Goal: Task Accomplishment & Management: Manage account settings

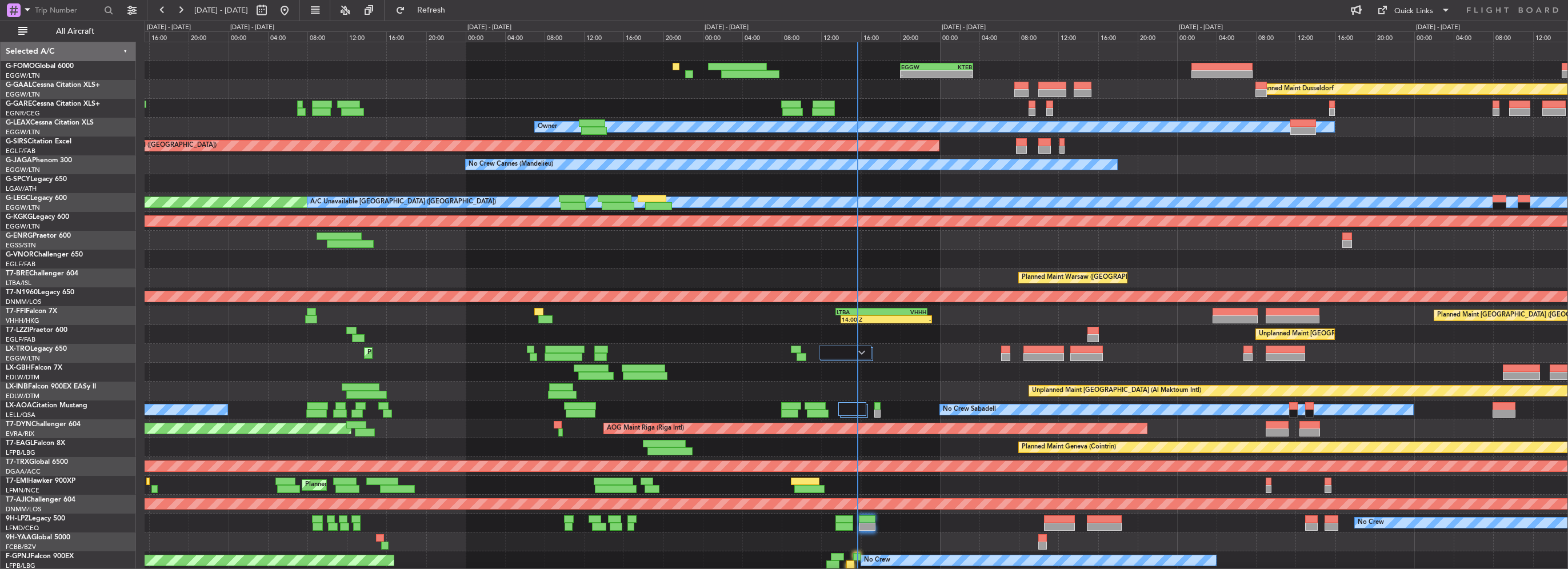
drag, startPoint x: 82, startPoint y: 26, endPoint x: 334, endPoint y: 185, distance: 298.0
click at [82, 27] on span "All Aircraft" at bounding box center [75, 31] width 91 height 8
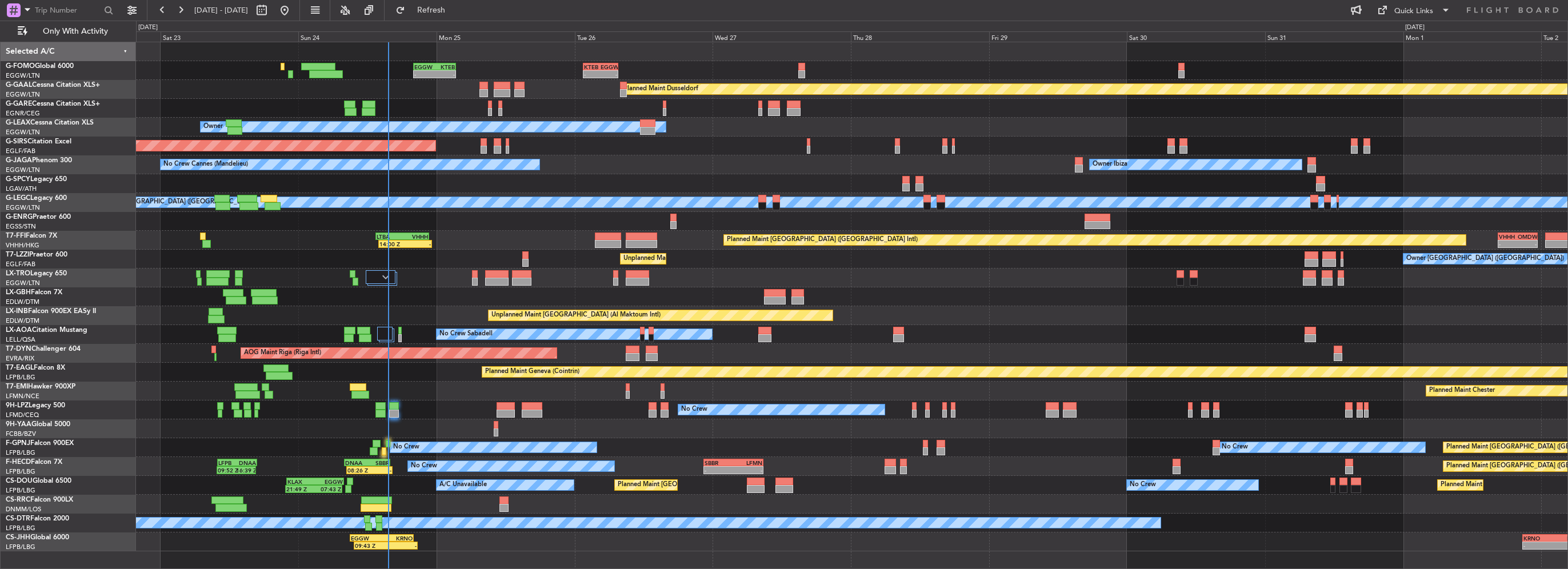
click at [597, 285] on div "- - EGGW 20:00 Z KTEB 03:25 Z - - KTEB 01:30 Z EGGW 07:40 Z Planned [GEOGRAPHIC…" at bounding box center [852, 296] width 1432 height 509
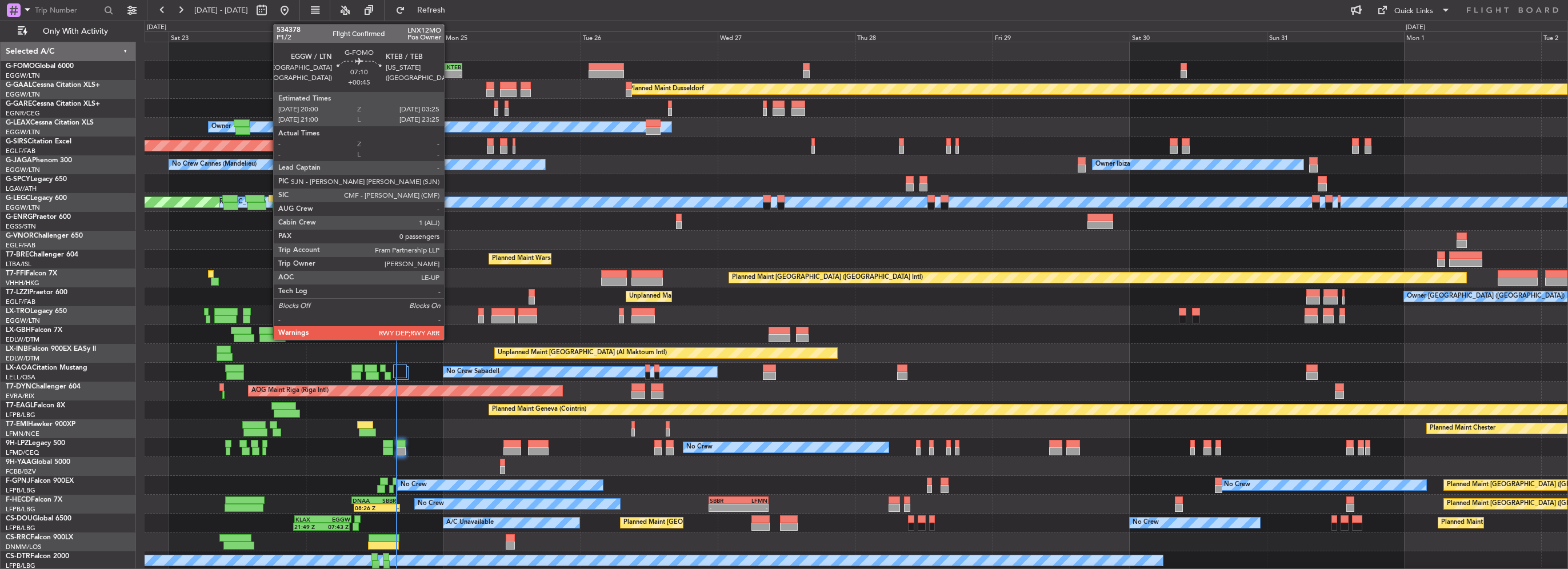
click at [449, 66] on div "KTEB" at bounding box center [451, 66] width 20 height 7
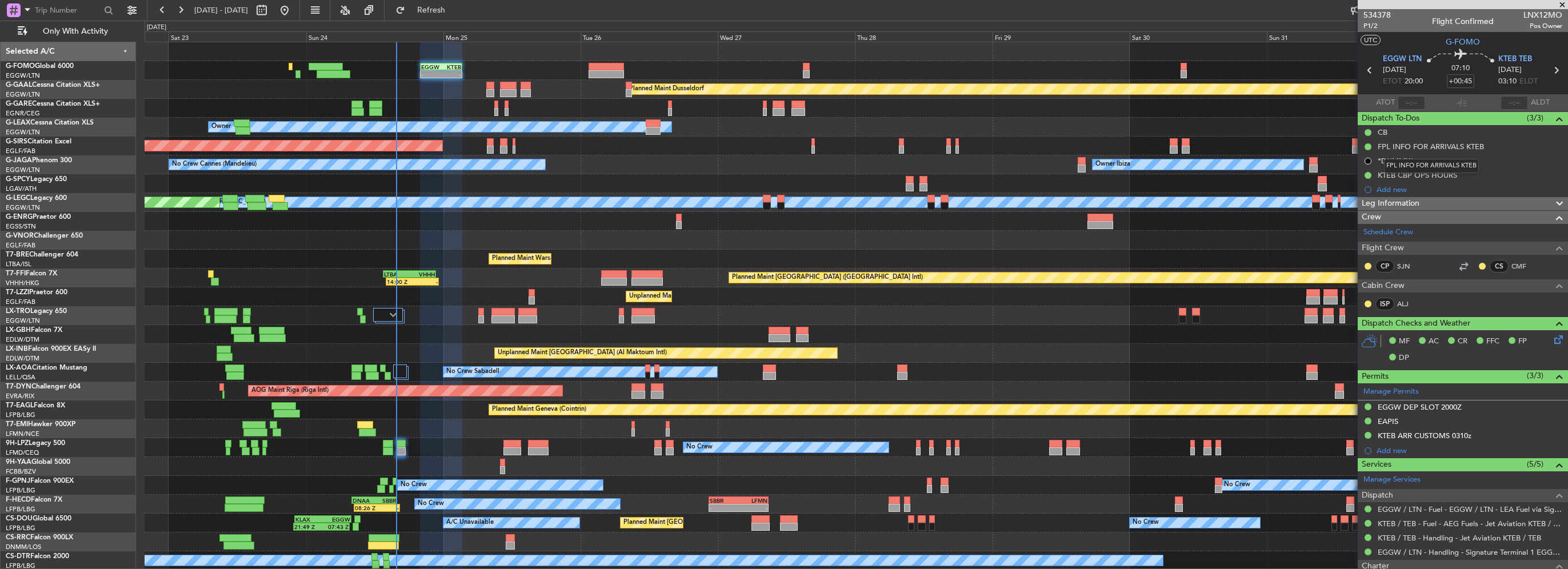
click at [1412, 175] on mat-tooltip-component "FPL INFO FOR ARRIVALS KTEB" at bounding box center [1432, 166] width 111 height 30
click at [1409, 173] on div "KTEB CBP OPS HOURS" at bounding box center [1417, 175] width 79 height 10
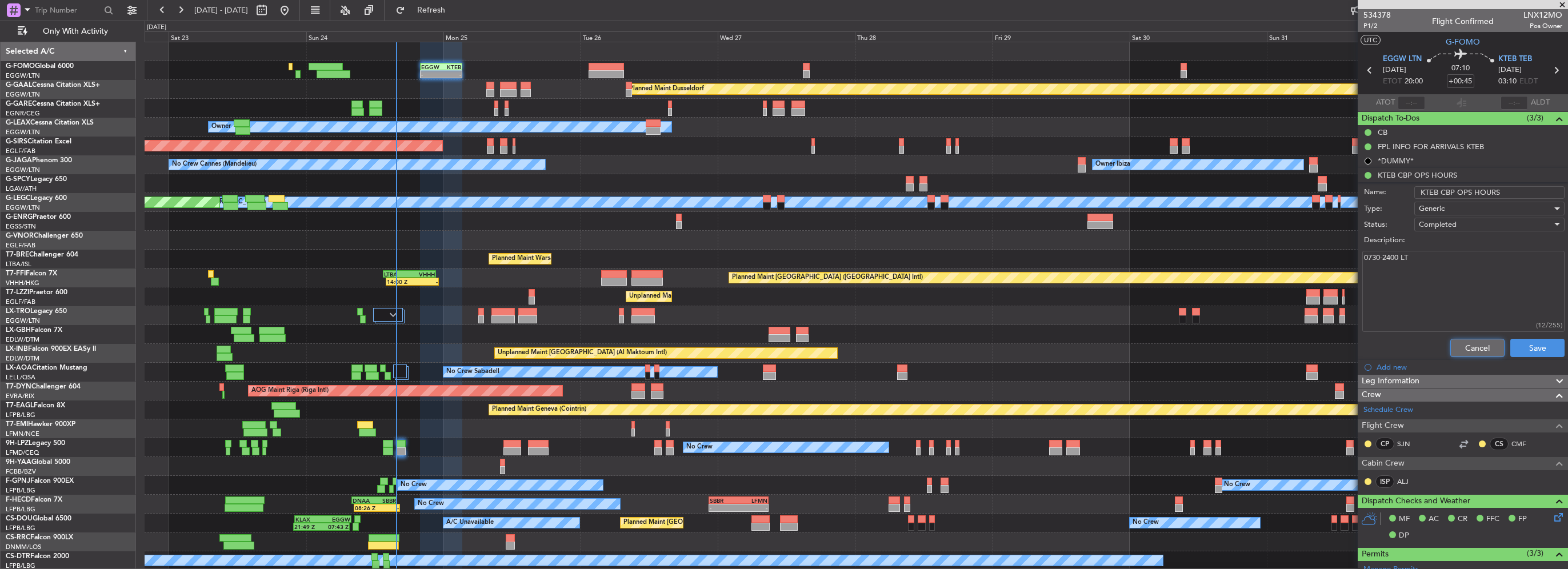
click at [1482, 341] on button "Cancel" at bounding box center [1477, 348] width 54 height 18
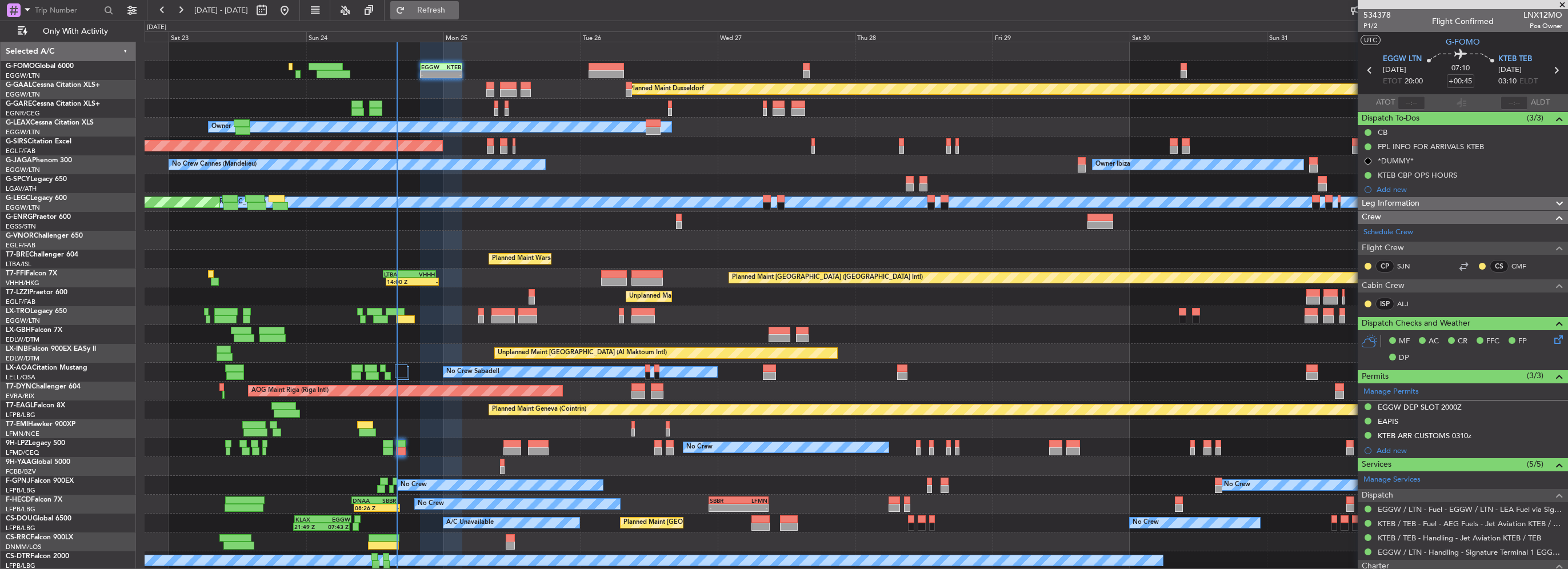
click at [455, 8] on span "Refresh" at bounding box center [431, 10] width 48 height 8
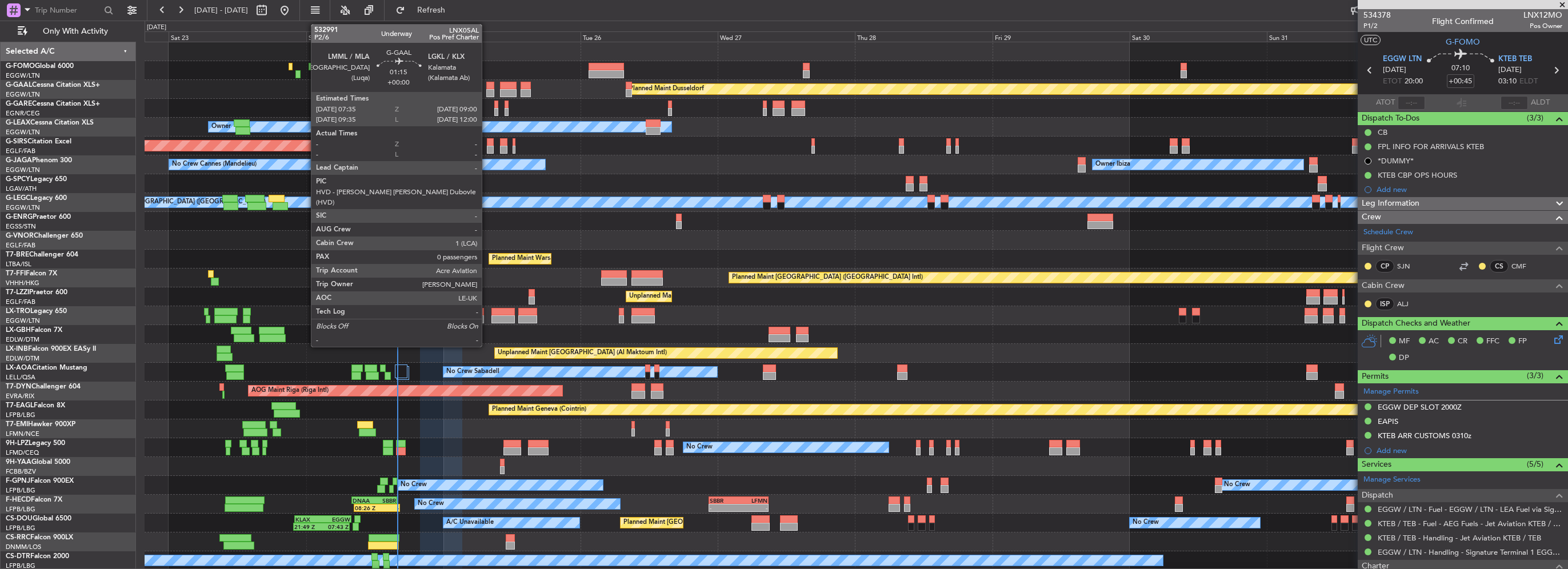
click at [487, 88] on div at bounding box center [491, 85] width 9 height 8
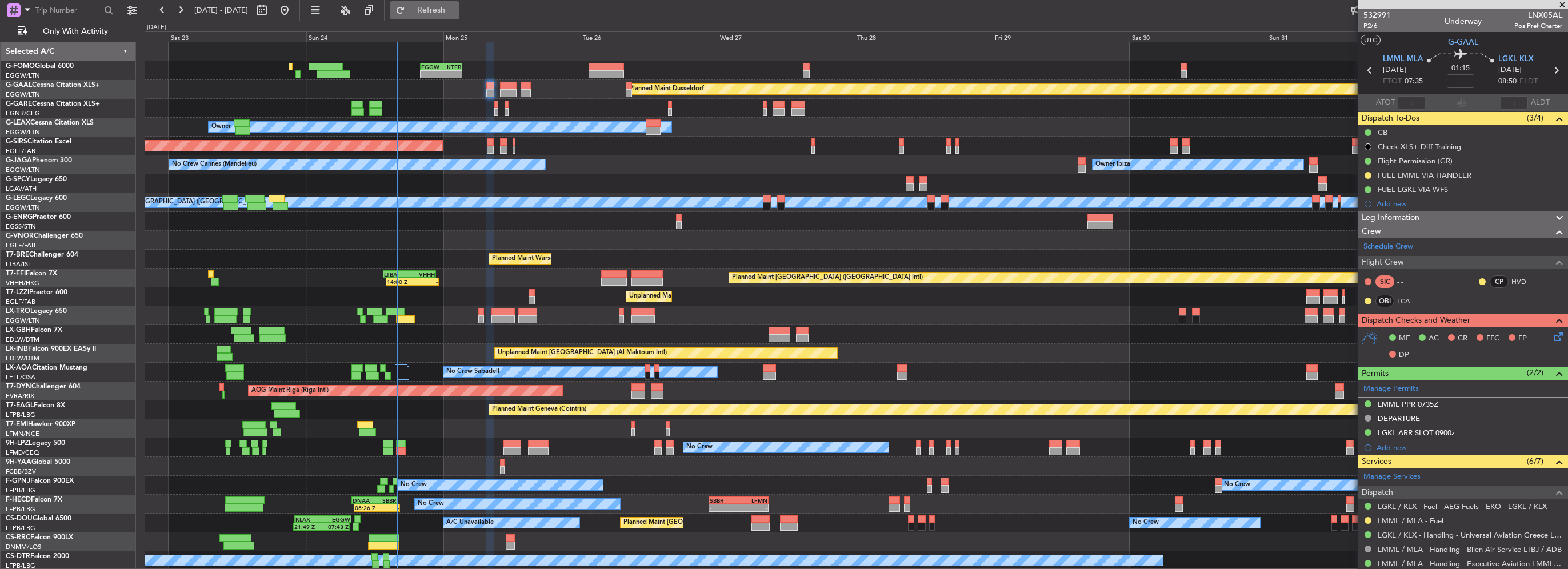
click at [455, 11] on span "Refresh" at bounding box center [431, 10] width 48 height 8
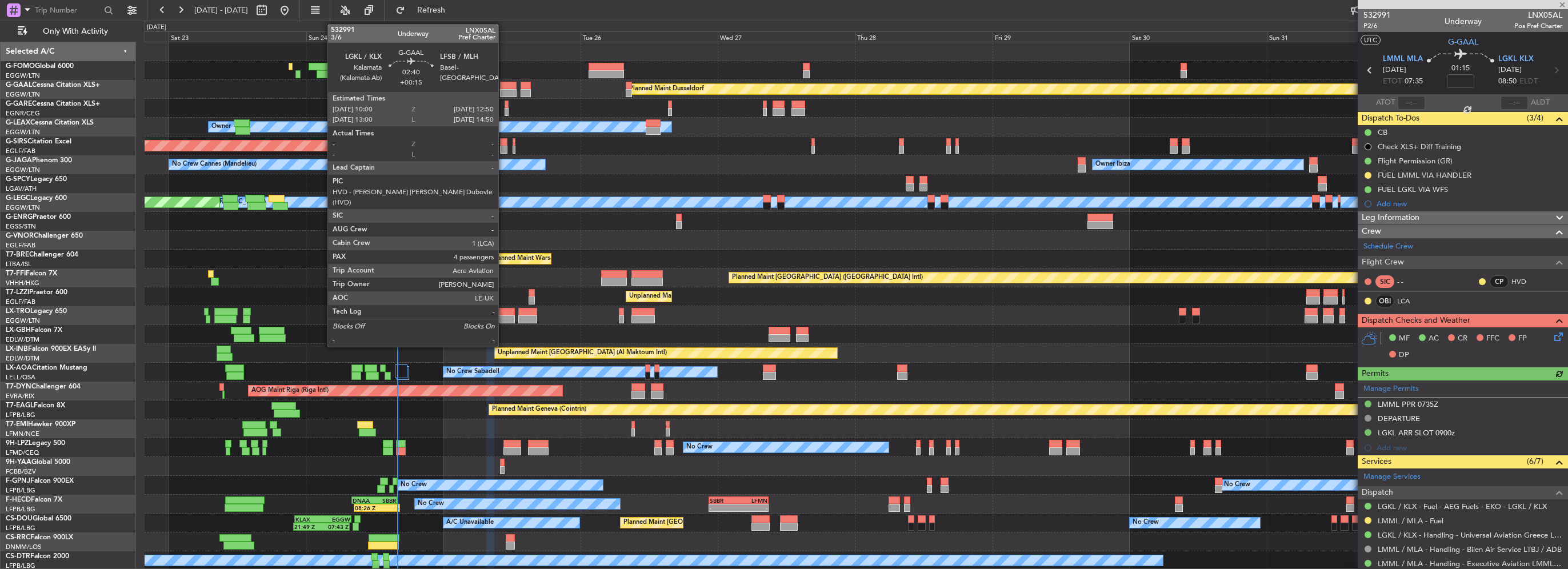
click at [503, 86] on div at bounding box center [508, 85] width 16 height 8
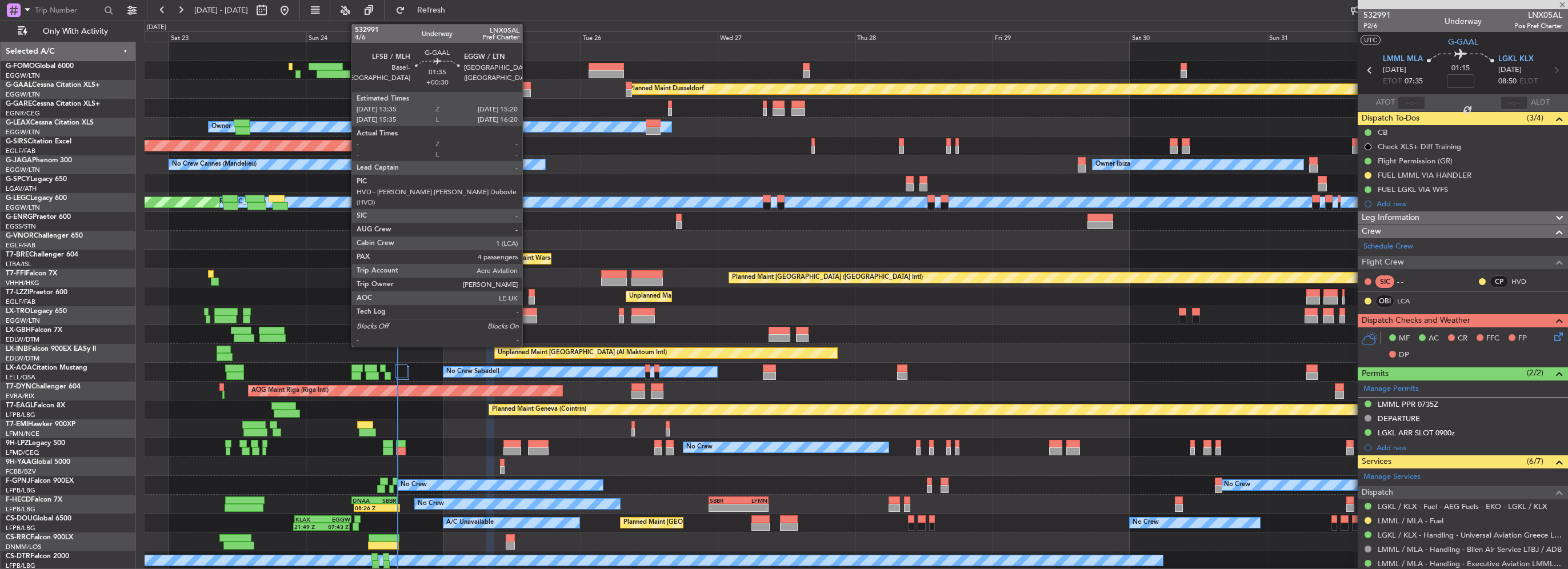
type input "+00:15"
type input "4"
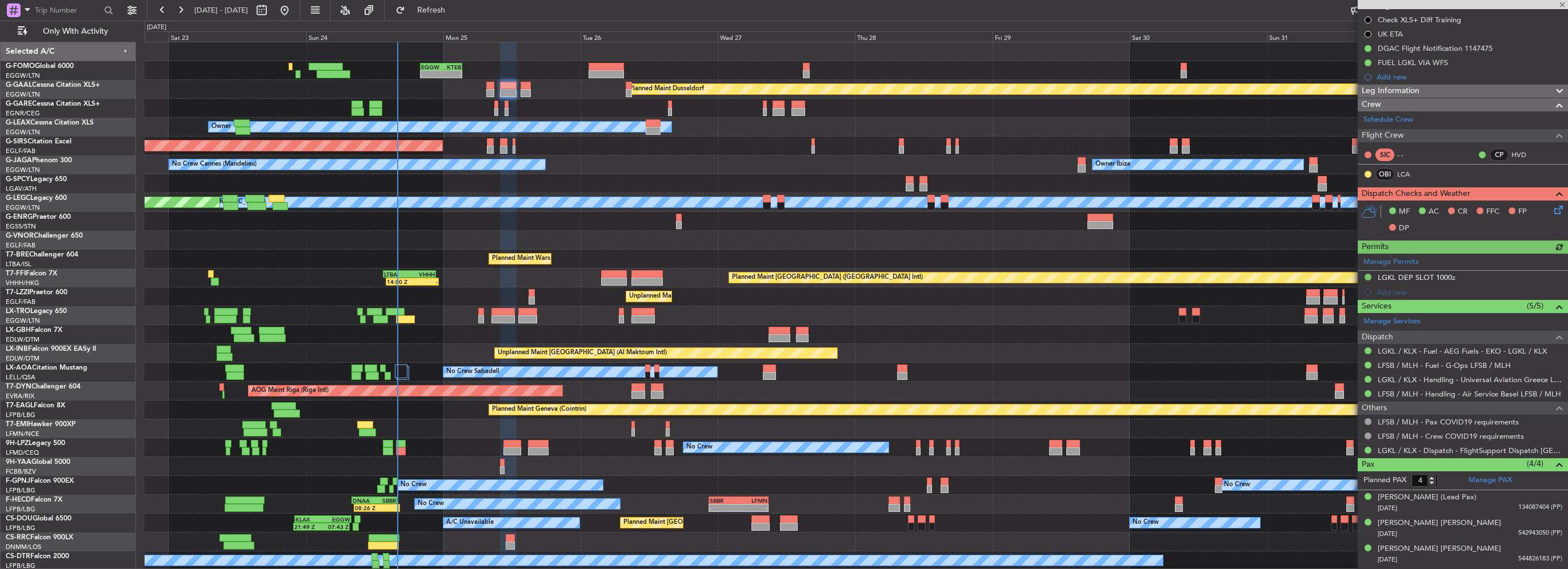
scroll to position [163, 0]
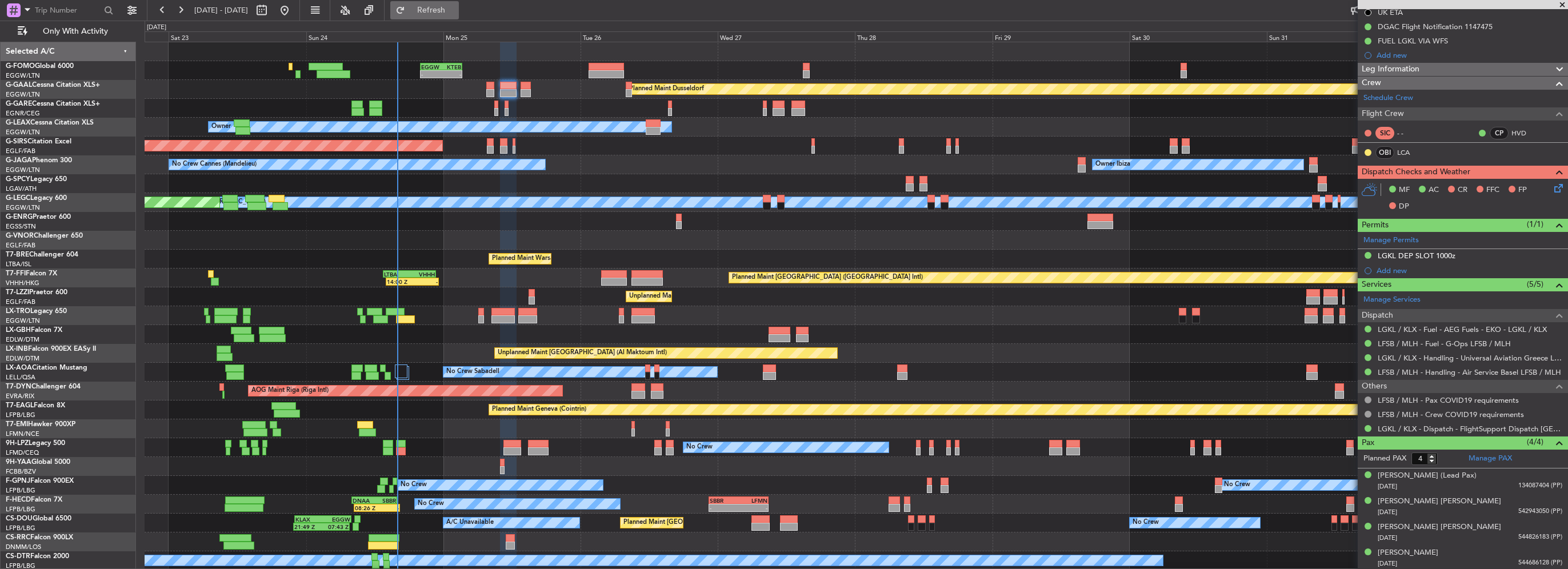
click at [455, 8] on span "Refresh" at bounding box center [431, 10] width 48 height 8
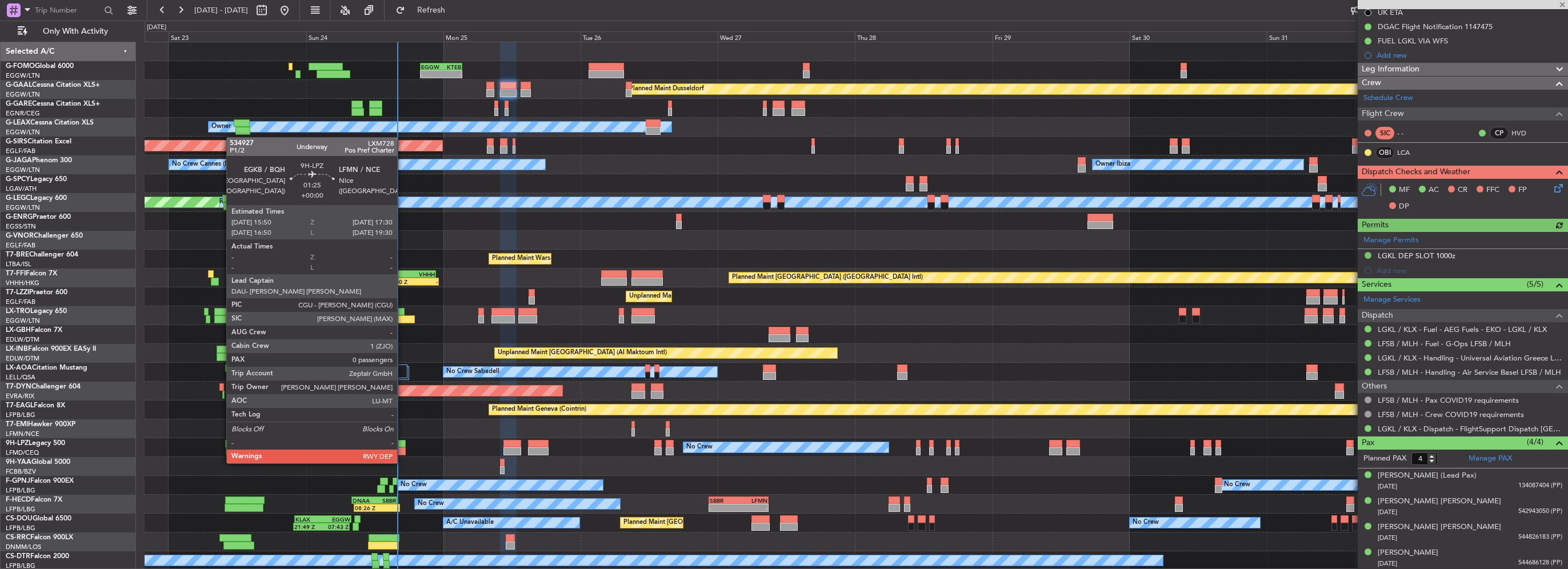
scroll to position [19, 0]
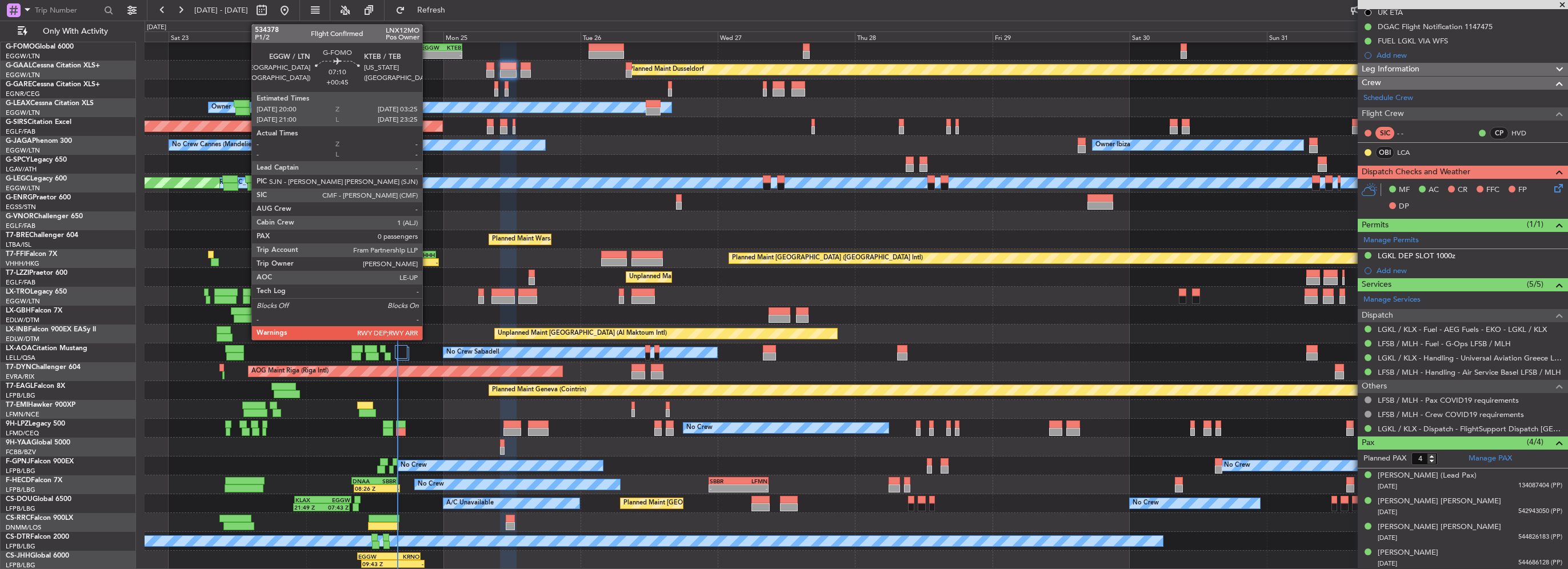
click at [427, 47] on div "EGGW" at bounding box center [431, 47] width 20 height 7
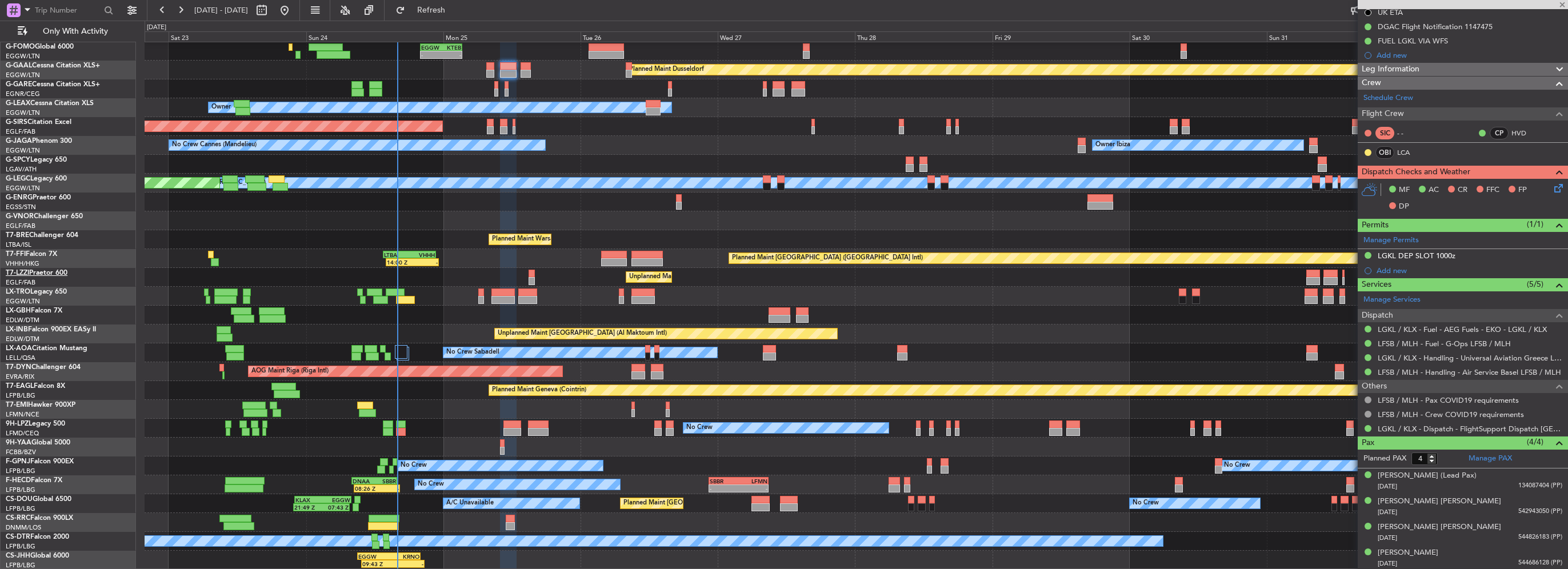
type input "+00:45"
type input "0"
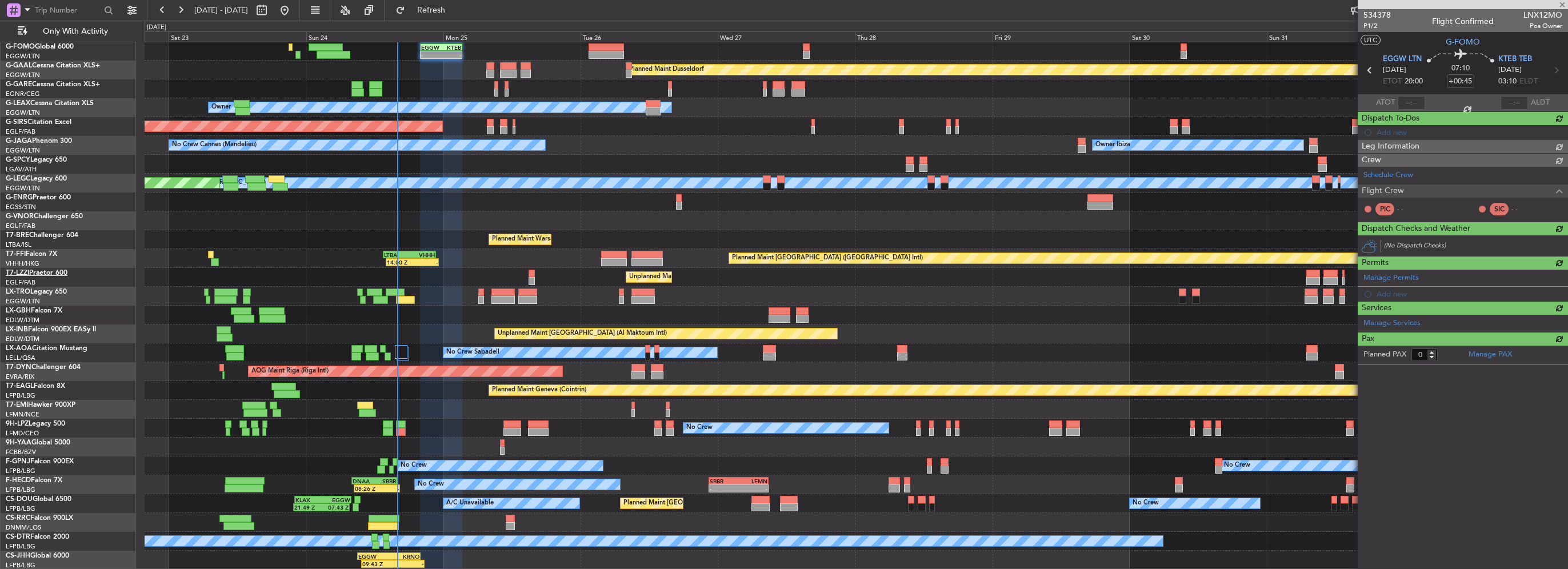
scroll to position [0, 0]
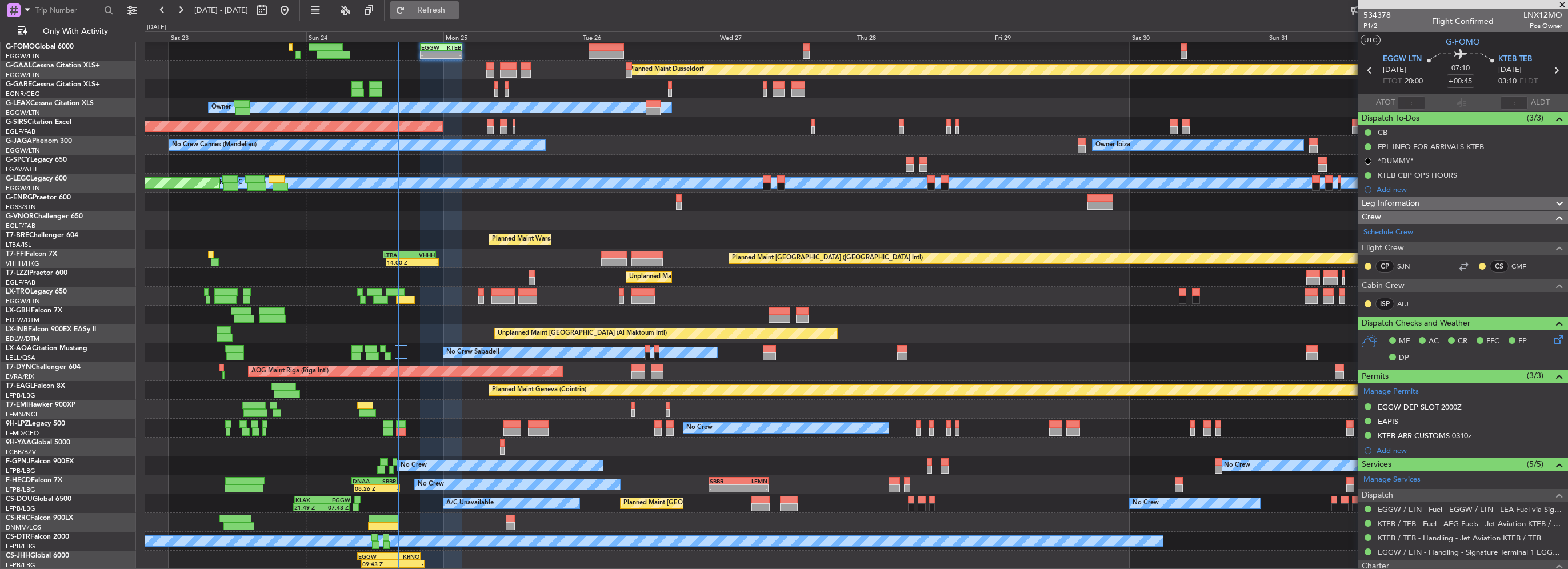
click at [455, 12] on span "Refresh" at bounding box center [431, 10] width 48 height 8
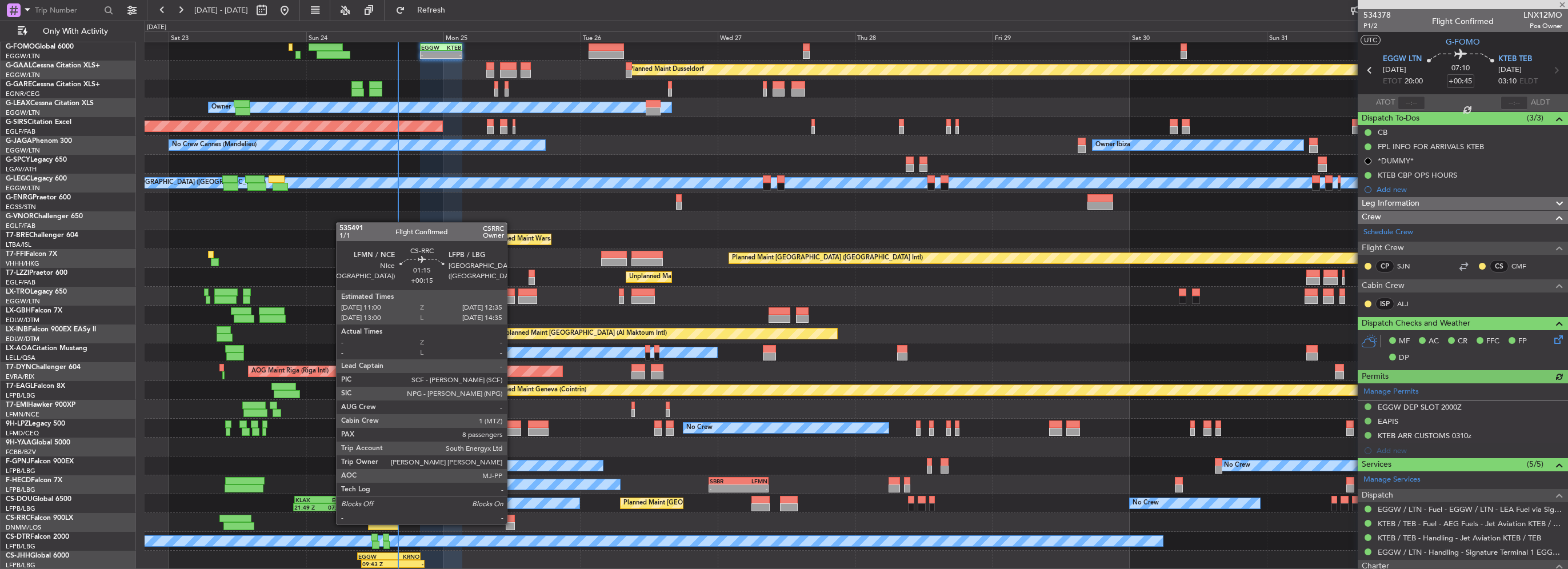
click at [512, 523] on div at bounding box center [510, 526] width 9 height 8
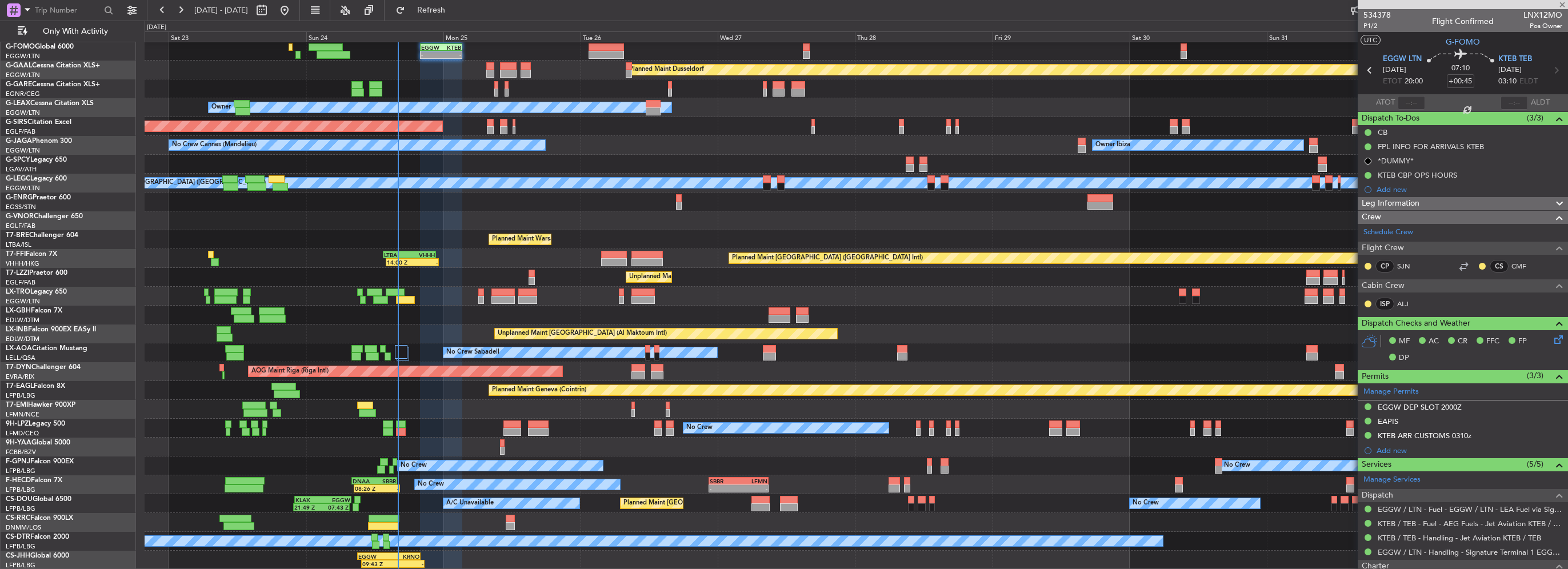
type input "+00:15"
type input "8"
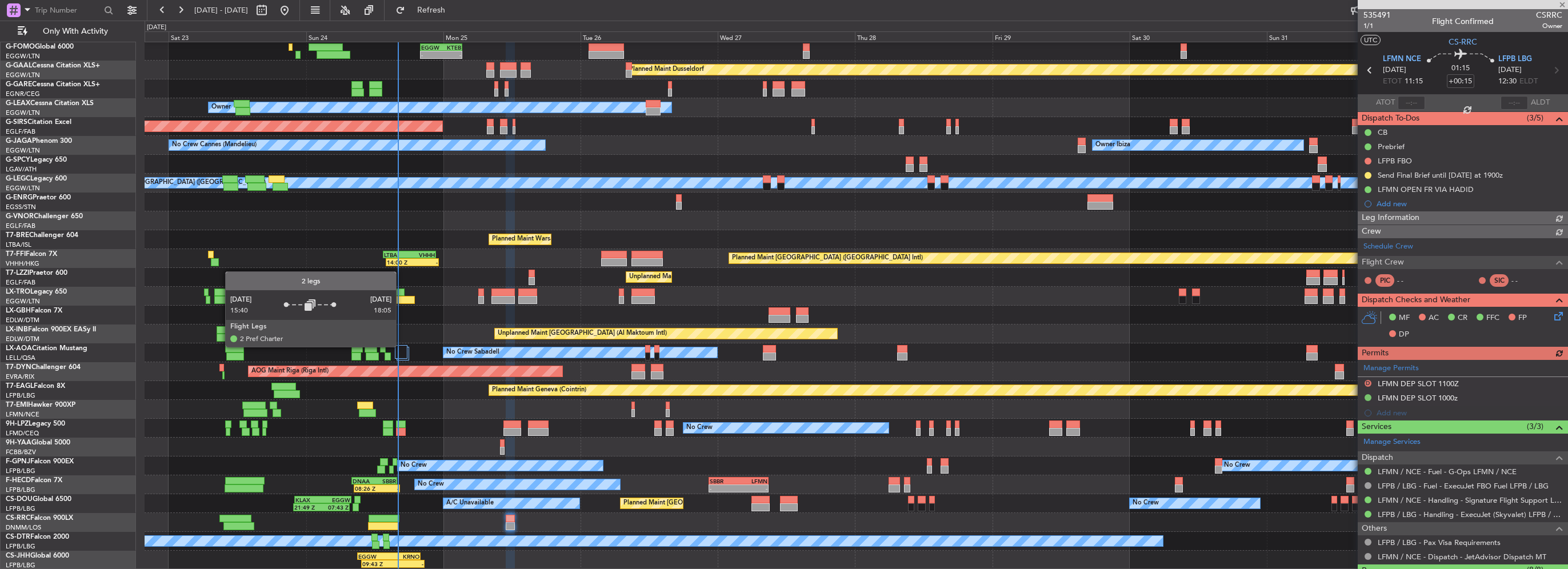
click at [402, 349] on div at bounding box center [401, 352] width 13 height 14
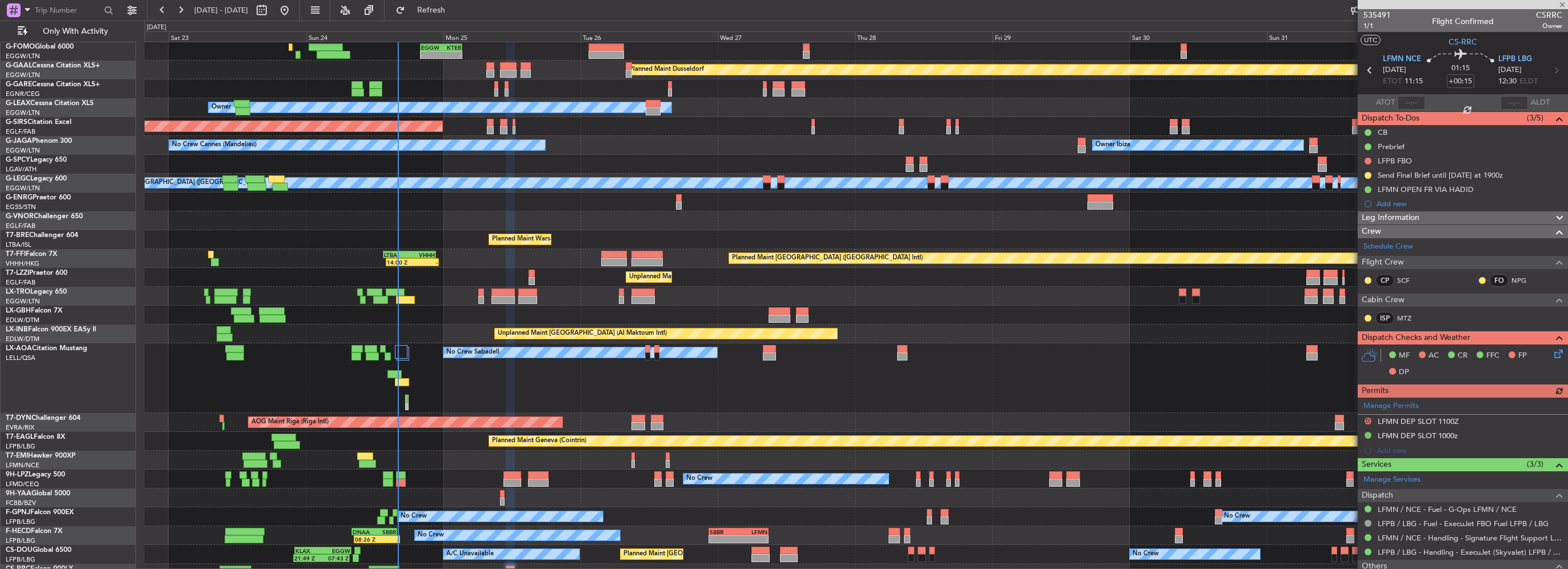
scroll to position [70, 0]
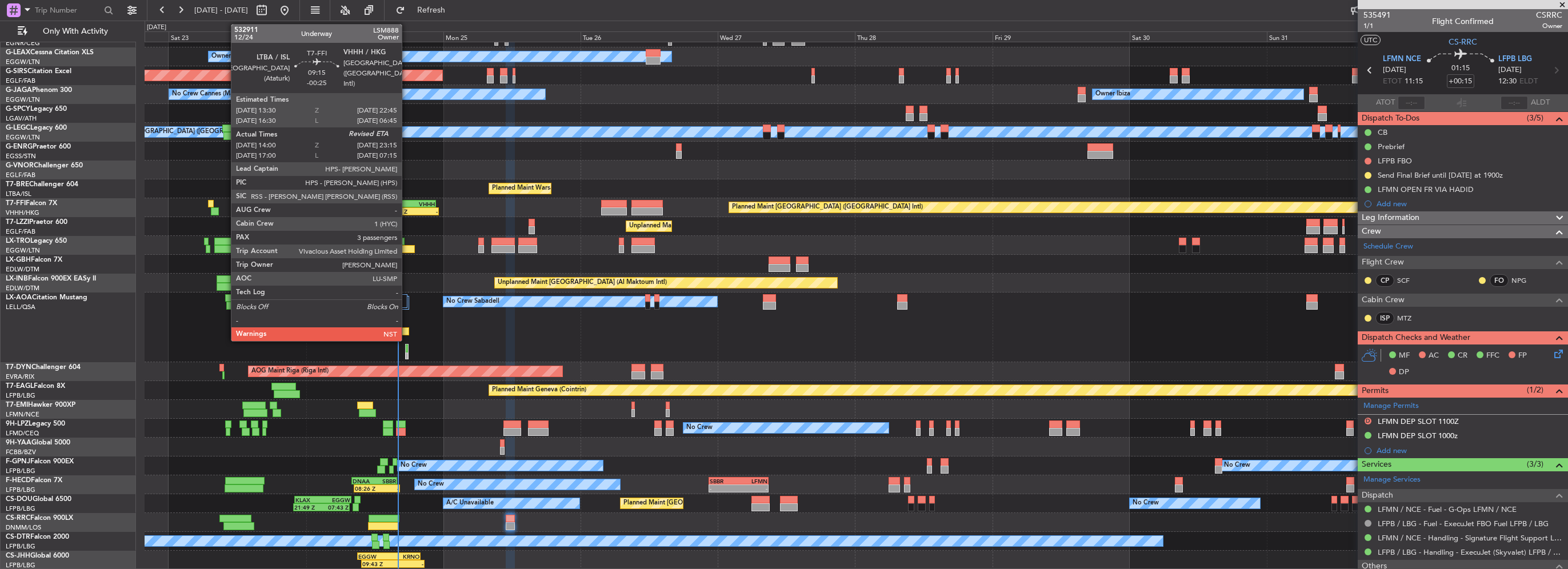
click at [406, 203] on div "LTBA" at bounding box center [397, 204] width 26 height 7
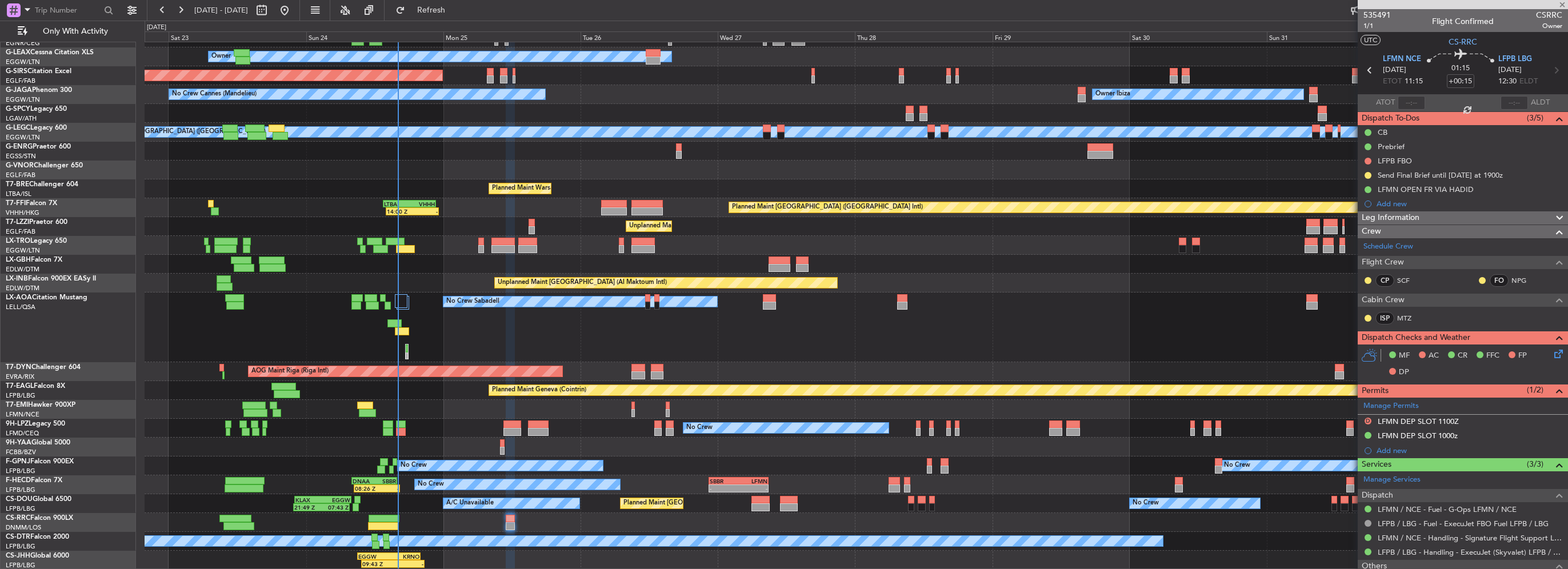
type input "-00:25"
type input "14:00"
type input "3"
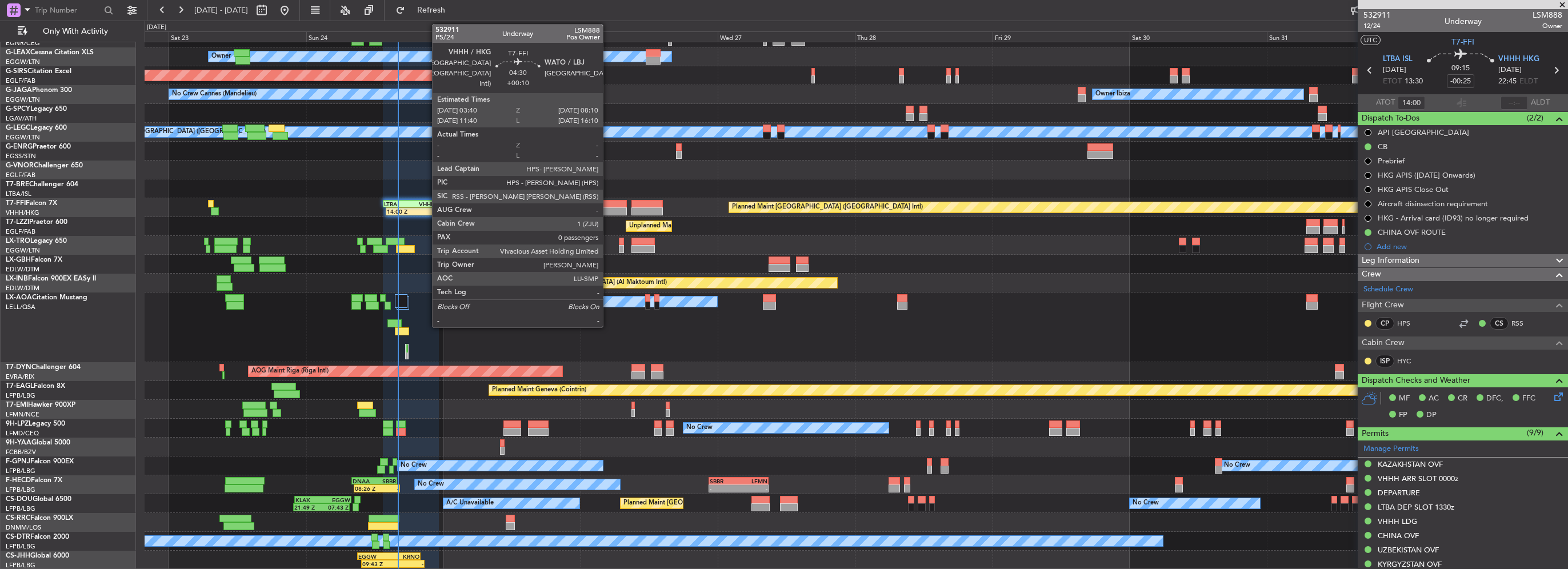
click at [608, 208] on div at bounding box center [614, 211] width 26 height 8
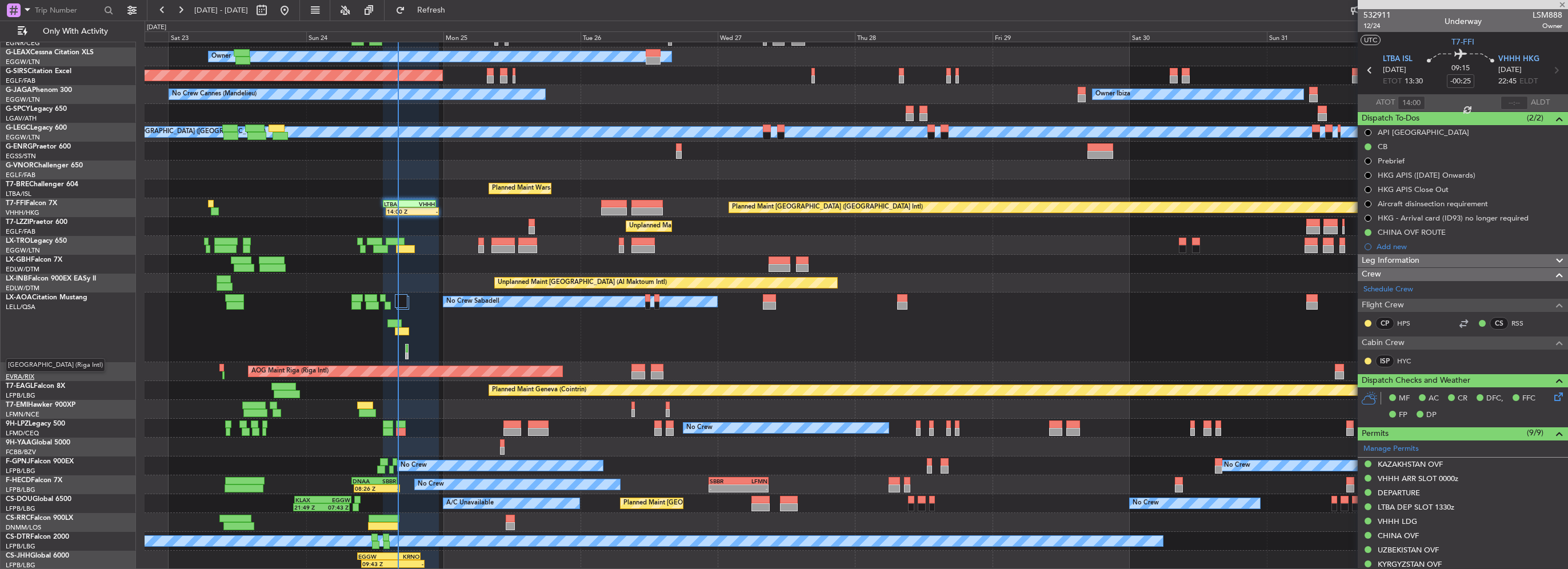
type input "+00:10"
type input "0"
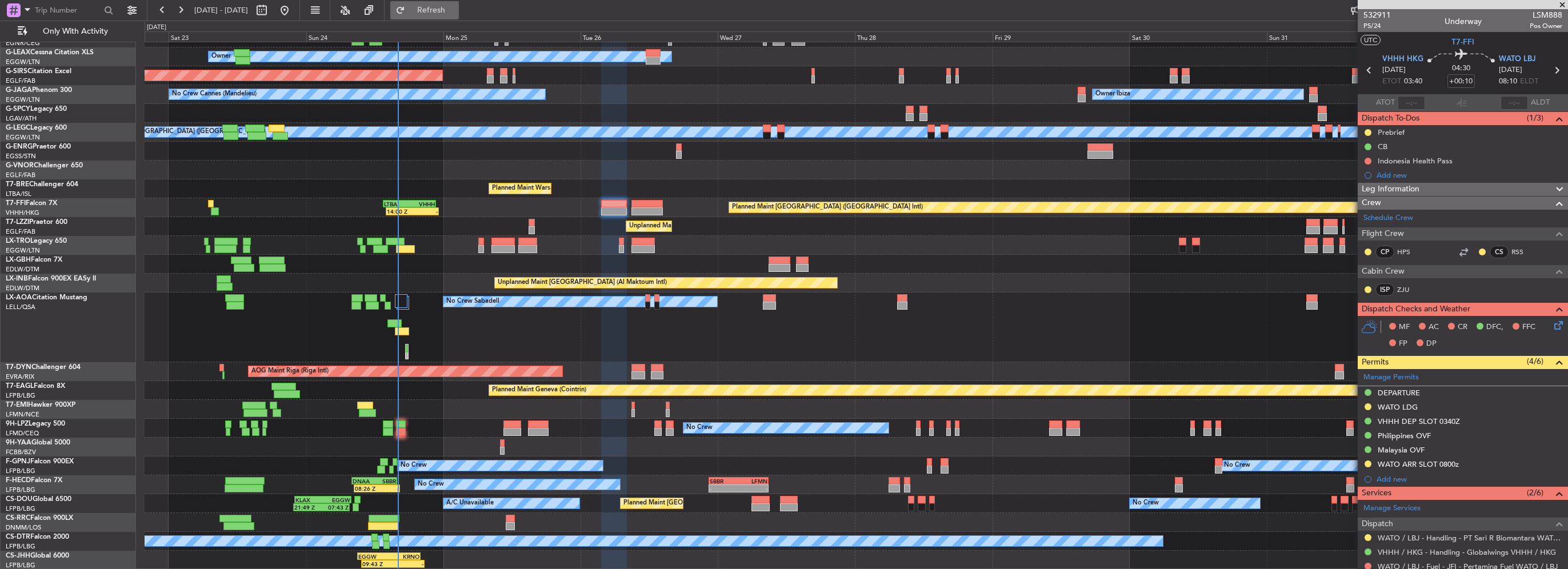
click at [455, 6] on span "Refresh" at bounding box center [431, 10] width 48 height 8
click at [449, 324] on div "No Crew Sabadell No Crew Sabadell" at bounding box center [856, 327] width 1423 height 70
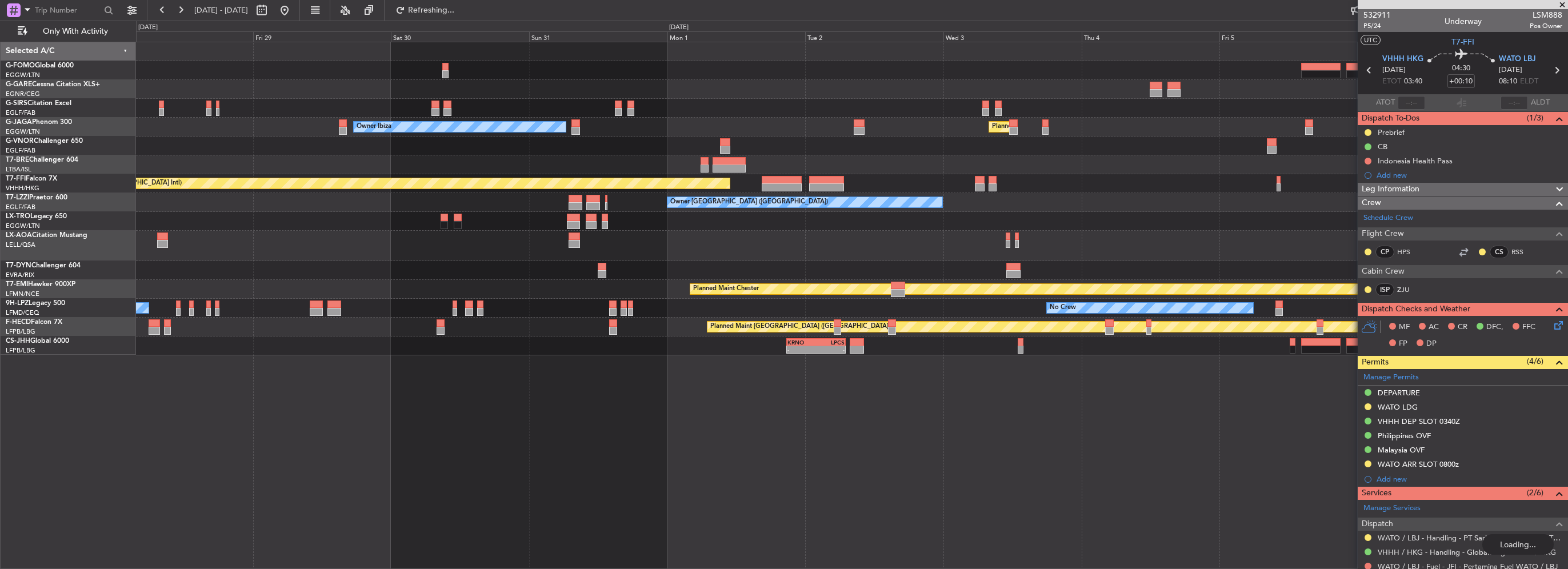
scroll to position [0, 0]
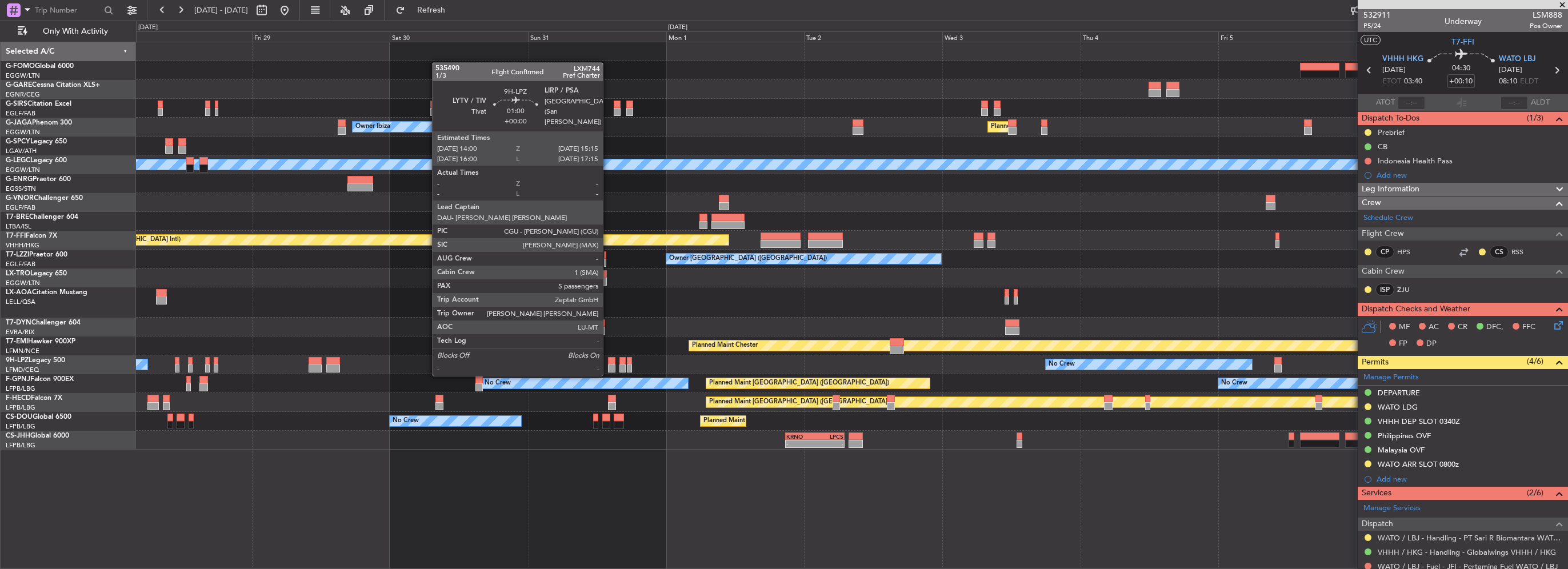
click at [609, 362] on div at bounding box center [612, 361] width 7 height 8
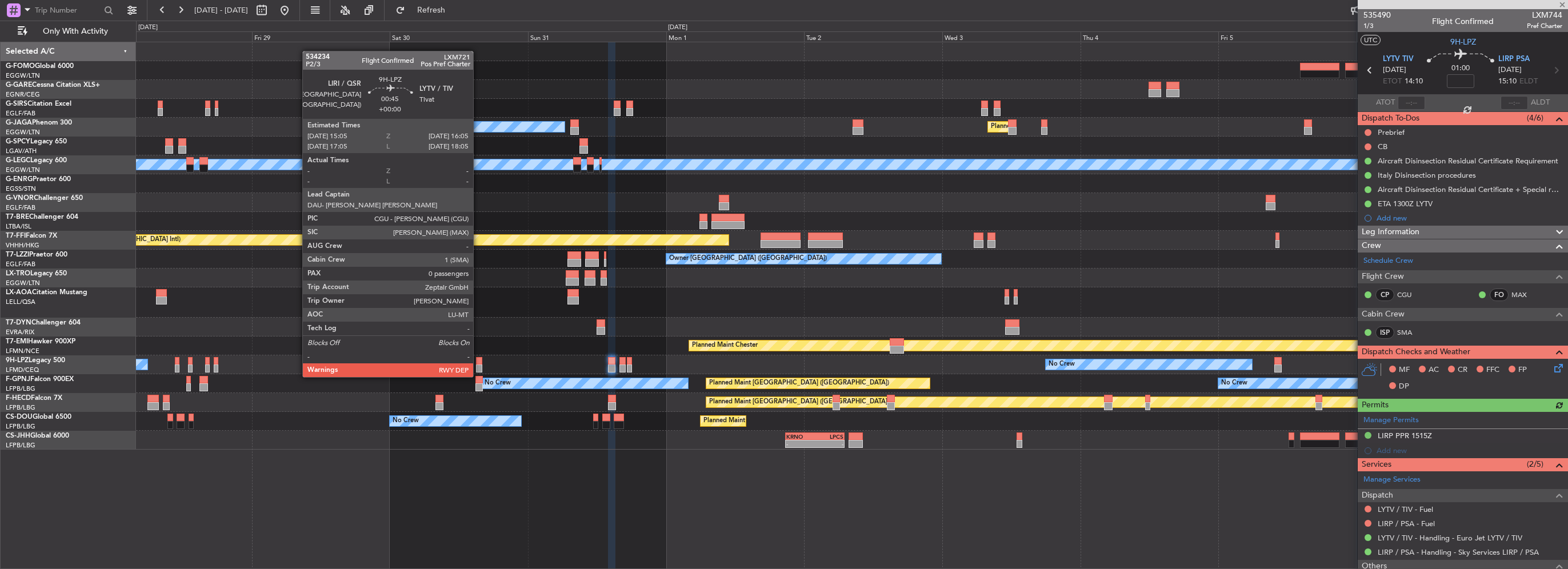
click at [478, 366] on div at bounding box center [479, 368] width 6 height 8
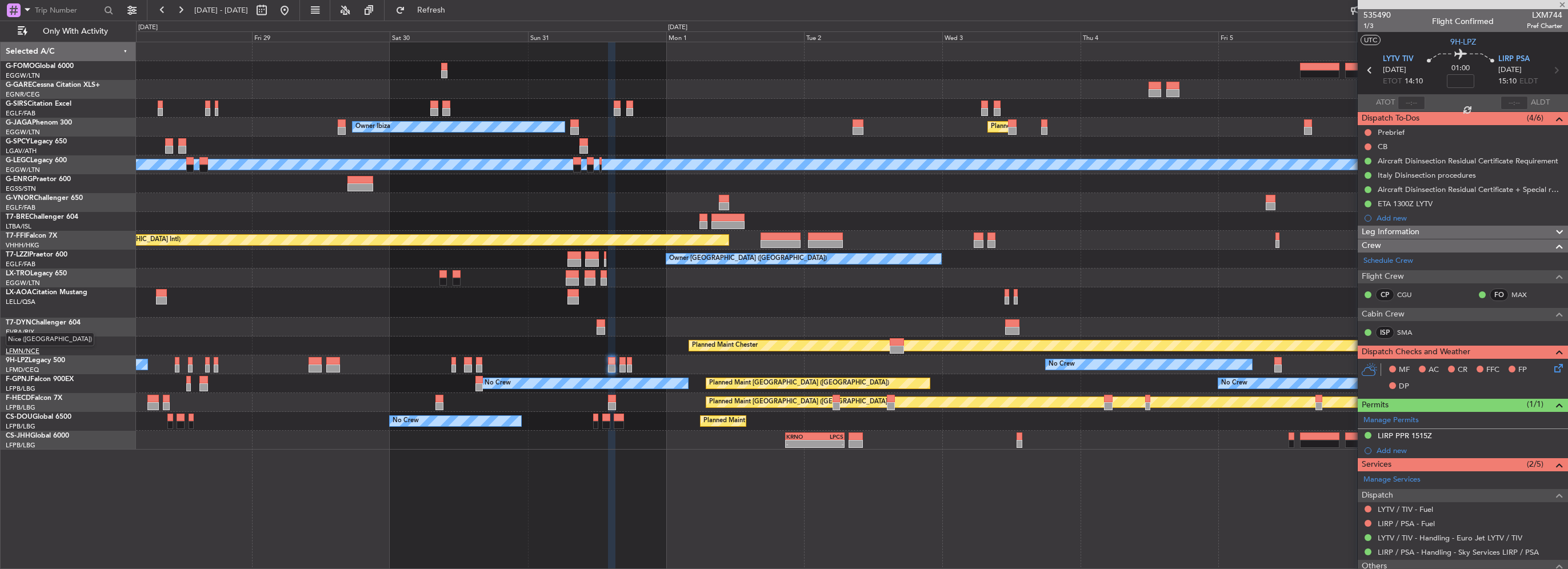
type input "0"
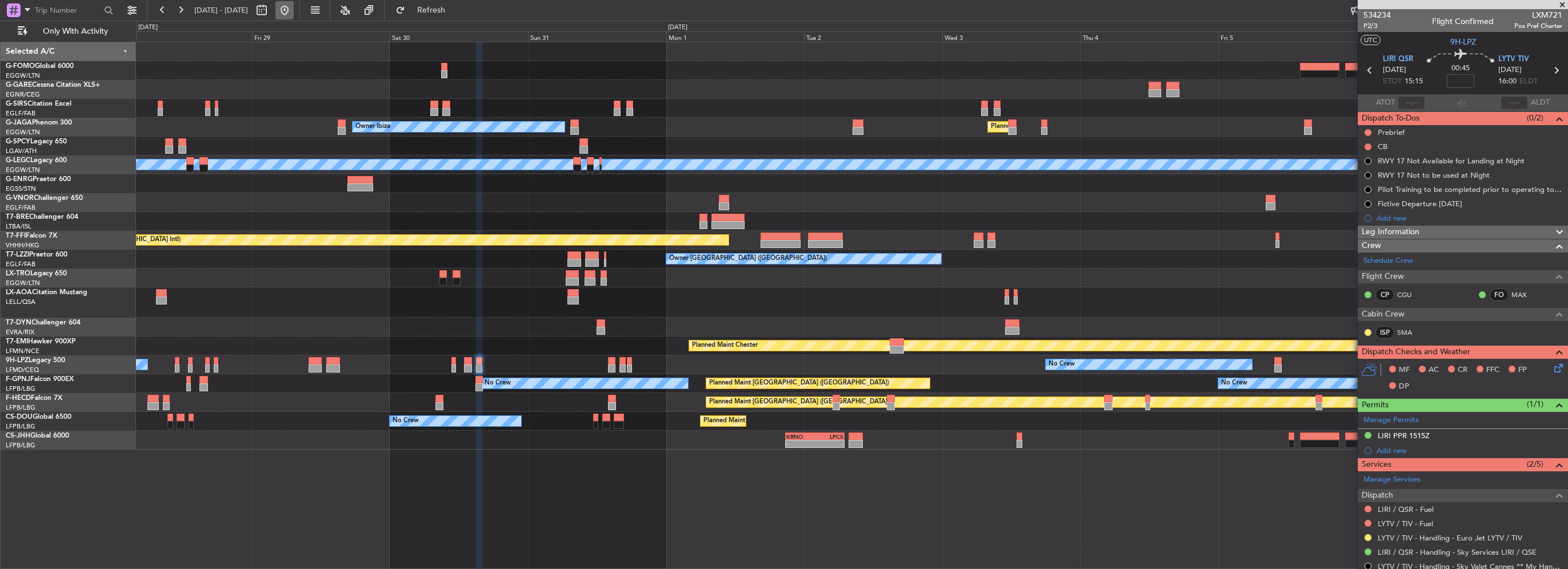
click at [294, 12] on button at bounding box center [284, 10] width 18 height 18
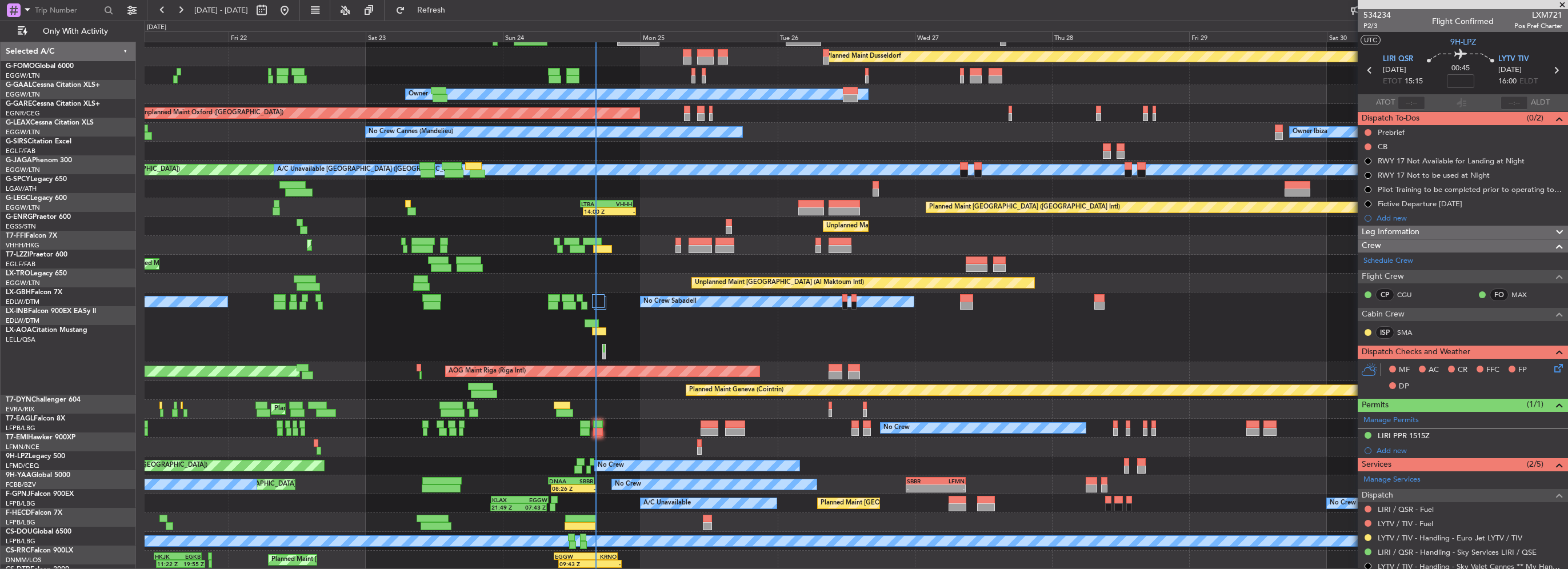
scroll to position [32, 0]
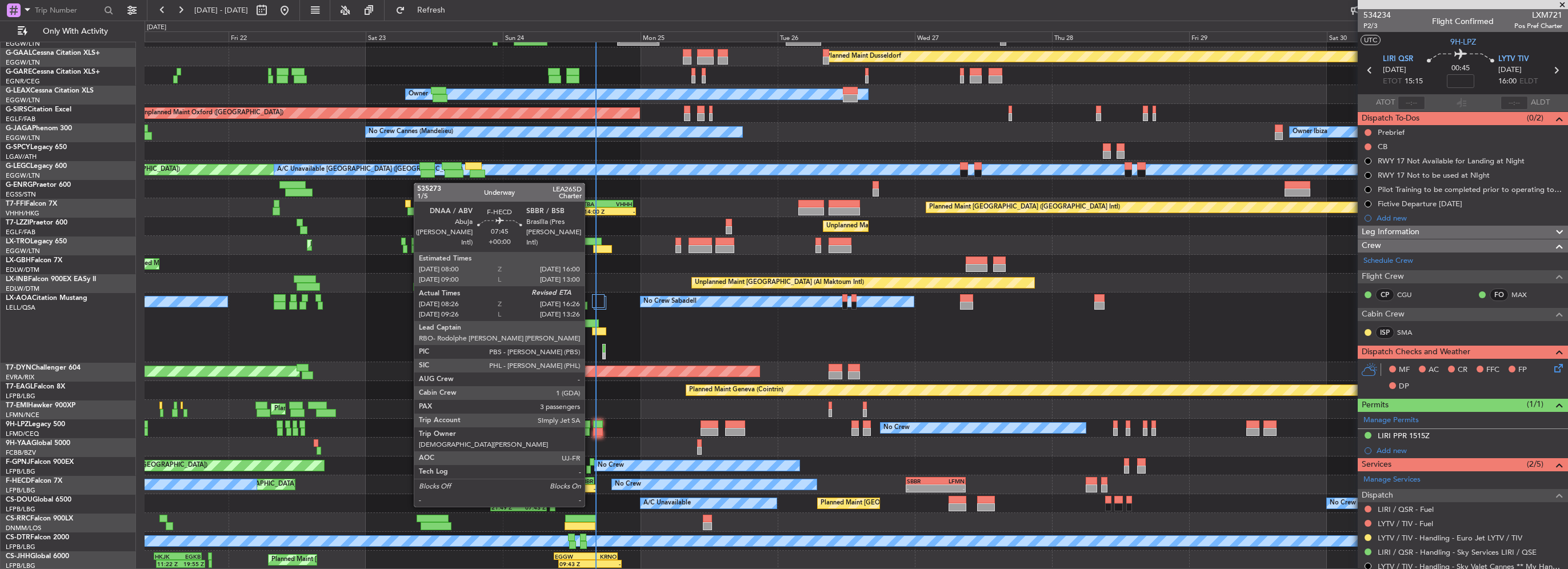
click at [590, 485] on div "-" at bounding box center [585, 488] width 22 height 7
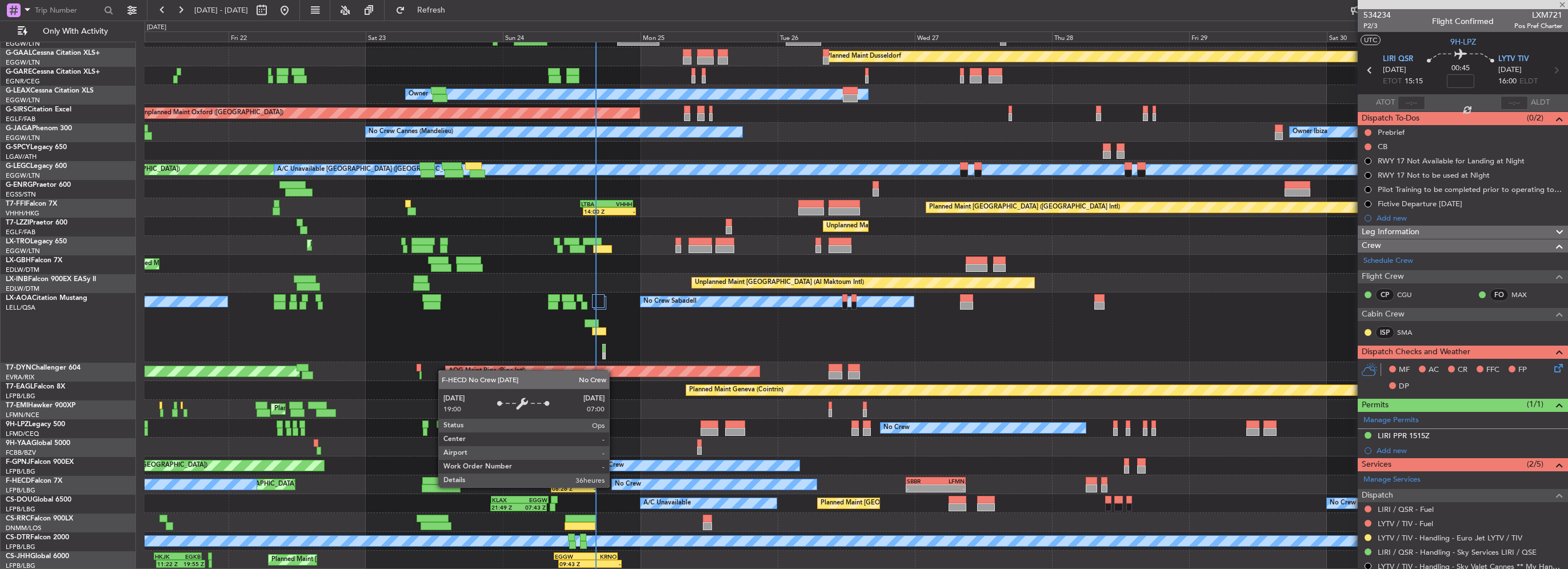
type input "08:36"
type input "3"
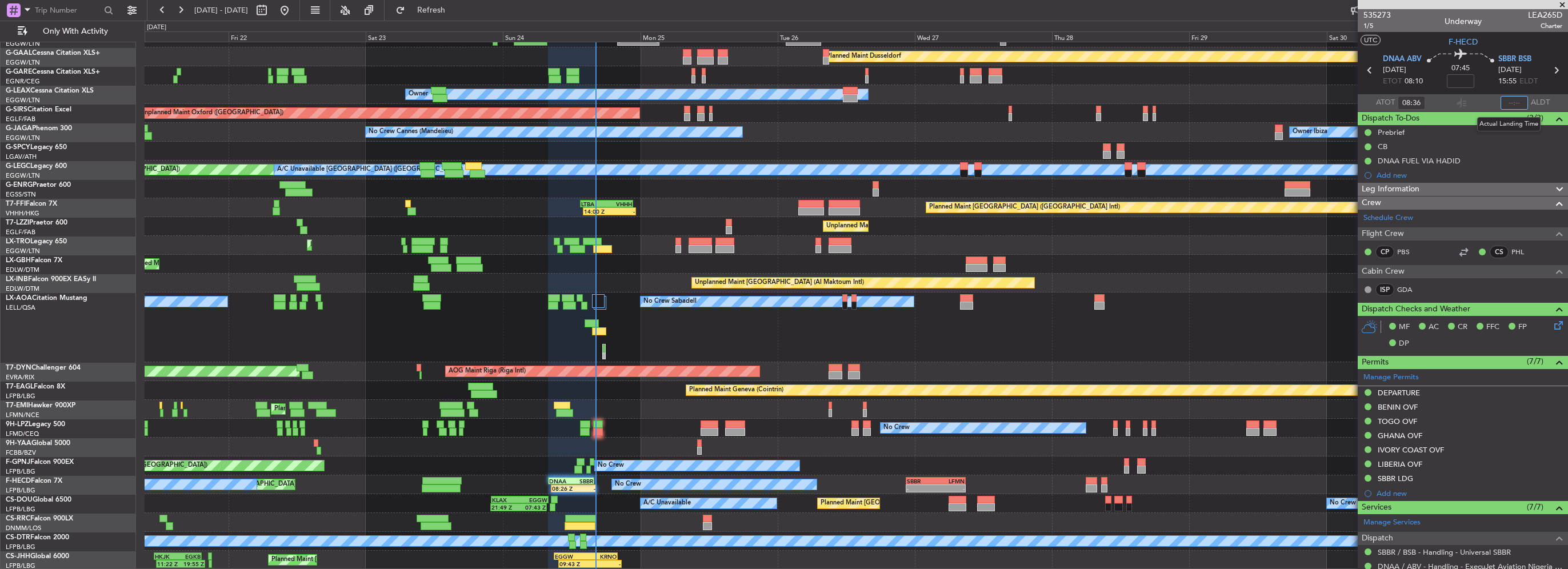
click at [1507, 103] on input "text" at bounding box center [1514, 103] width 27 height 14
type input "16:09"
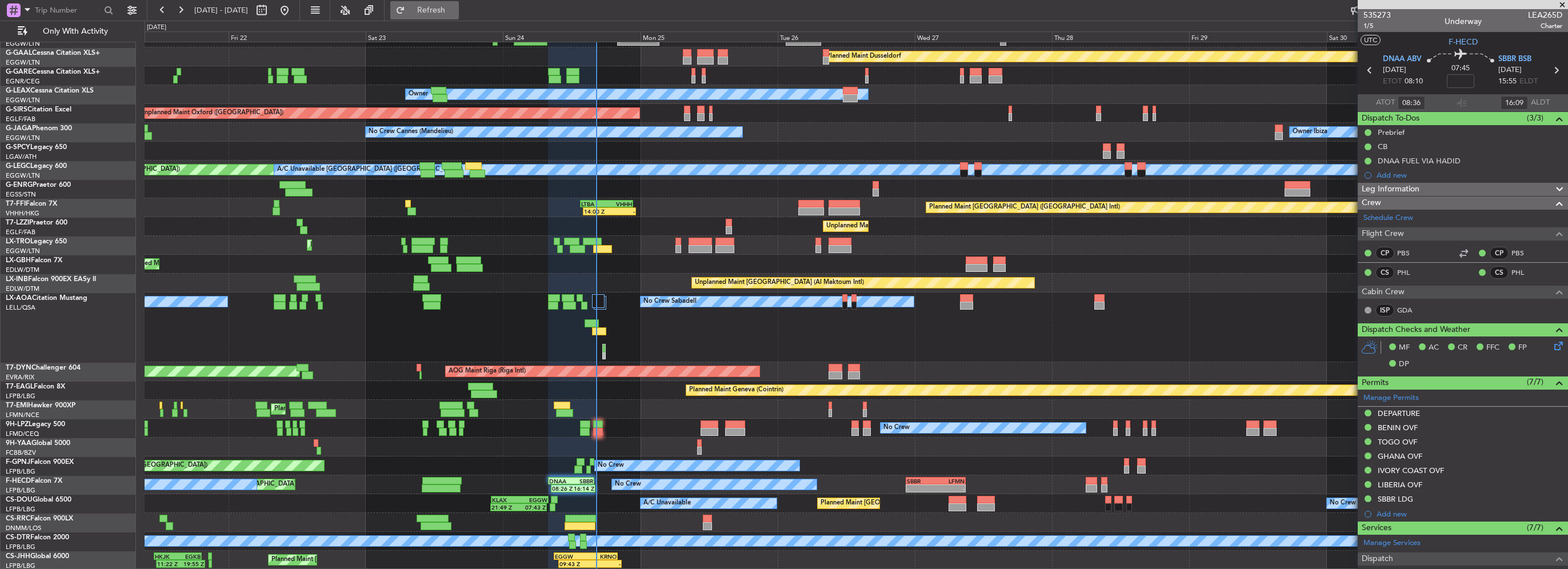
click at [455, 8] on span "Refresh" at bounding box center [431, 10] width 48 height 8
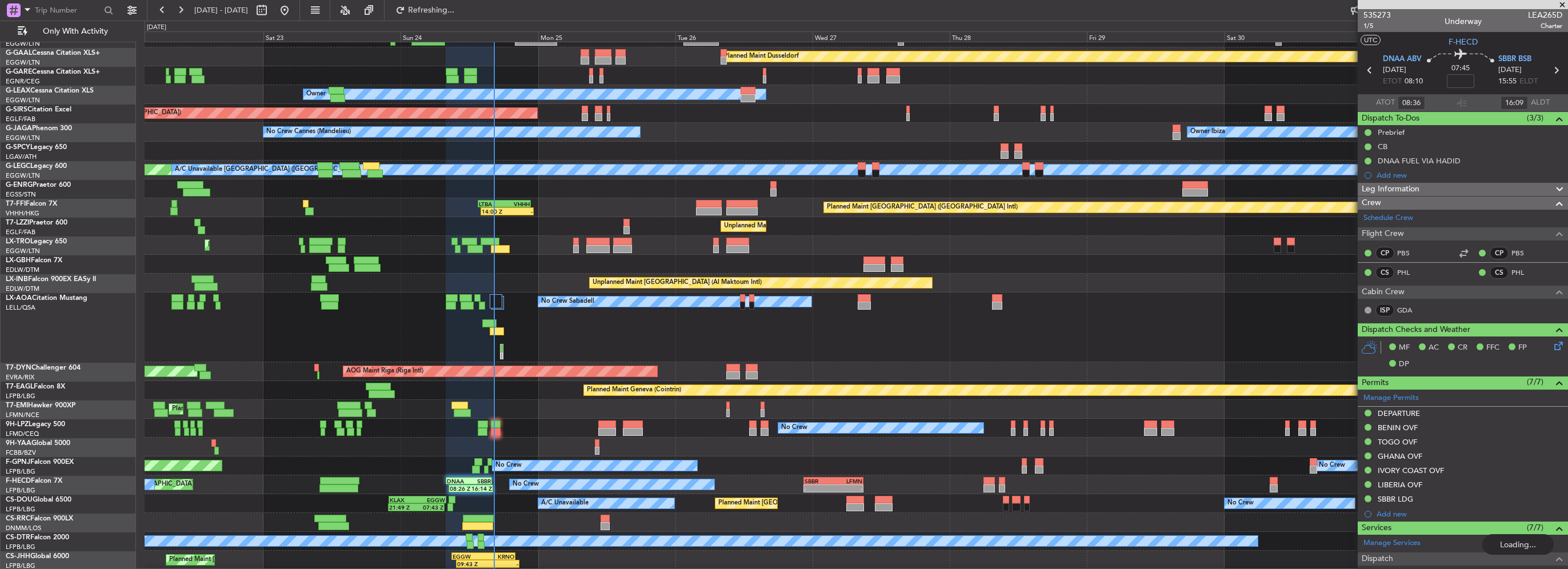
click at [556, 113] on div "- - EGGW 20:00 Z KTEB 03:25 Z Planned [GEOGRAPHIC_DATA] Unplanned Maint [PERSON…" at bounding box center [856, 290] width 1423 height 560
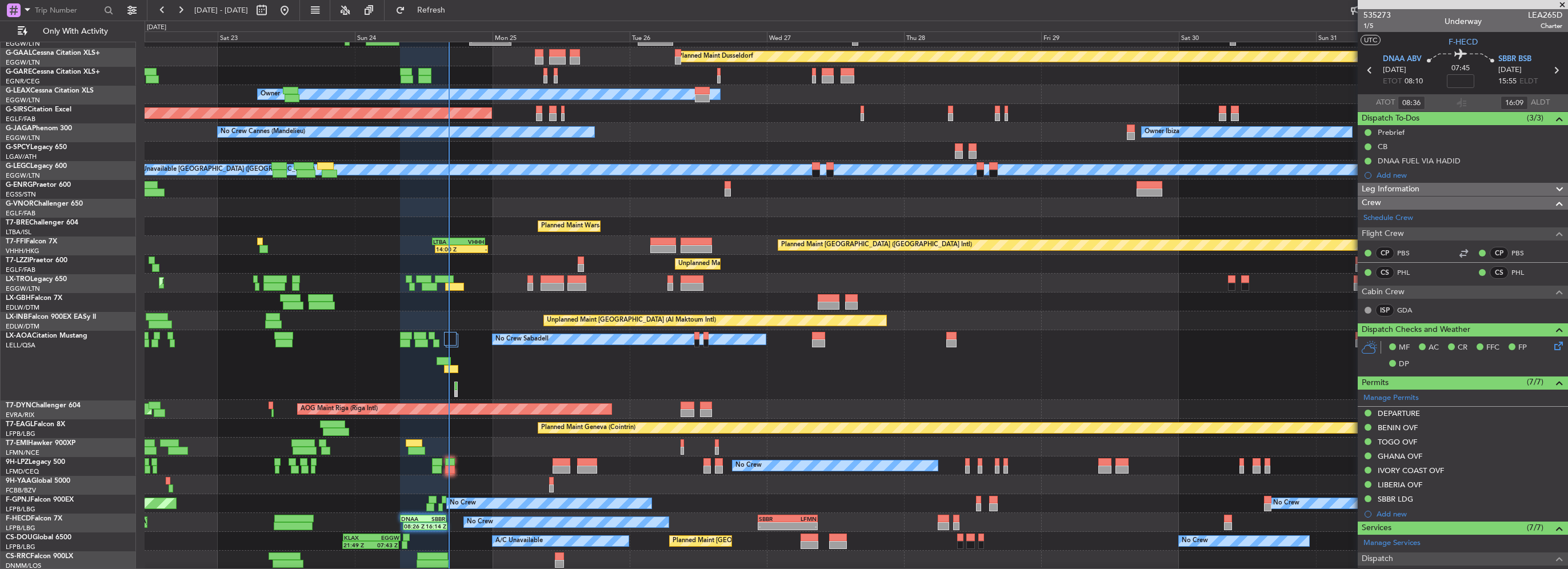
click at [249, 338] on div "No Crew Sabadell No Crew Sabadell" at bounding box center [856, 365] width 1423 height 70
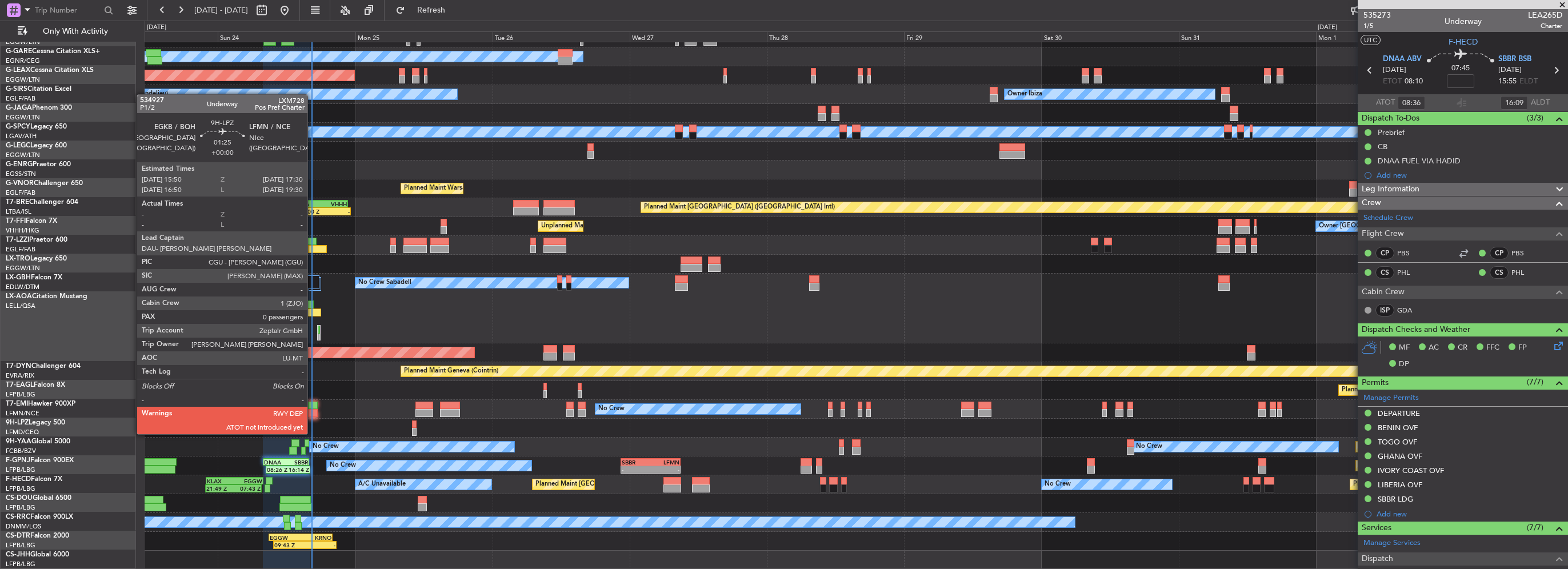
scroll to position [51, 0]
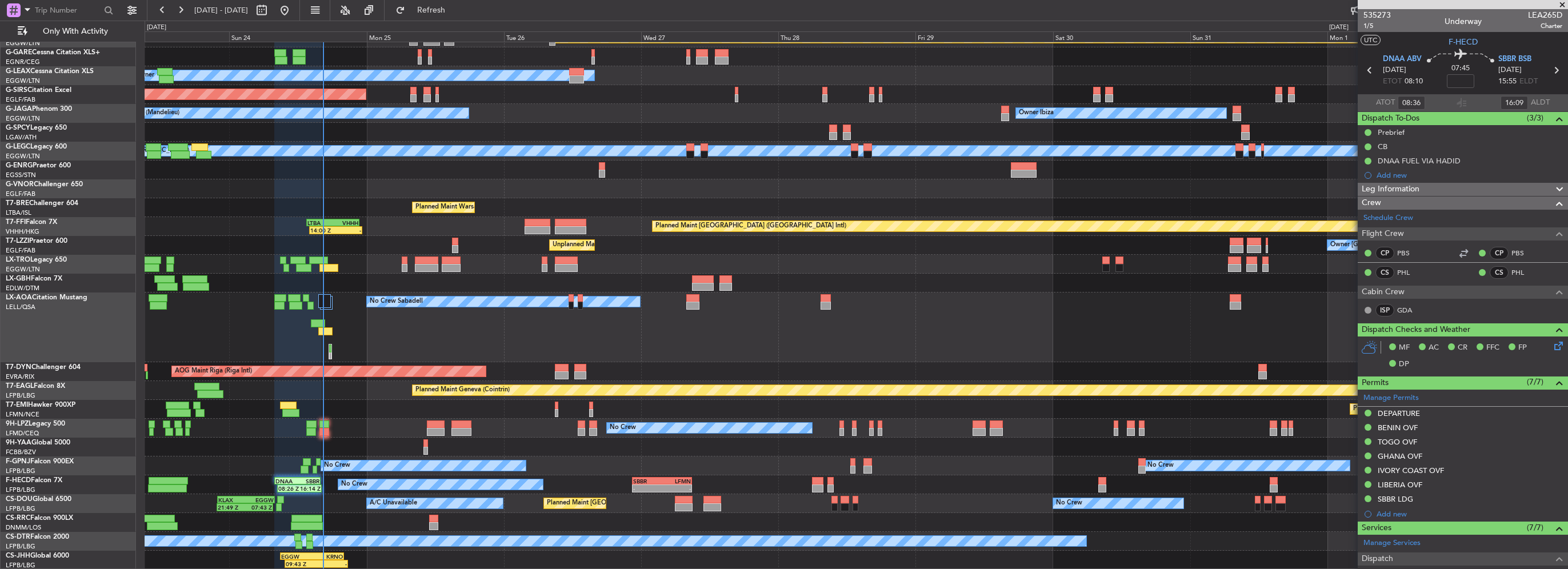
click at [359, 359] on div "- - EGGW 20:00 Z KTEB 03:25 Z Planned [GEOGRAPHIC_DATA] Owner Unplanned Maint […" at bounding box center [856, 280] width 1423 height 579
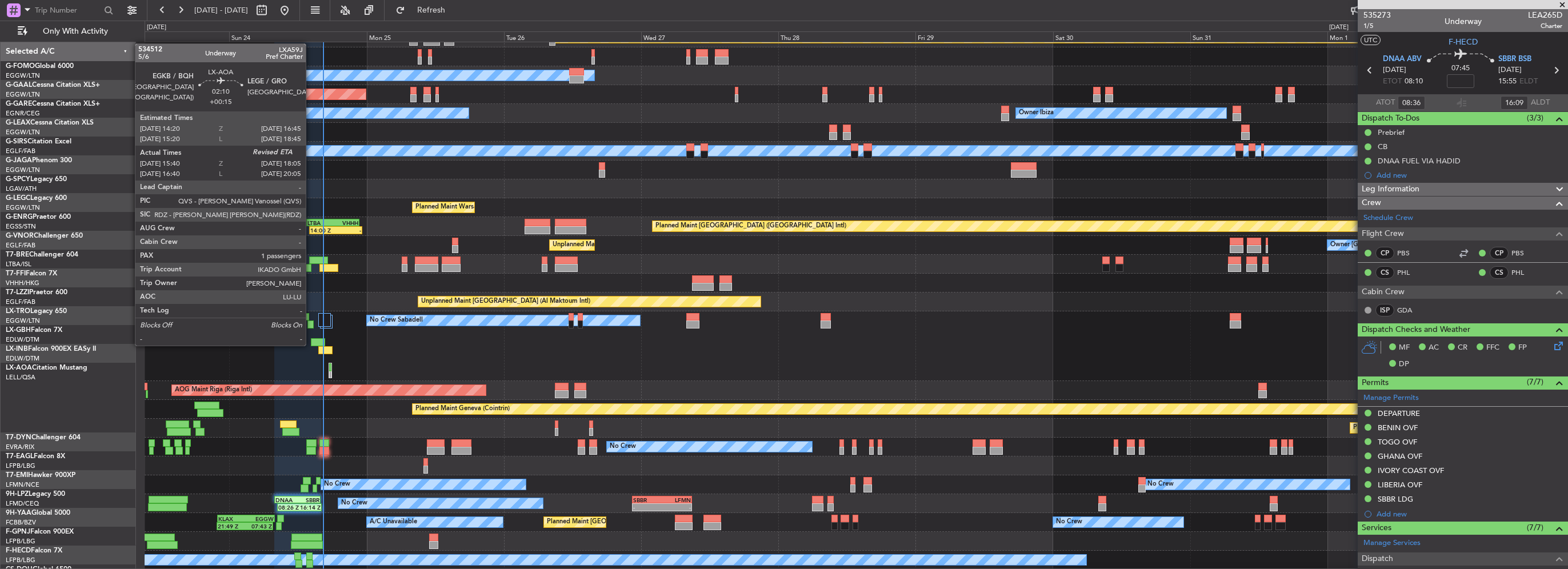
scroll to position [51, 0]
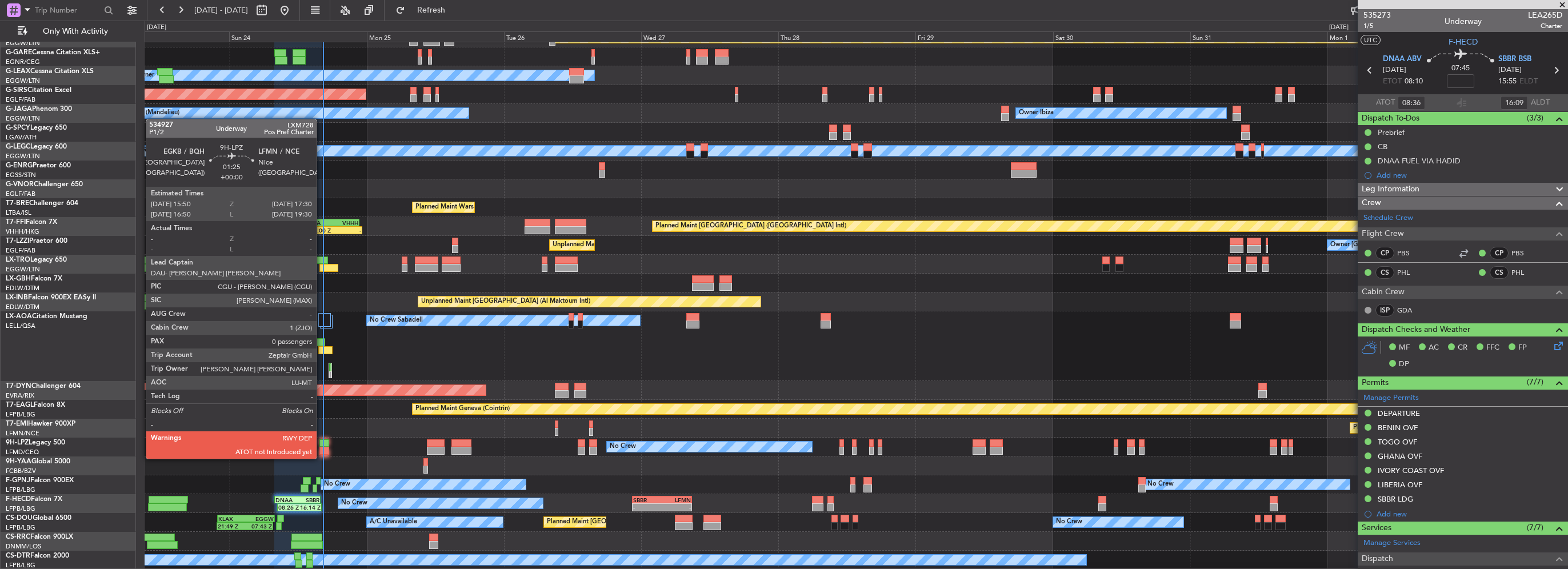
click at [322, 447] on div at bounding box center [324, 450] width 10 height 8
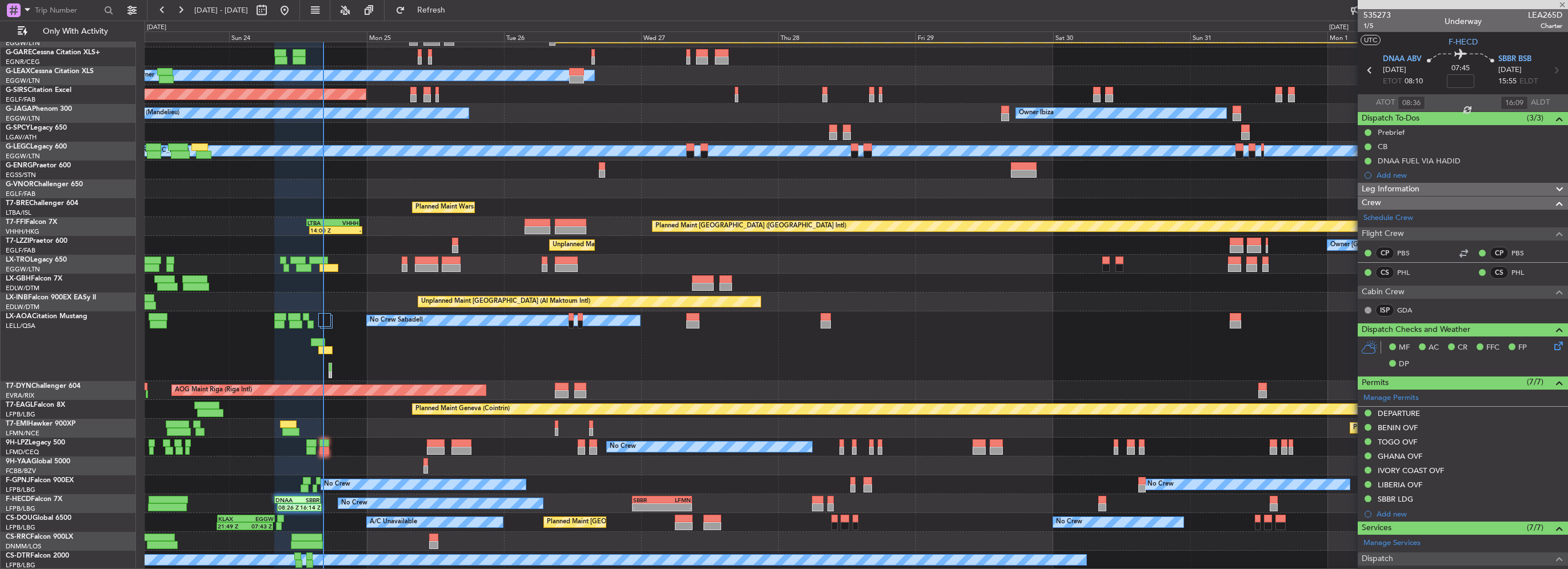
type input "0"
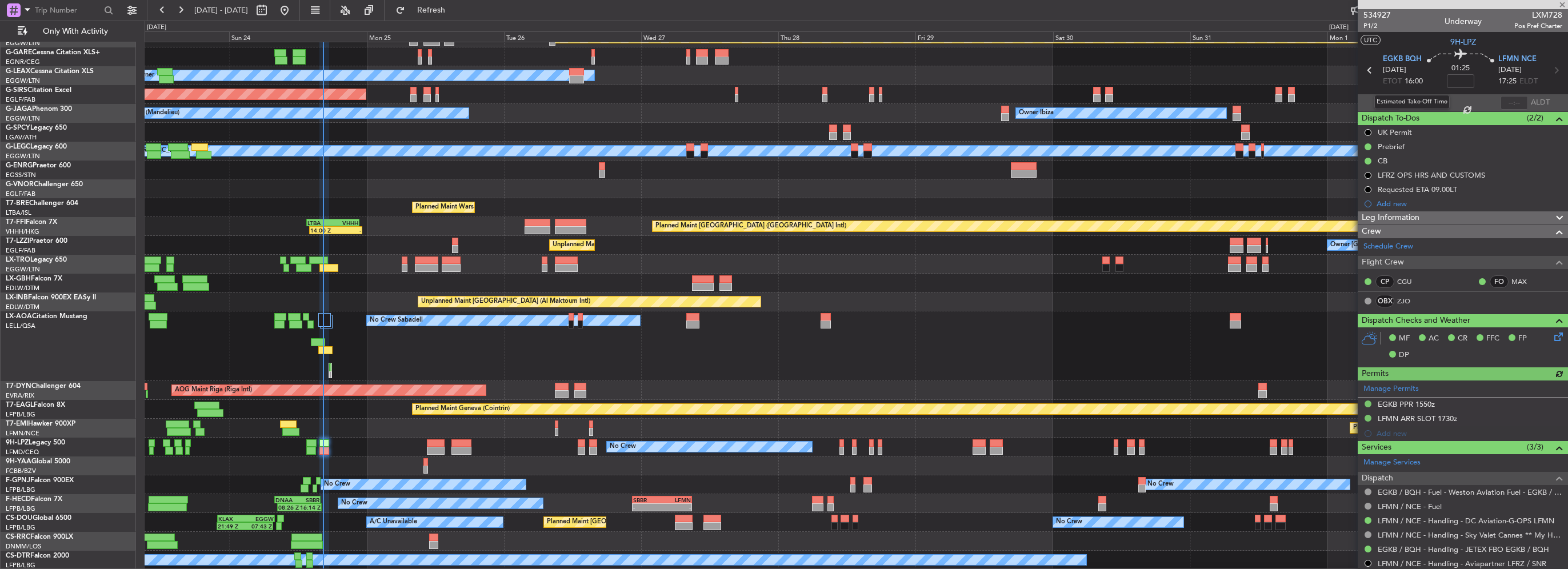
click at [1402, 99] on div "Estimated Take-Off Time" at bounding box center [1412, 102] width 75 height 14
click at [1413, 101] on input "text" at bounding box center [1411, 103] width 27 height 14
type input "16:21"
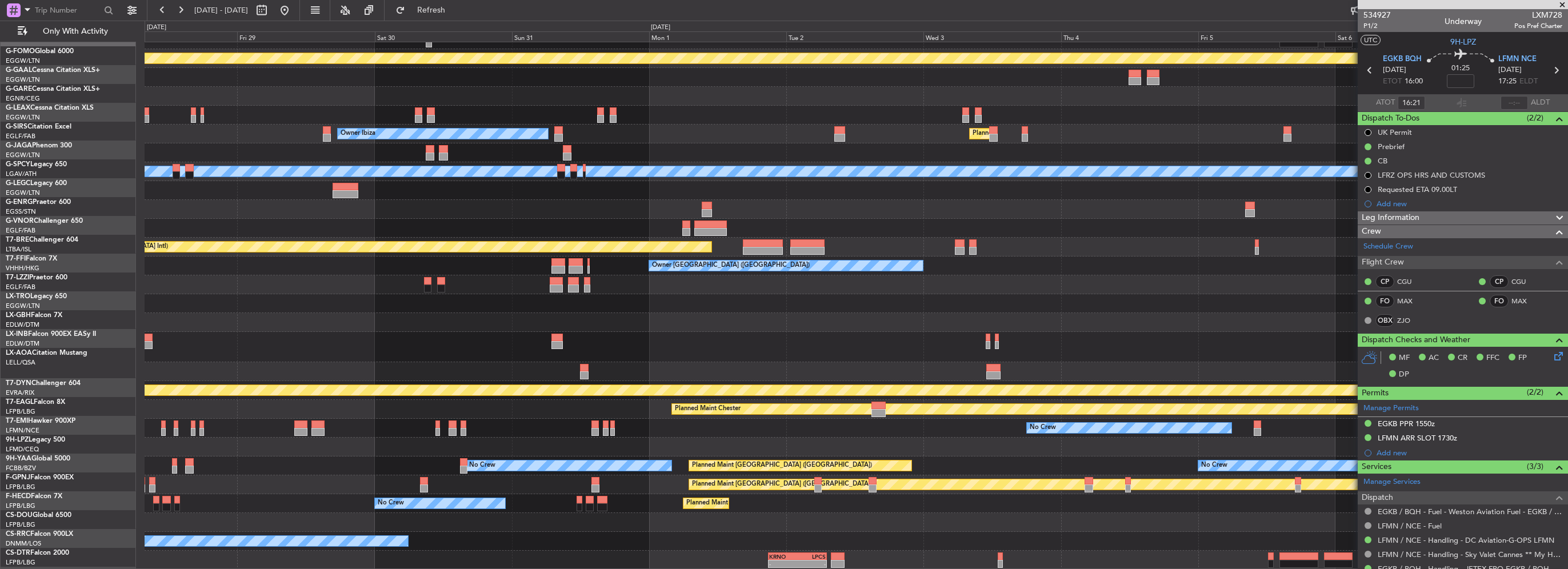
scroll to position [0, 0]
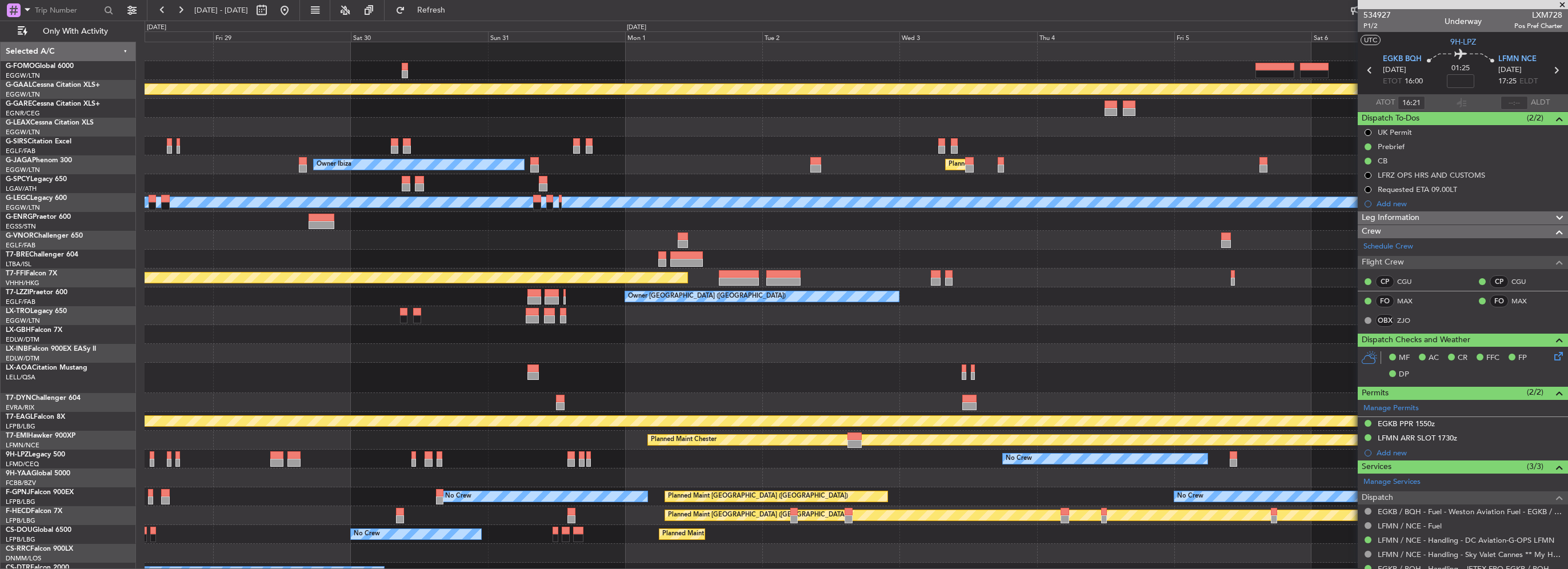
click at [553, 267] on div "Planned Maint Dusseldorf Owner Owner Ibiza Planned Maint London (Luton) A/C Una…" at bounding box center [856, 321] width 1423 height 558
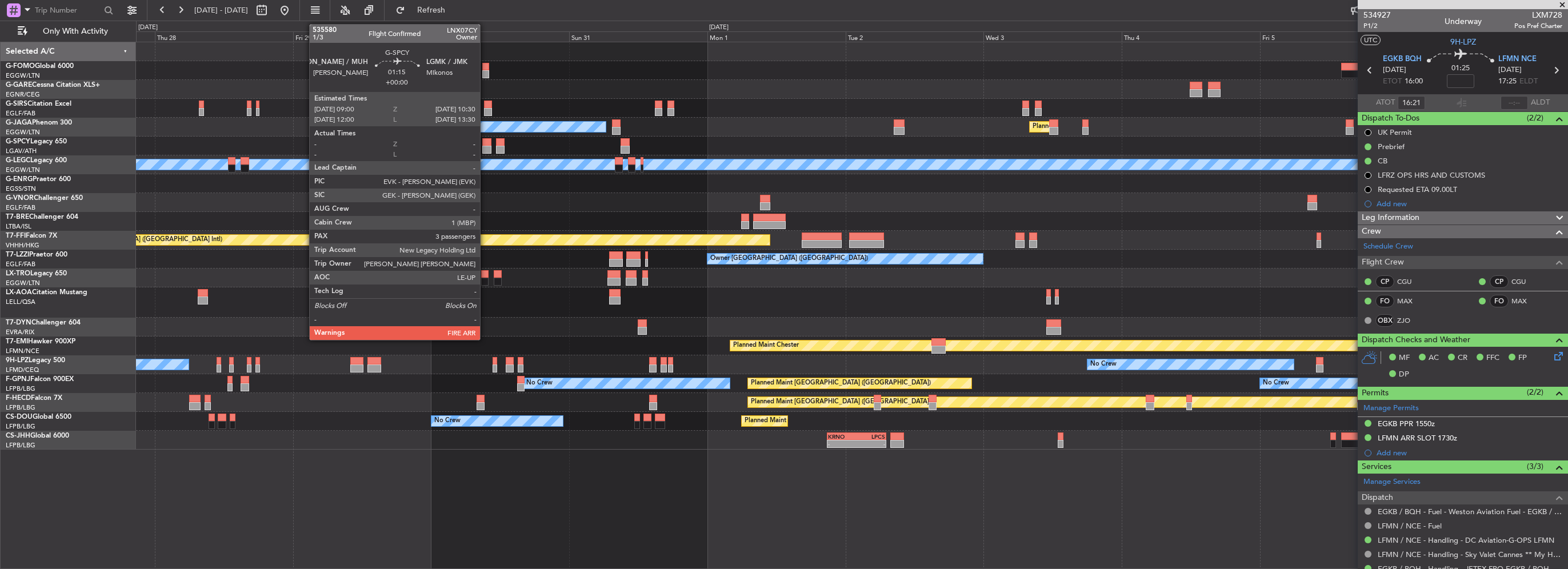
click at [485, 145] on div at bounding box center [486, 149] width 9 height 8
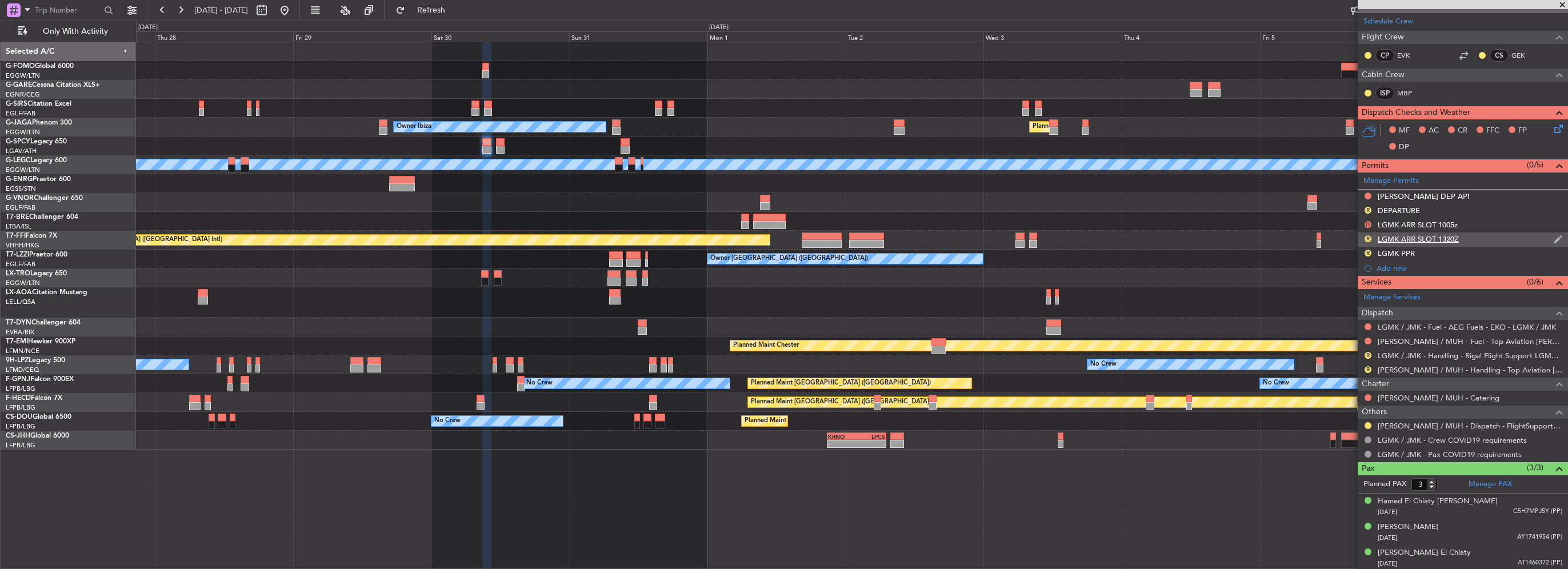
scroll to position [54, 0]
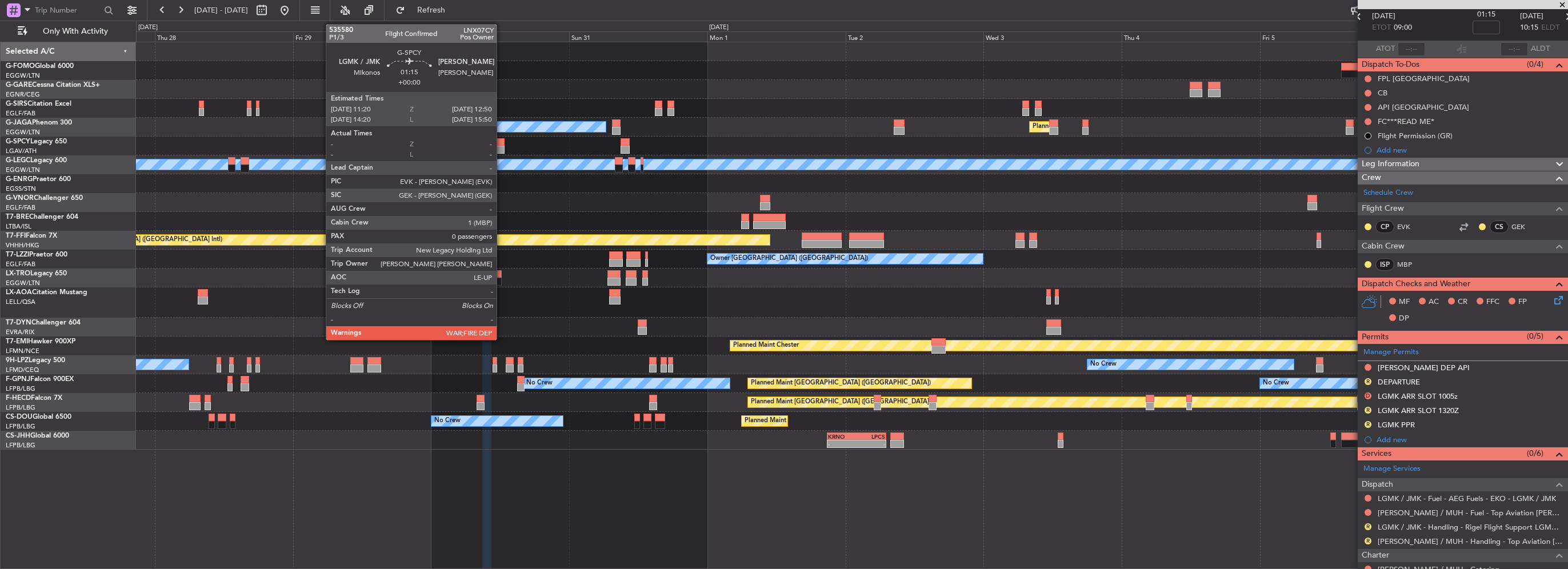
click at [502, 147] on div at bounding box center [500, 149] width 9 height 8
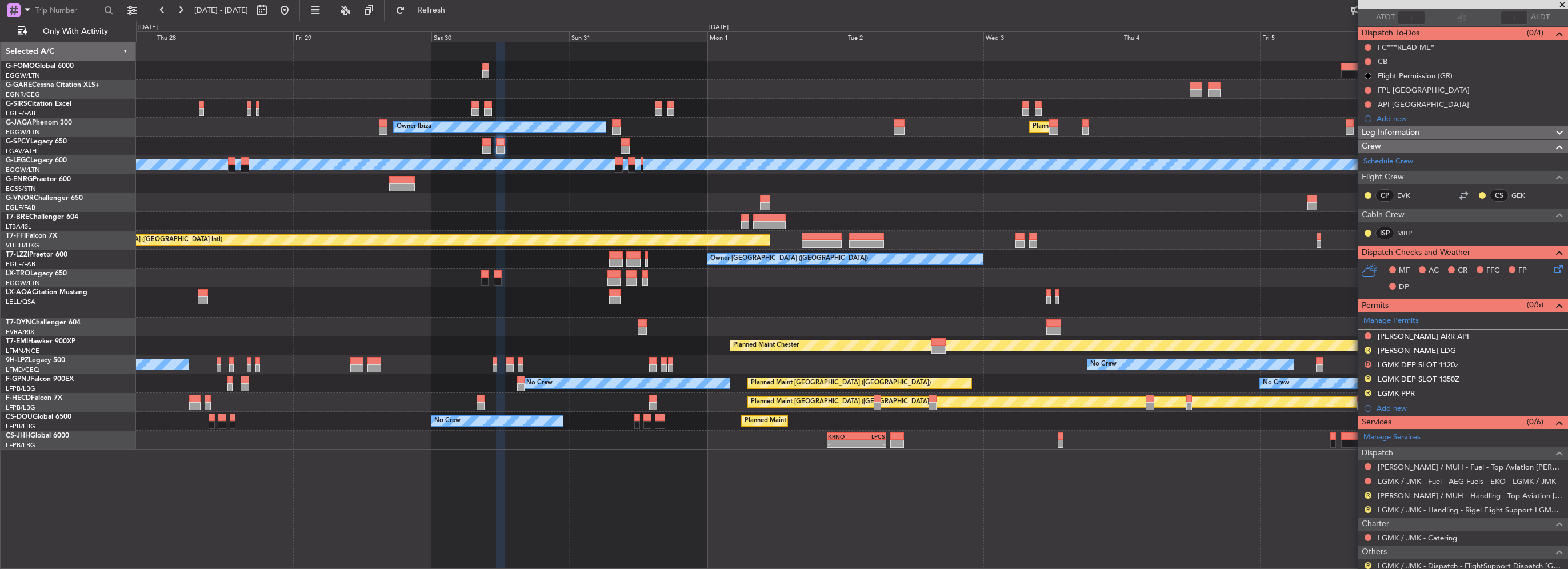
scroll to position [114, 0]
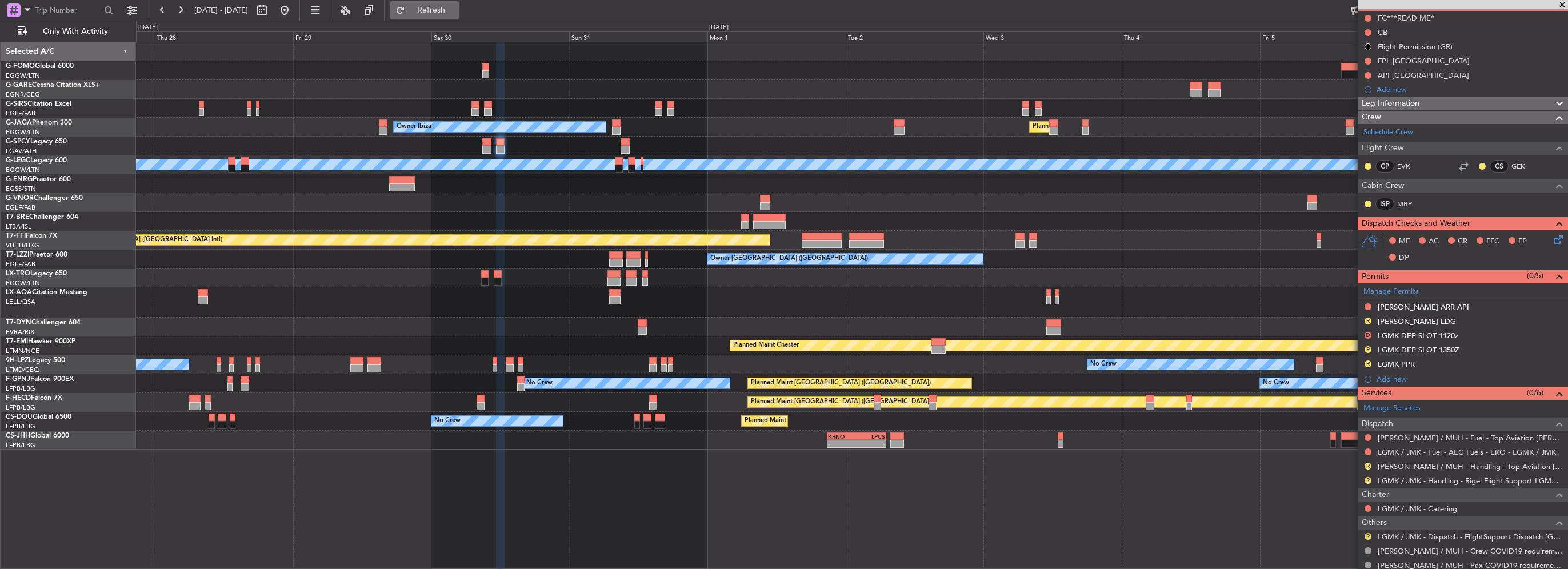
click at [459, 16] on button "Refresh" at bounding box center [424, 10] width 69 height 18
click at [455, 10] on span "Refresh" at bounding box center [431, 10] width 48 height 8
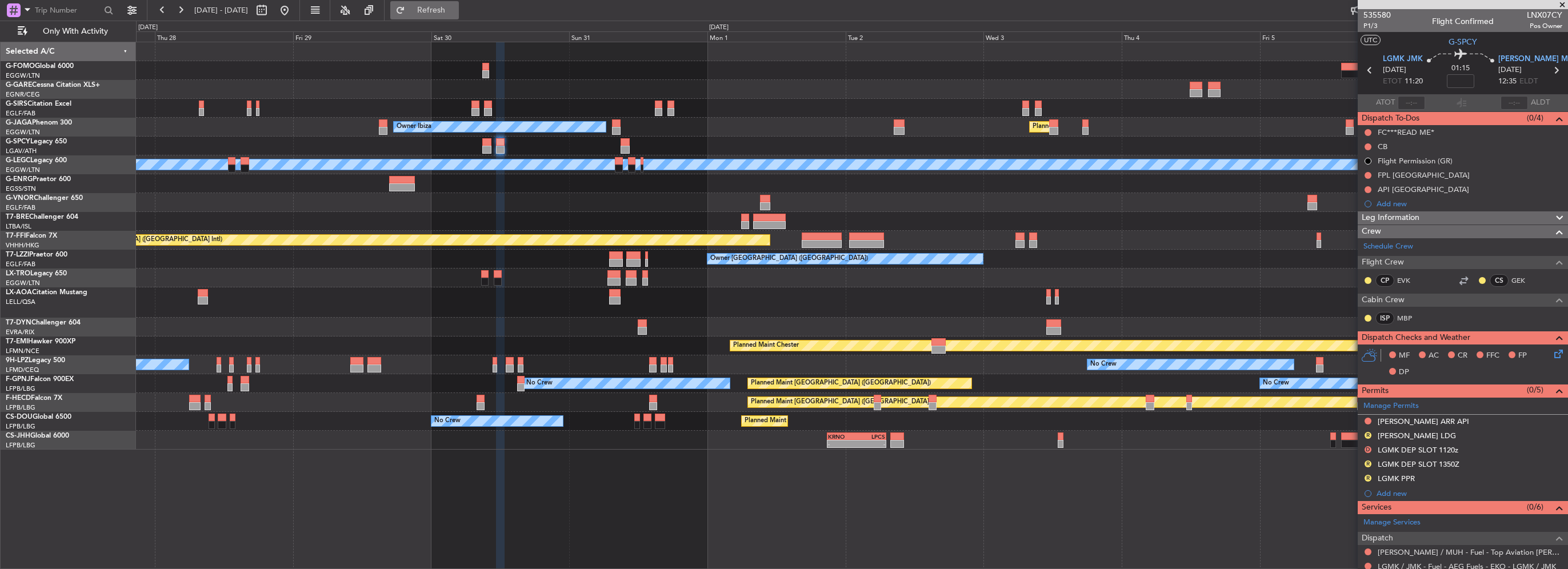
click at [446, 5] on button "Refresh" at bounding box center [424, 10] width 69 height 18
click at [443, 8] on button "Refresh" at bounding box center [424, 10] width 69 height 18
click at [455, 6] on span "Refresh" at bounding box center [431, 10] width 48 height 8
click at [594, 99] on div at bounding box center [852, 108] width 1432 height 19
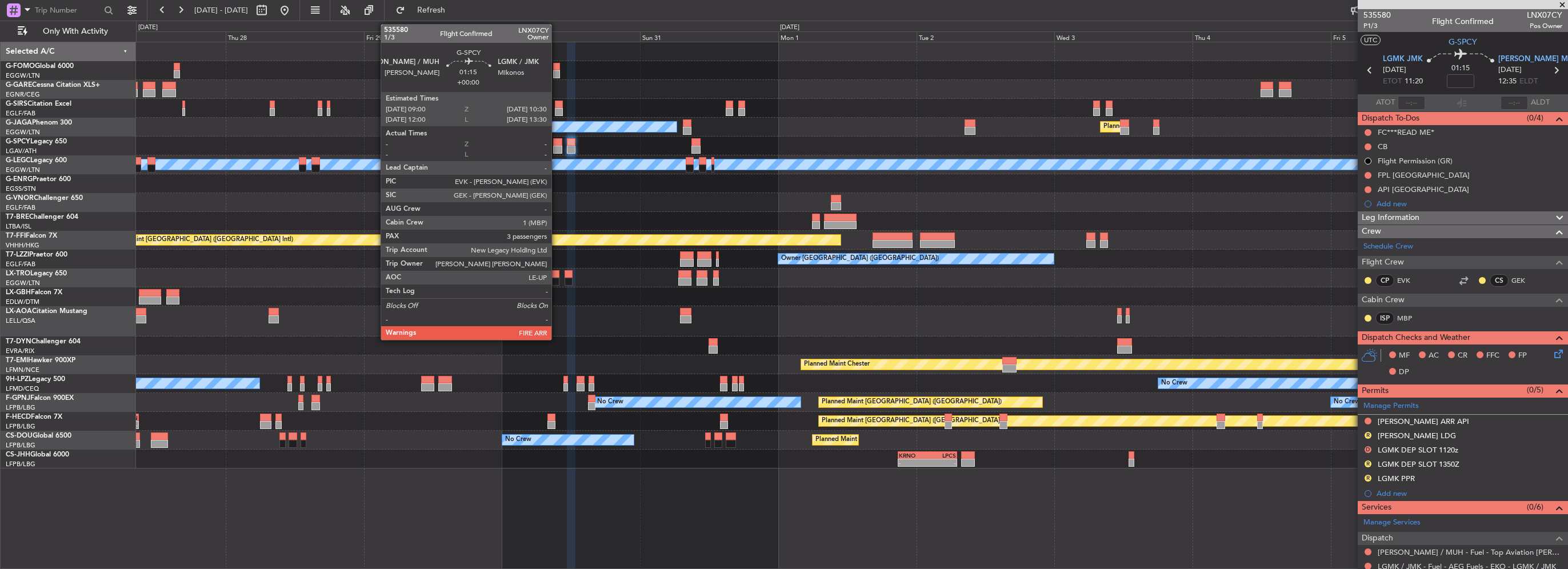
click at [556, 147] on div at bounding box center [558, 149] width 9 height 8
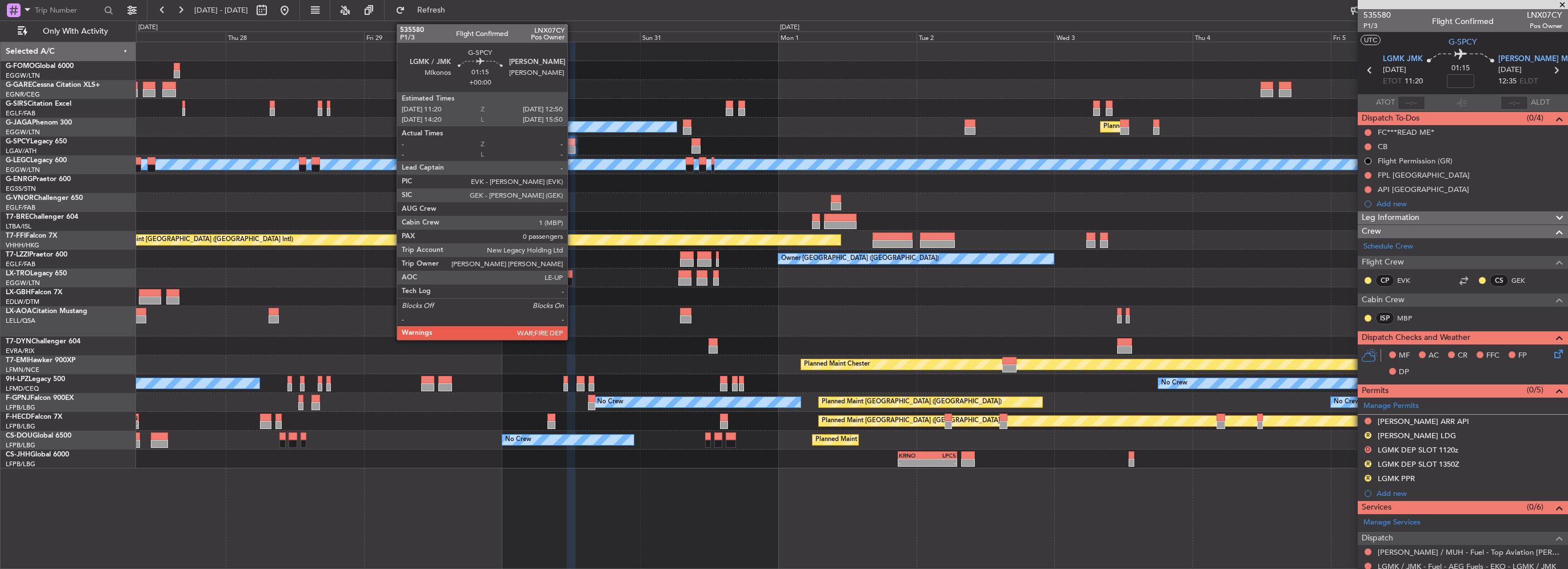
click at [573, 140] on div at bounding box center [571, 142] width 9 height 8
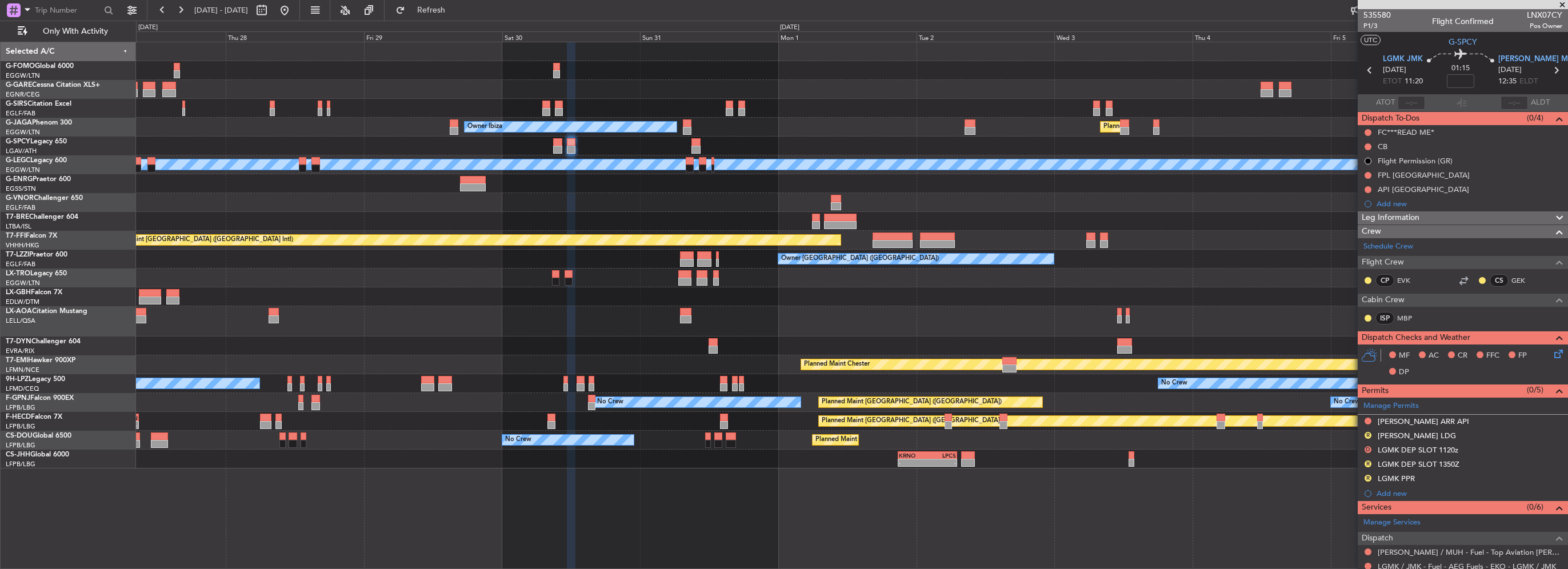
click at [1041, 330] on div "EGGW 20:00 Z KTEB 03:25 Z - - Unplanned Maint Oxford (Kidlington) Planned Maint…" at bounding box center [852, 255] width 1432 height 426
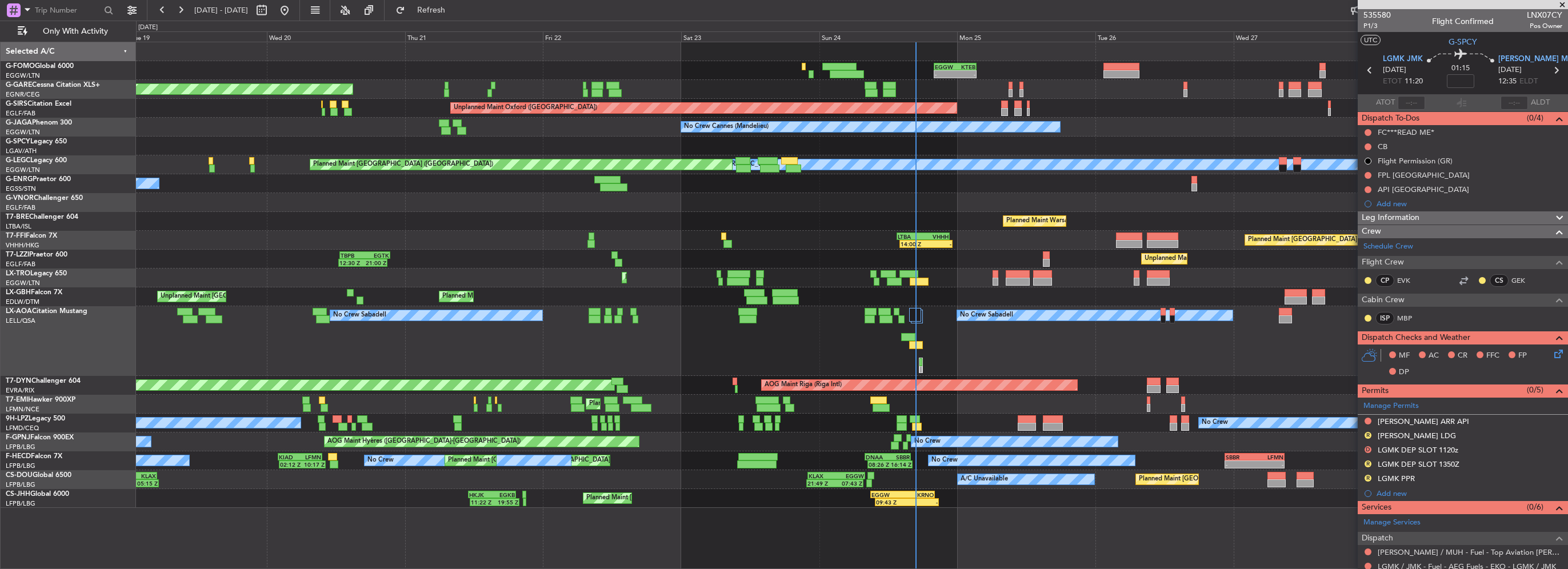
click at [315, 266] on div "EGGW 20:00 Z KTEB 03:25 Z - - Planned Maint Windsor Locks (Bradley Intl) Unplan…" at bounding box center [852, 274] width 1432 height 466
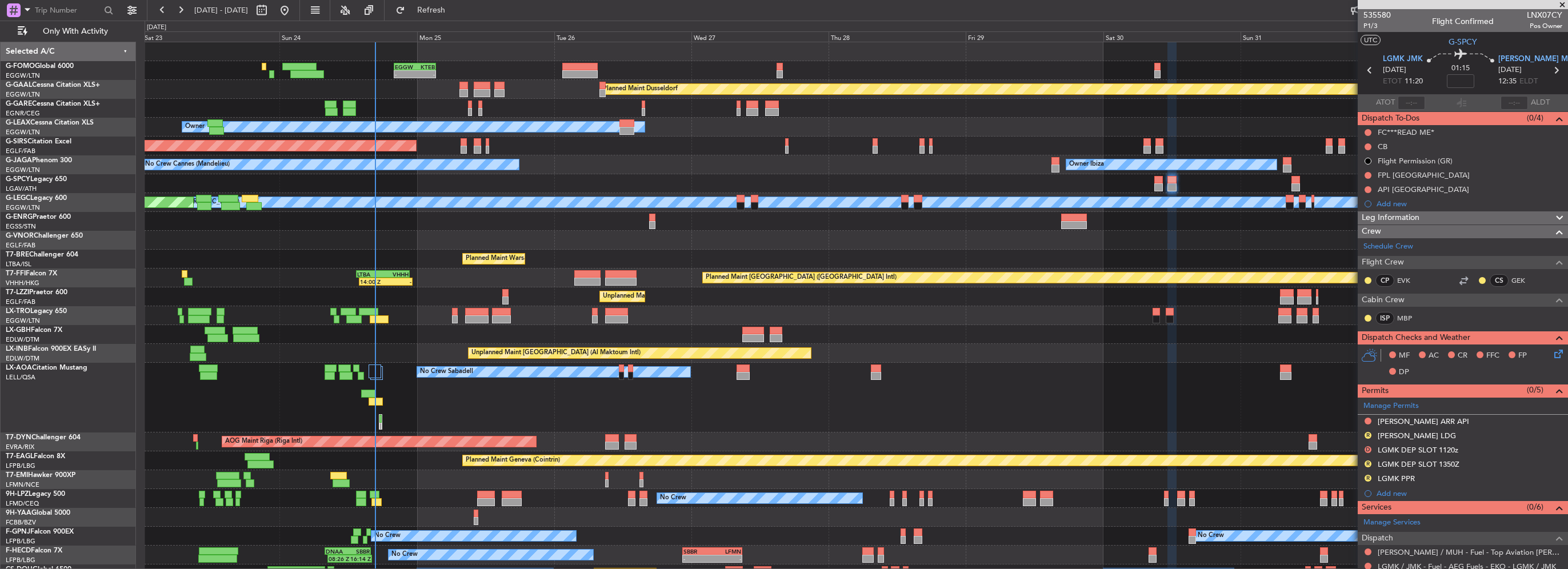
click at [464, 0] on fb-refresh-button "Refresh" at bounding box center [424, 10] width 80 height 21
click at [459, 17] on button "Refresh" at bounding box center [424, 10] width 69 height 18
click at [705, 269] on div "Planned Maint [GEOGRAPHIC_DATA] ([GEOGRAPHIC_DATA] Intl)" at bounding box center [801, 278] width 191 height 17
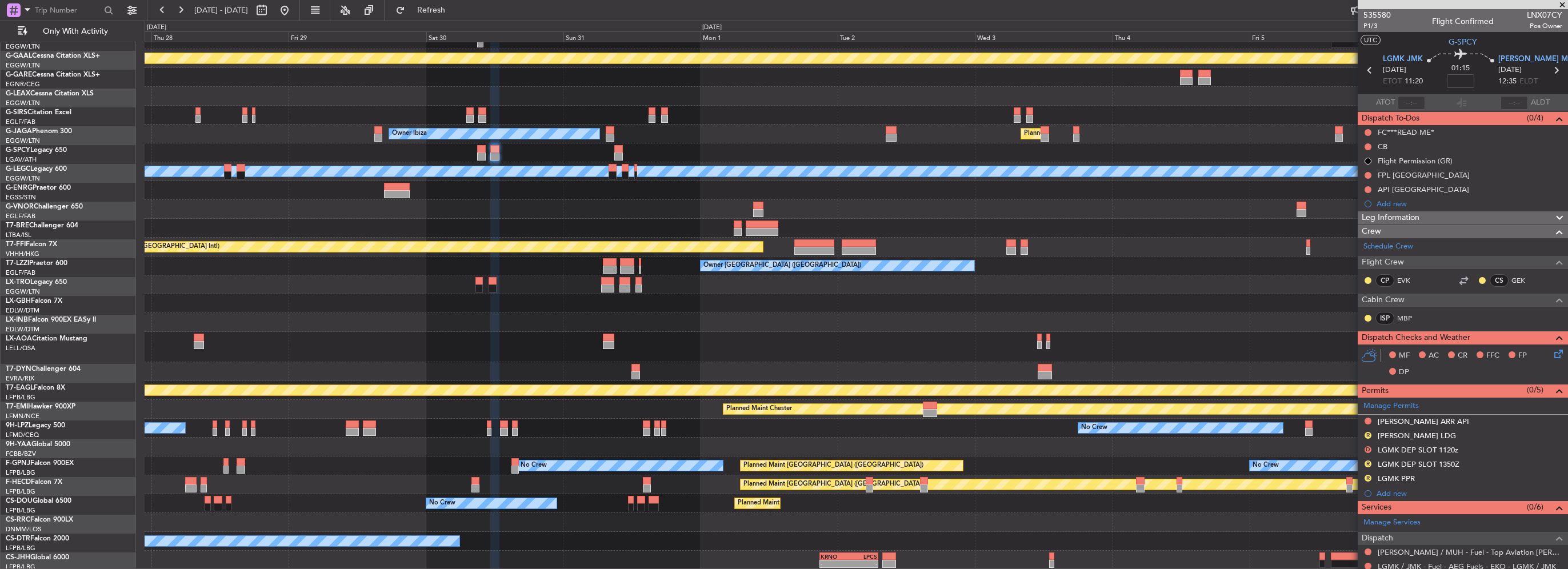
click at [640, 247] on div "Planned Maint Dusseldorf Owner Owner Ibiza Planned Maint London (Luton) No Crew…" at bounding box center [856, 290] width 1423 height 558
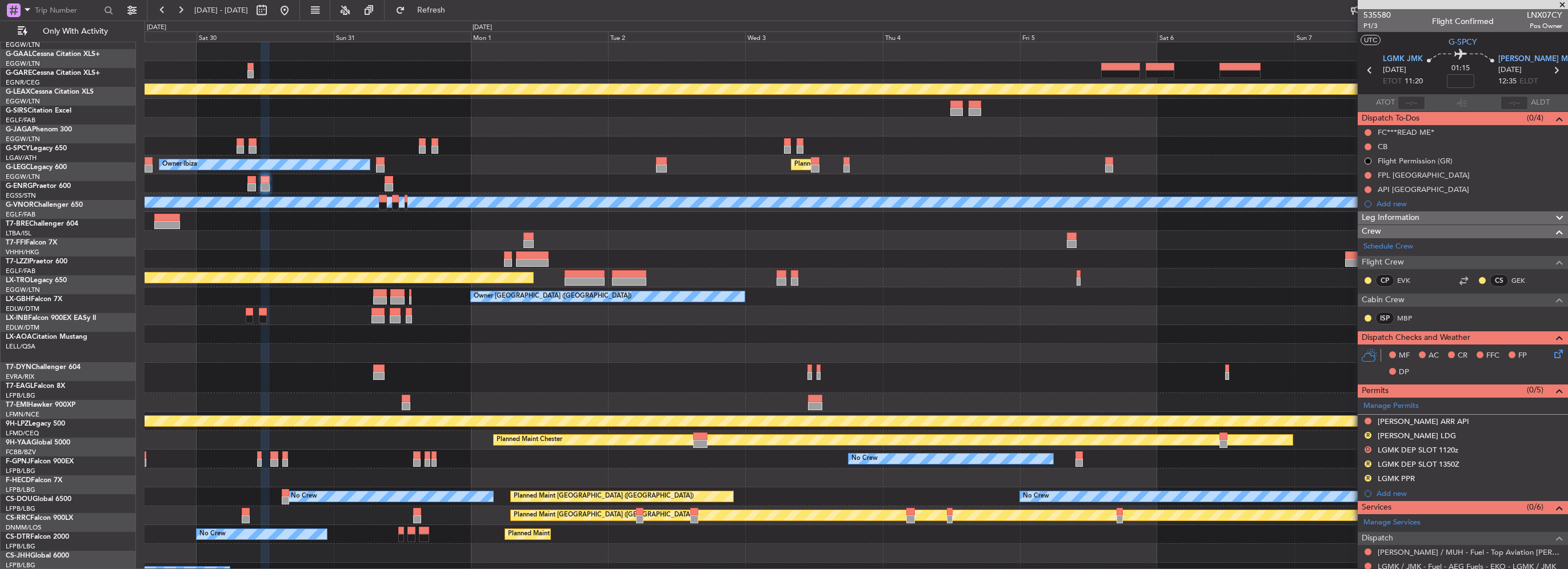
click at [775, 480] on div "Planned Maint Dusseldorf Owner Ibiza Planned Maint London (Luton) A/C Unavailab…" at bounding box center [856, 321] width 1423 height 558
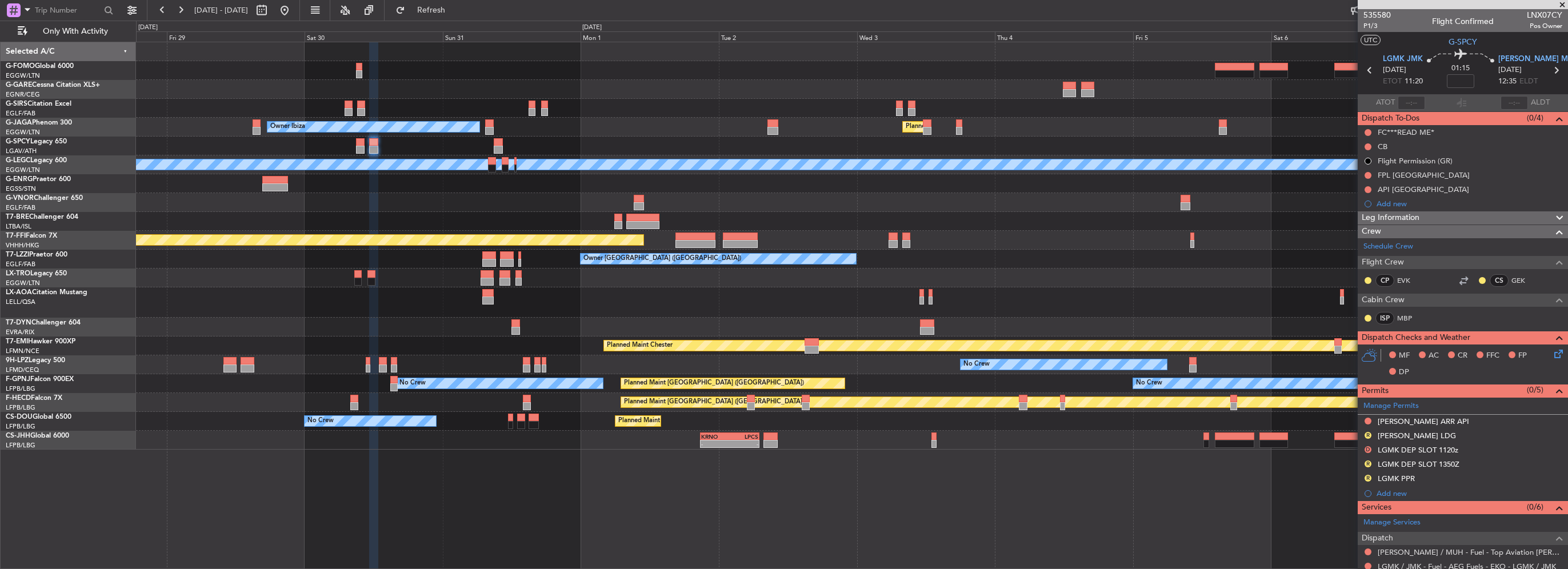
click at [393, 148] on div at bounding box center [852, 145] width 1432 height 19
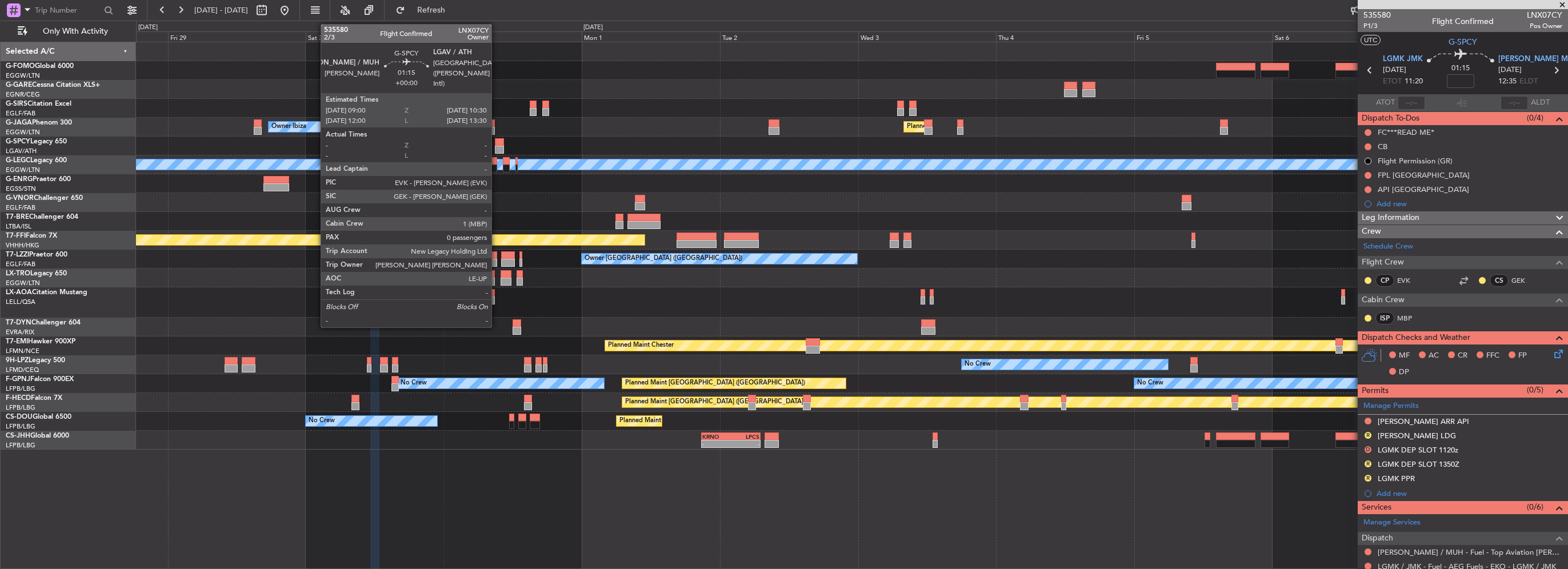
click at [497, 141] on div at bounding box center [499, 142] width 9 height 8
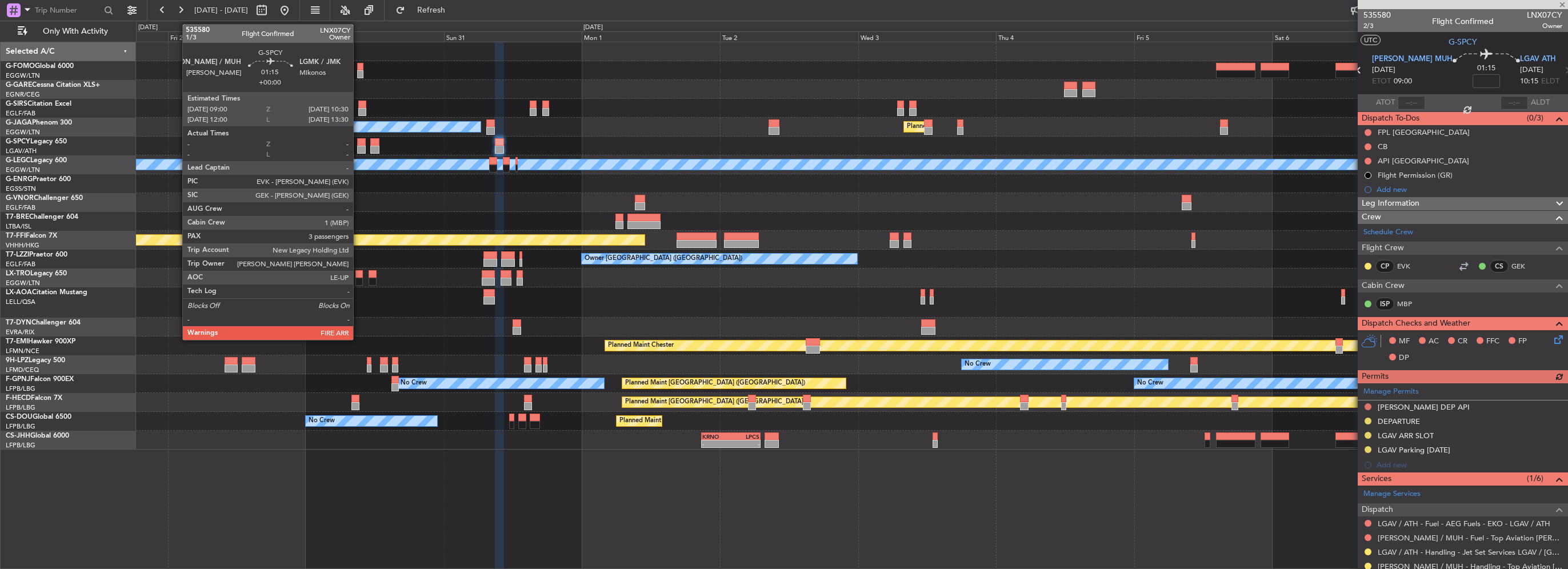
click at [359, 145] on div at bounding box center [362, 142] width 9 height 8
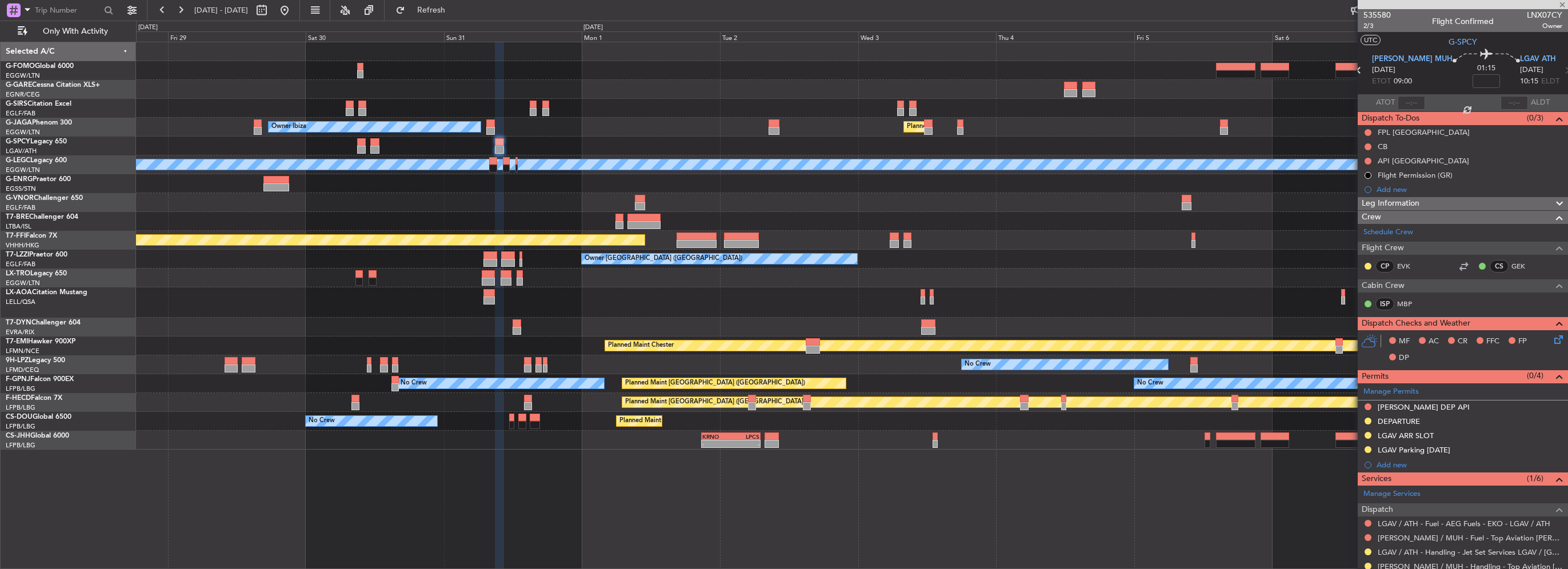
type input "3"
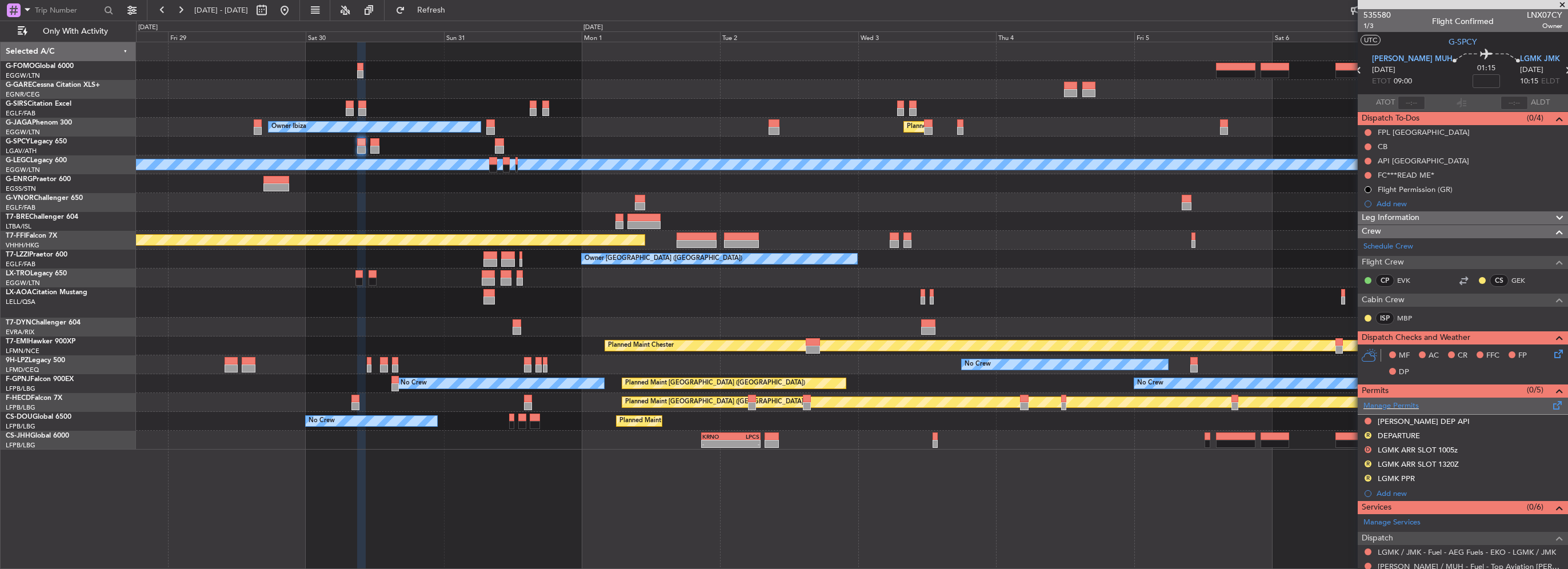
click at [1551, 403] on span at bounding box center [1558, 403] width 14 height 9
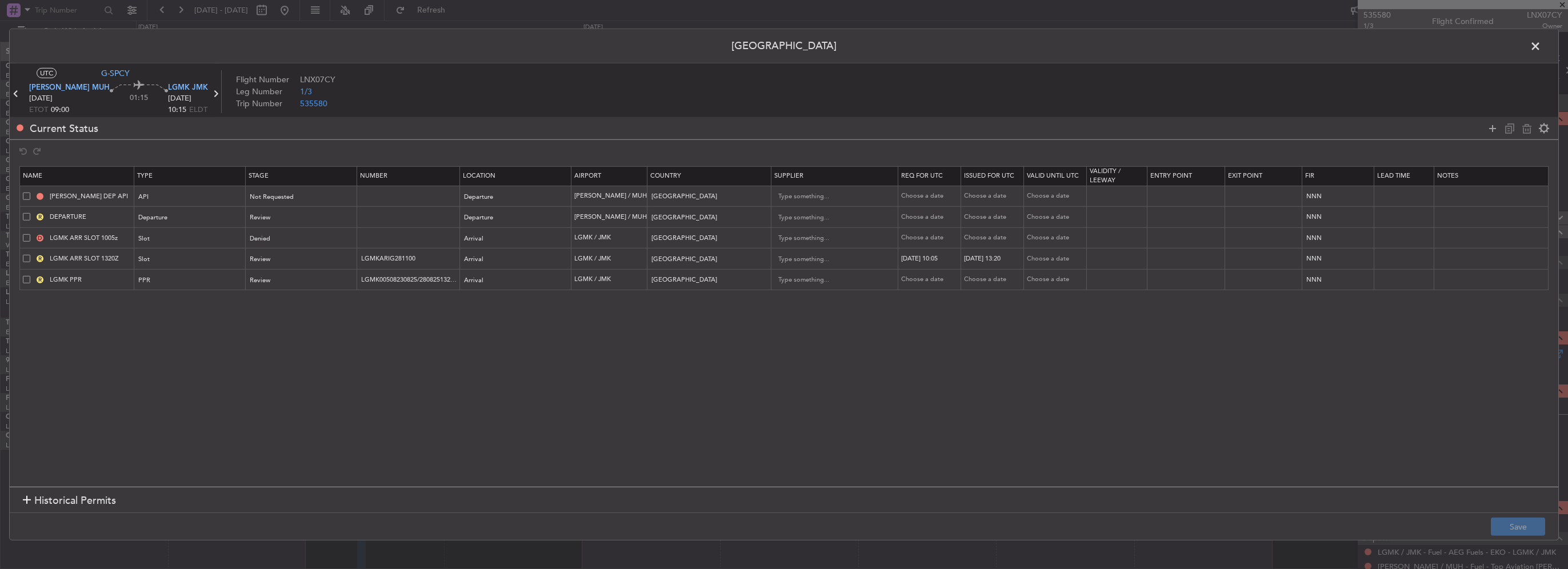
click at [25, 235] on span at bounding box center [27, 237] width 7 height 7
click at [31, 234] on input "checkbox" at bounding box center [31, 234] width 0 height 0
click at [23, 239] on span at bounding box center [27, 237] width 7 height 7
click at [31, 234] on input "checkbox" at bounding box center [31, 234] width 0 height 0
click at [23, 254] on div "R LGMK ARR SLOT 1320Z" at bounding box center [79, 259] width 111 height 10
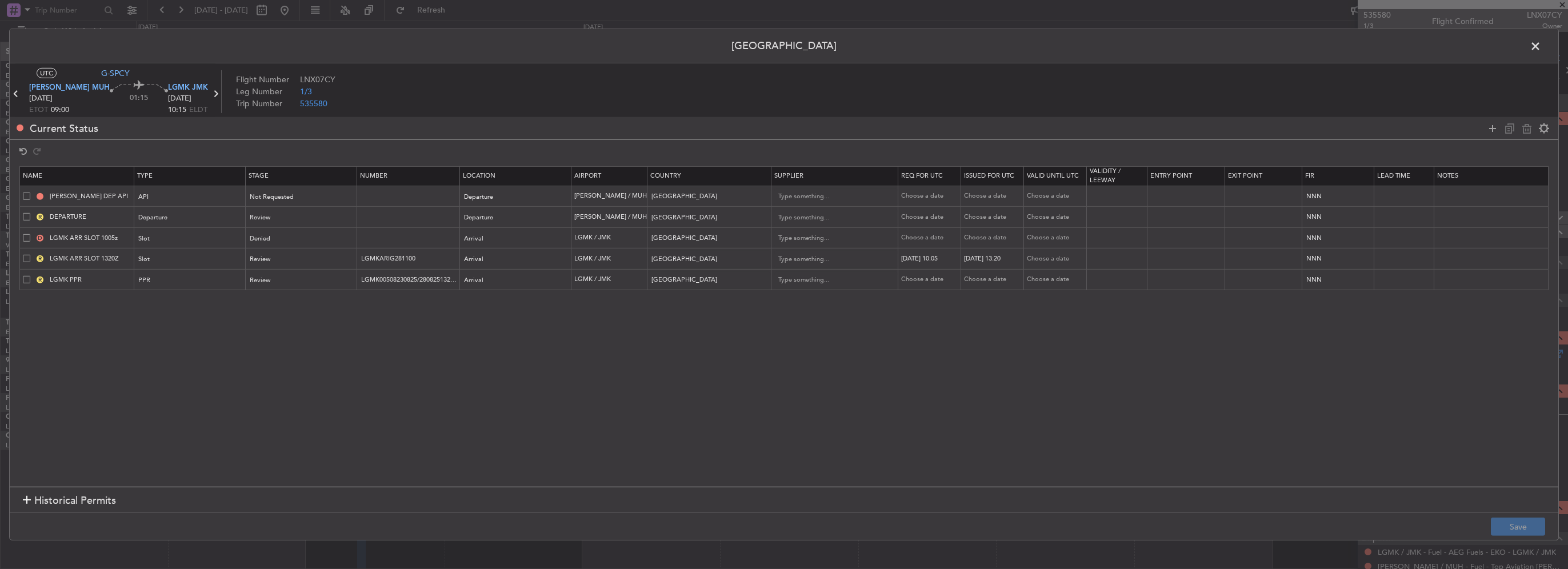
click at [26, 257] on span at bounding box center [27, 259] width 7 height 7
click at [31, 255] on input "checkbox" at bounding box center [31, 255] width 0 height 0
click at [1525, 130] on icon at bounding box center [1527, 128] width 14 height 14
type input "LGMK PPR"
type input "LGMK00508230825/2808251320/2808251350"
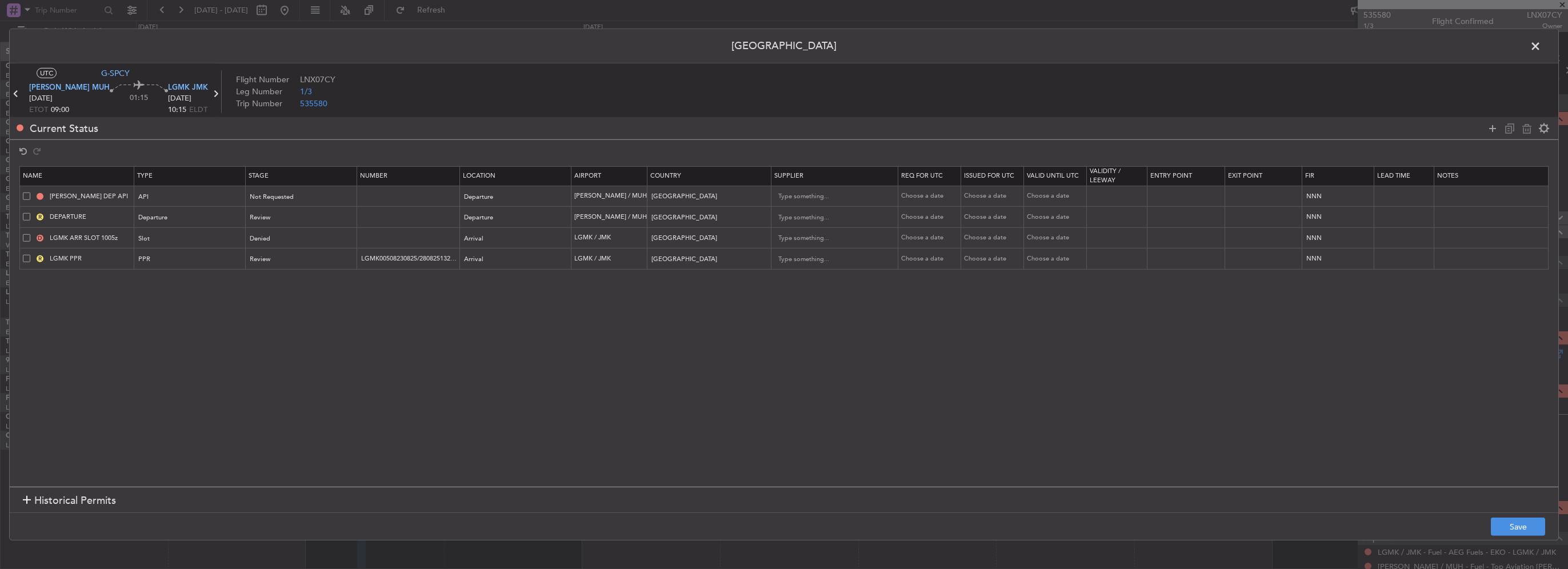
click at [1511, 513] on footer "Save" at bounding box center [784, 526] width 1549 height 27
click at [1513, 515] on footer "Save" at bounding box center [784, 526] width 1549 height 27
click at [1530, 523] on button "Save" at bounding box center [1517, 527] width 54 height 18
click at [1541, 47] on span at bounding box center [1541, 49] width 0 height 23
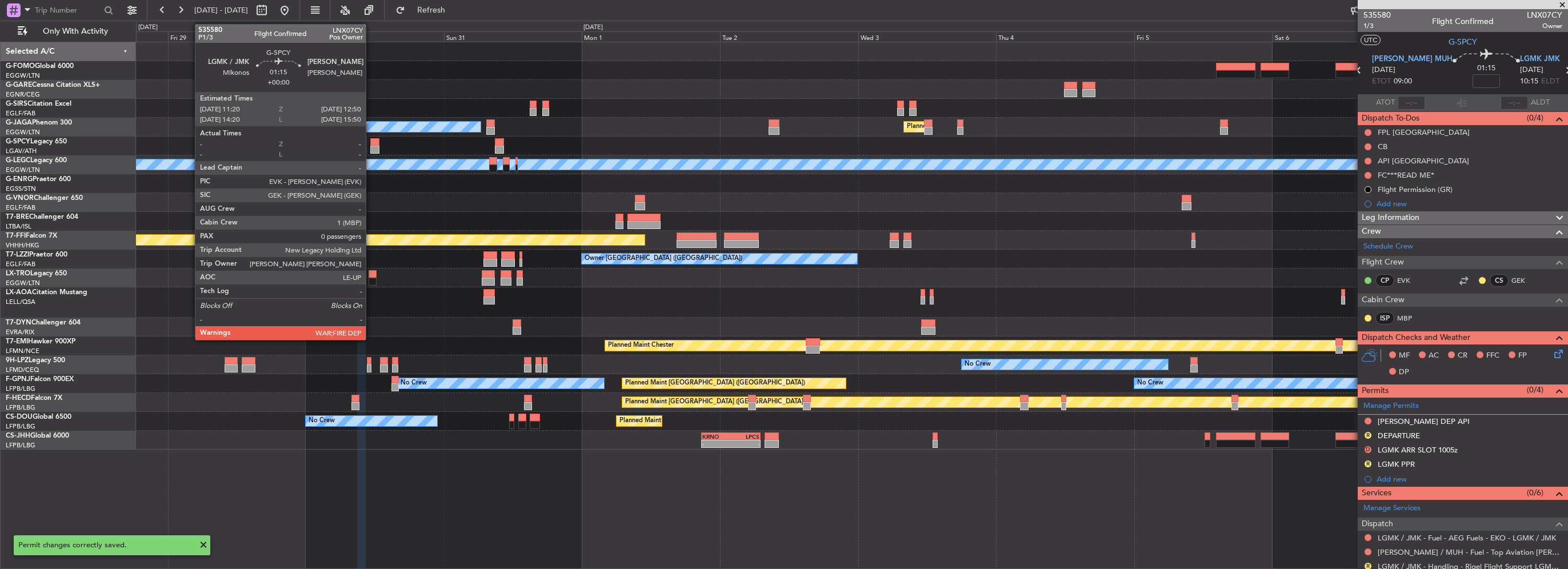
click at [371, 151] on div at bounding box center [374, 149] width 9 height 8
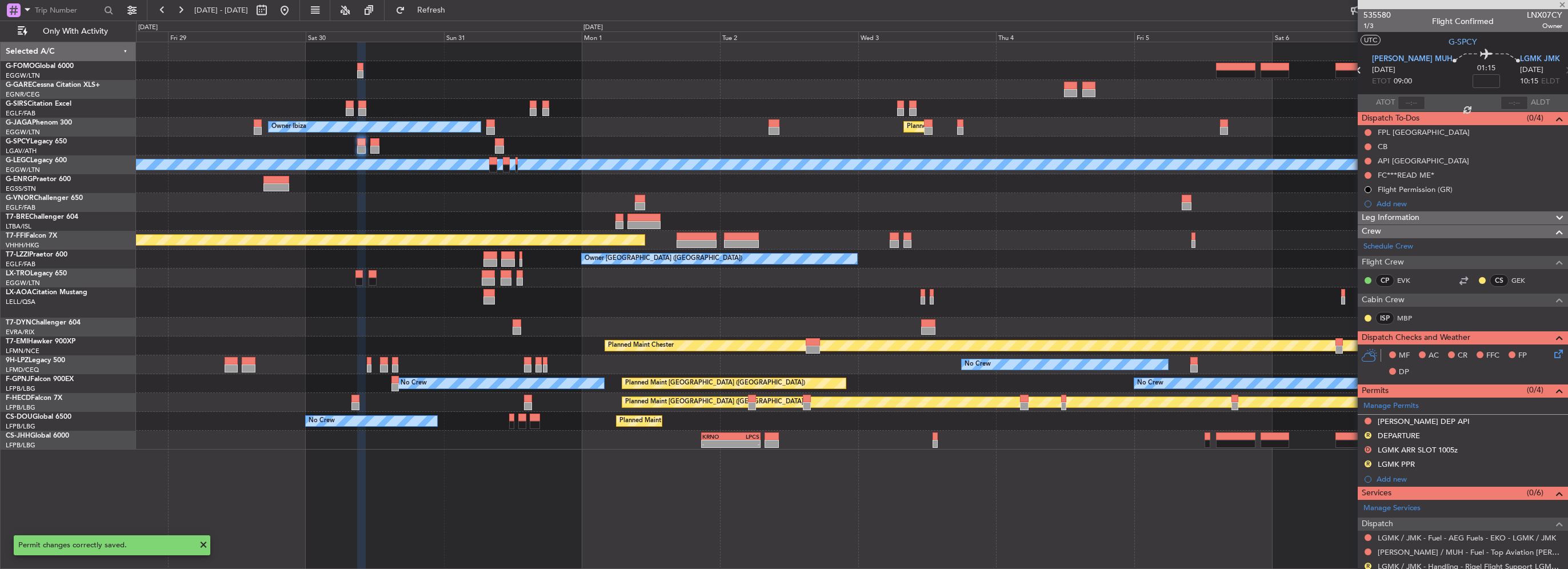
type input "0"
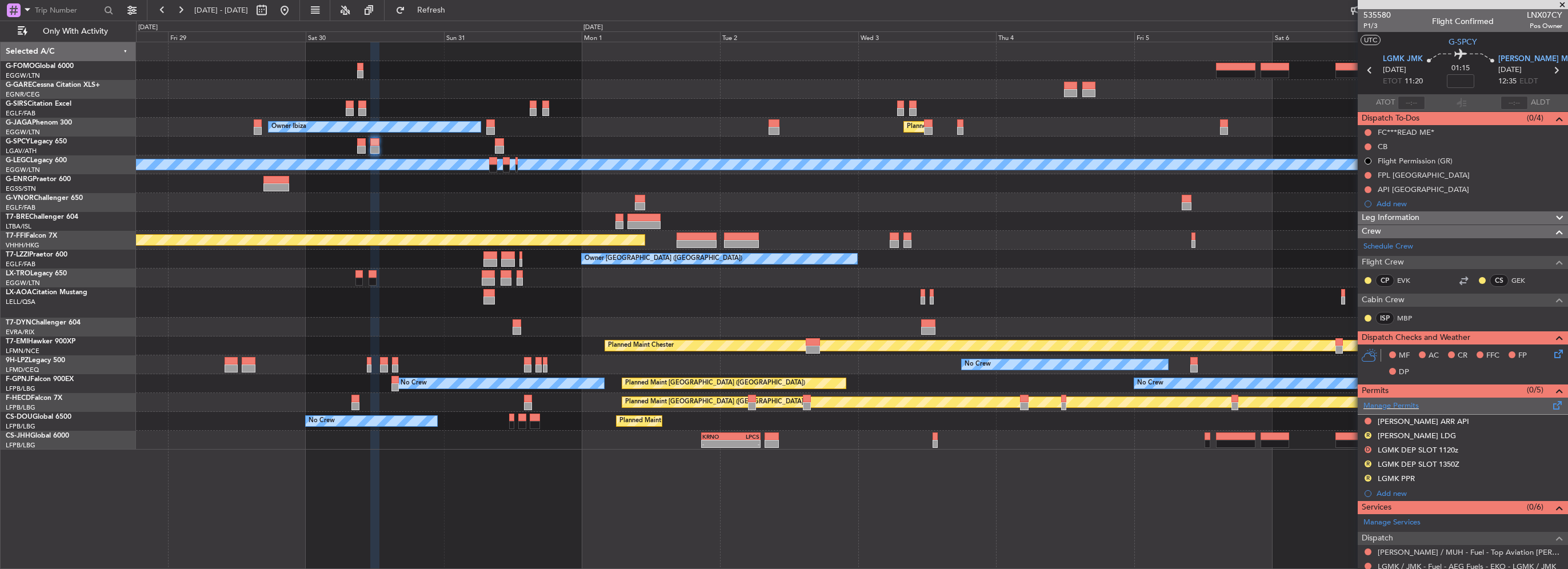
click at [1551, 405] on span at bounding box center [1558, 403] width 14 height 9
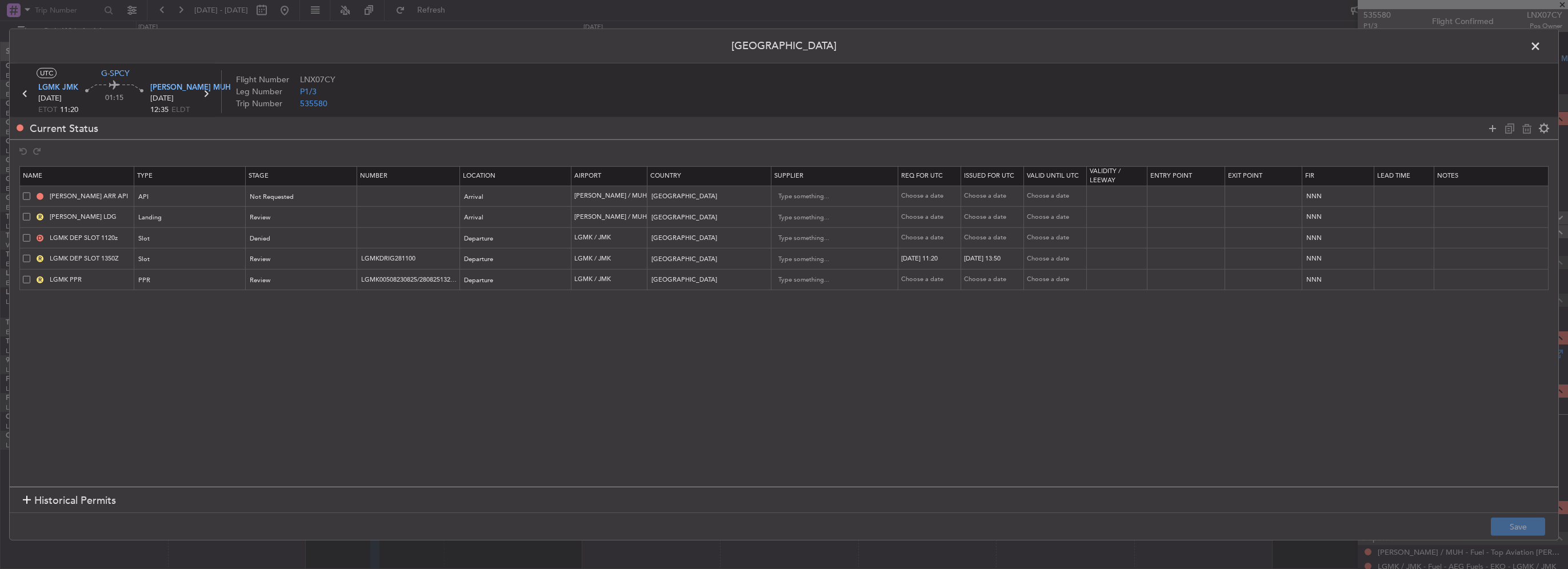
click at [25, 256] on span at bounding box center [27, 259] width 7 height 7
click at [31, 255] on input "checkbox" at bounding box center [31, 255] width 0 height 0
click at [1530, 126] on icon at bounding box center [1527, 128] width 14 height 14
type input "LGMK PPR"
type input "LGMK00508230825/2808251320/2808251350"
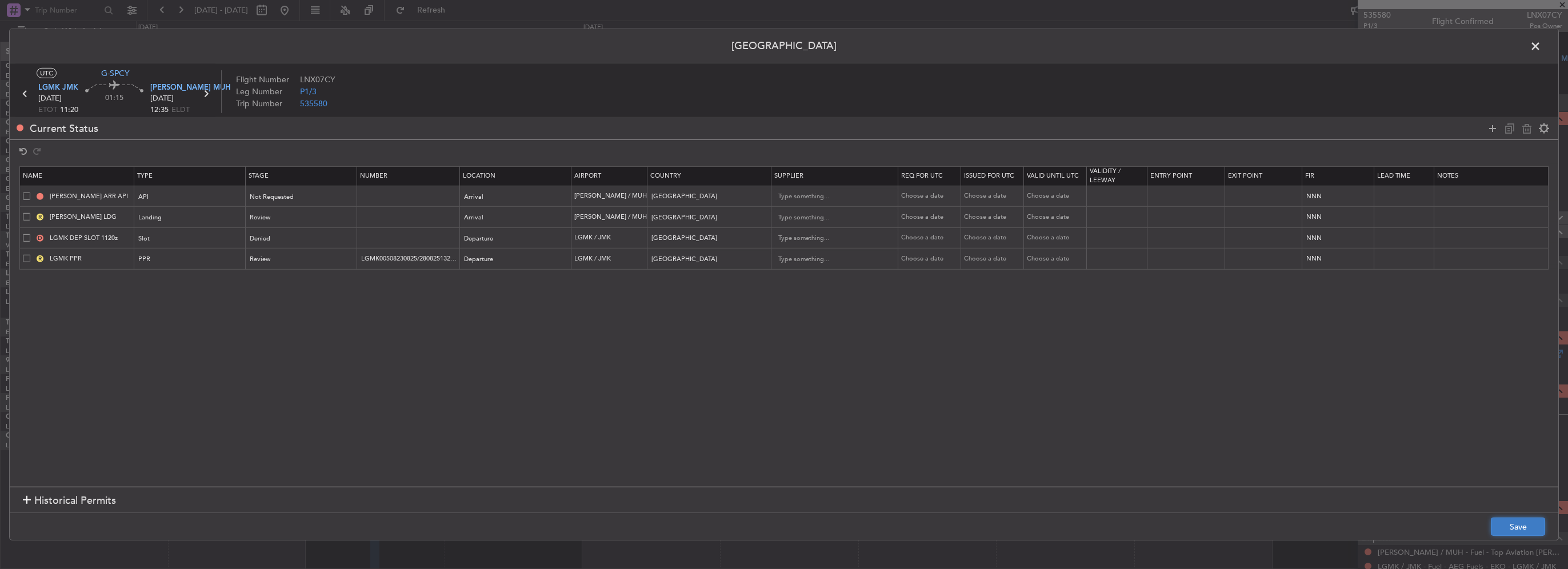
click at [1535, 525] on button "Save" at bounding box center [1517, 527] width 54 height 18
click at [1541, 48] on span at bounding box center [1541, 49] width 0 height 23
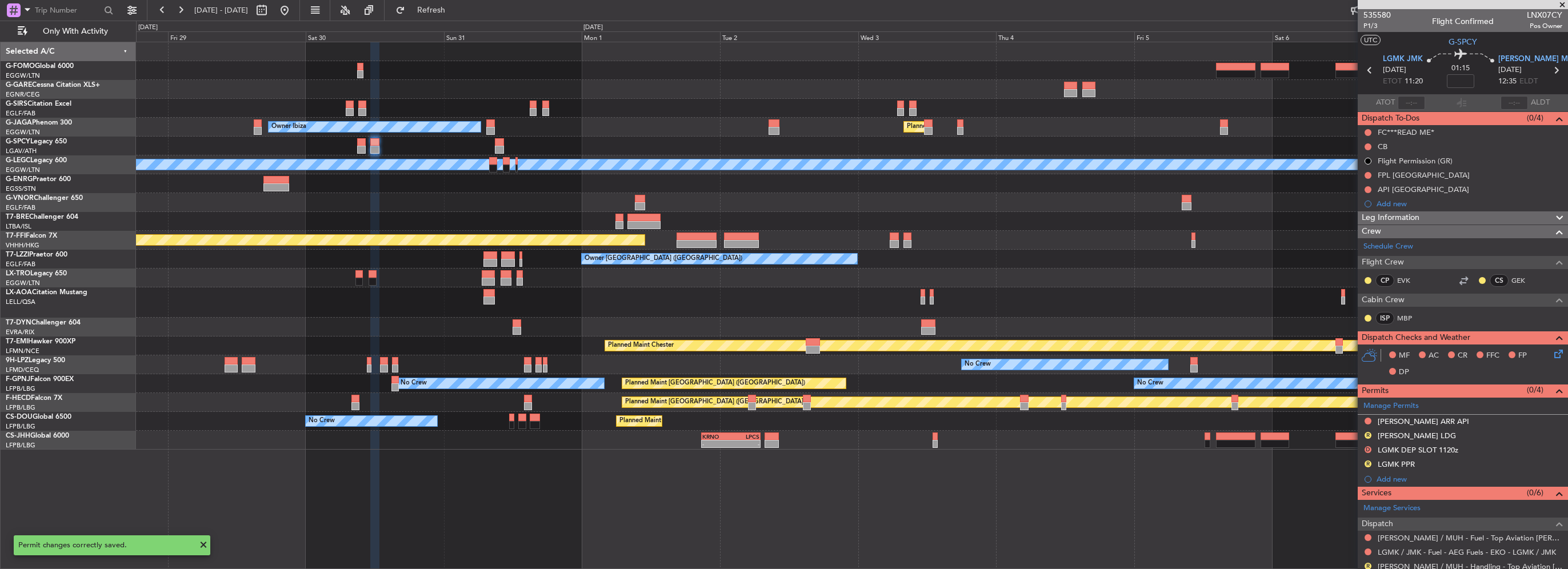
click at [1083, 333] on div "Owner Ibiza Planned Maint London (Luton) A/C Unavailable London (Luton) Planned…" at bounding box center [852, 245] width 1432 height 407
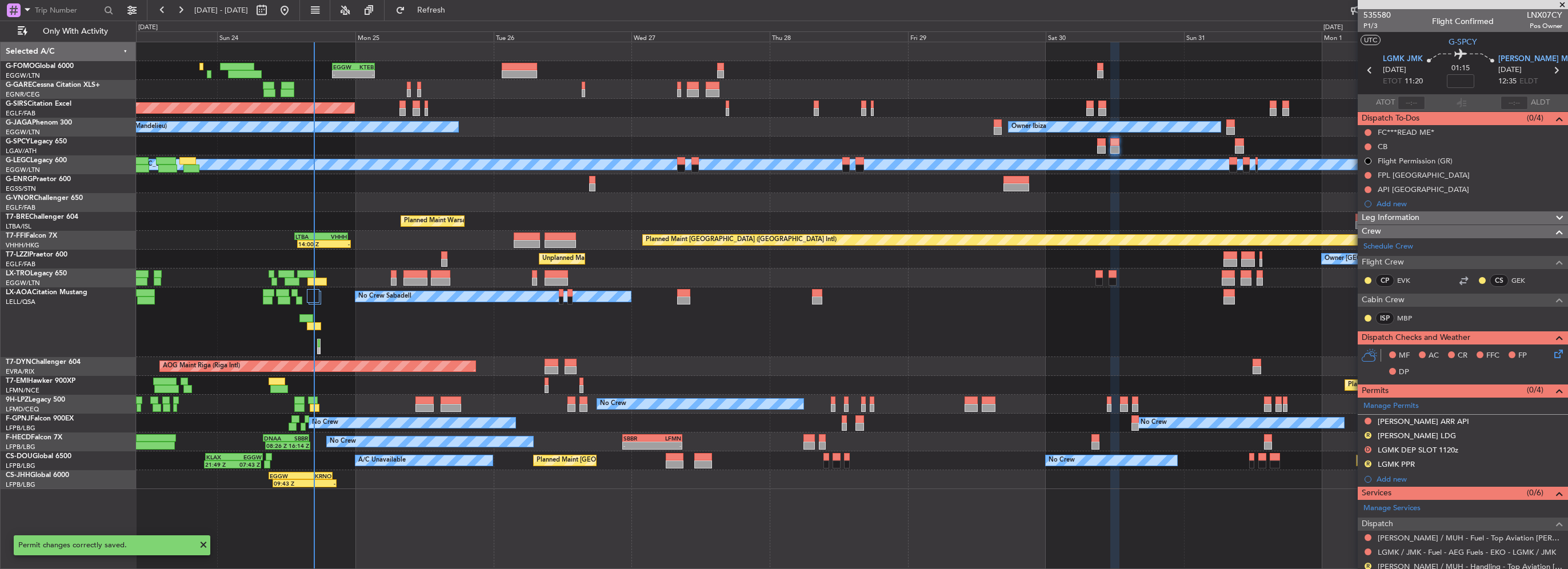
click at [1057, 340] on div "No Crew Sabadell No Crew Sabadell" at bounding box center [852, 322] width 1432 height 70
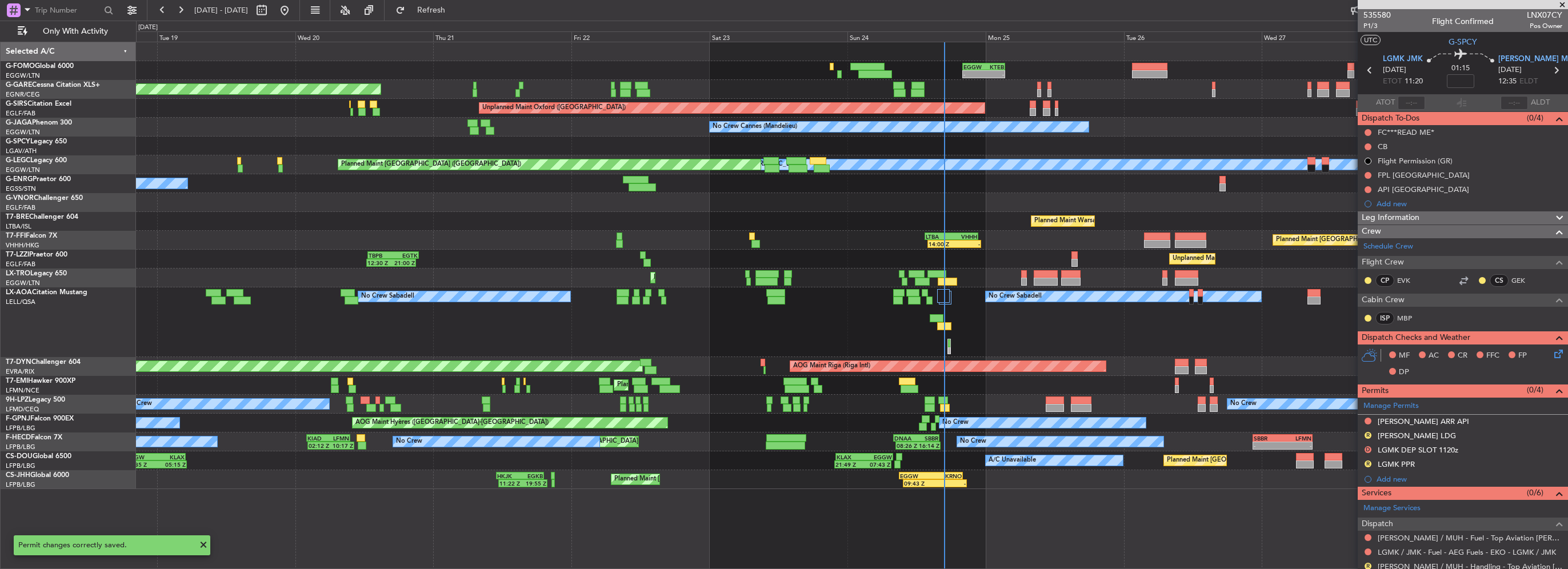
click at [570, 315] on div "No Crew Sabadell No Crew Sabadell No Crew Luxembourg (Findel)" at bounding box center [852, 322] width 1432 height 70
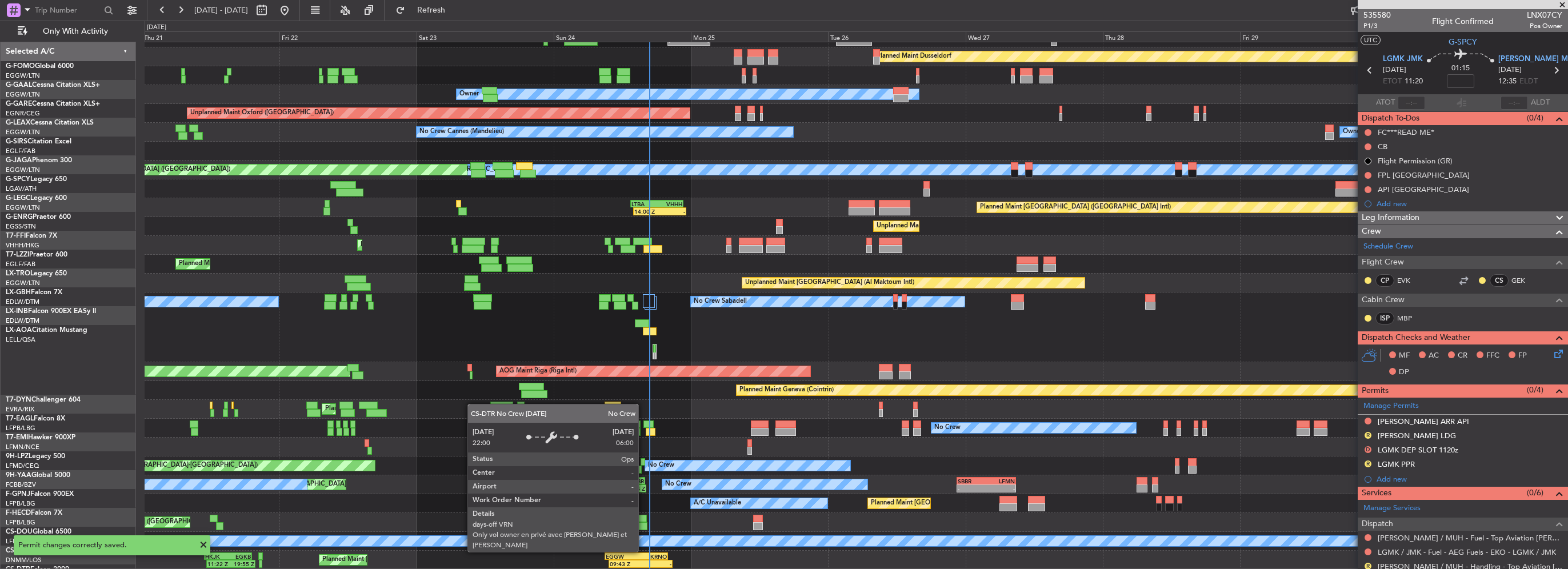
scroll to position [32, 0]
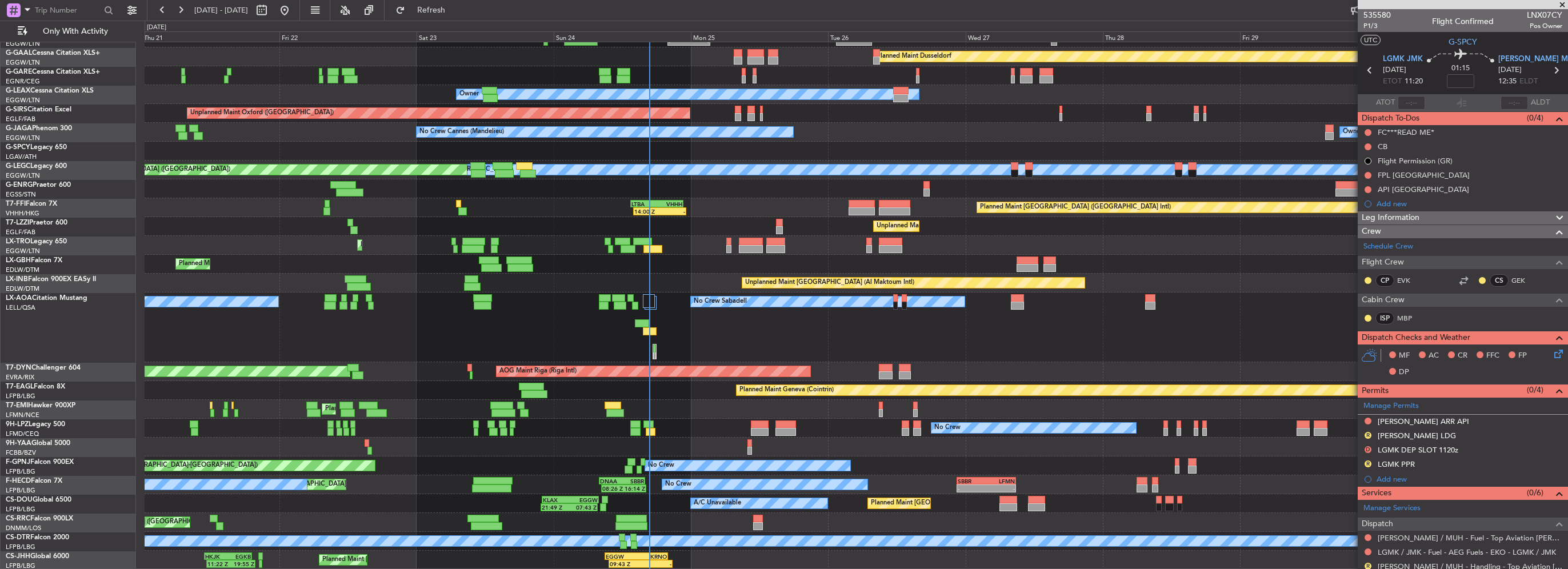
click at [772, 512] on div "EGGW 20:00 Z KTEB 03:25 Z - - Planned Maint Dusseldorf Unplanned Maint Chester …" at bounding box center [856, 290] width 1423 height 560
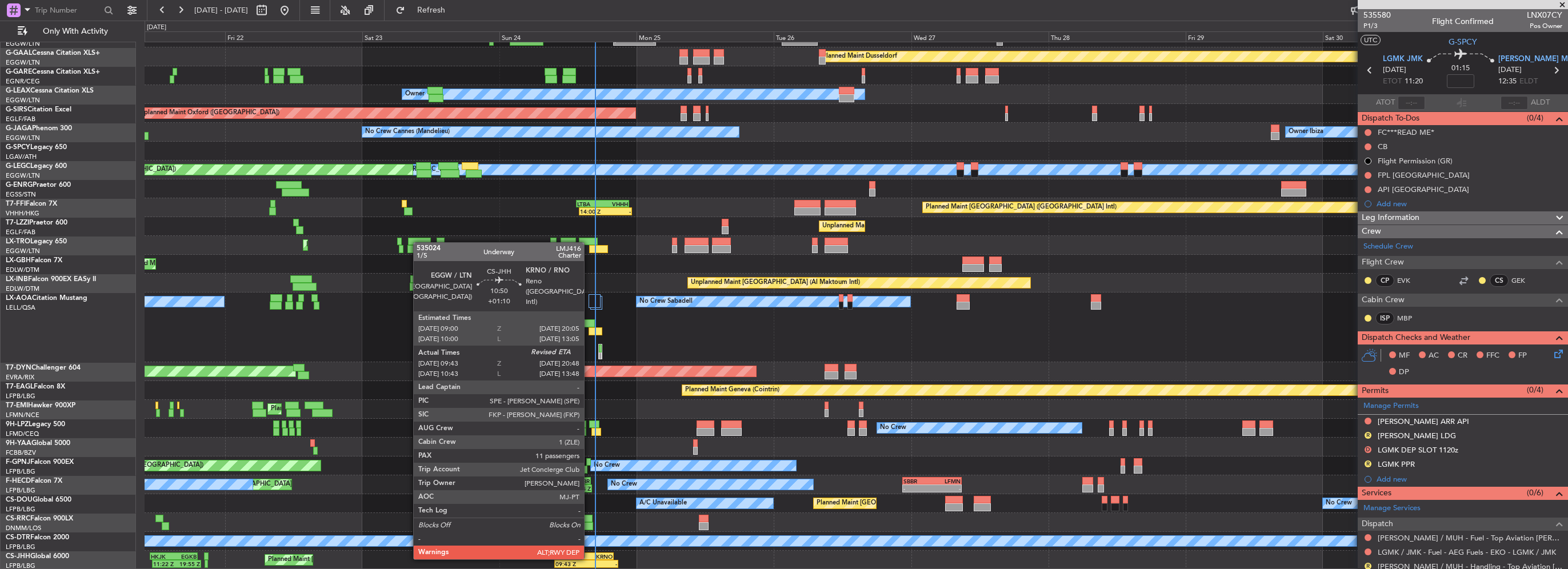
click at [589, 558] on div "KRNO" at bounding box center [598, 556] width 31 height 7
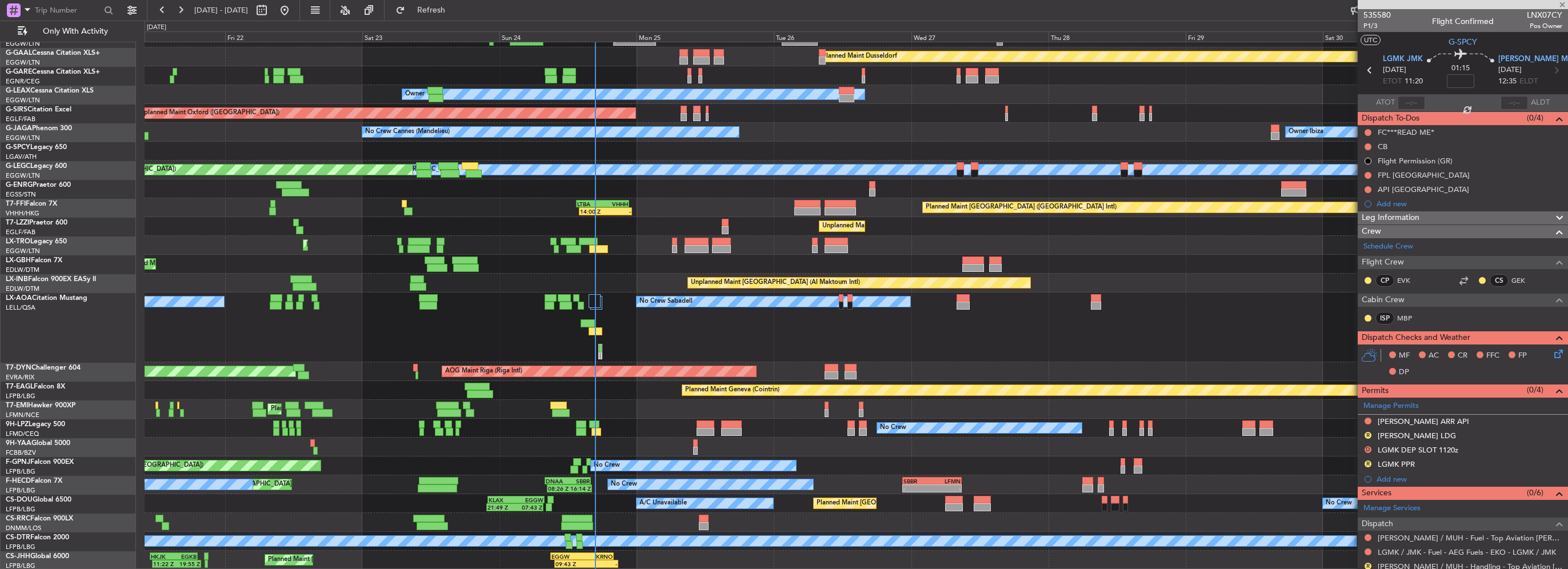
type input "+01:10"
type input "09:53"
type input "11"
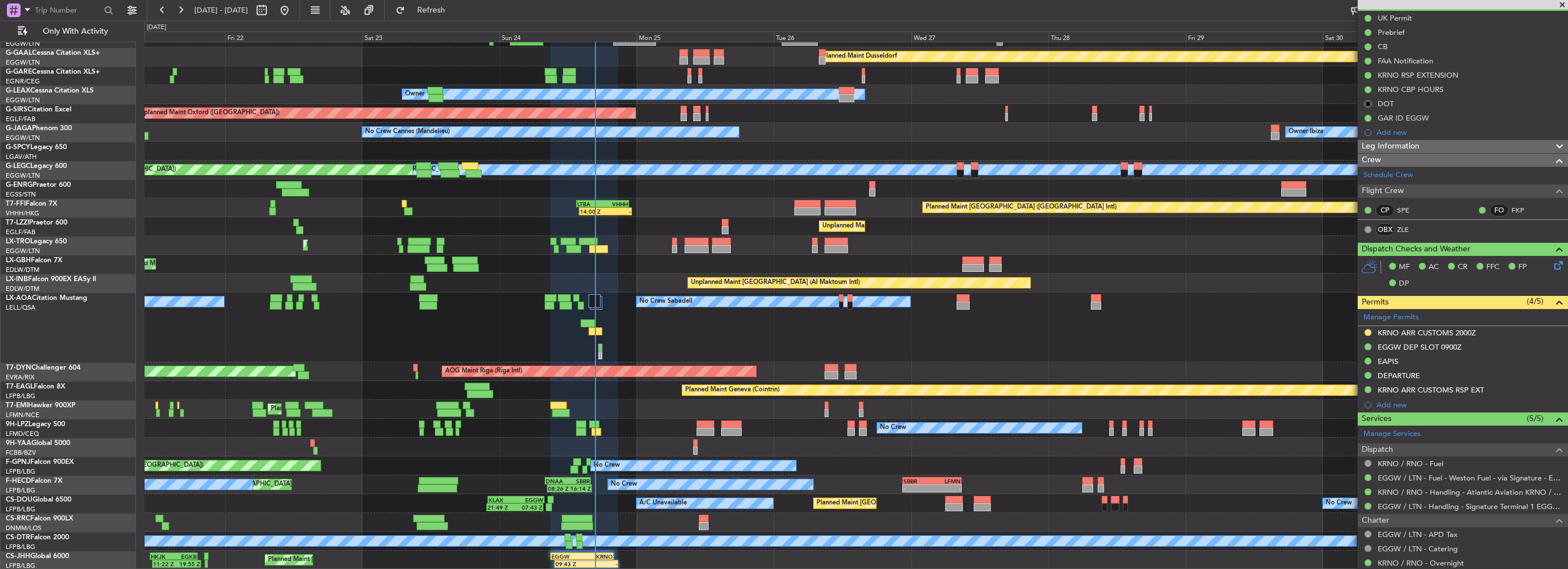
scroll to position [0, 0]
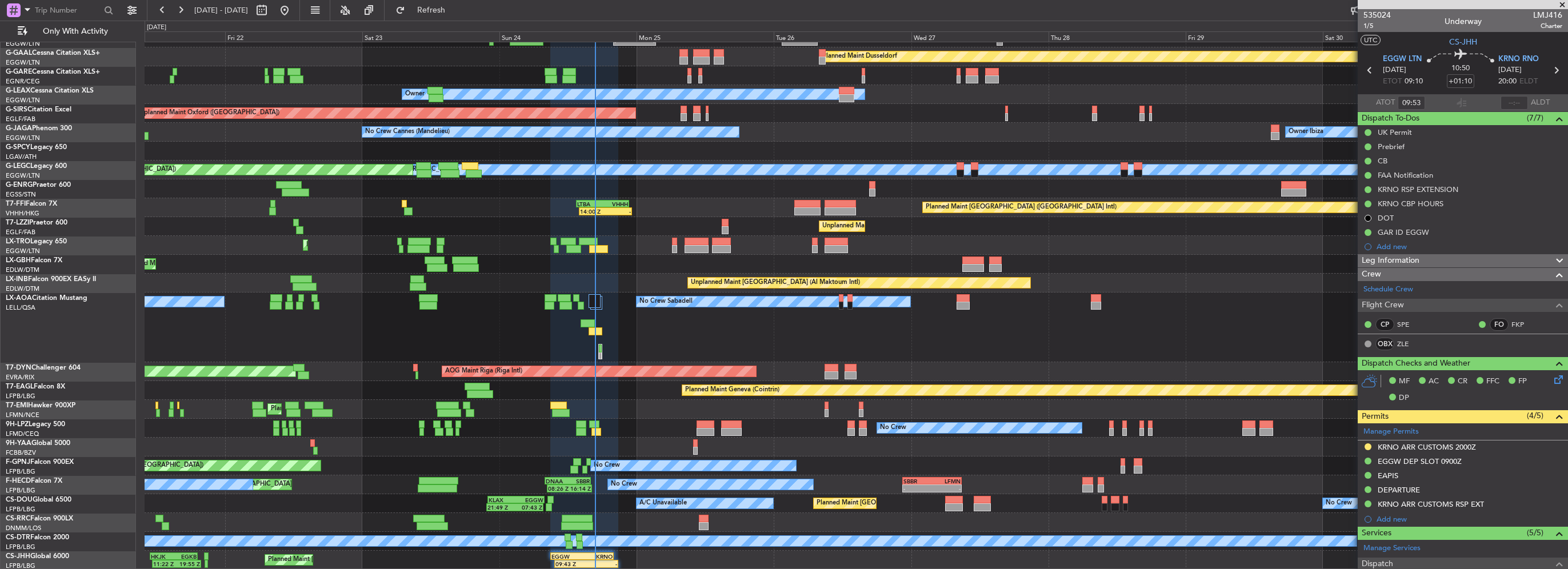
click at [229, 341] on div "- - EGGW 20:00 Z KTEB 03:25 Z Planned Maint Dusseldorf Unplanned Maint Chester …" at bounding box center [856, 290] width 1423 height 560
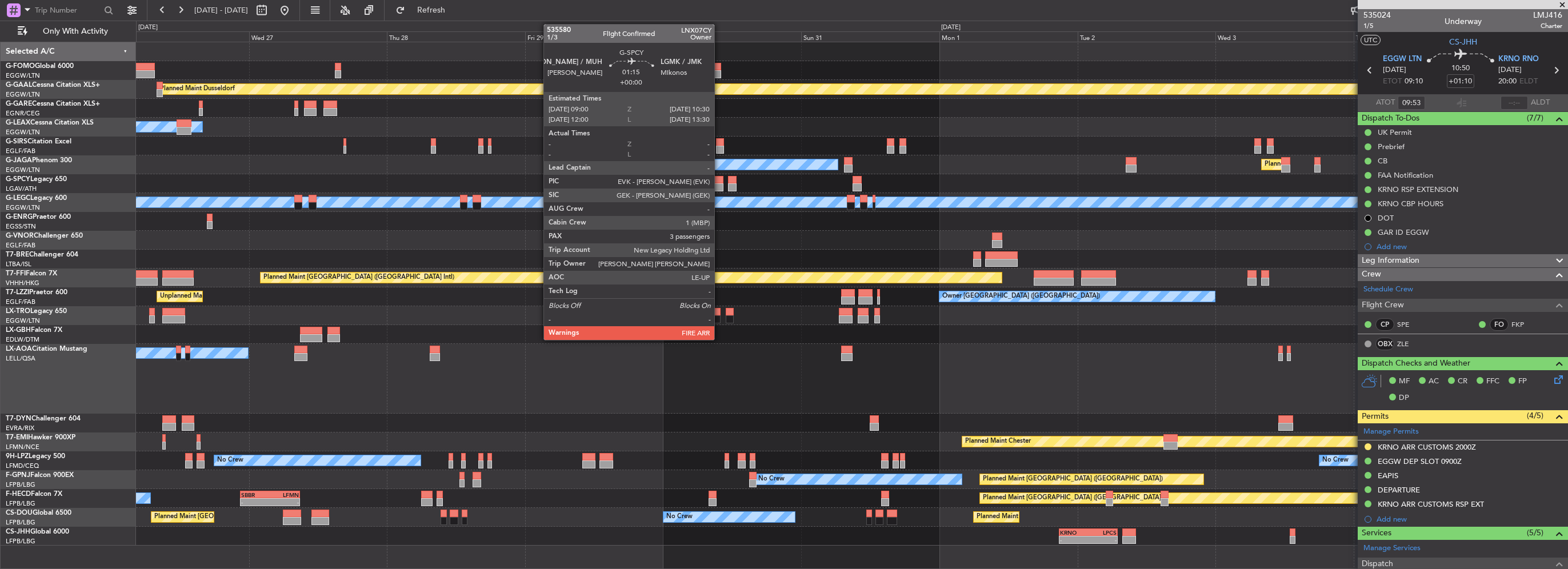
click at [719, 187] on div at bounding box center [718, 187] width 9 height 8
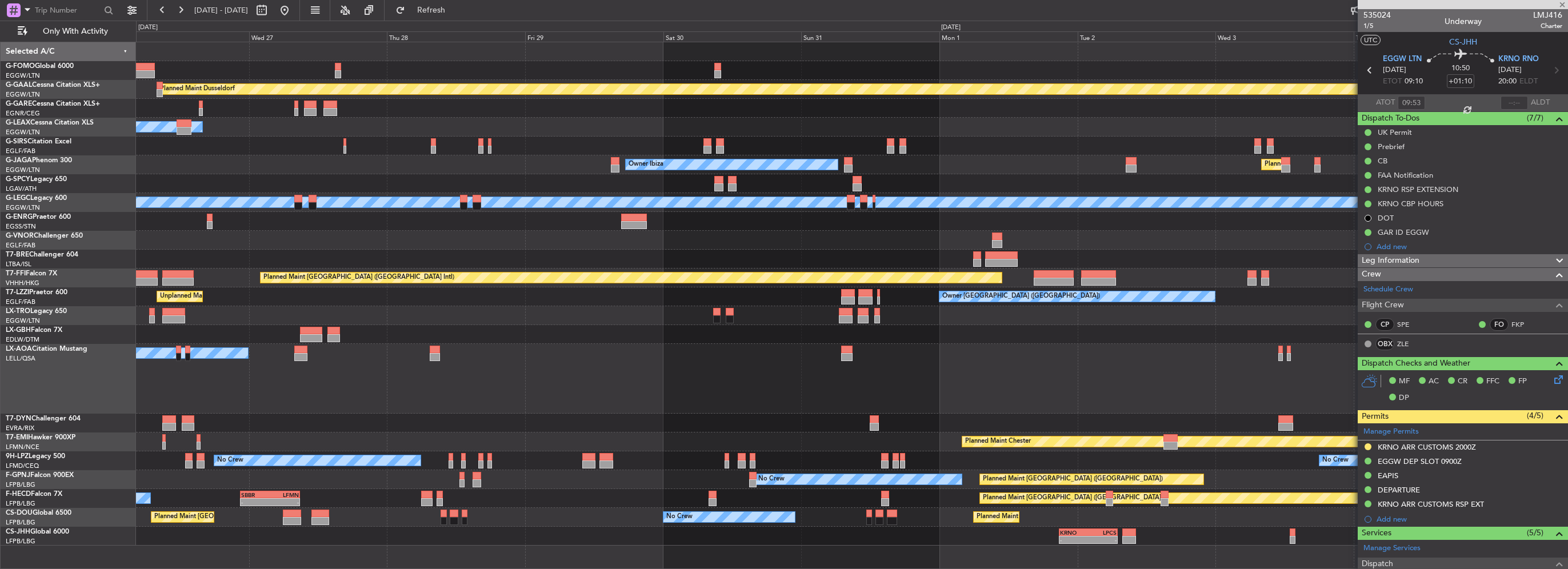
type input "3"
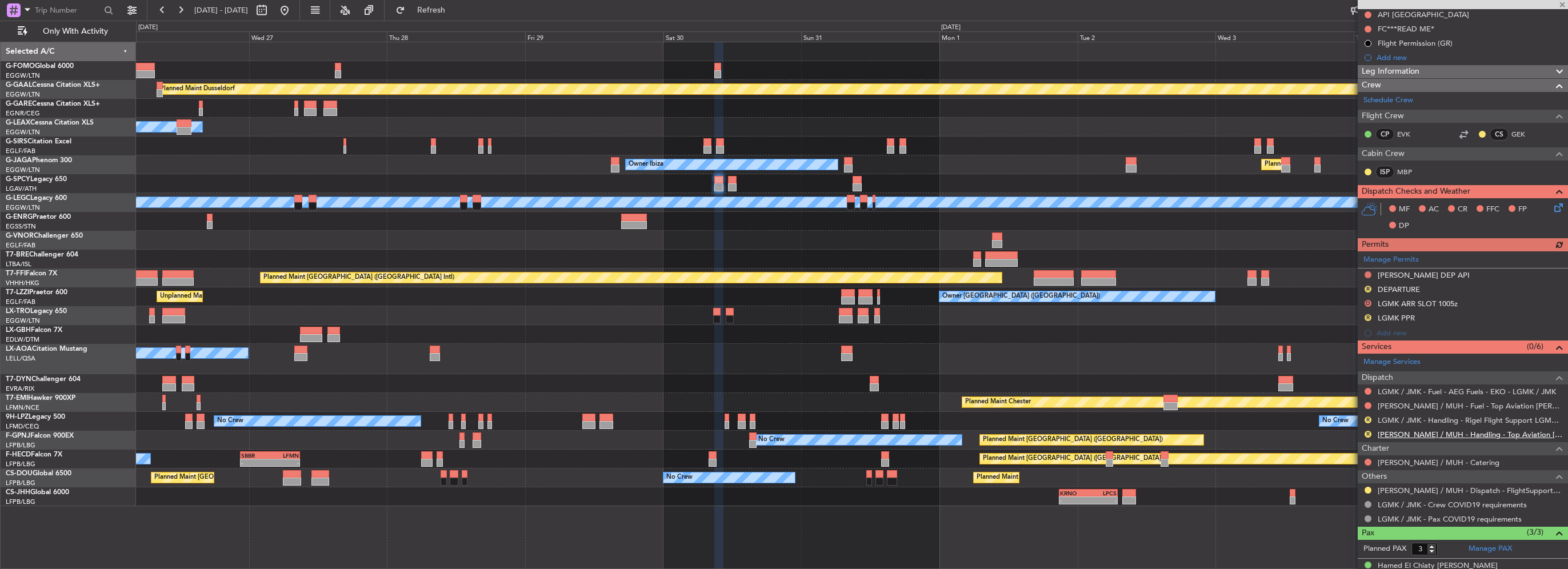
scroll to position [210, 0]
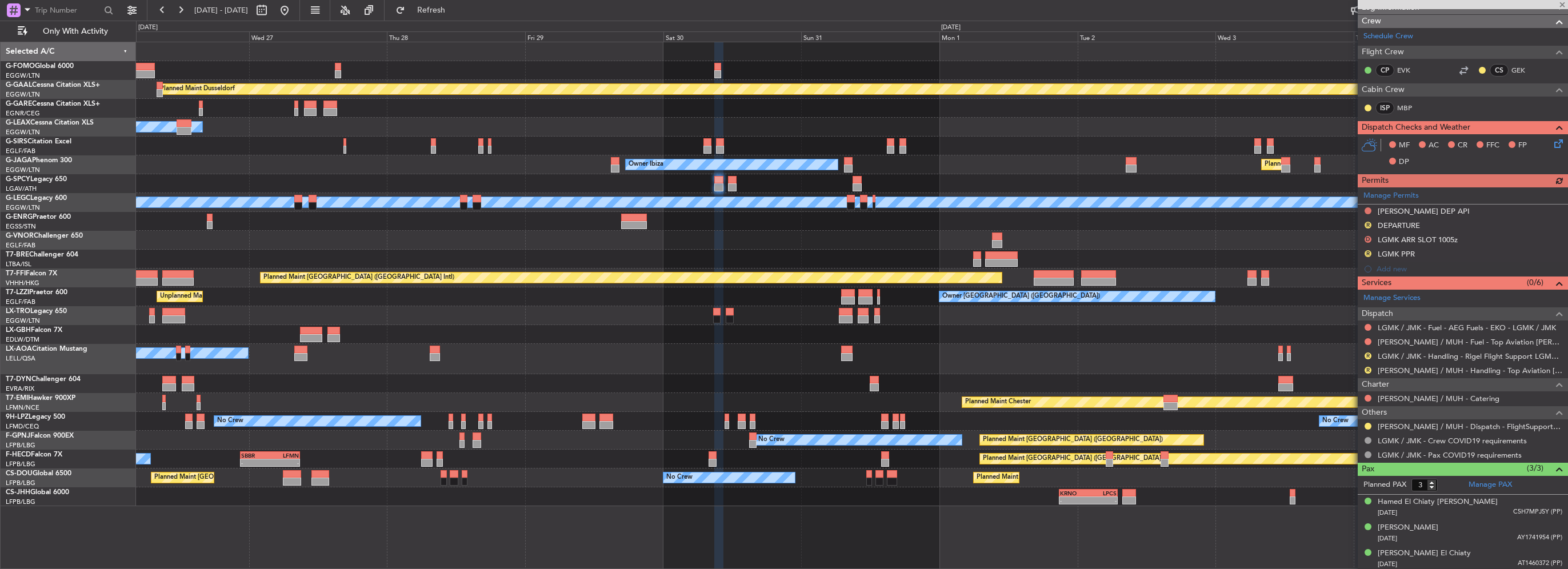
click at [1371, 424] on div at bounding box center [1368, 426] width 9 height 9
click at [1367, 424] on button at bounding box center [1368, 426] width 7 height 7
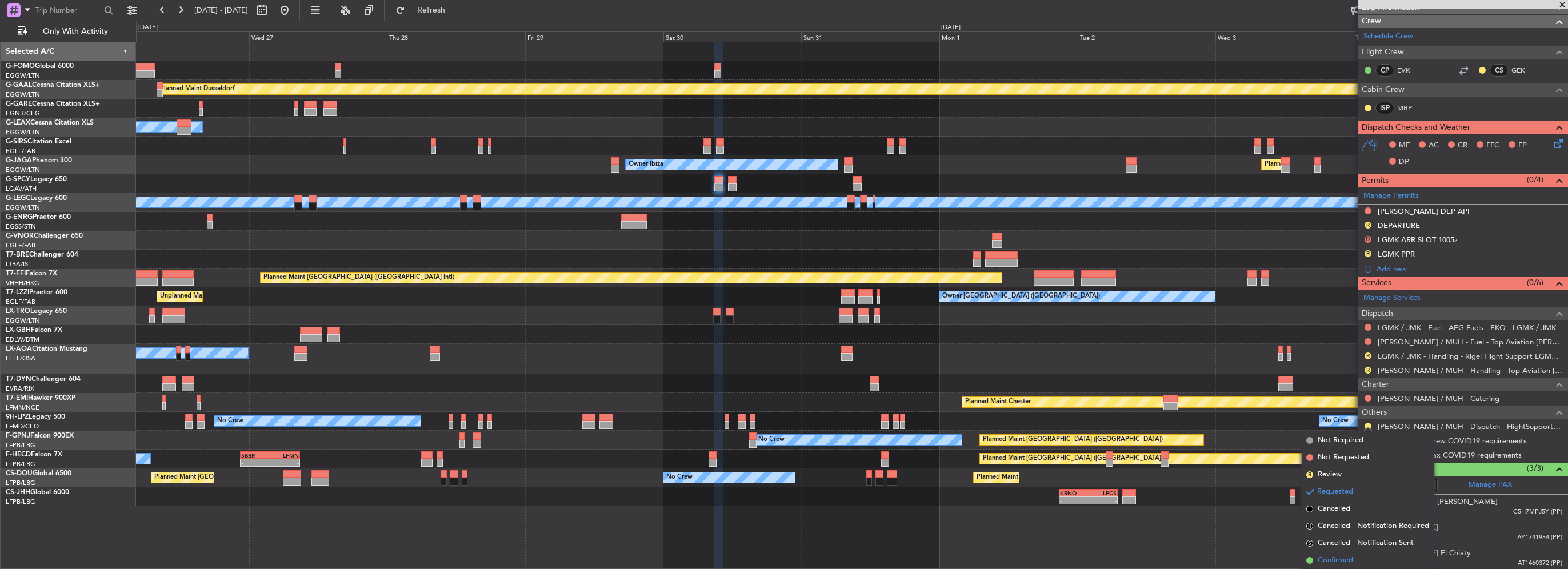
click at [1343, 560] on span "Confirmed" at bounding box center [1335, 560] width 35 height 12
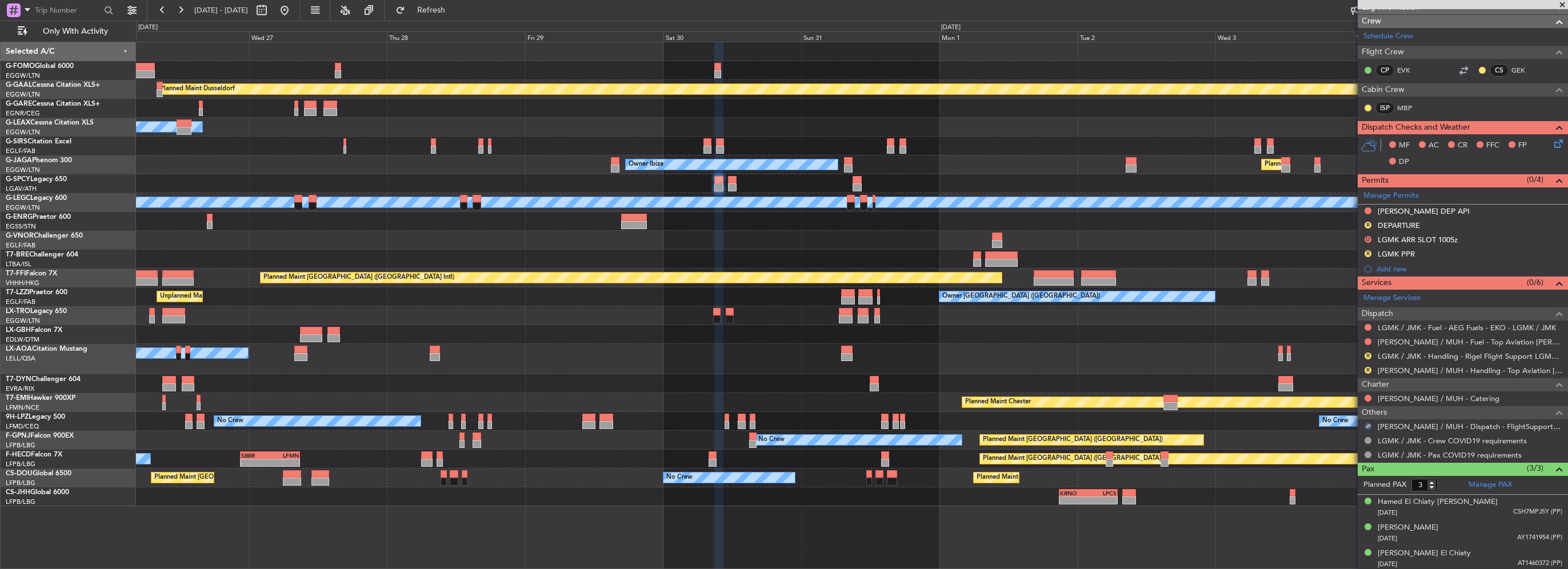
click at [1466, 363] on div "R HEMM / MUH - Handling - Top Aviation HEMM/MUH" at bounding box center [1463, 370] width 210 height 14
click at [1489, 375] on mat-tooltip-component "HEMM / MUH - Handling - Top Aviation HEMM/MUH" at bounding box center [1474, 393] width 189 height 40
click at [1517, 369] on link "HEMM / MUH - Handling - Top Aviation HEMM/MUH" at bounding box center [1469, 371] width 184 height 10
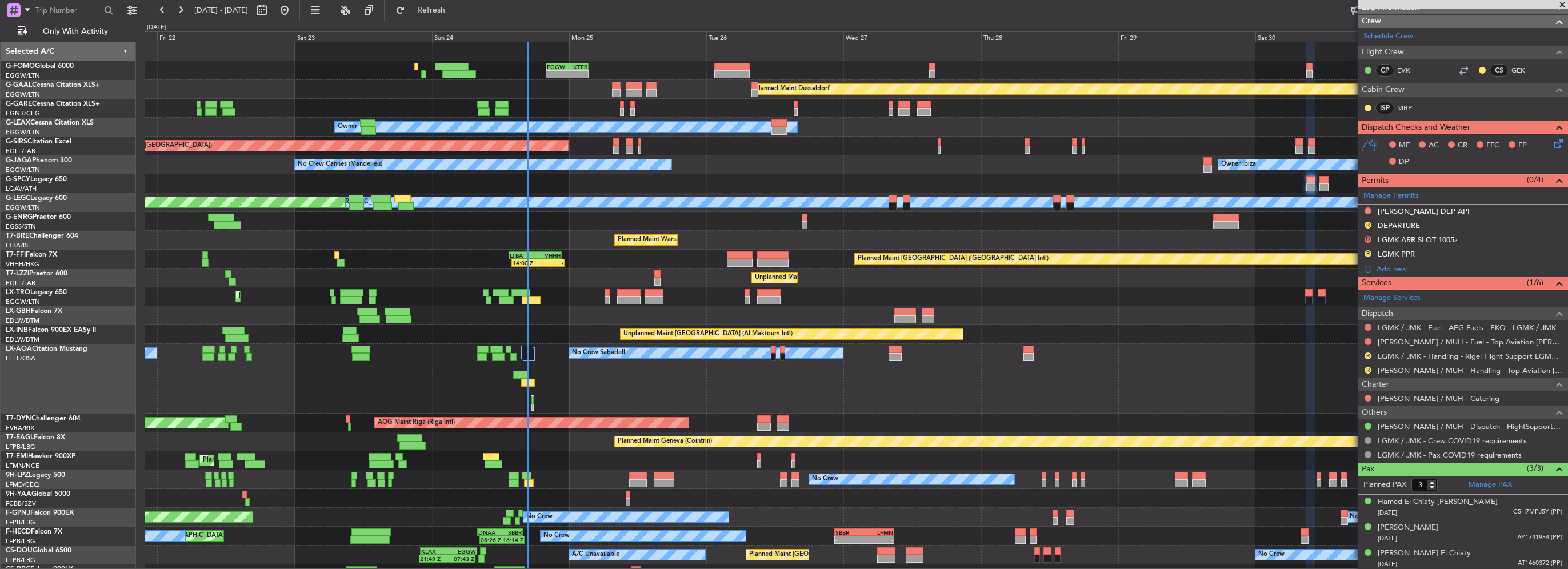
scroll to position [51, 0]
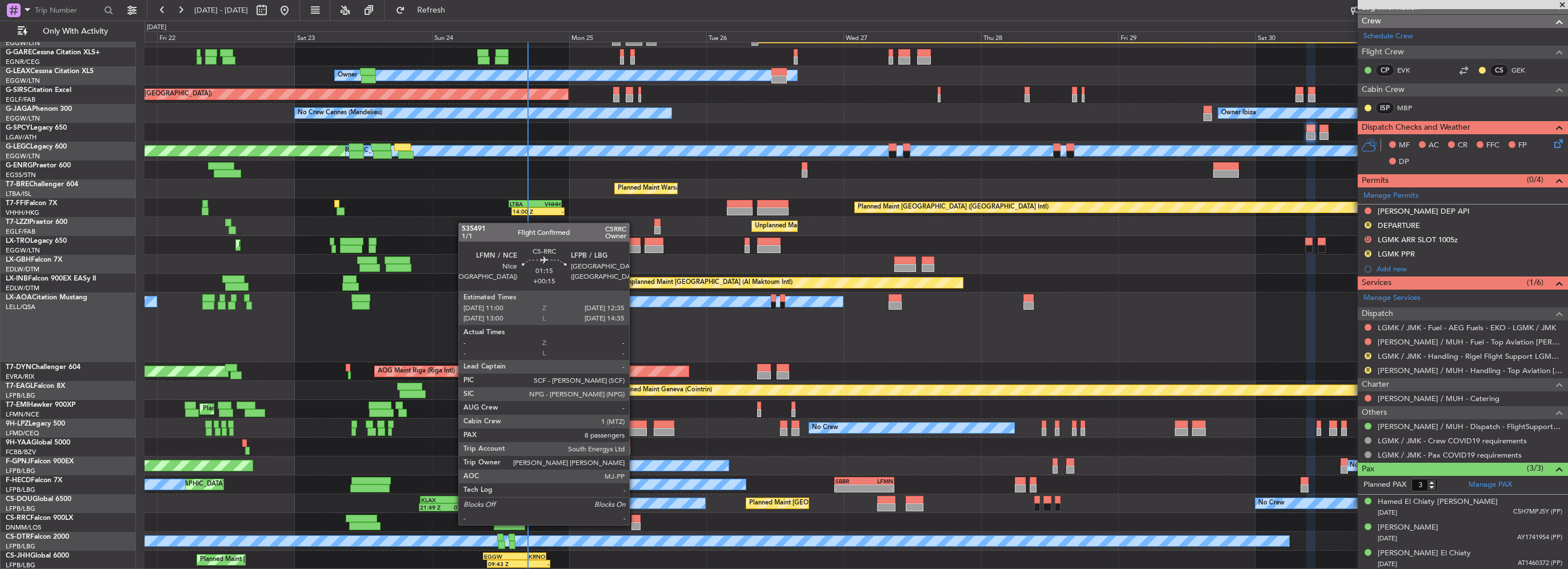
click at [634, 524] on div at bounding box center [635, 526] width 9 height 8
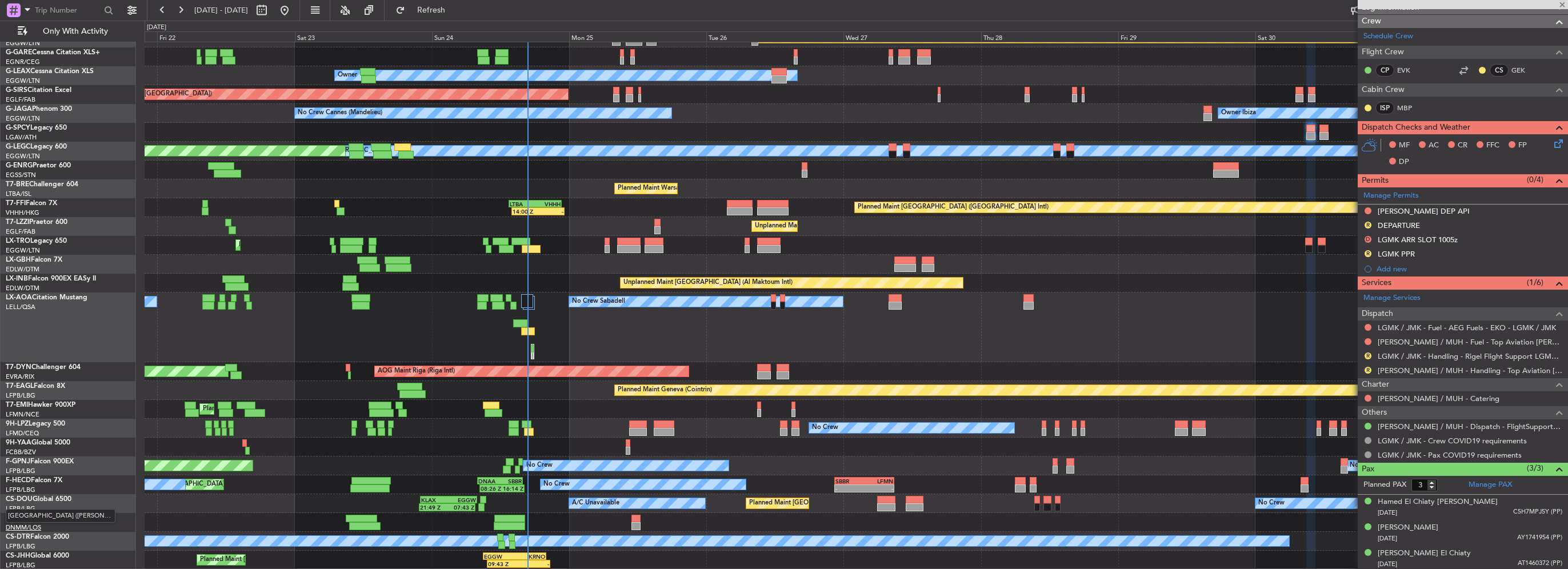
type input "+00:15"
type input "8"
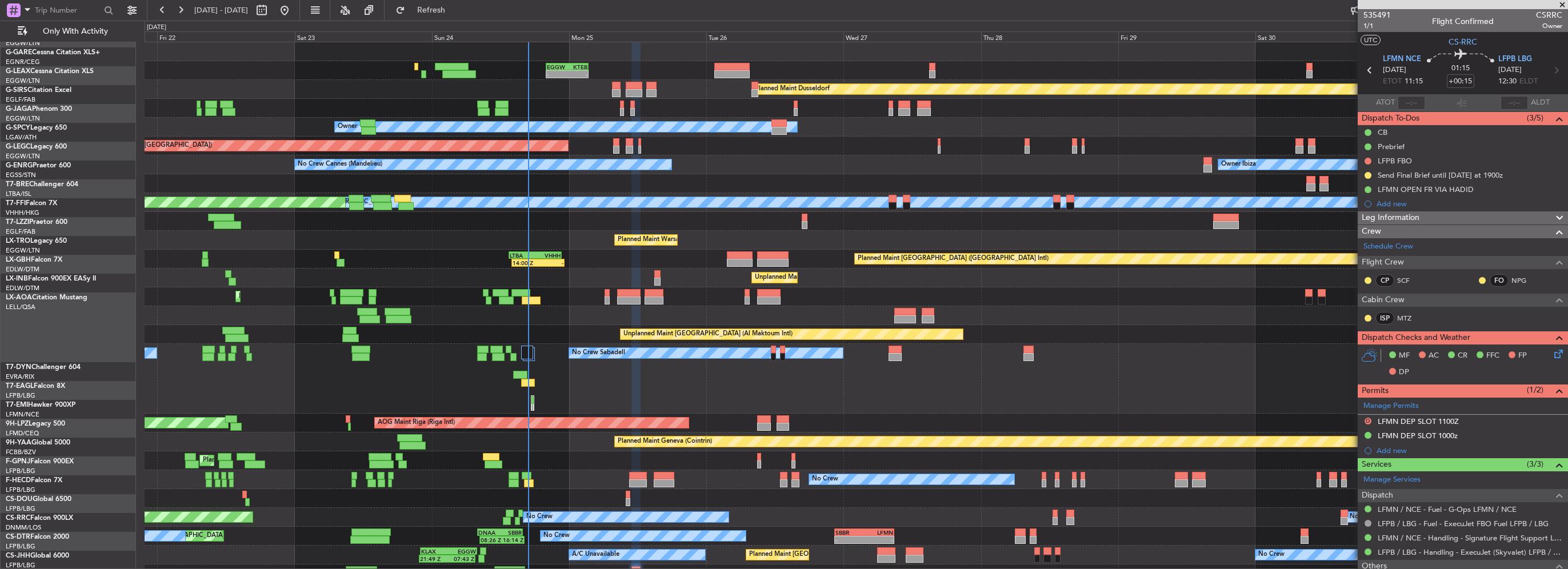
scroll to position [0, 0]
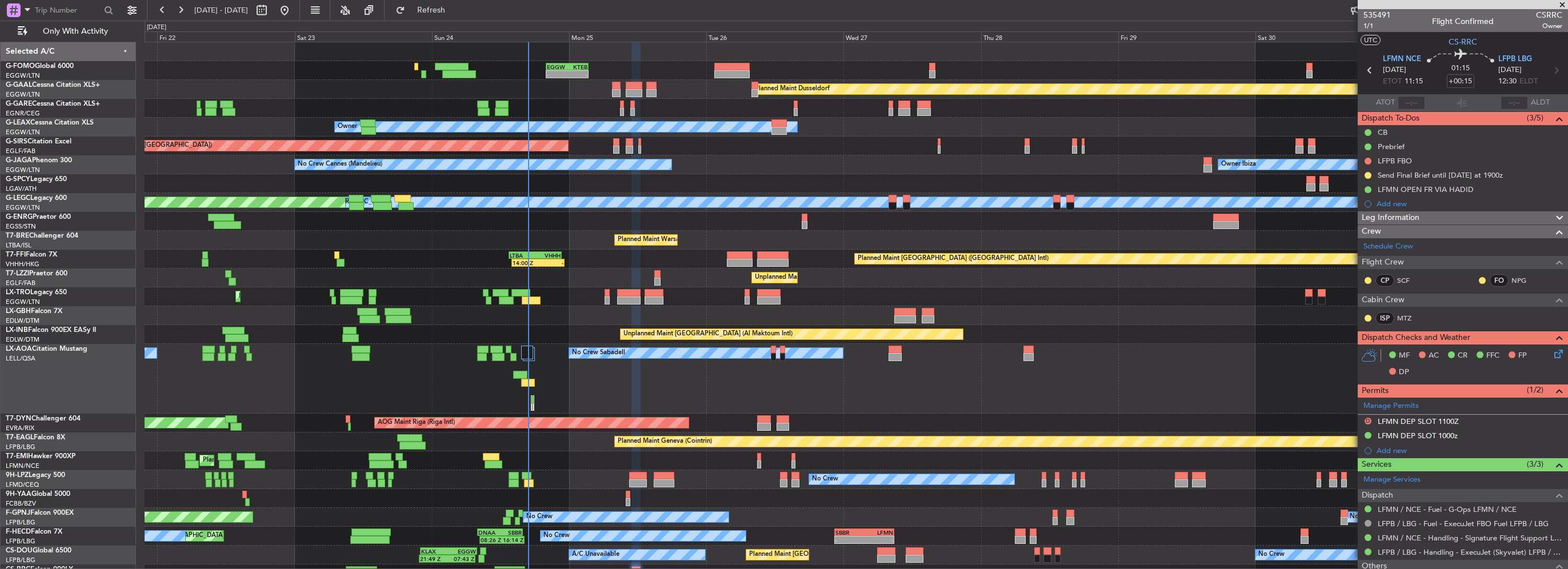
click at [572, 63] on div "KTEB" at bounding box center [576, 66] width 20 height 7
type input "+00:45"
type input "0"
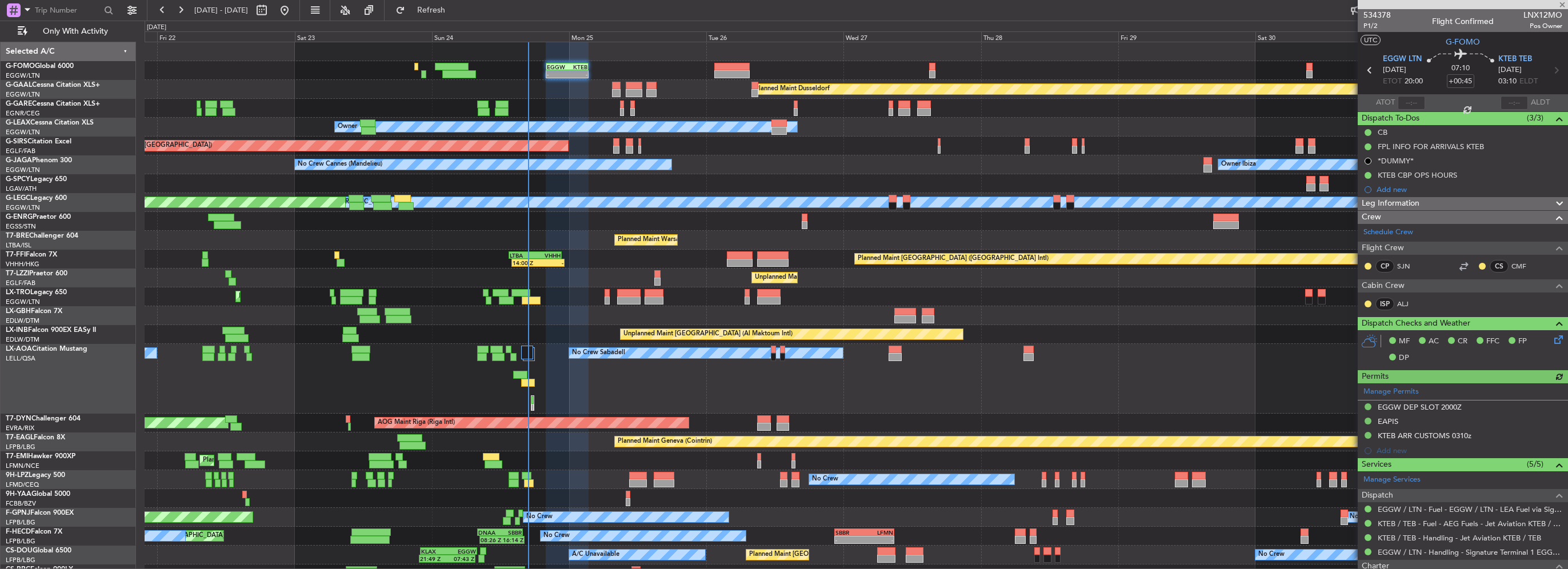
click at [1463, 211] on div "Crew" at bounding box center [1463, 217] width 210 height 13
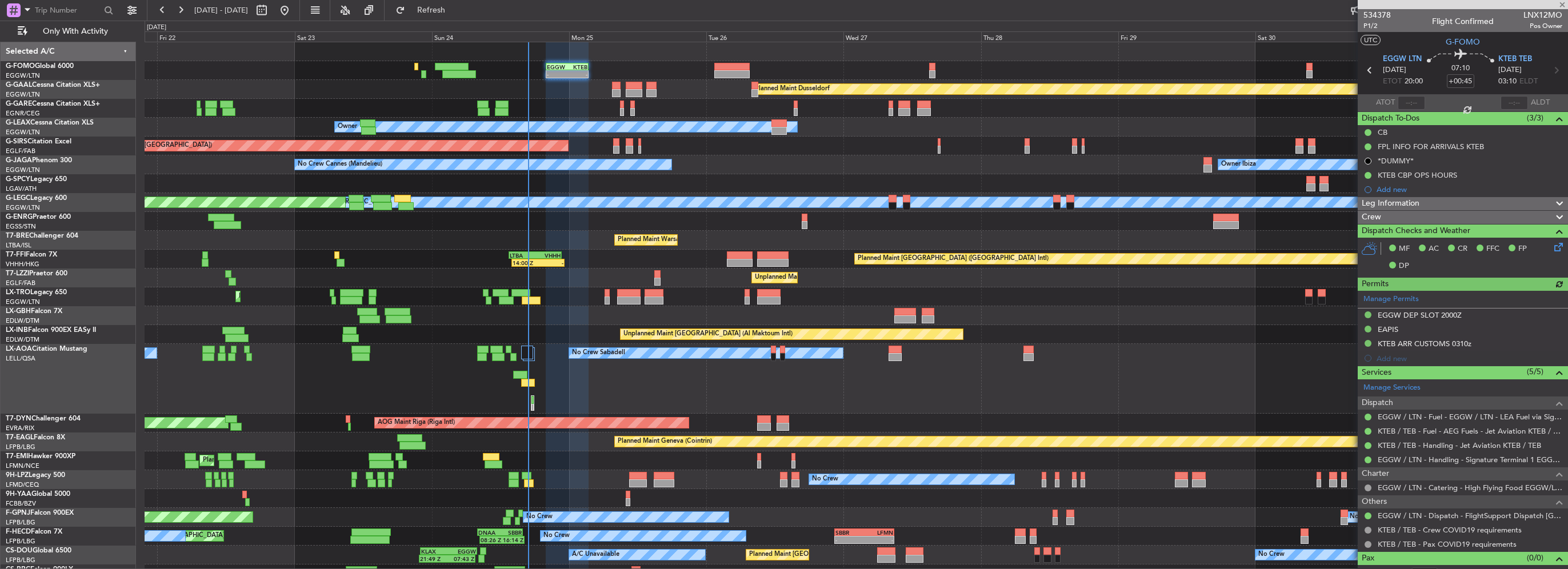
click at [1461, 201] on div "Leg Information" at bounding box center [1463, 204] width 210 height 13
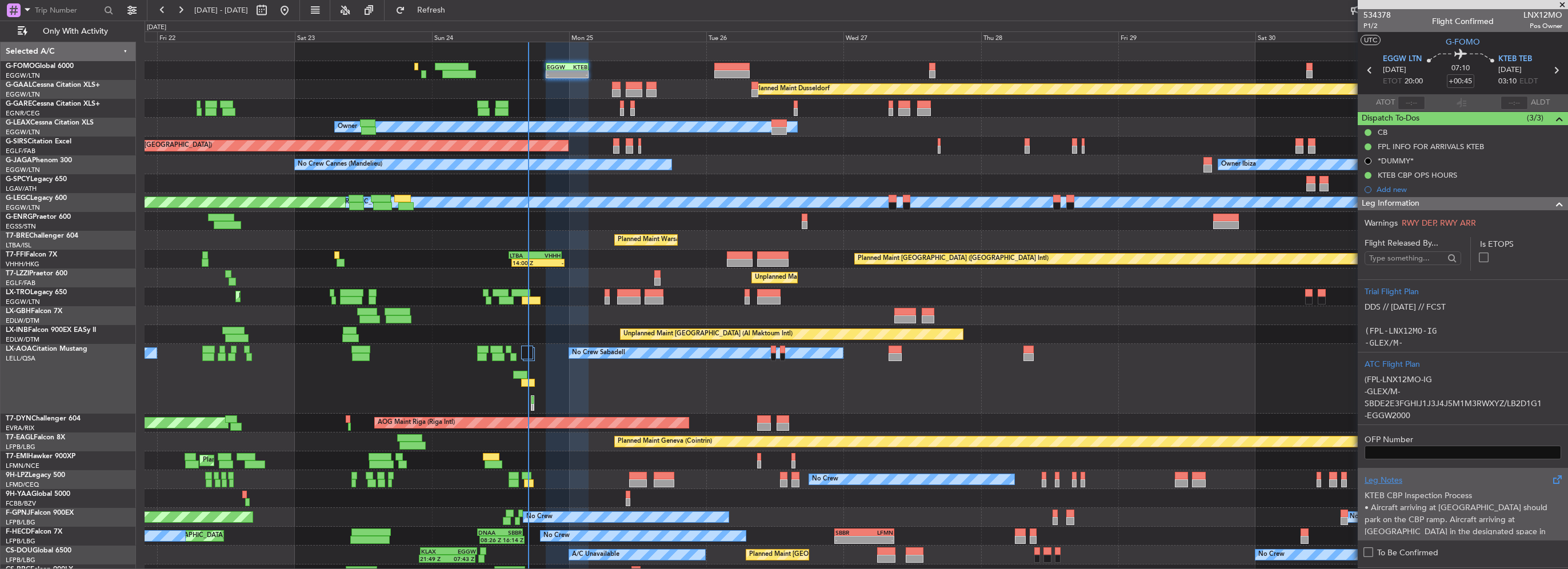
click at [1435, 493] on p "KTEB CBP Inspection Process" at bounding box center [1463, 496] width 197 height 12
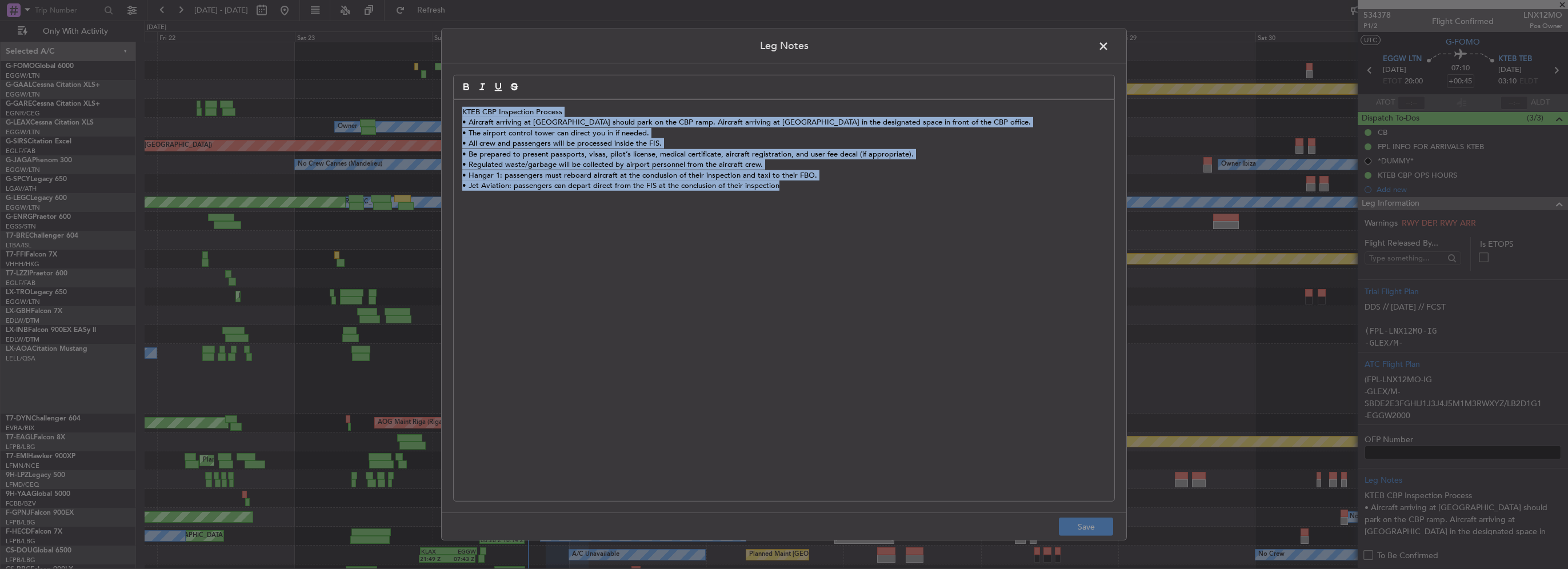
drag, startPoint x: 939, startPoint y: 277, endPoint x: 347, endPoint y: 65, distance: 628.8
click at [347, 65] on div "Leg Notes KTEB CBP Inspection Process • Aircraft arriving at Hangar 1 should pa…" at bounding box center [784, 284] width 1568 height 569
copy div "KTEB CBP Inspection Process • Aircraft arriving at Hangar 1 should park on the …"
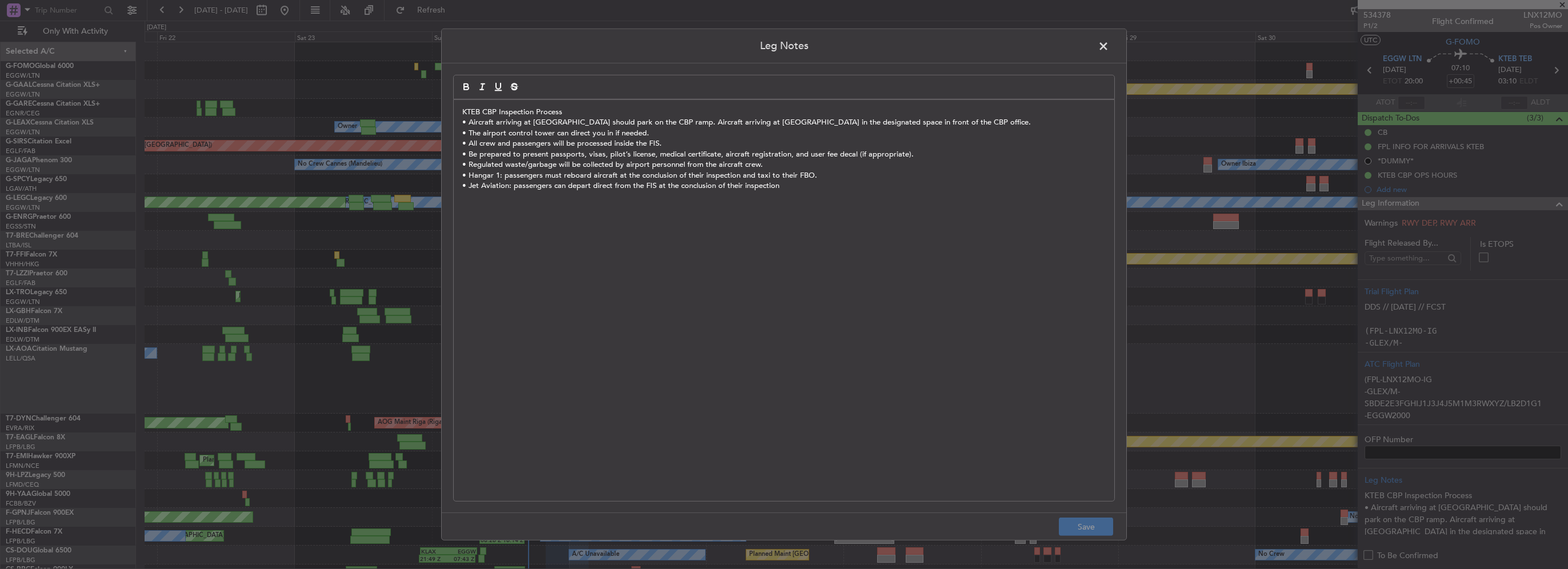
drag, startPoint x: 1205, startPoint y: 31, endPoint x: 1127, endPoint y: 36, distance: 78.2
click at [1135, 38] on div "Leg Notes KTEB CBP Inspection Process • Aircraft arriving at Hangar 1 should pa…" at bounding box center [784, 284] width 1568 height 569
click at [663, 255] on div "KTEB CBP Inspection Process • Aircraft arriving at Hangar 1 should park on the …" at bounding box center [783, 300] width 660 height 401
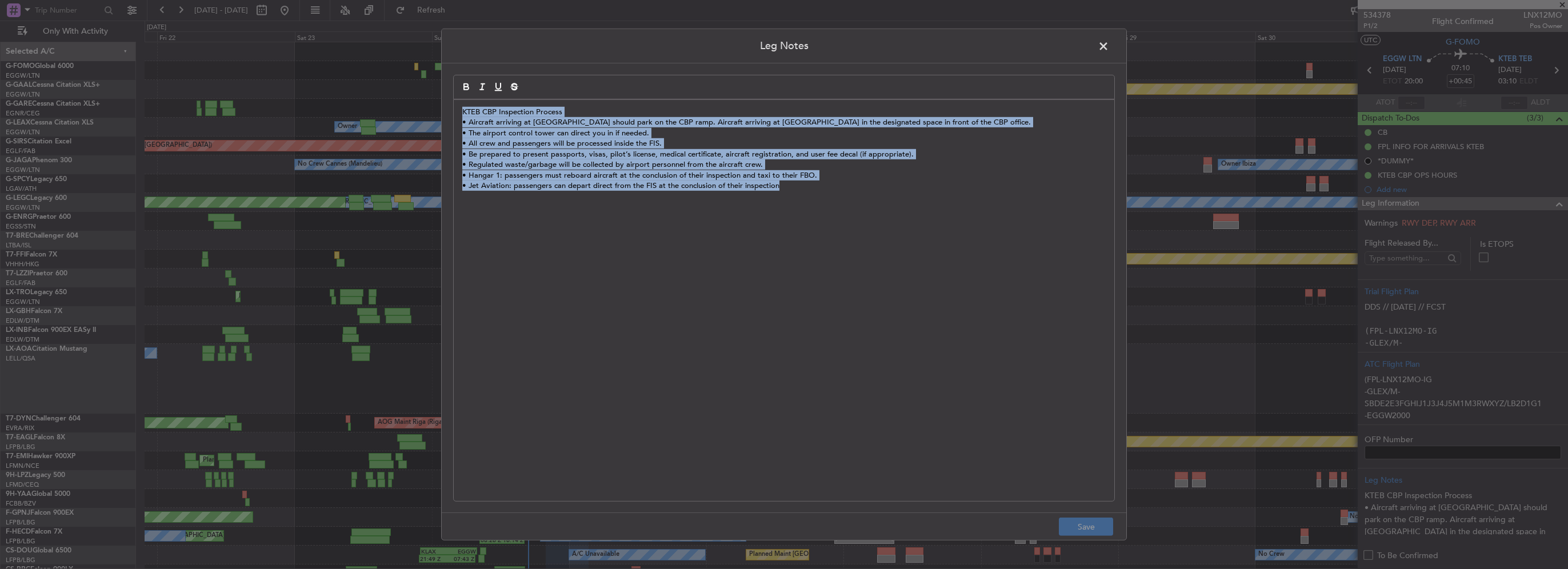
drag, startPoint x: 927, startPoint y: 201, endPoint x: 380, endPoint y: 74, distance: 561.5
click at [380, 74] on div "Leg Notes KTEB CBP Inspection Process • Aircraft arriving at Hangar 1 should pa…" at bounding box center [784, 284] width 1568 height 569
copy div "KTEB CBP Inspection Process • Aircraft arriving at Hangar 1 should park on the …"
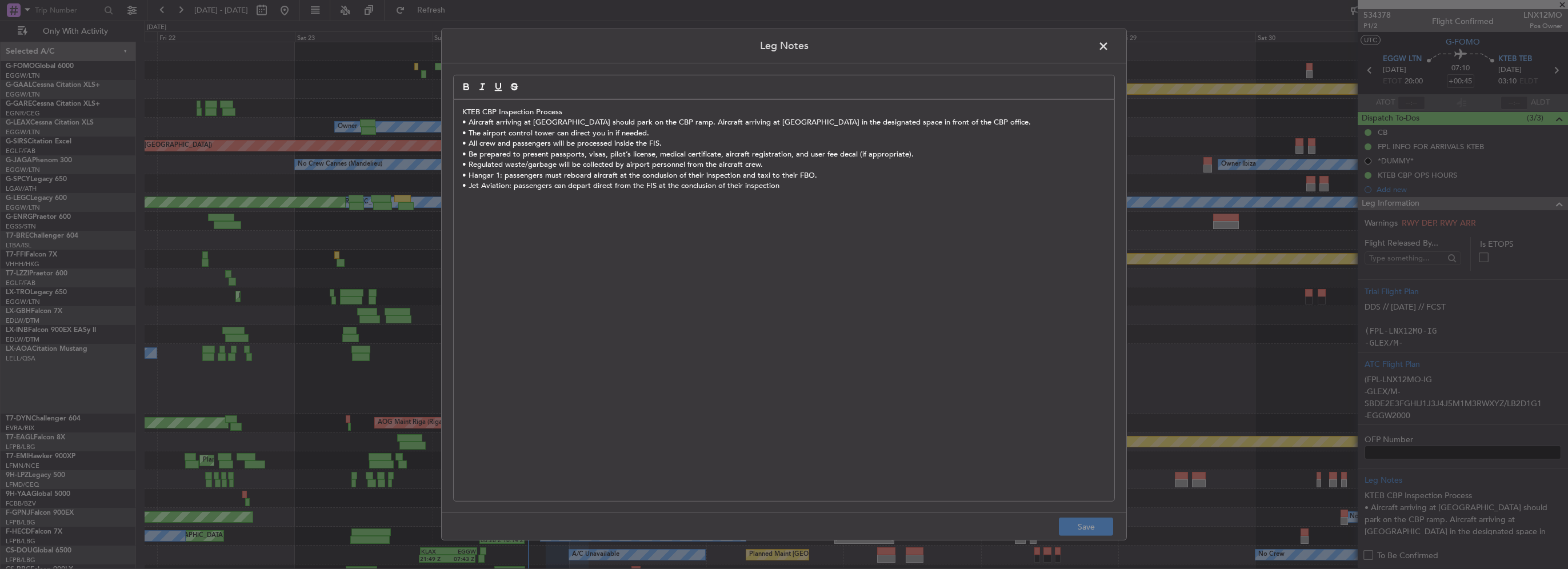
click at [1109, 48] on span at bounding box center [1109, 49] width 0 height 23
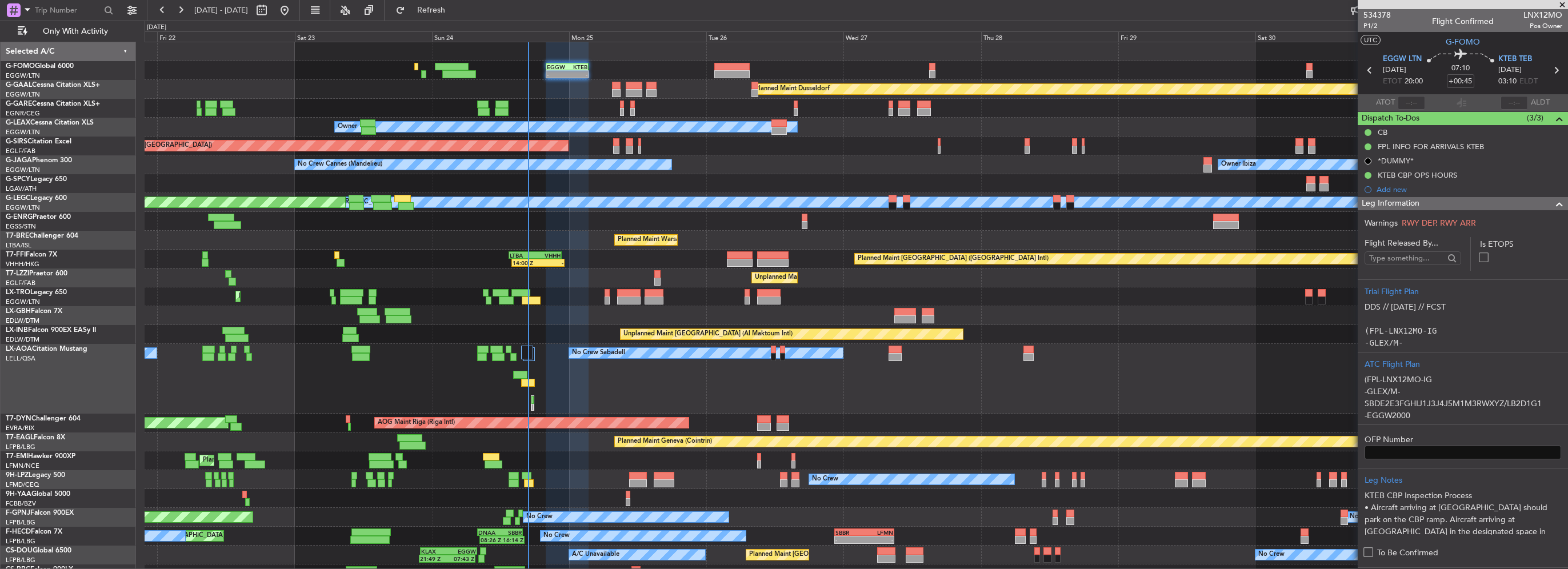
click at [130, 243] on div "- - EGGW 20:00 Z KTEB 03:25 Z Planned Maint Dusseldorf Unplanned Maint Chester …" at bounding box center [784, 295] width 1568 height 548
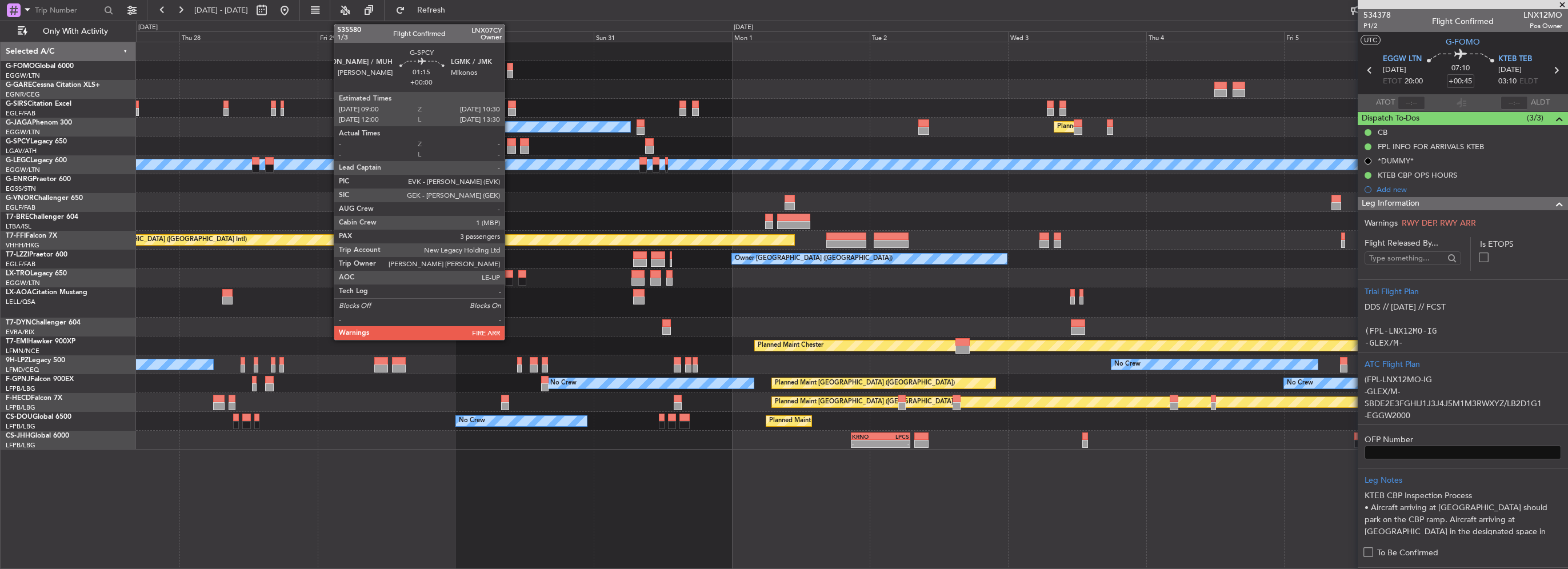
click at [509, 145] on div at bounding box center [511, 149] width 9 height 8
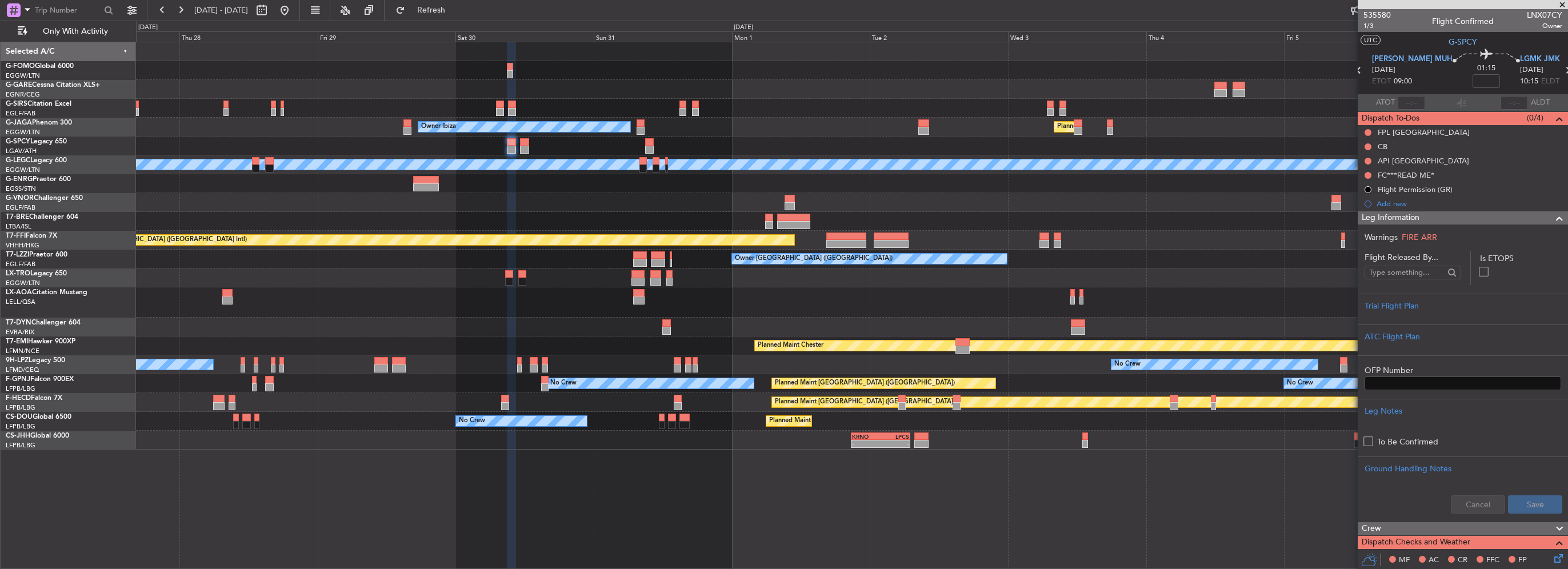
click at [1456, 225] on section "Warnings FIRE ARR Flight Released By... Is ETOPS Trial Flight Plan ATC Flight P…" at bounding box center [1463, 373] width 210 height 297
click at [1460, 214] on div "Leg Information" at bounding box center [1463, 218] width 210 height 13
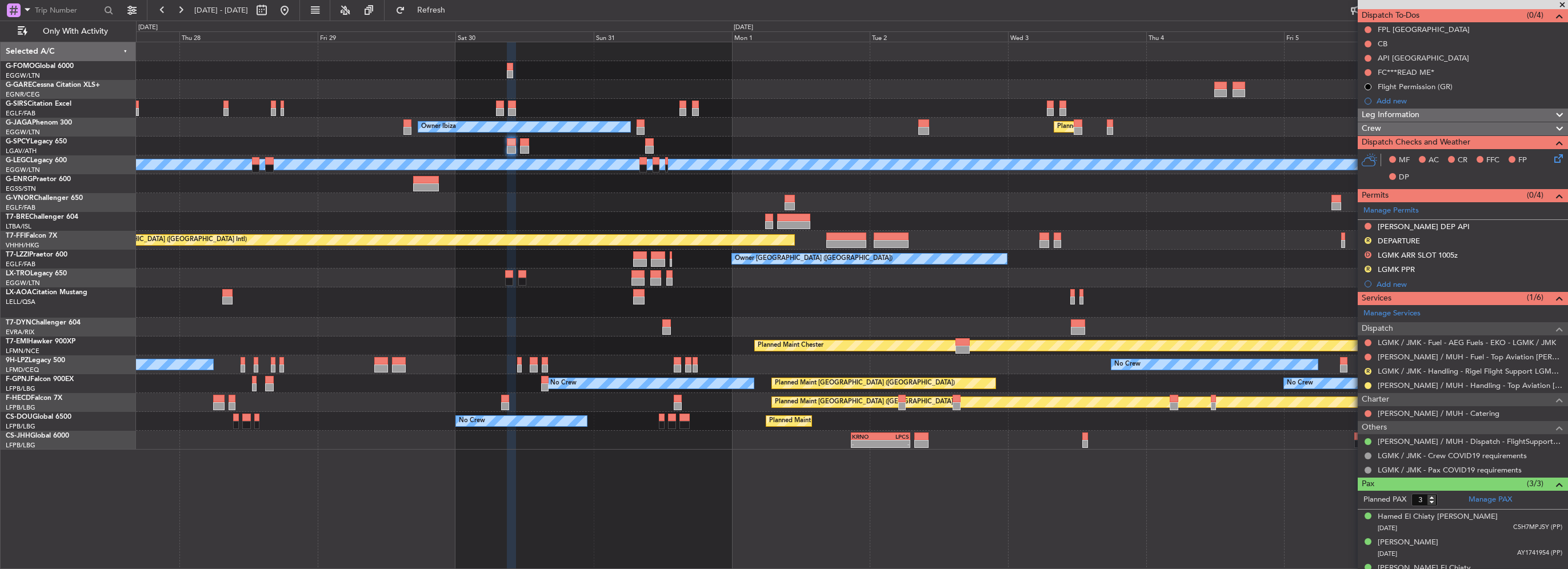
scroll to position [119, 0]
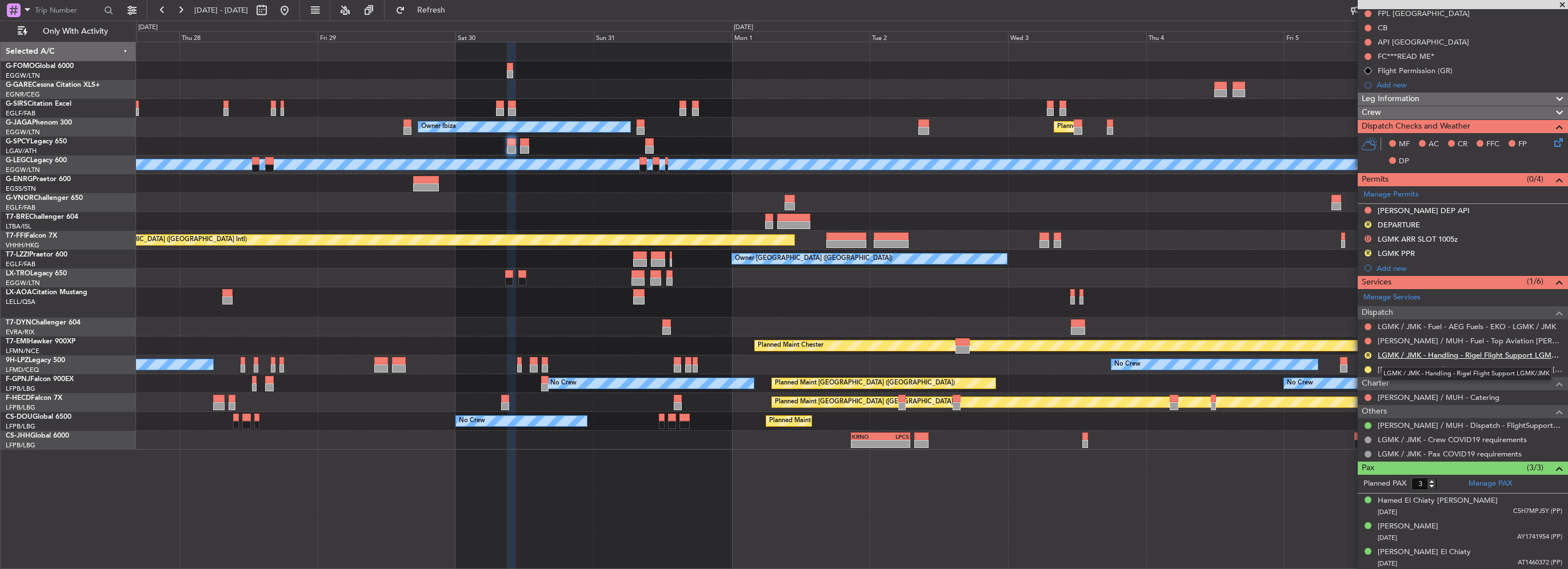
click at [1419, 358] on link "LGMK / JMK - Handling - Rigel Flight Support LGMK/JMK" at bounding box center [1469, 355] width 184 height 10
click at [455, 12] on span "Refresh" at bounding box center [431, 10] width 48 height 8
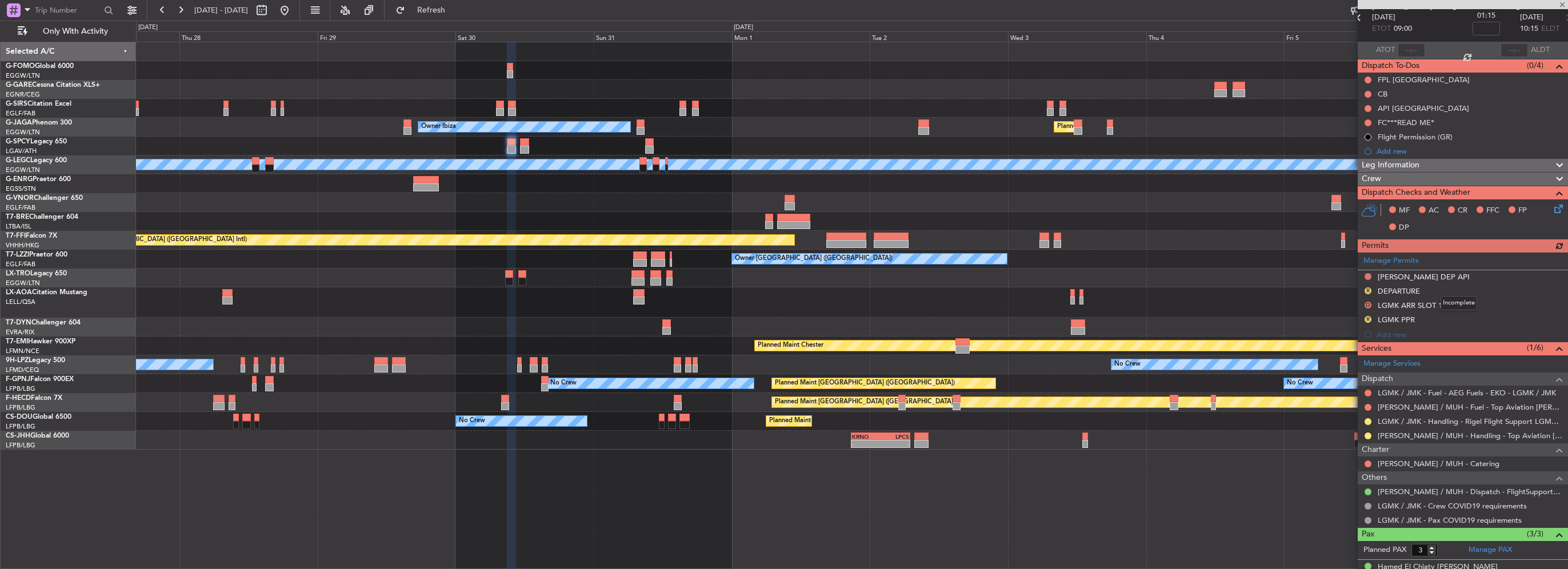
scroll to position [5, 0]
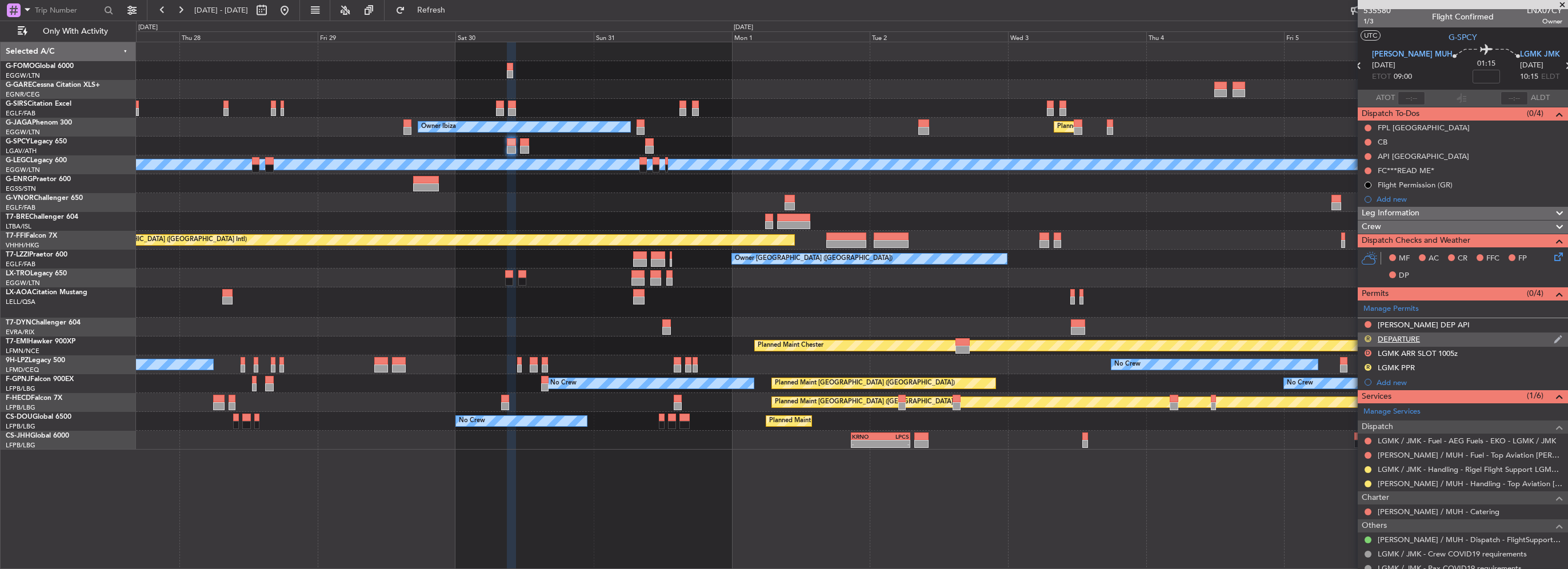
click at [1366, 336] on button "R" at bounding box center [1368, 338] width 7 height 7
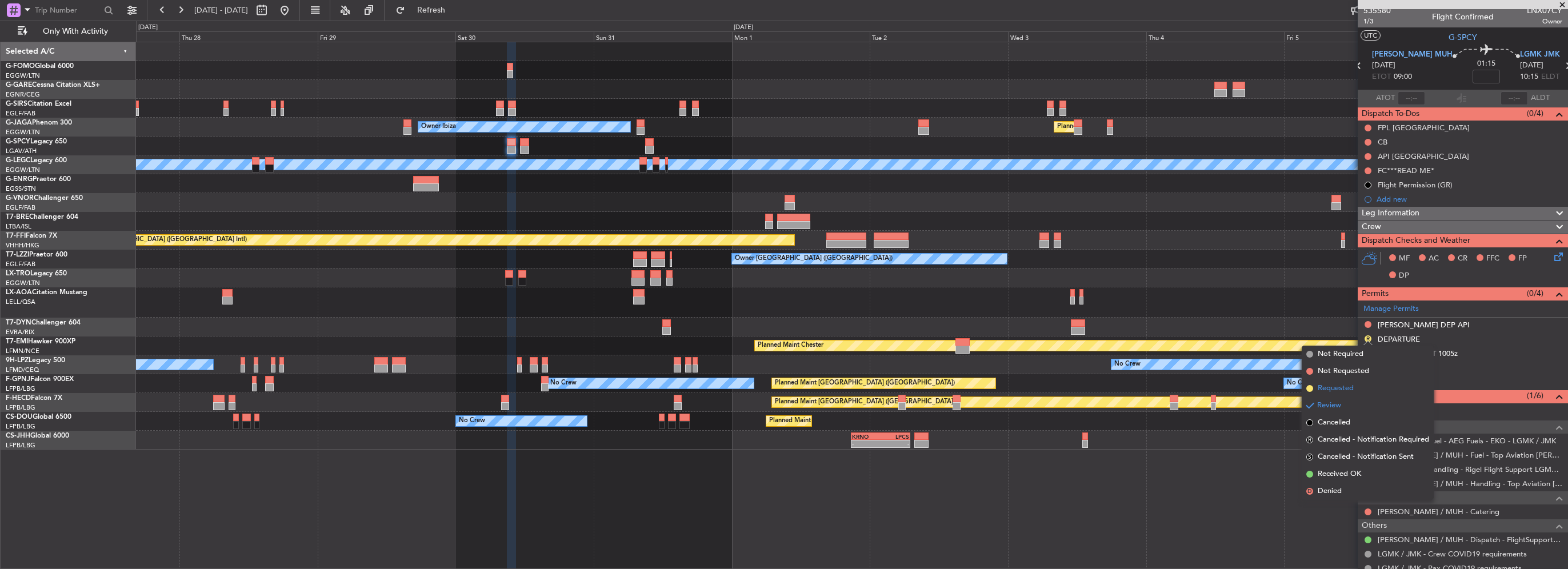
click at [1349, 391] on span "Requested" at bounding box center [1335, 388] width 36 height 12
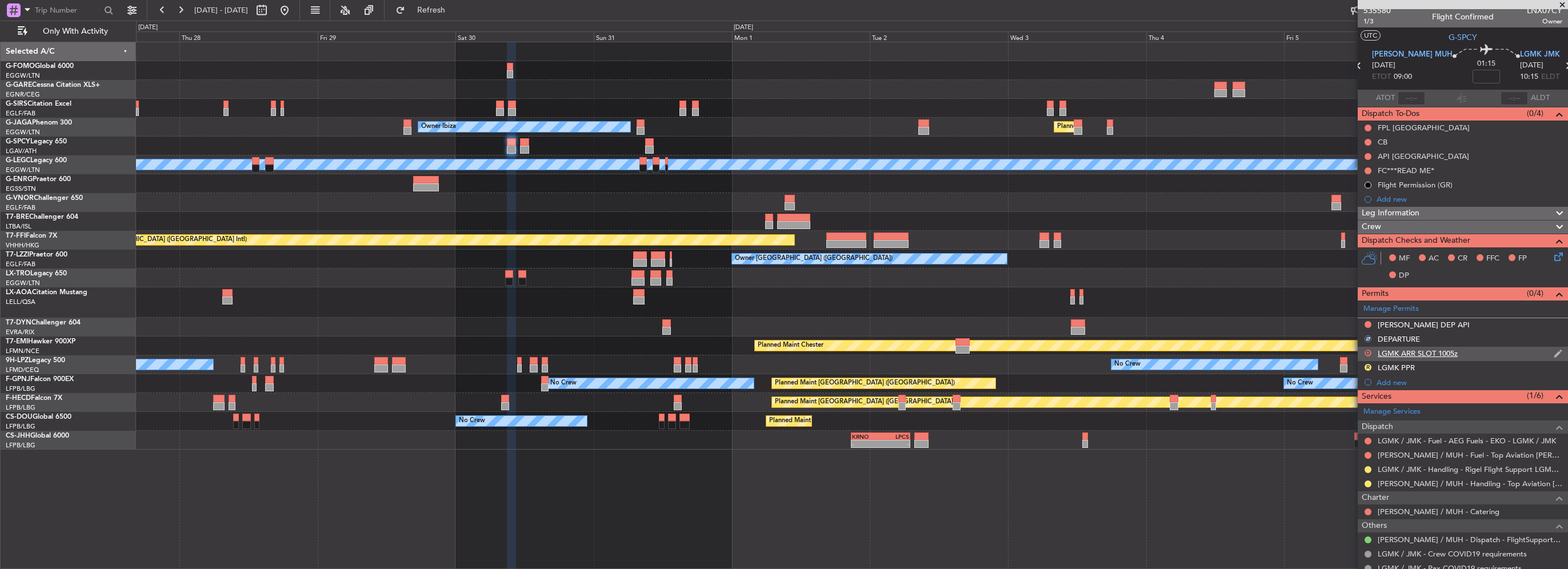
click at [1365, 351] on button "D" at bounding box center [1368, 353] width 7 height 7
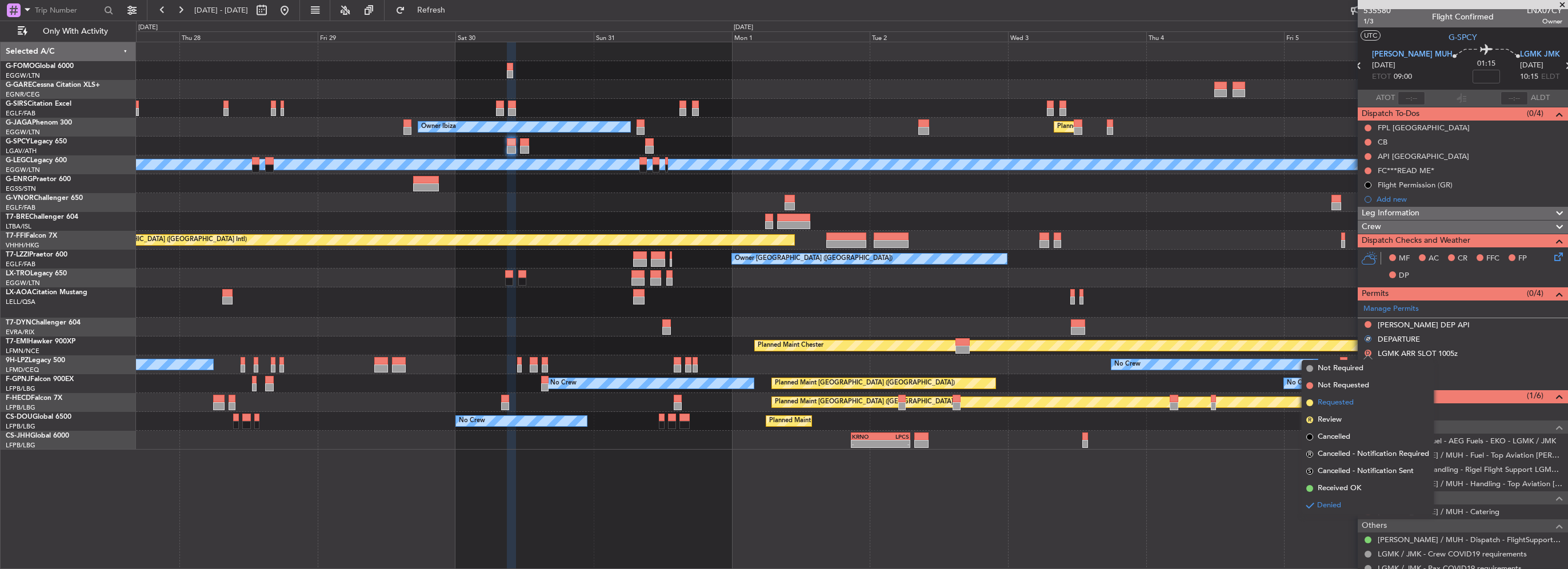
click at [1340, 406] on span "Requested" at bounding box center [1335, 402] width 36 height 12
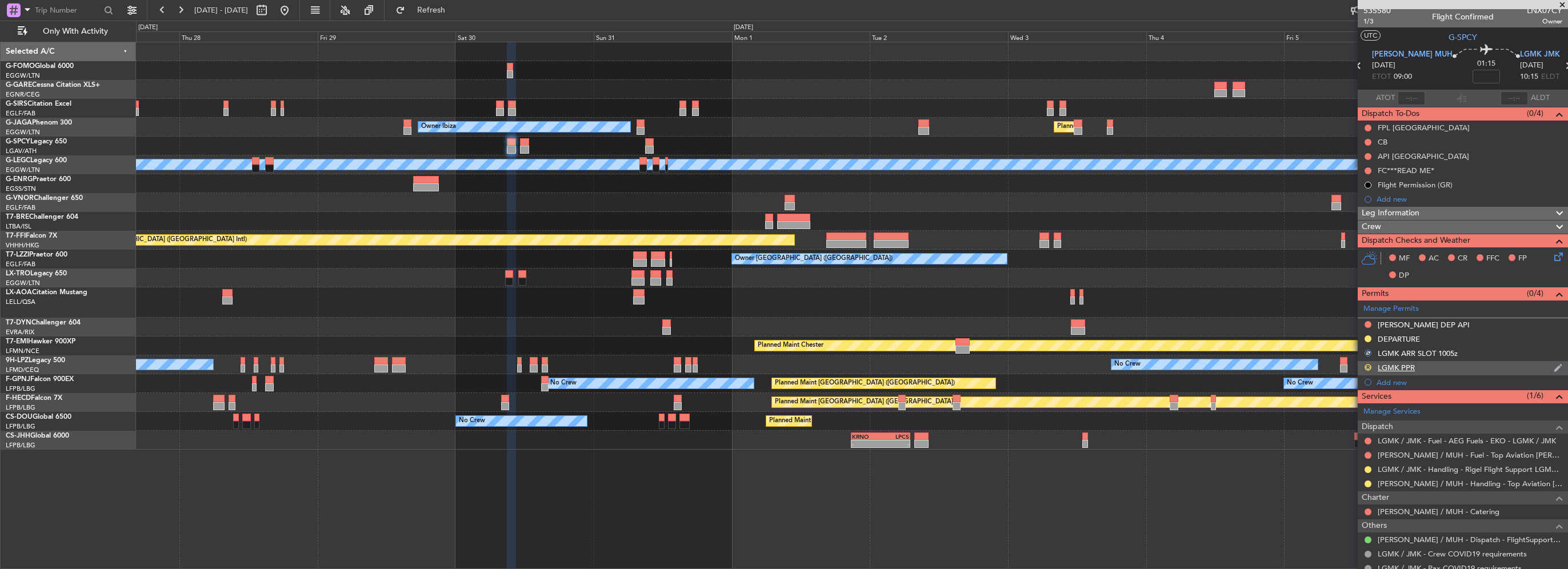
click at [1367, 368] on button "R" at bounding box center [1368, 367] width 7 height 7
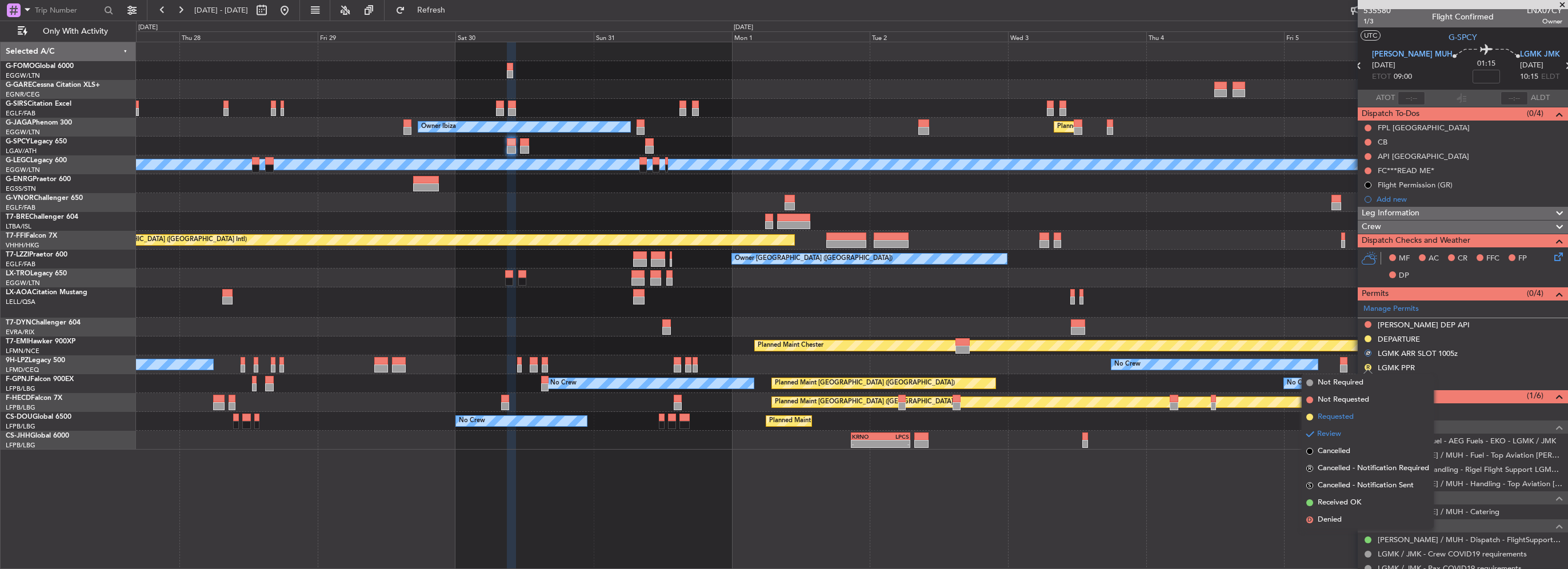
click at [1330, 416] on span "Requested" at bounding box center [1335, 417] width 36 height 12
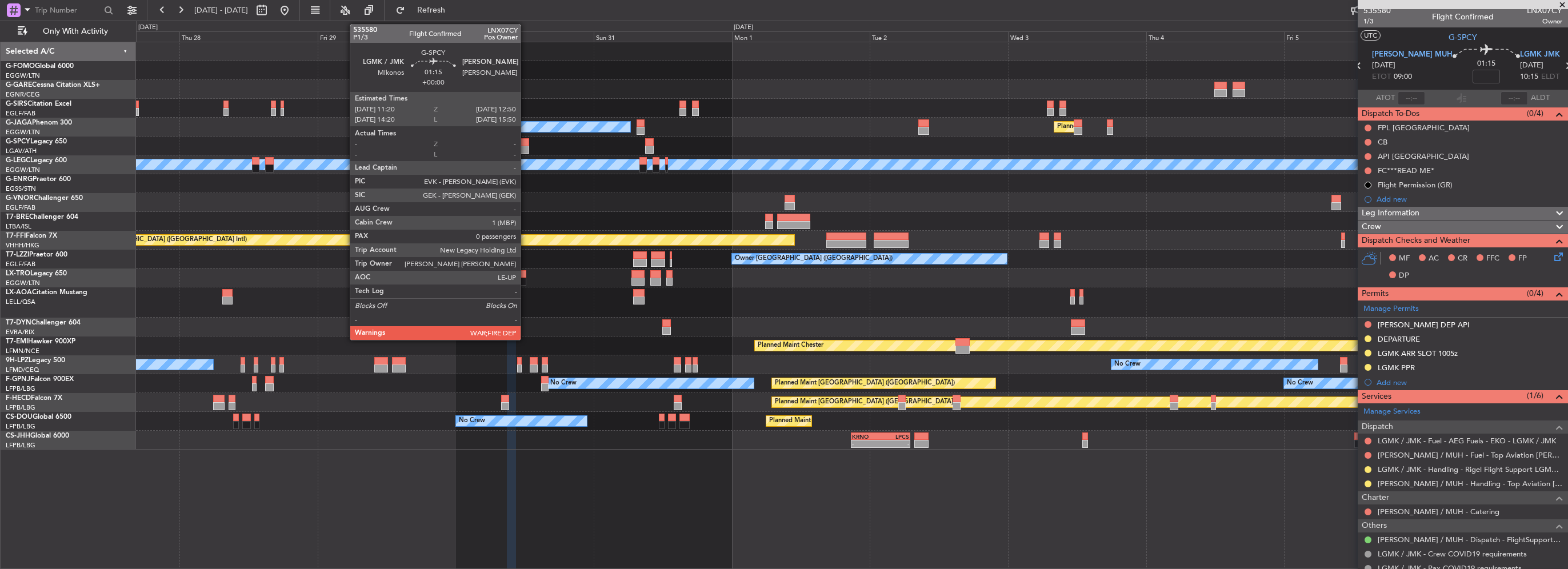
click at [526, 145] on div at bounding box center [524, 149] width 9 height 8
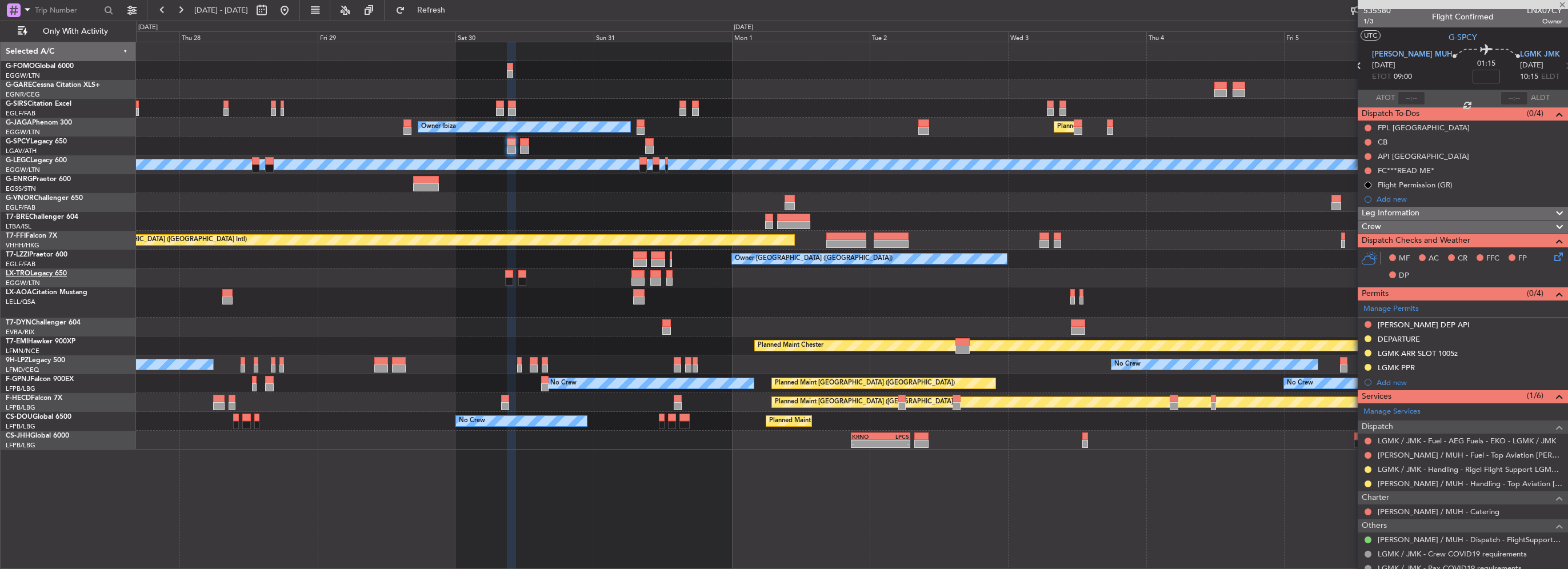
type input "0"
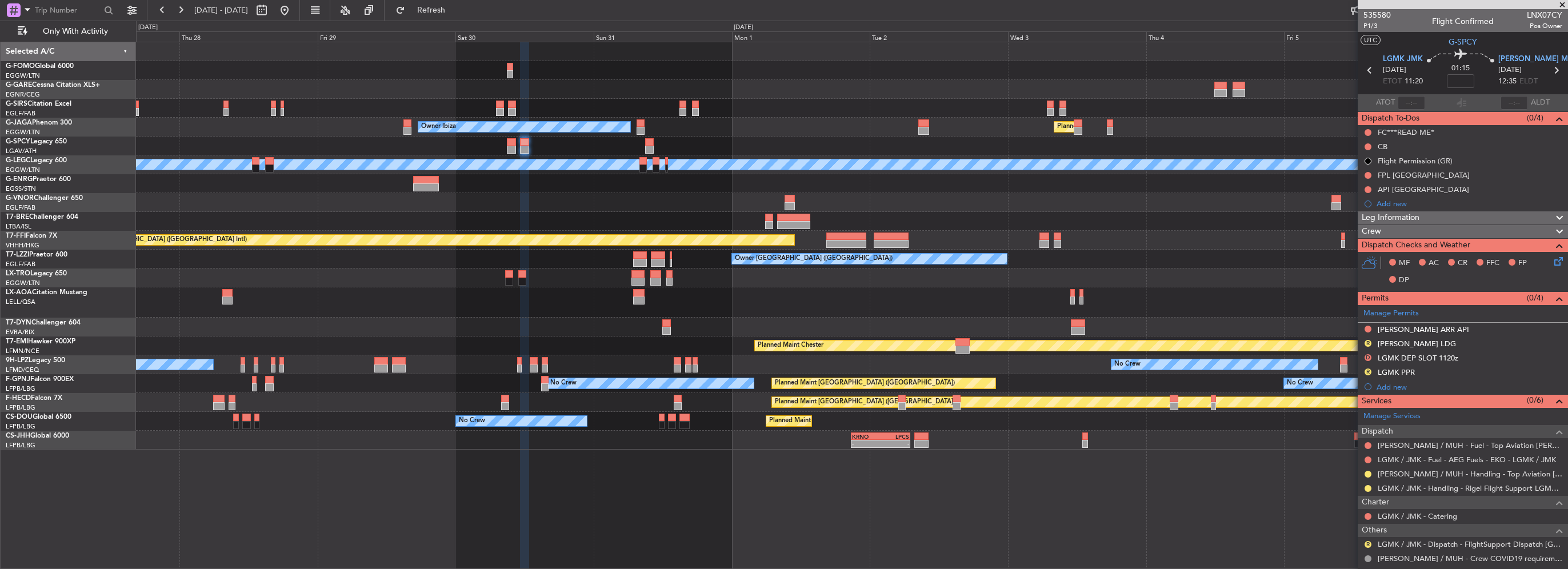
click at [1369, 544] on mat-tooltip-component "Not Required" at bounding box center [1368, 539] width 60 height 30
click at [1367, 541] on button "R" at bounding box center [1368, 544] width 7 height 7
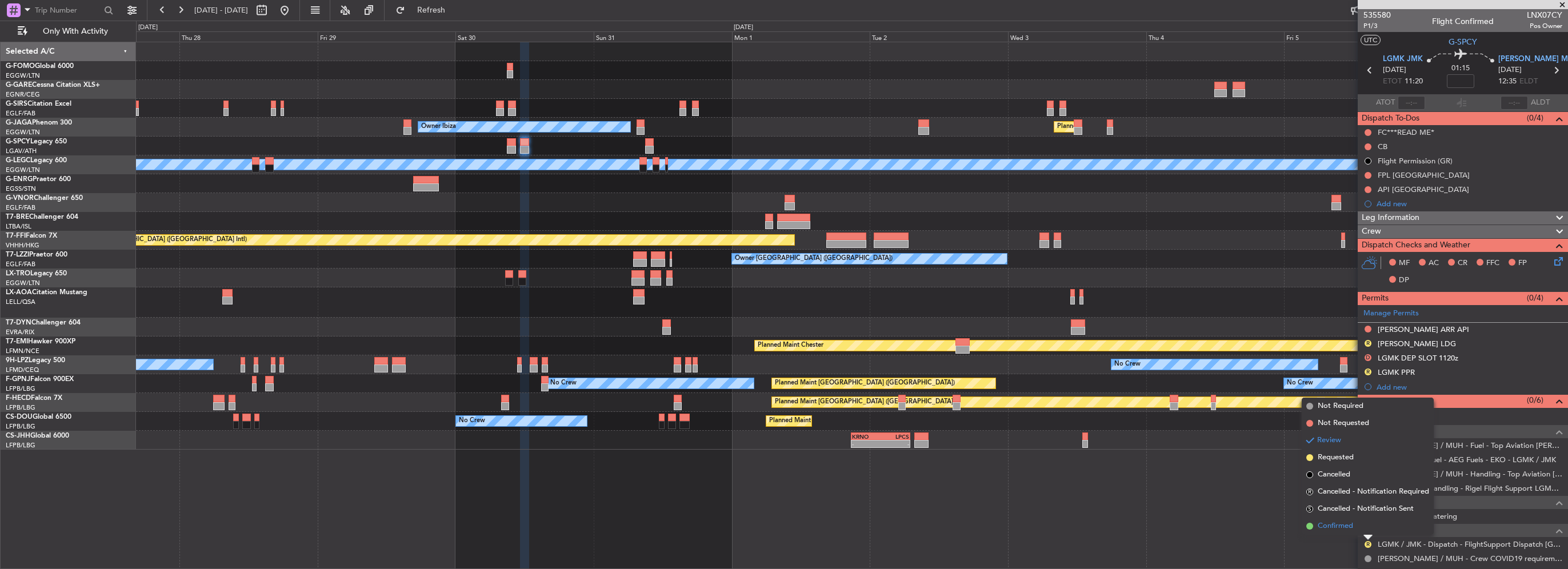
click at [1343, 521] on span "Confirmed" at bounding box center [1335, 526] width 35 height 12
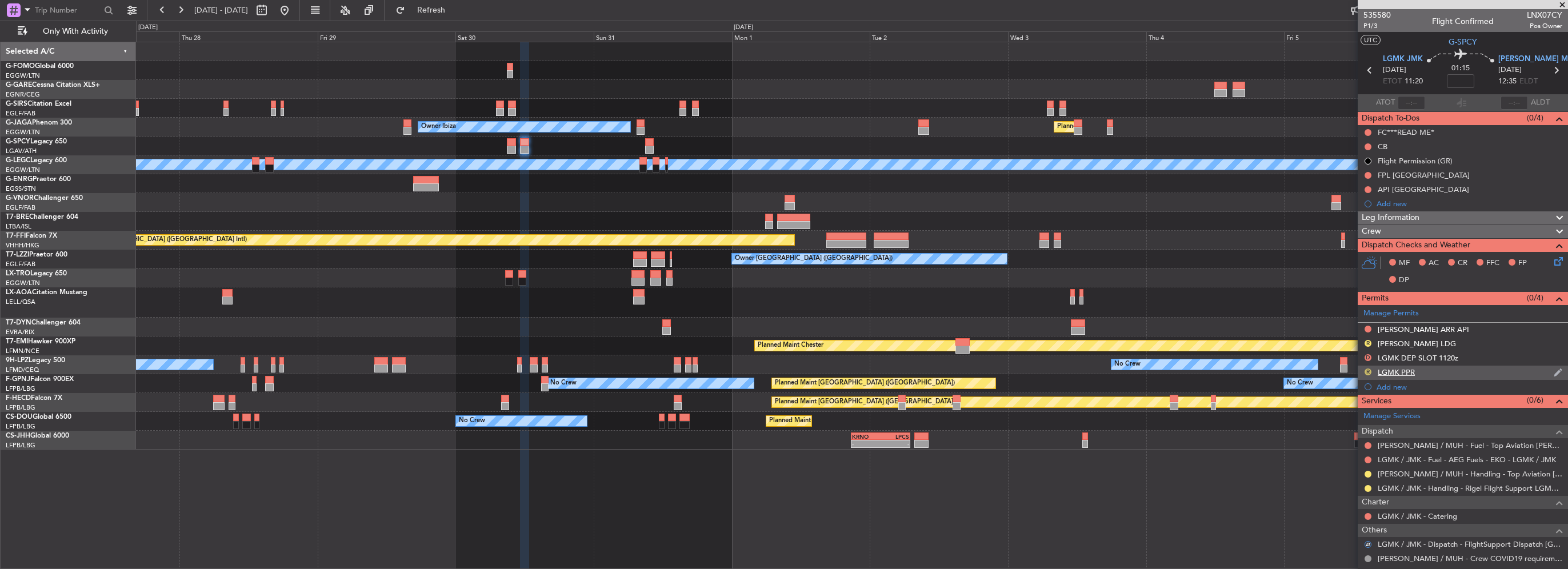
click at [1368, 369] on button "R" at bounding box center [1368, 372] width 7 height 7
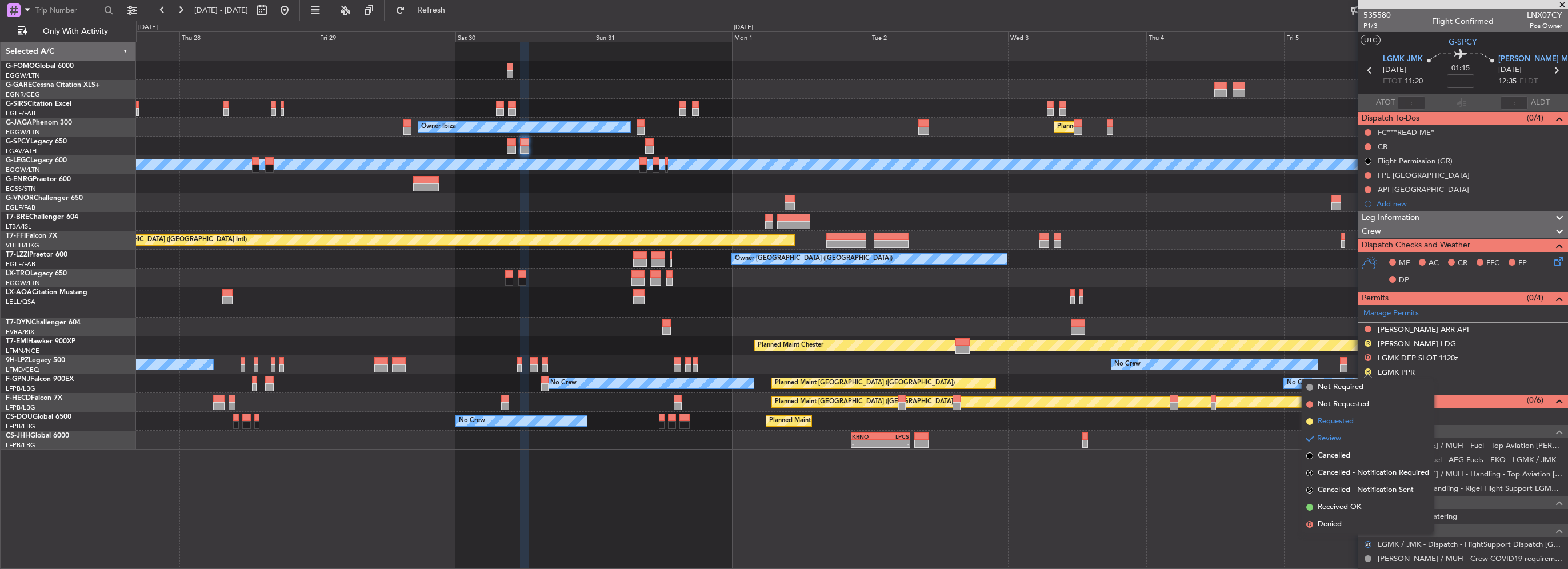
click at [1343, 421] on span "Requested" at bounding box center [1335, 421] width 36 height 12
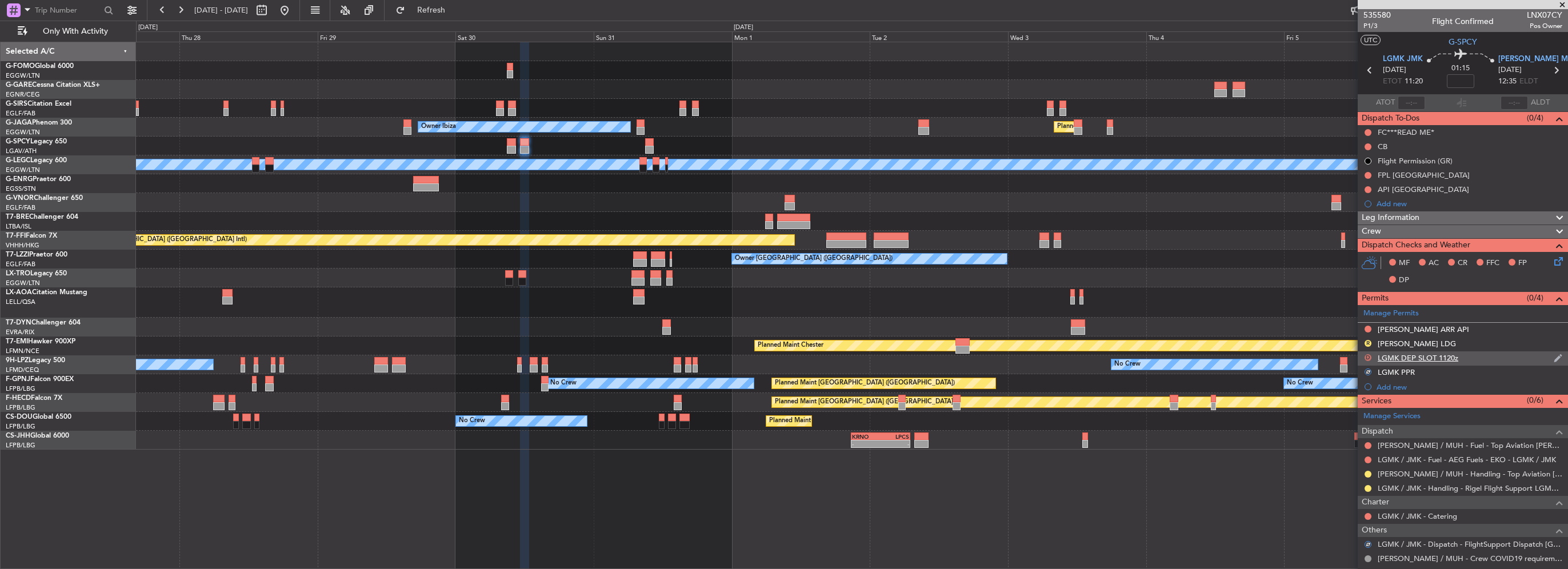
click at [1367, 357] on button "D" at bounding box center [1368, 357] width 7 height 7
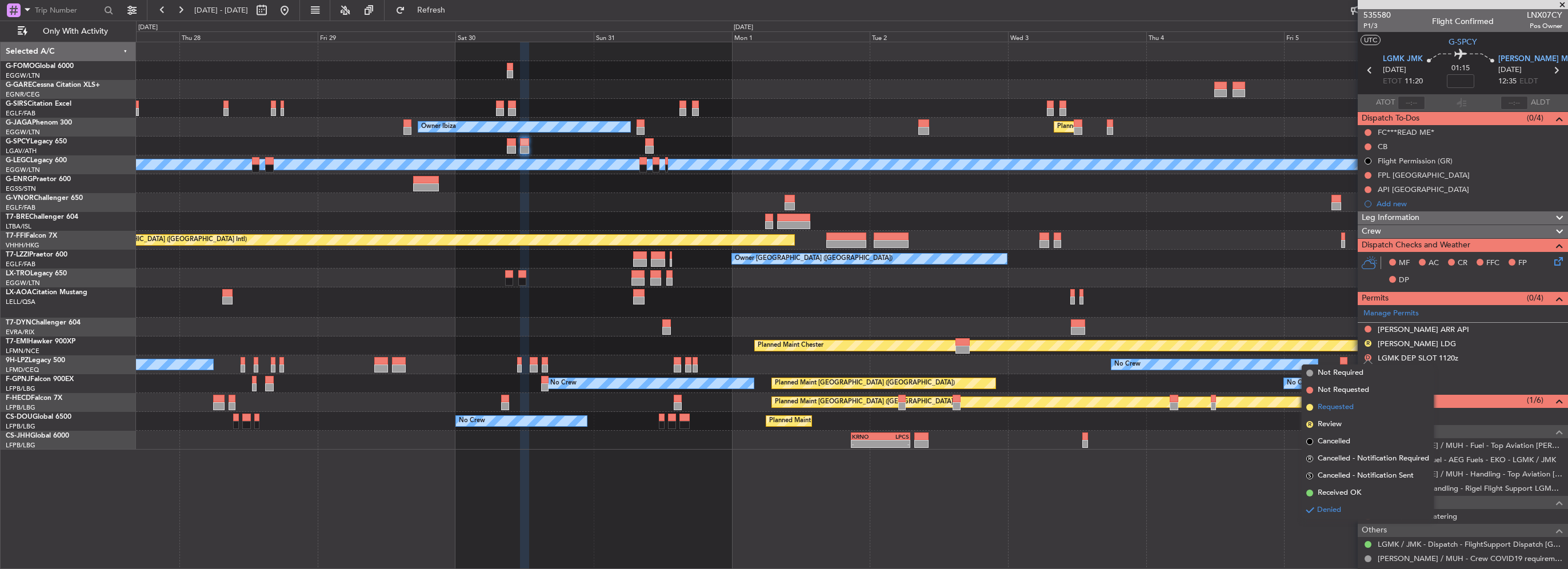
click at [1335, 405] on span "Requested" at bounding box center [1335, 407] width 36 height 12
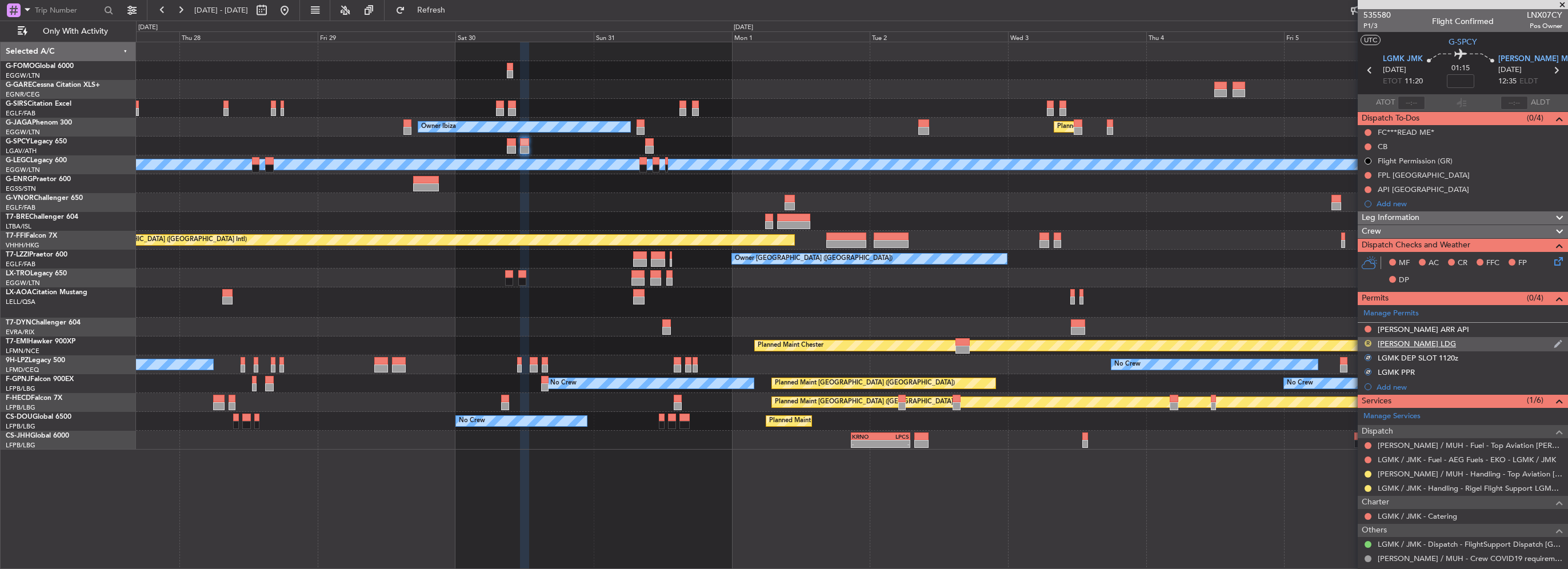
click at [1369, 341] on button "R" at bounding box center [1368, 343] width 7 height 7
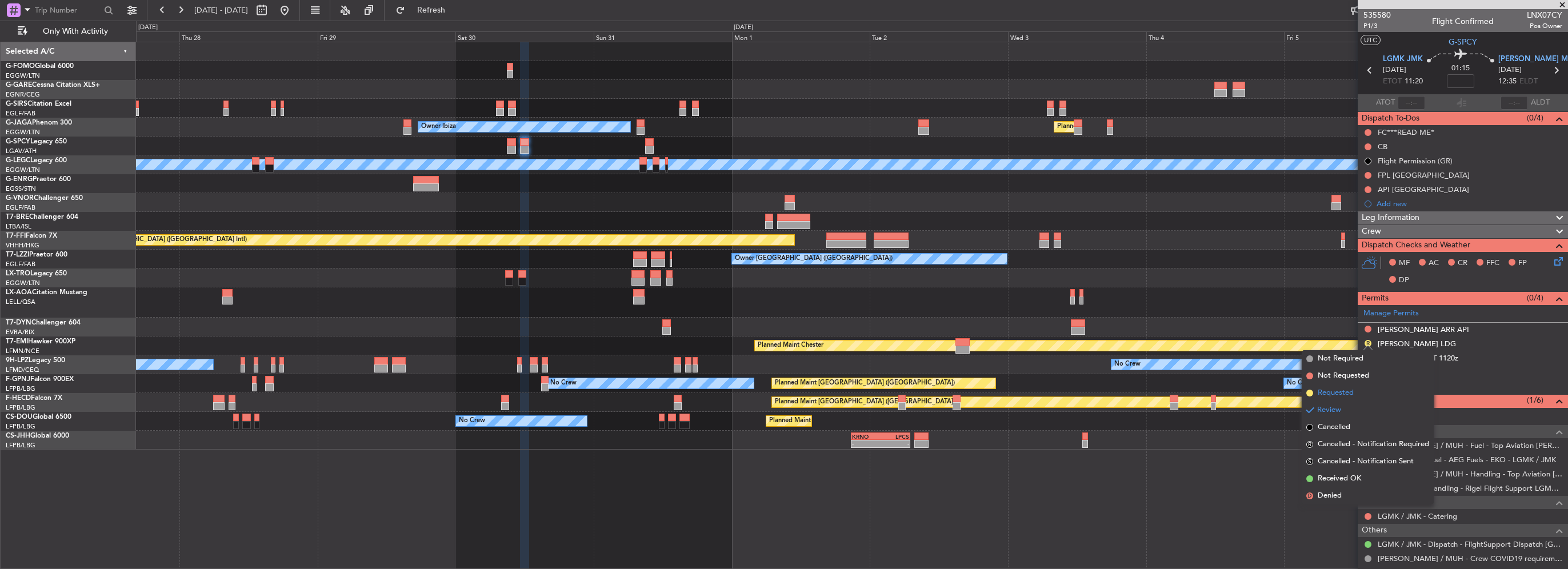
click at [1351, 390] on span "Requested" at bounding box center [1335, 393] width 36 height 12
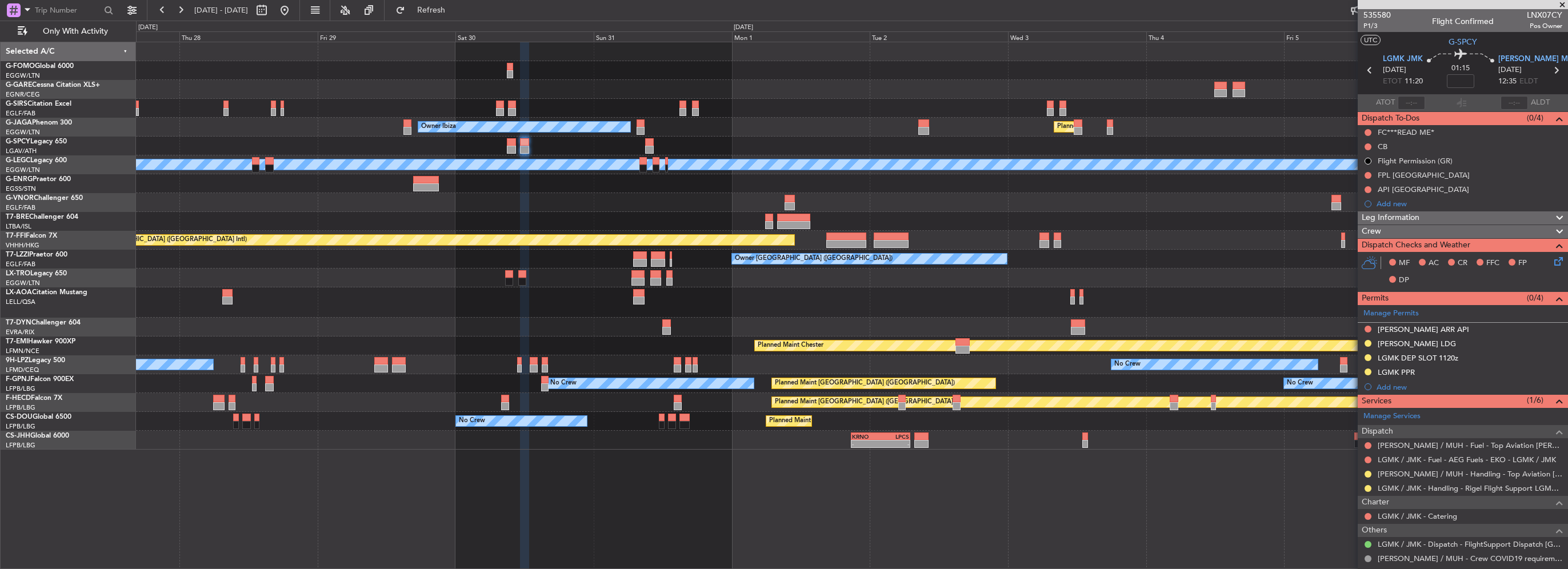
click at [1119, 293] on div "EGGW 20:00 Z KTEB 03:25 Z - - Planned Maint London (Luton) Owner Ibiza No Crew …" at bounding box center [852, 245] width 1432 height 407
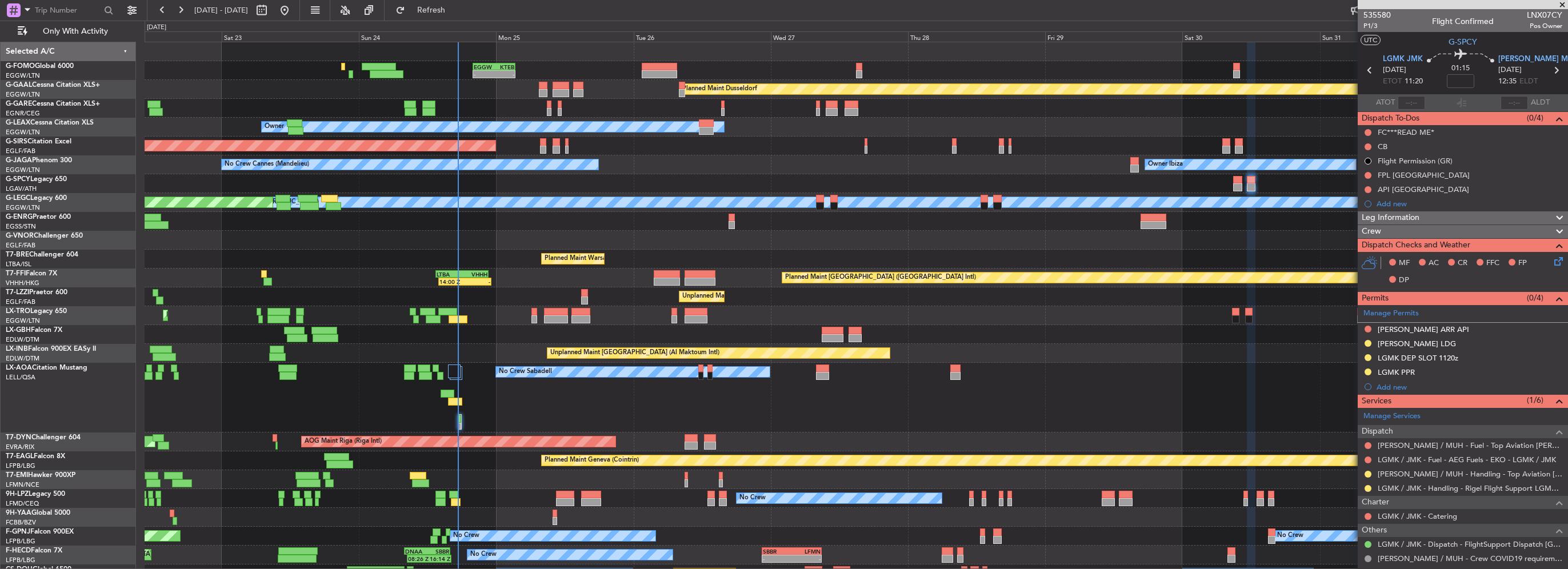
click at [85, 397] on div "EGGW 20:00 Z KTEB 03:25 Z - - Planned Maint Dusseldorf Unplanned Maint Chester …" at bounding box center [784, 295] width 1568 height 548
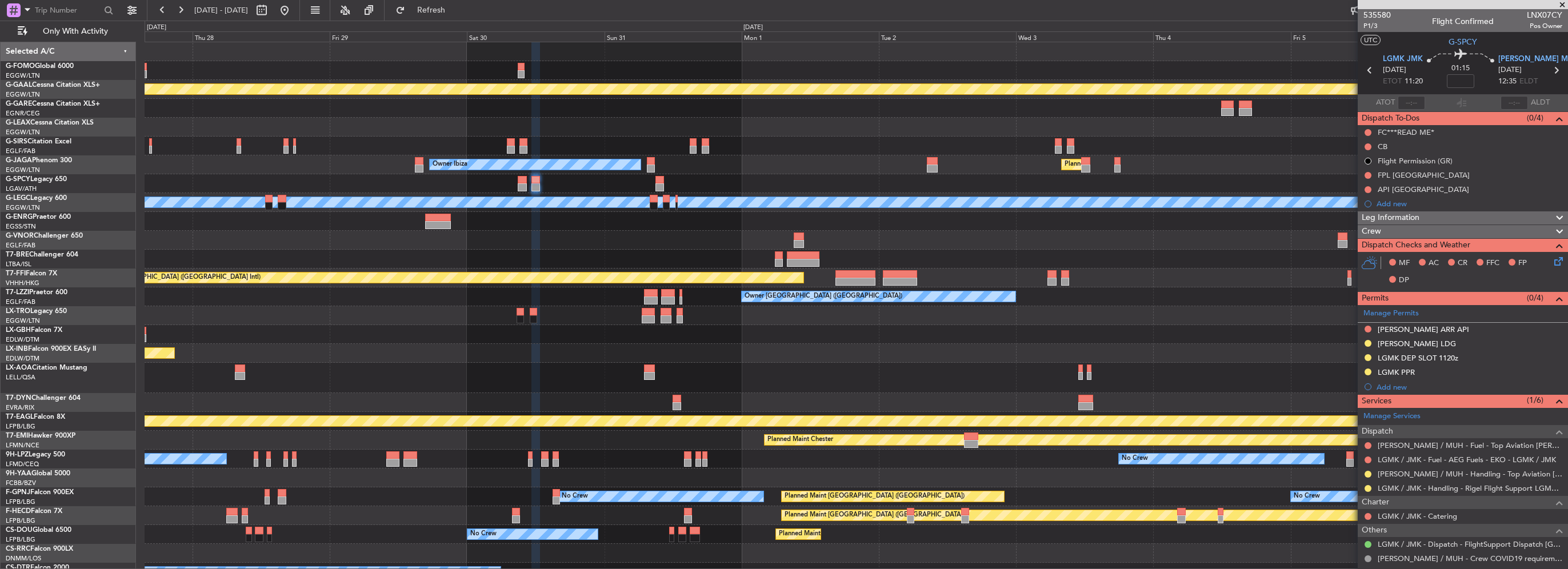
click at [446, 158] on div "EGGW 20:00 Z KTEB 03:25 Z - - Planned Maint Dusseldorf Owner Owner Ibiza Planne…" at bounding box center [856, 321] width 1423 height 558
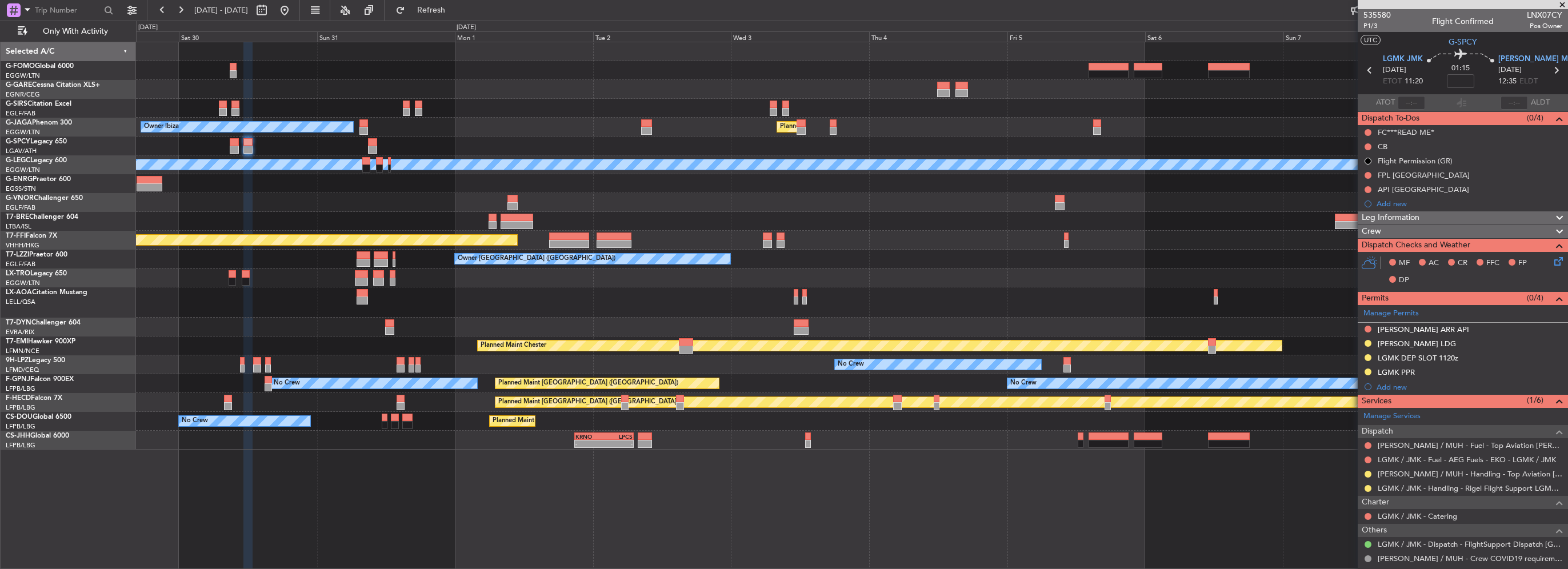
click at [408, 199] on div at bounding box center [852, 202] width 1432 height 19
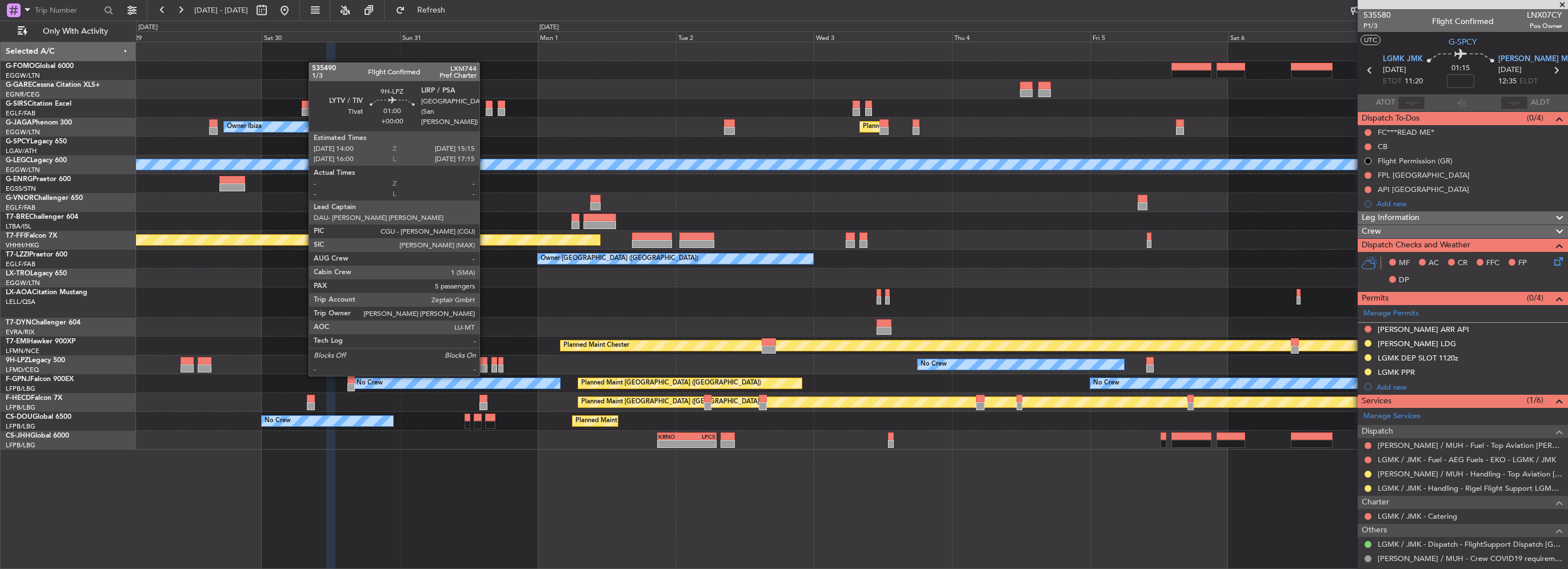
click at [485, 363] on div at bounding box center [483, 361] width 7 height 8
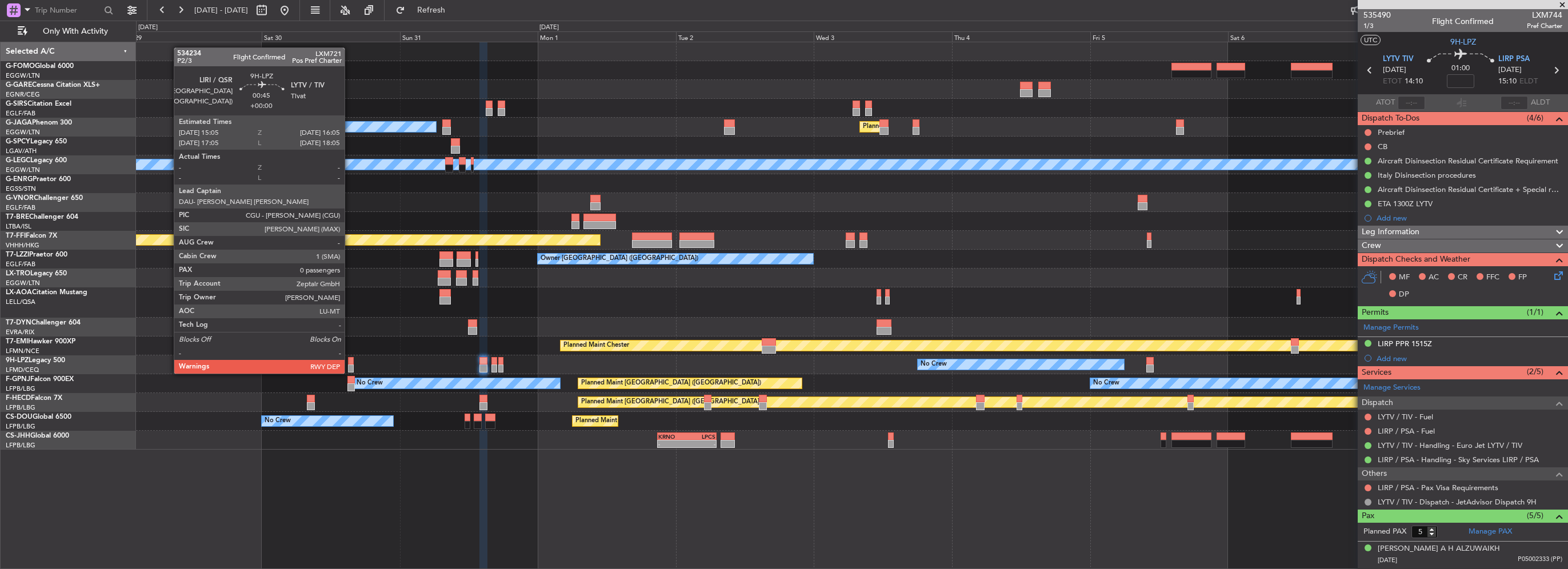
click at [350, 362] on div at bounding box center [351, 361] width 6 height 8
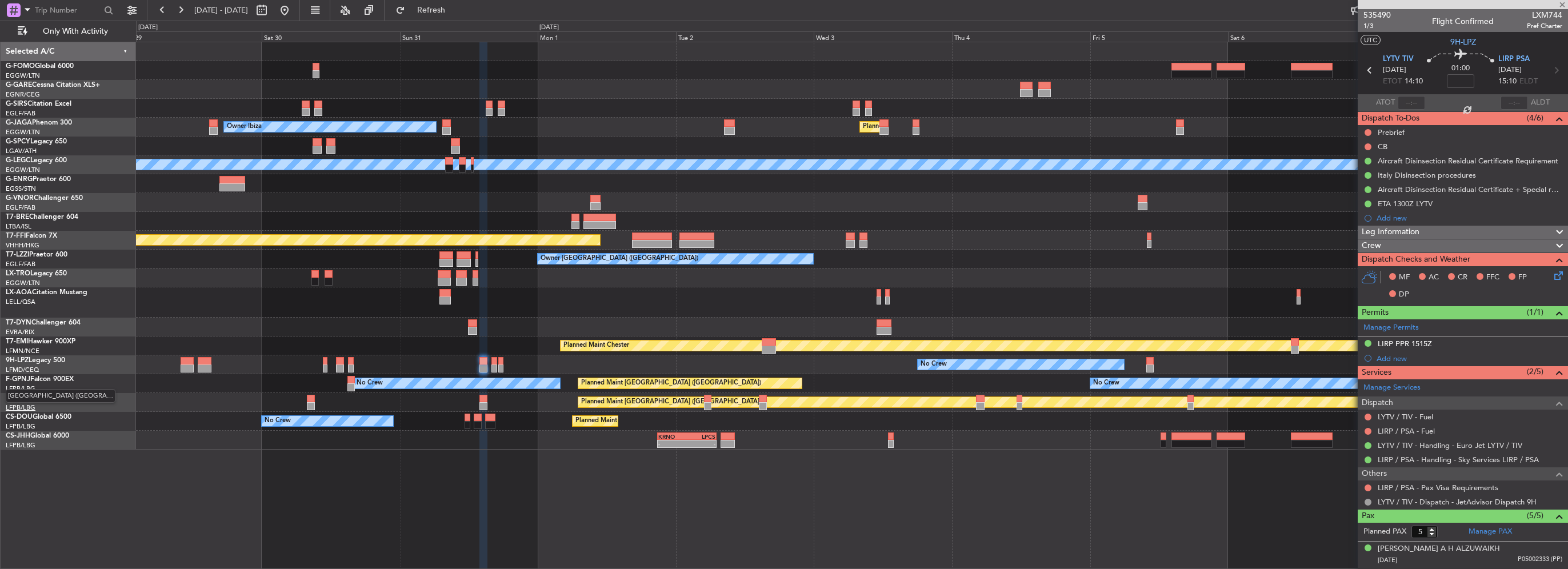
type input "0"
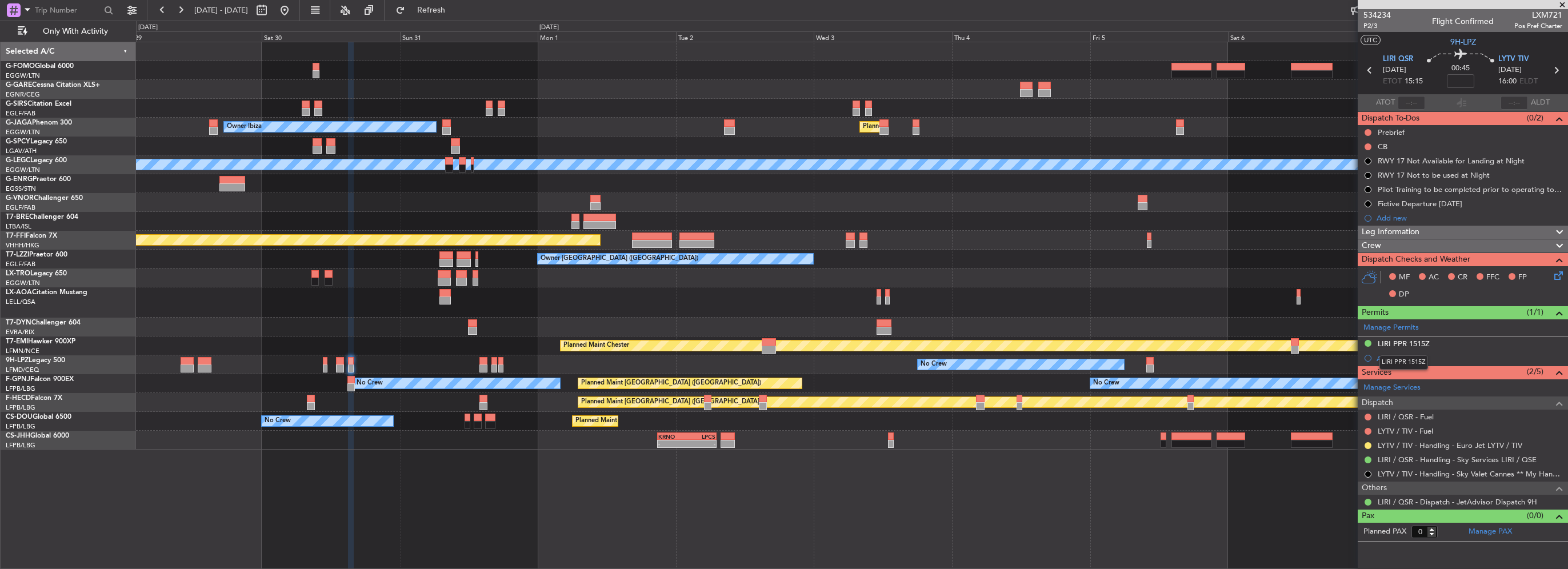
drag, startPoint x: 1422, startPoint y: 341, endPoint x: 1433, endPoint y: 351, distance: 14.9
click at [1422, 341] on div "LIRI PPR 1515Z" at bounding box center [1403, 344] width 52 height 10
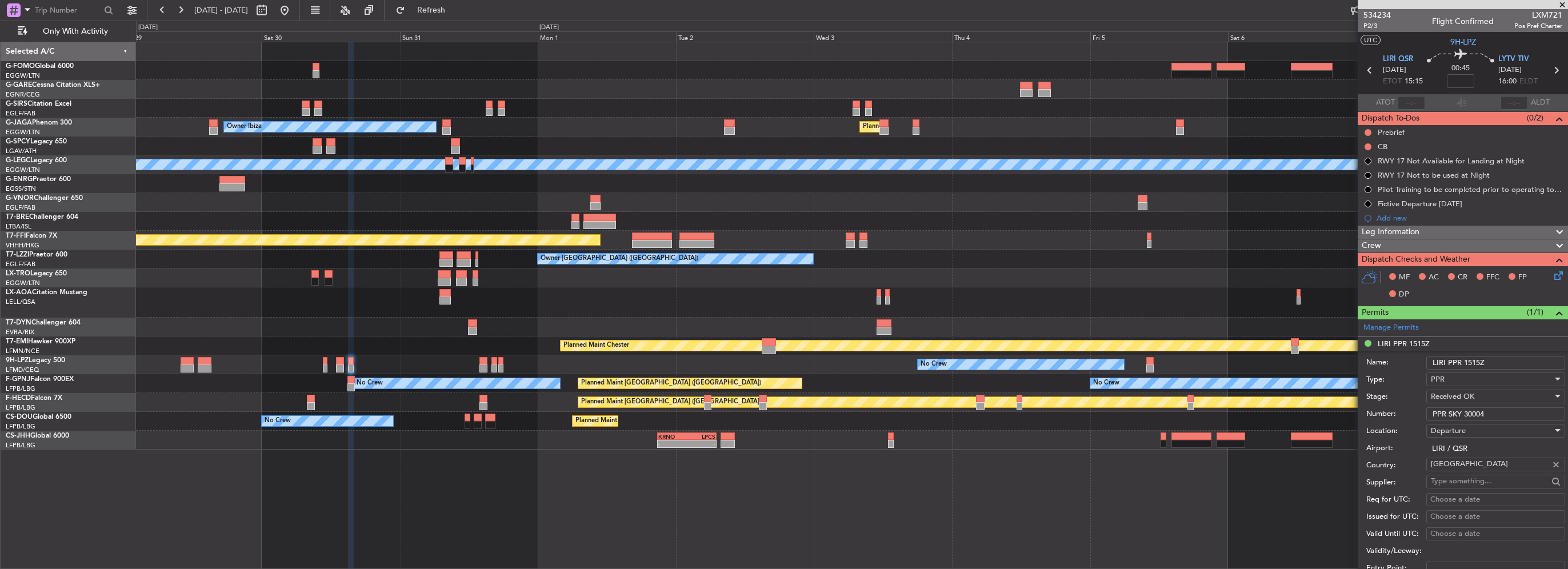
drag, startPoint x: 1479, startPoint y: 361, endPoint x: 1467, endPoint y: 361, distance: 12.0
click at [1467, 361] on input "LIRI PPR 1515Z" at bounding box center [1496, 363] width 139 height 14
type input "LIRI PPR 1215Z"
click at [1477, 415] on input "PPR SKY 30004" at bounding box center [1496, 414] width 139 height 14
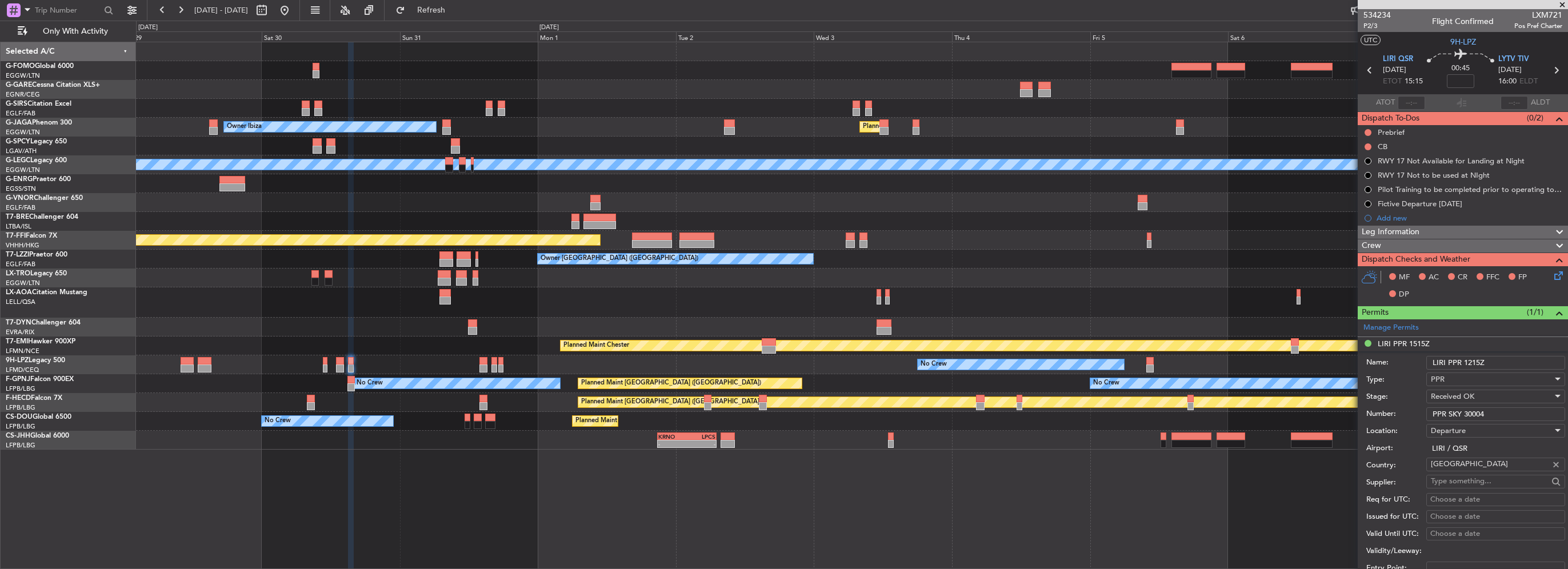
click at [1477, 415] on input "PPR SKY 30004" at bounding box center [1496, 414] width 139 height 14
paste input "SKY"
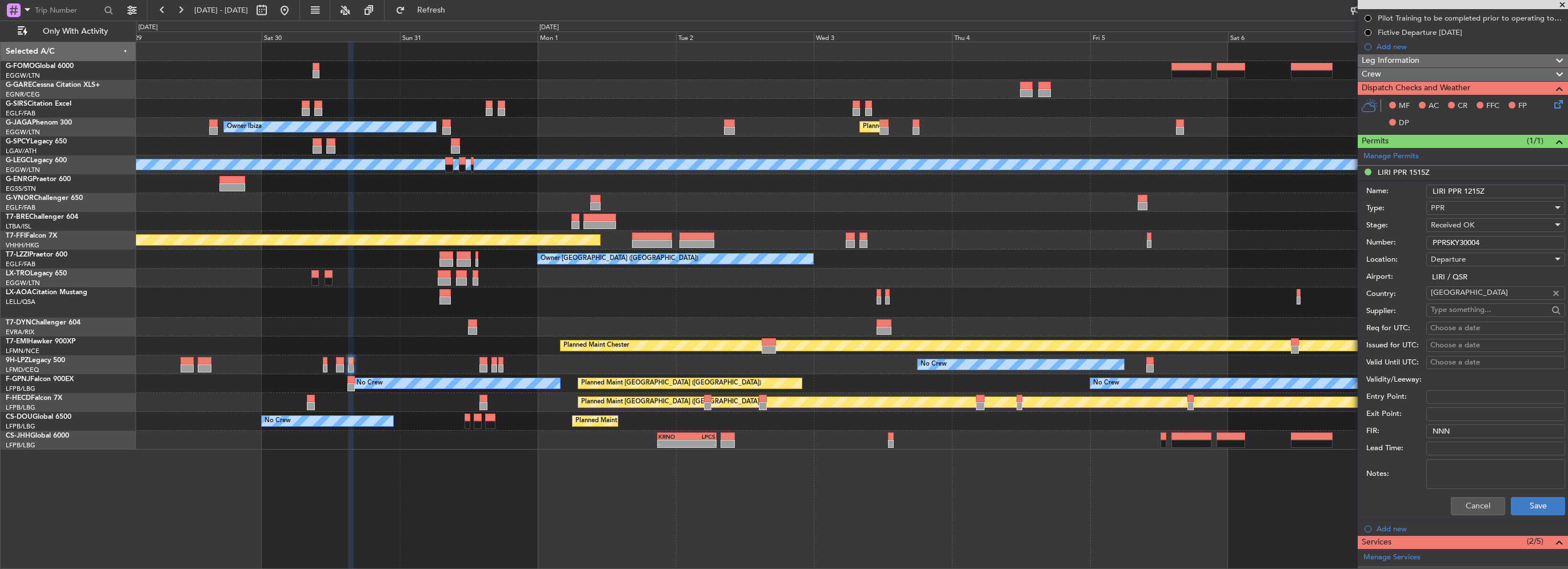
type input "PPRSKY30004"
click at [1527, 499] on button "Save" at bounding box center [1538, 506] width 54 height 18
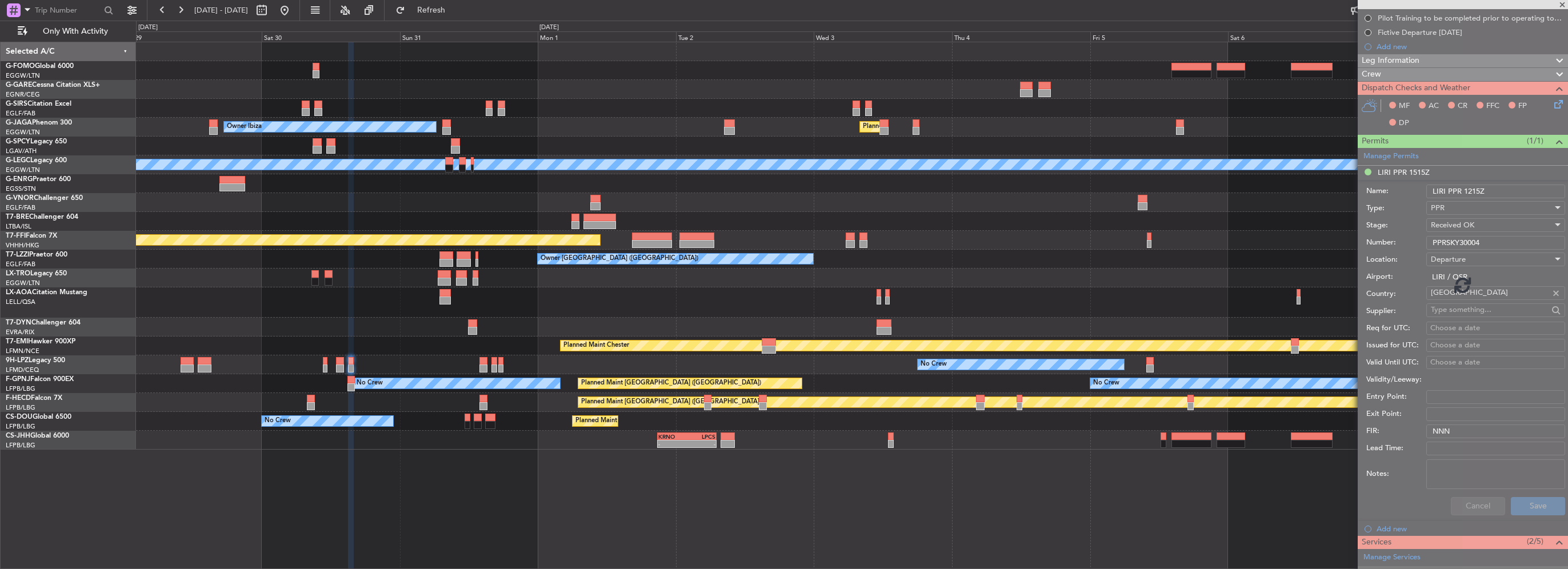
scroll to position [0, 0]
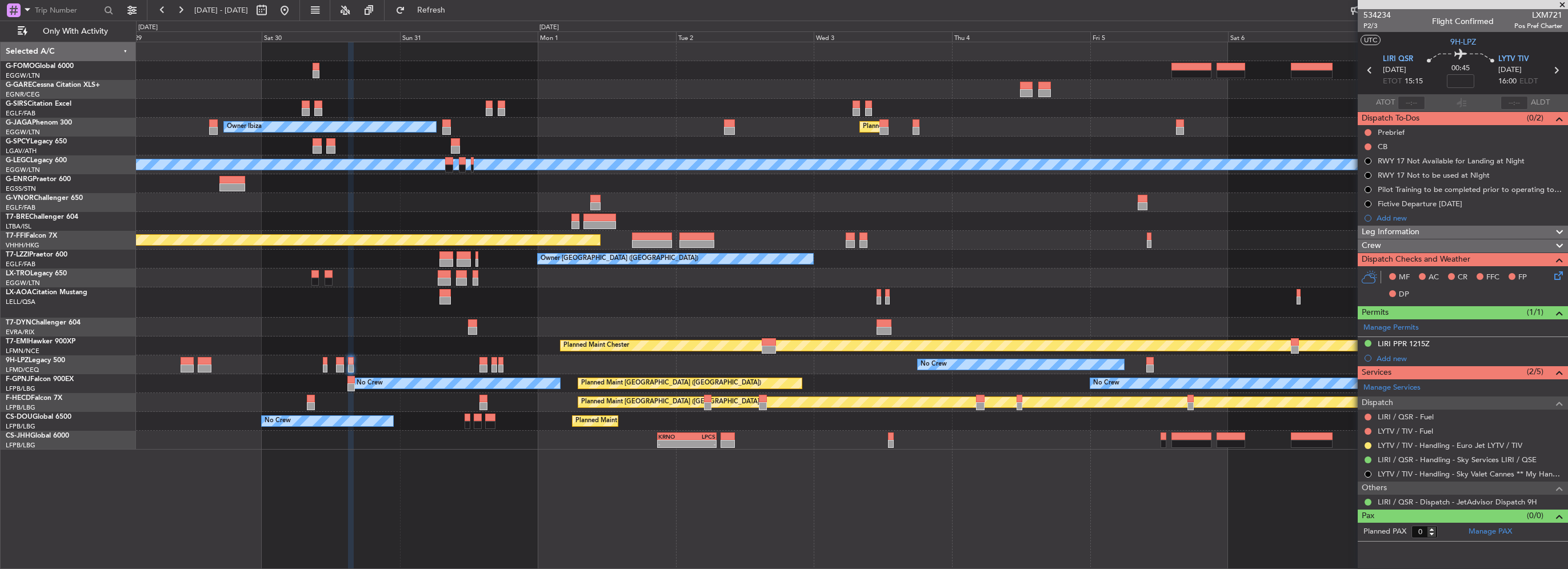
click at [982, 355] on div "Planned Maint Chester" at bounding box center [852, 346] width 1432 height 19
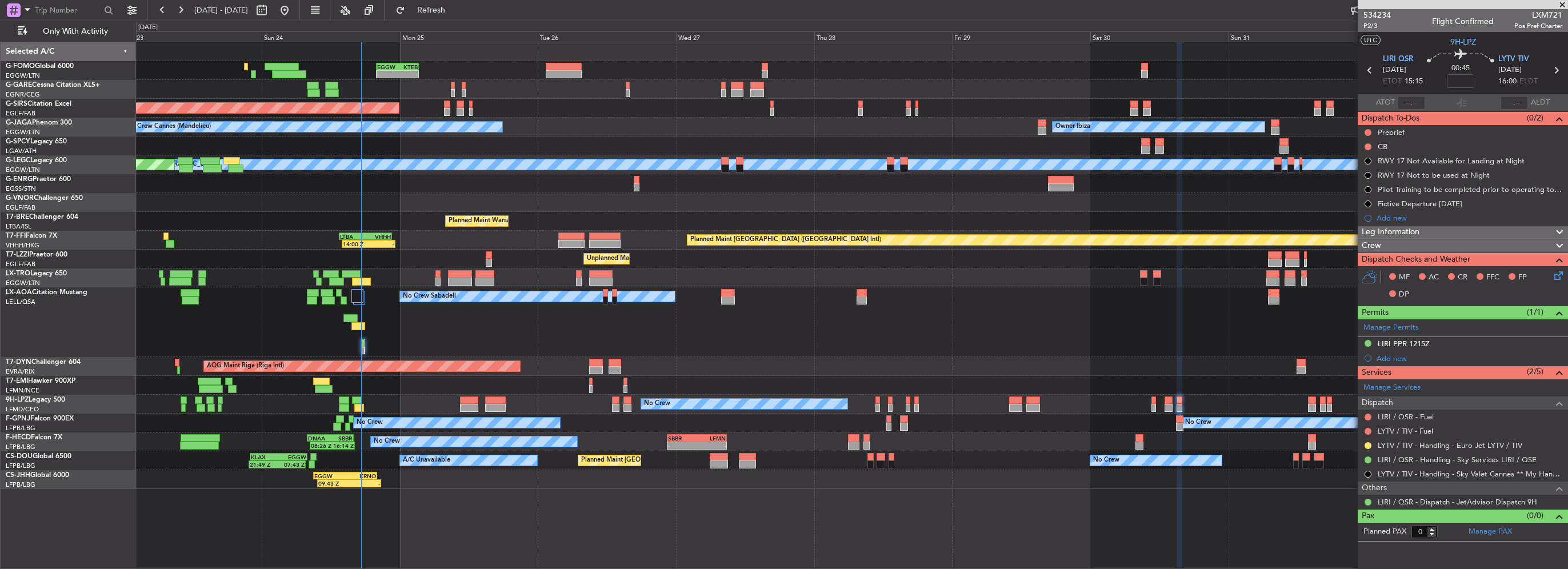
click at [640, 377] on div "EGGW 20:00 Z KTEB 03:25 Z - - Unplanned Maint Chester Unplanned Maint Oxford (K…" at bounding box center [852, 265] width 1432 height 447
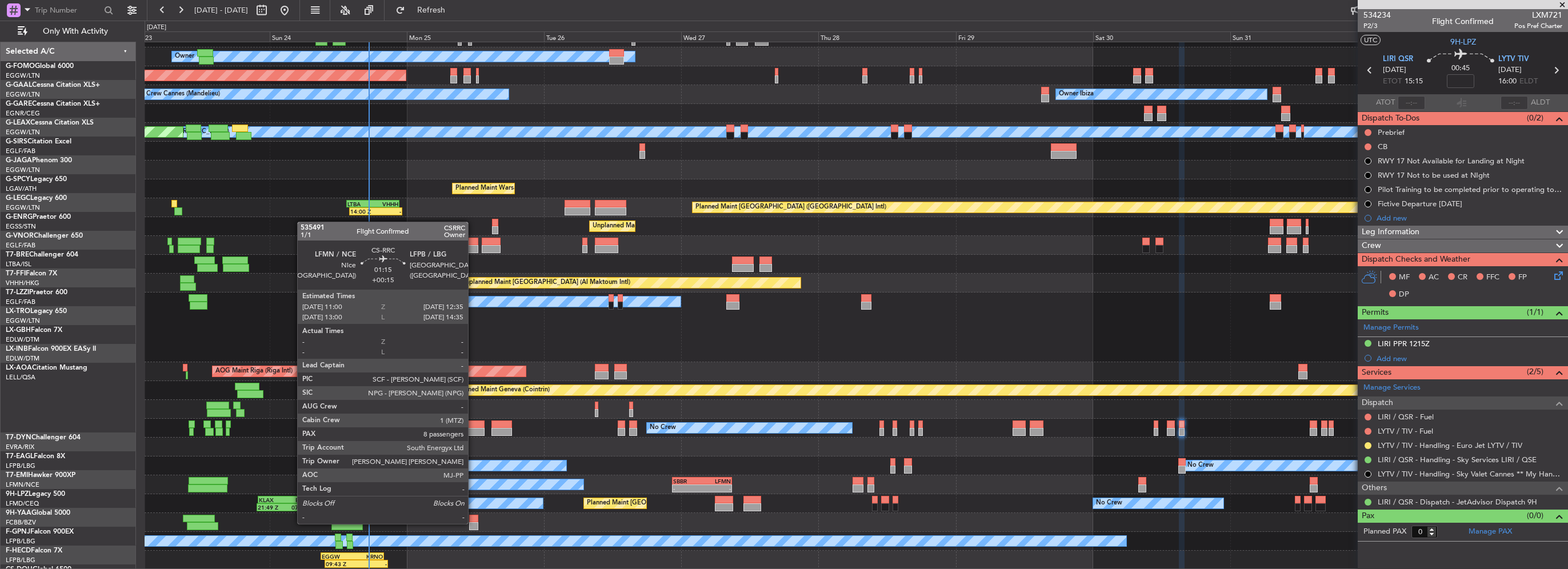
scroll to position [70, 0]
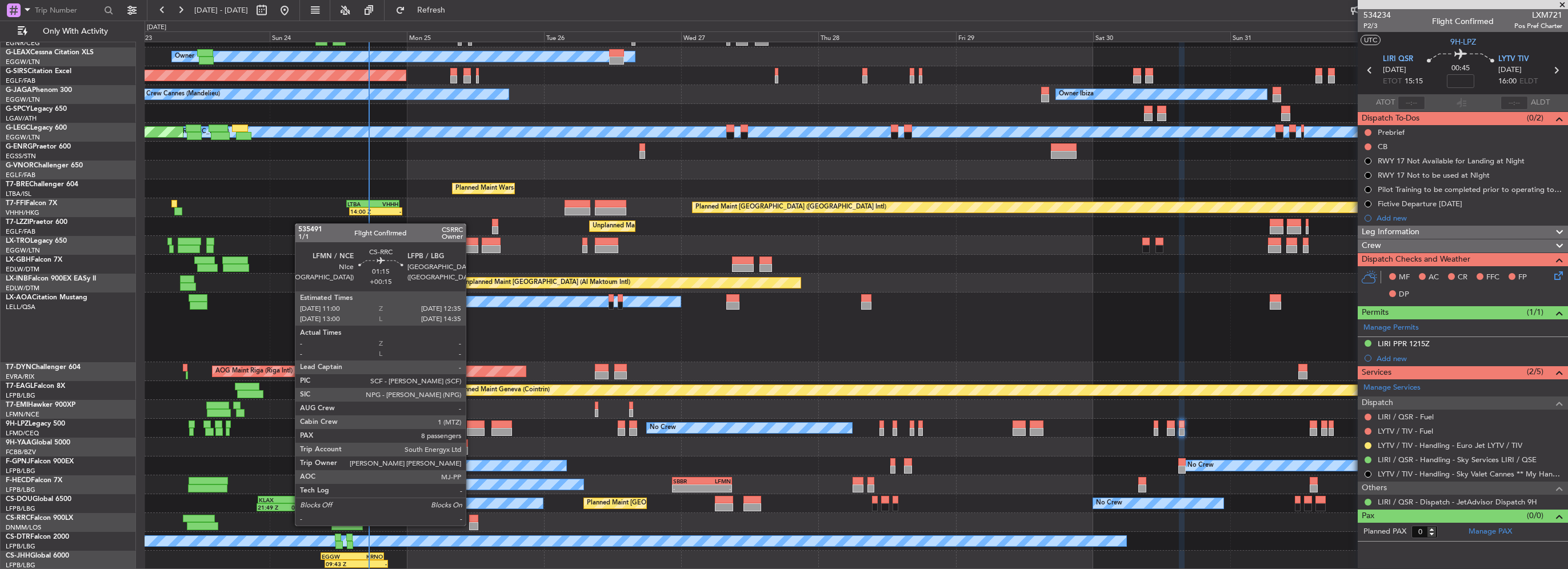
click at [471, 525] on div at bounding box center [474, 526] width 9 height 8
type input "+00:15"
type input "8"
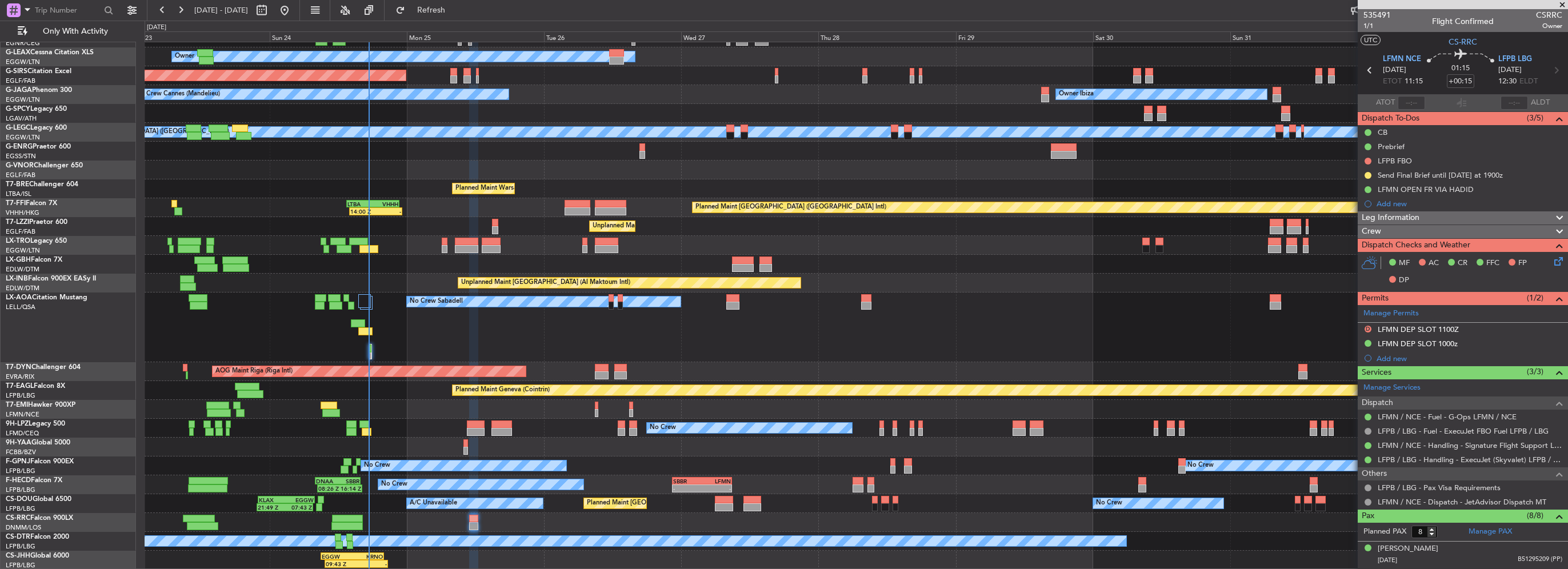
drag, startPoint x: 1450, startPoint y: 342, endPoint x: 1458, endPoint y: 347, distance: 9.4
click at [1450, 342] on div "LFMN DEP SLOT 1000z" at bounding box center [1417, 344] width 80 height 10
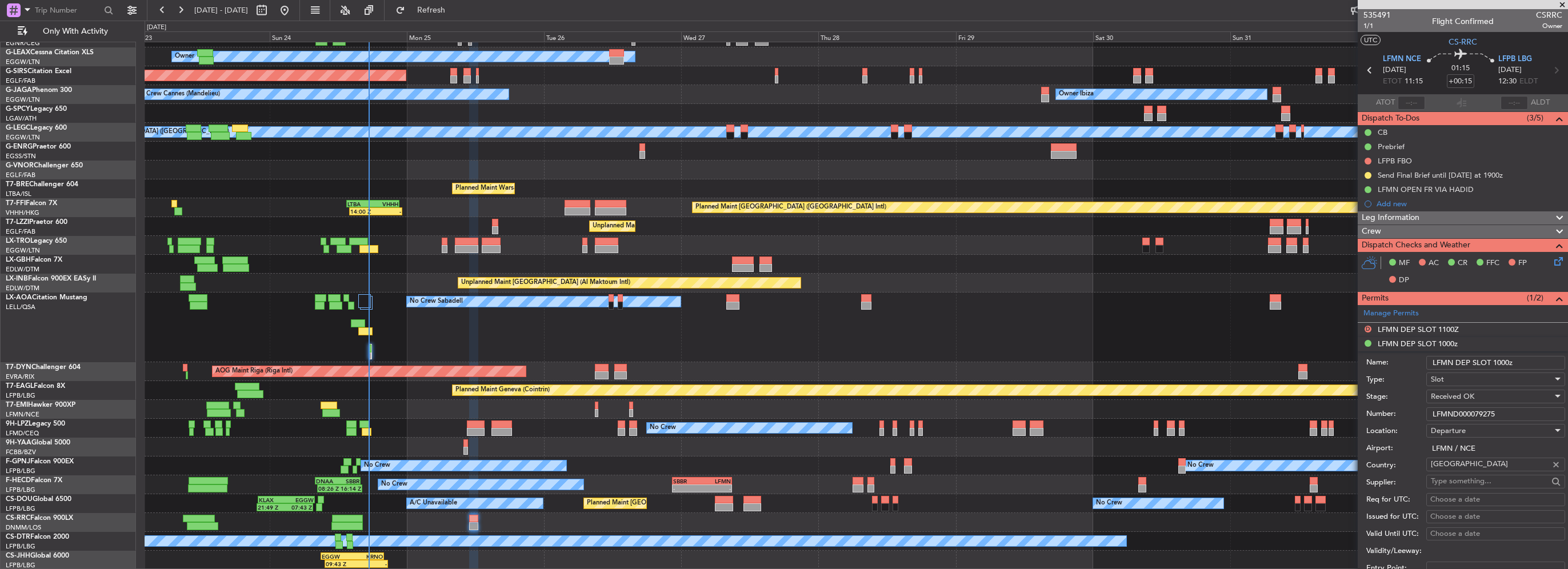
click at [1472, 414] on input "LFMND000079275" at bounding box center [1496, 414] width 139 height 14
drag, startPoint x: 1505, startPoint y: 361, endPoint x: 1497, endPoint y: 361, distance: 8.0
click at [1497, 361] on input "LFMN DEP SLOT 1000z" at bounding box center [1496, 363] width 139 height 14
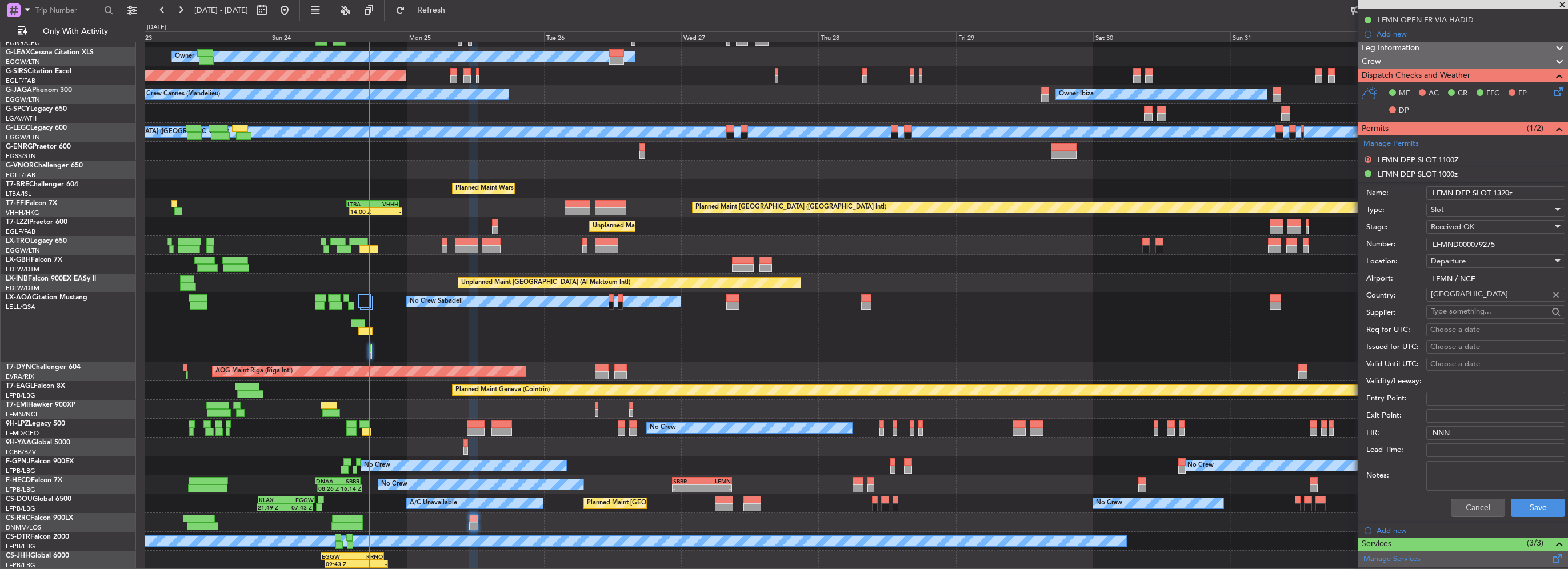
scroll to position [229, 0]
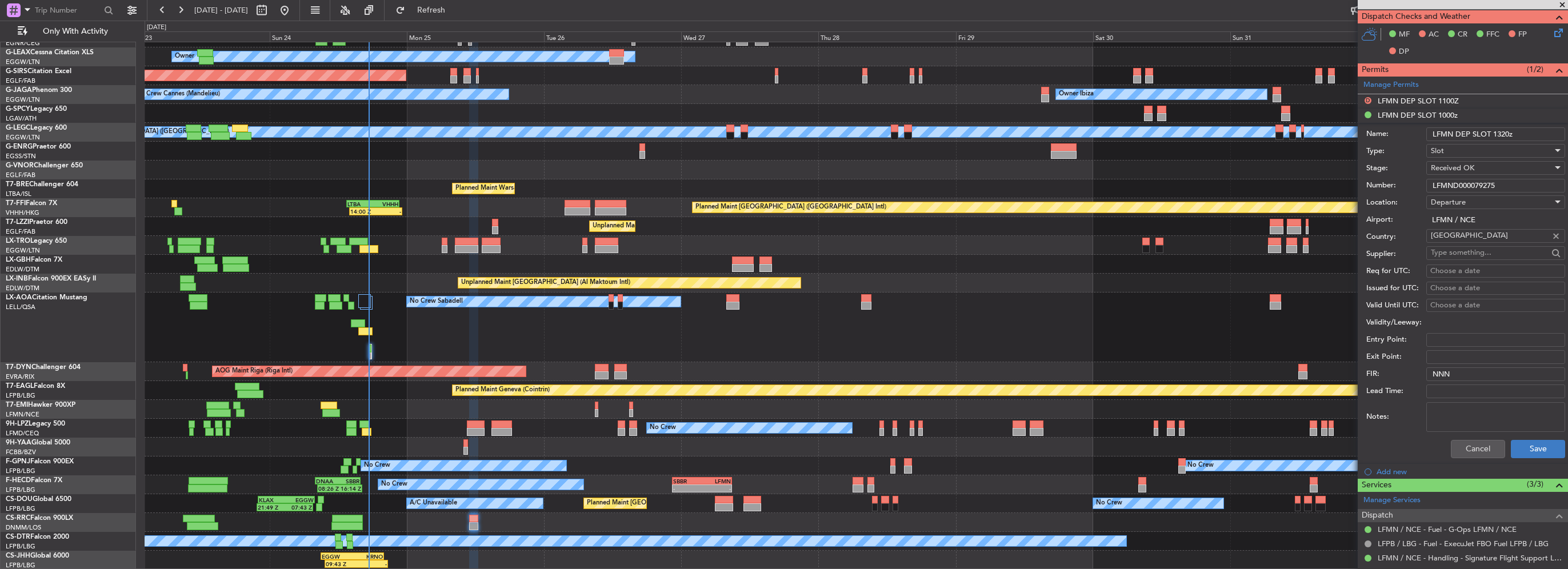
type input "LFMN DEP SLOT 1320z"
drag, startPoint x: 1543, startPoint y: 445, endPoint x: 1145, endPoint y: 445, distance: 398.0
click at [1542, 445] on button "Save" at bounding box center [1538, 449] width 54 height 18
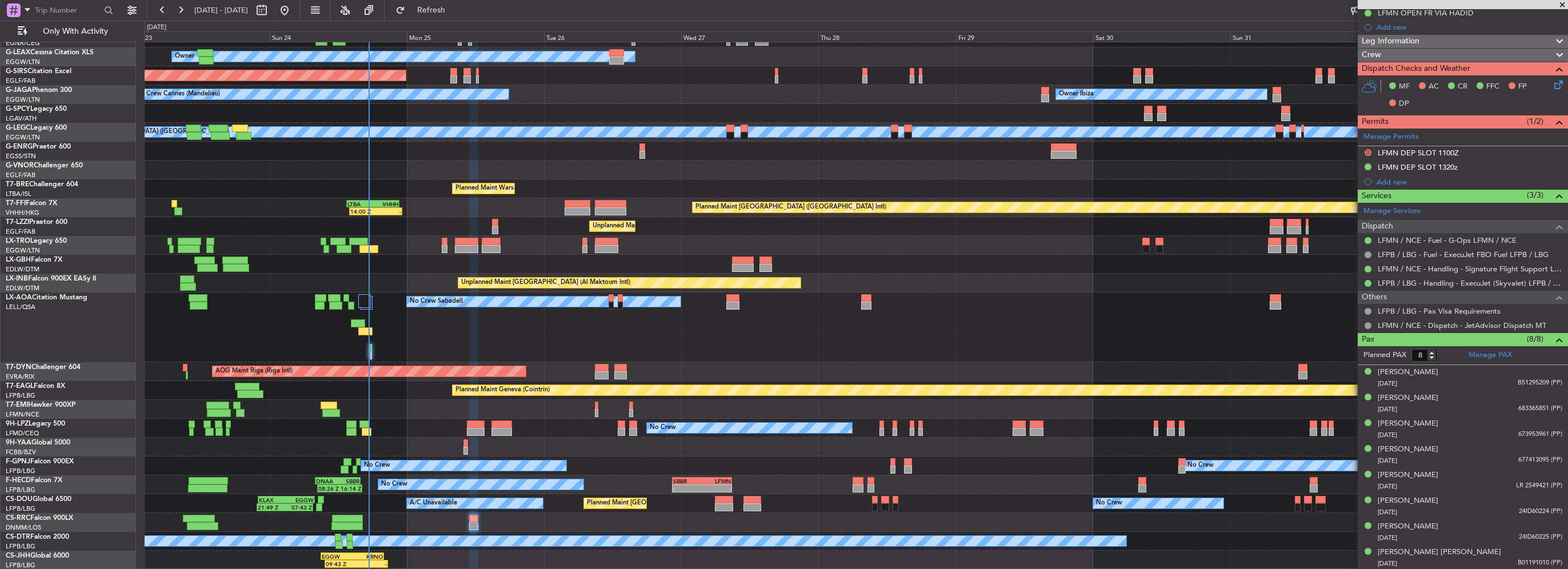
scroll to position [0, 0]
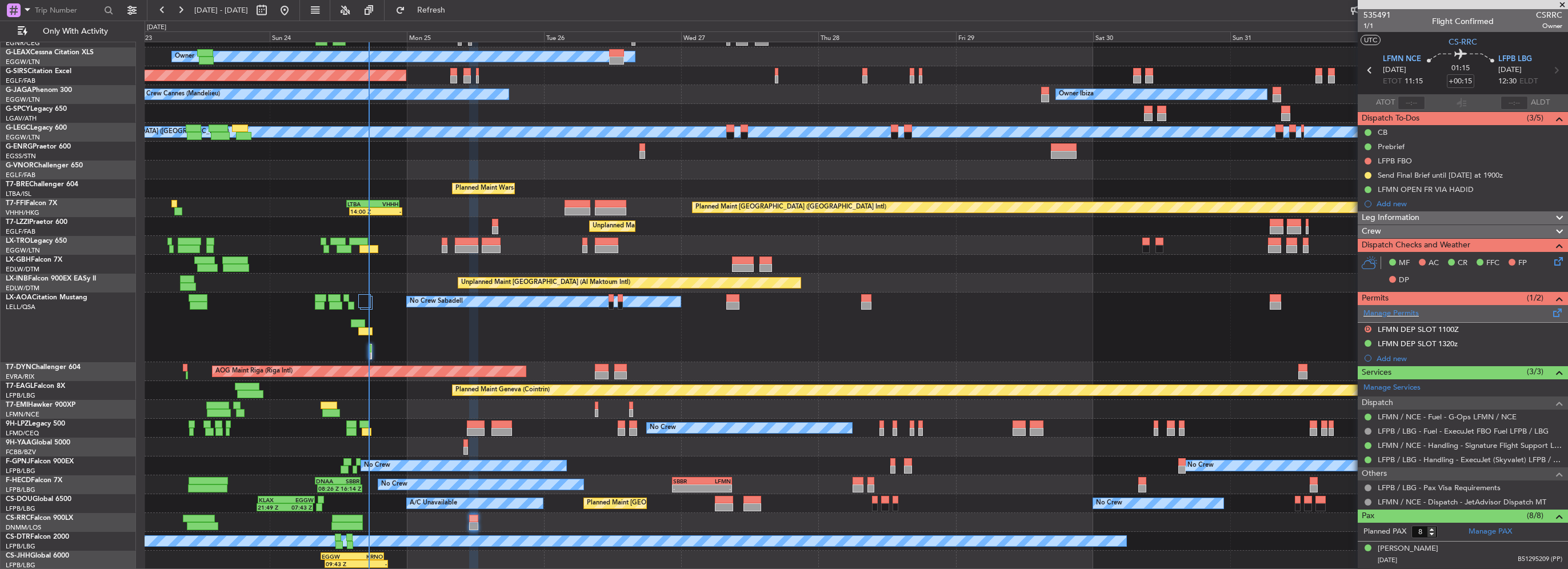
click at [1551, 315] on span at bounding box center [1558, 310] width 14 height 9
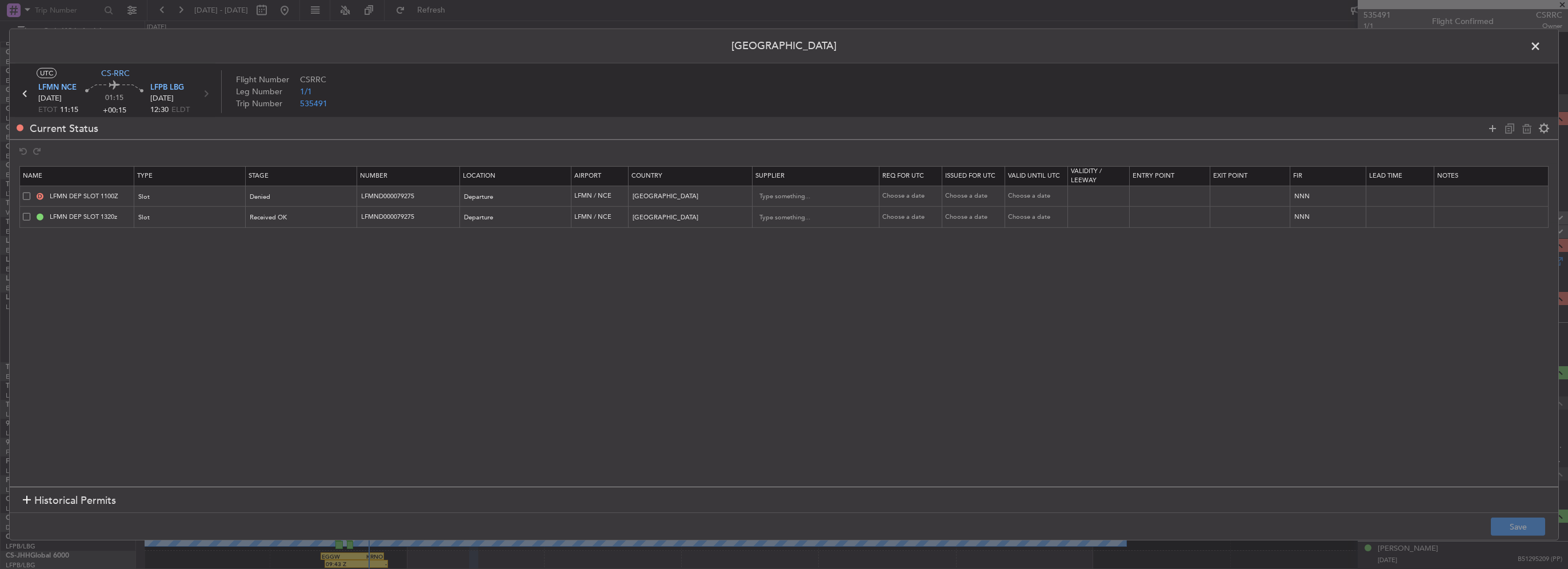
click at [27, 195] on span at bounding box center [27, 195] width 7 height 7
click at [31, 192] on input "checkbox" at bounding box center [31, 192] width 0 height 0
click at [1525, 128] on icon at bounding box center [1527, 128] width 14 height 14
type input "LFMN DEP SLOT 1320z"
click at [1519, 533] on button "Save" at bounding box center [1517, 527] width 54 height 18
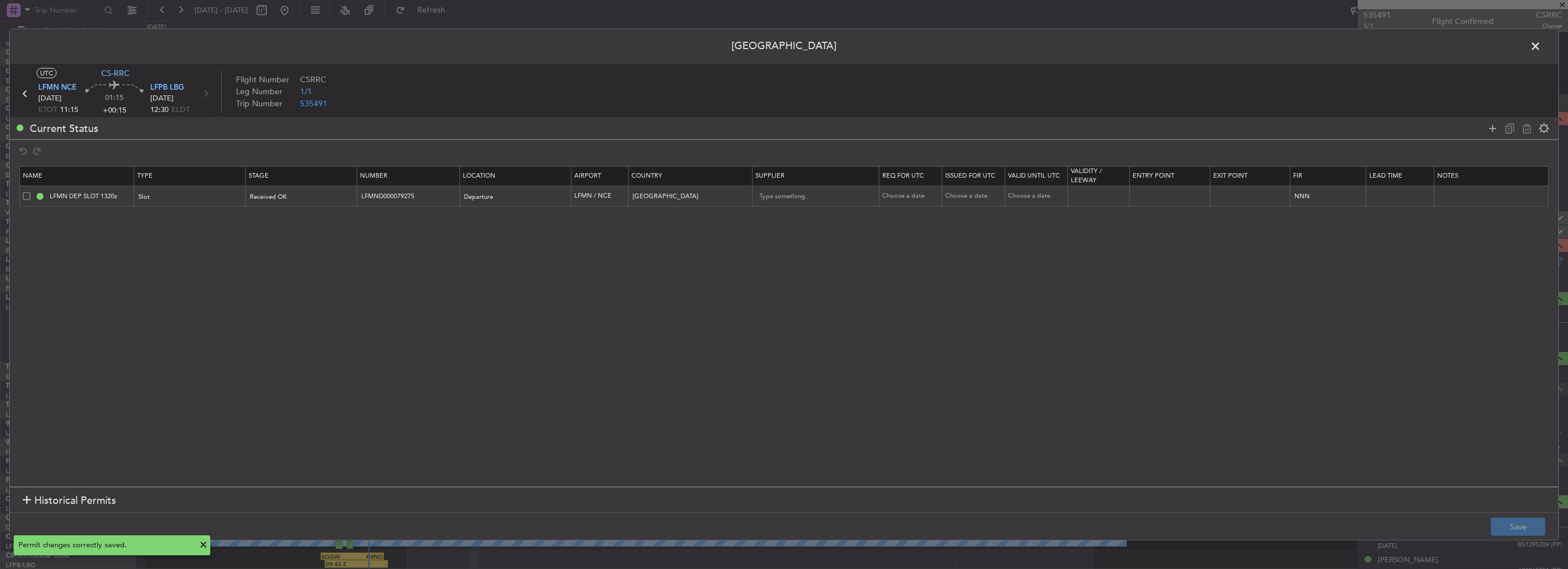
click at [1541, 42] on span at bounding box center [1541, 49] width 0 height 23
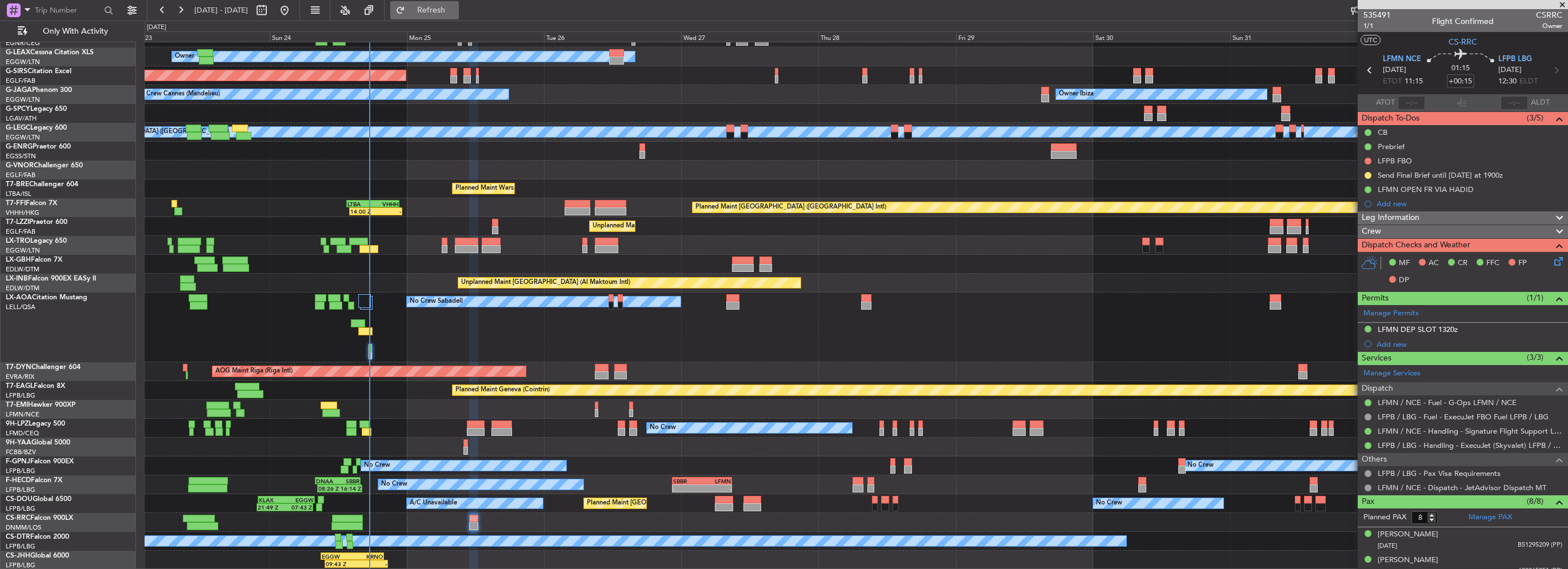
click at [455, 9] on span "Refresh" at bounding box center [431, 10] width 48 height 8
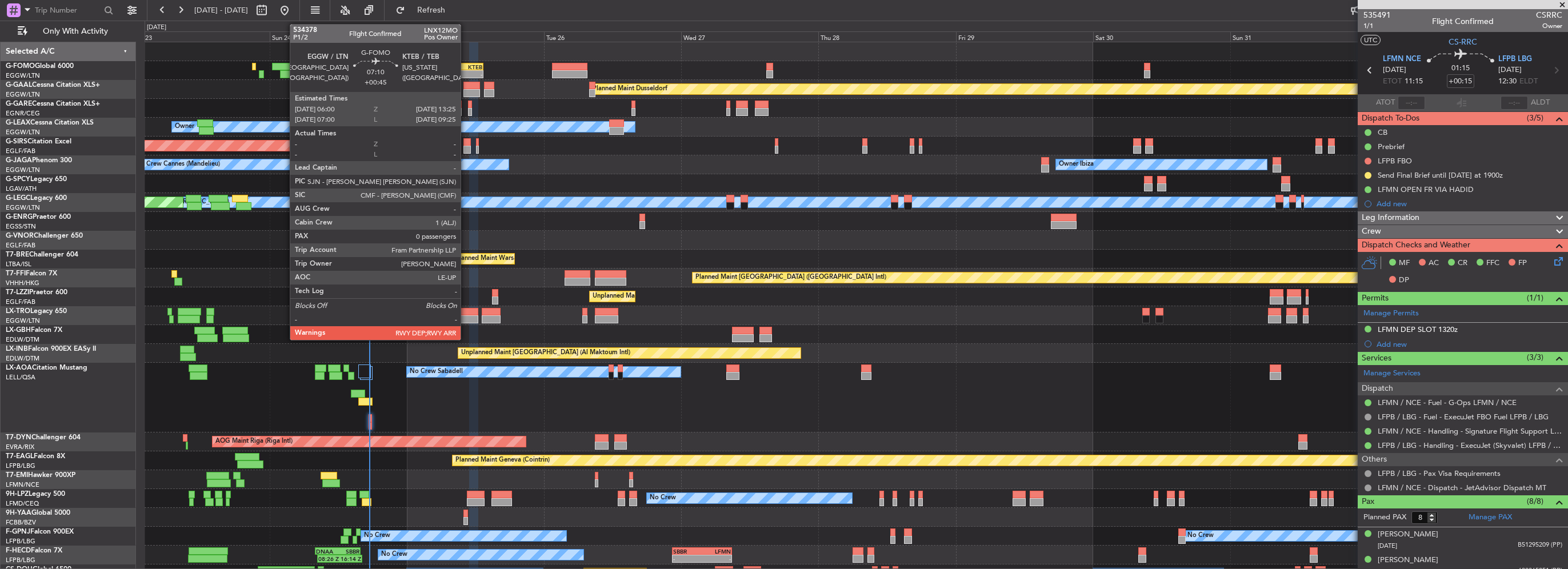
click at [466, 67] on div "KTEB" at bounding box center [472, 66] width 20 height 7
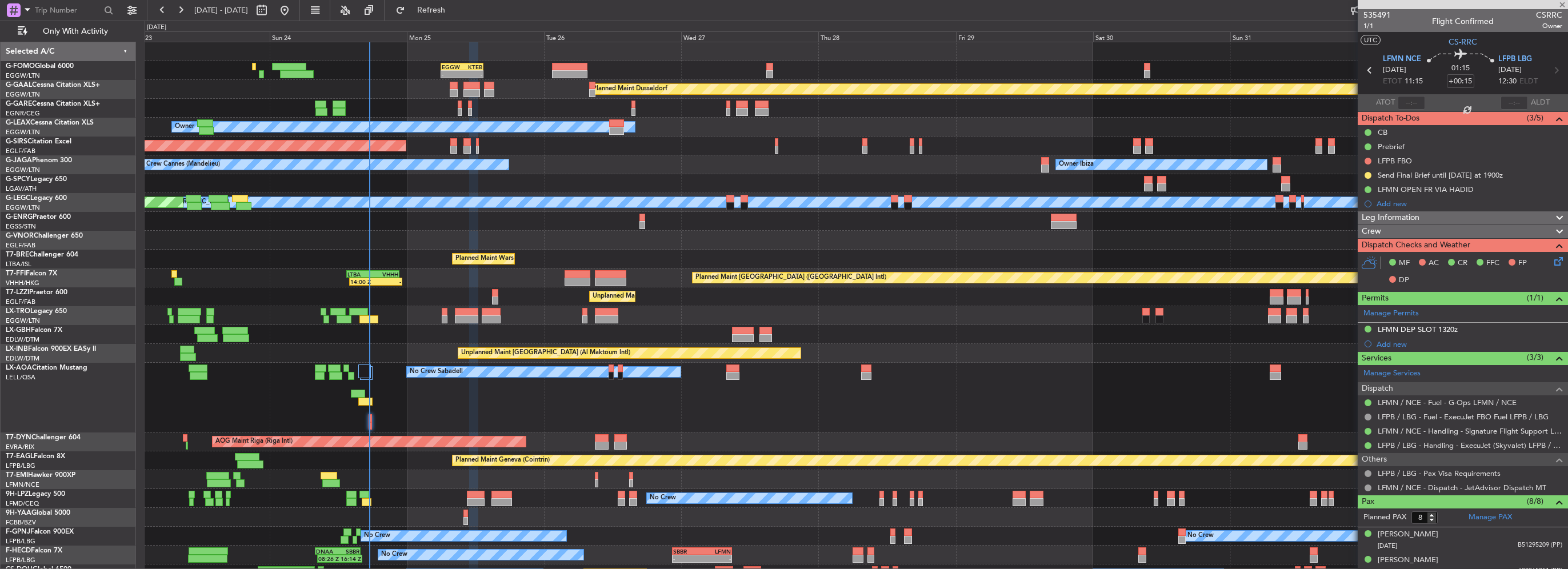
type input "+00:45"
type input "0"
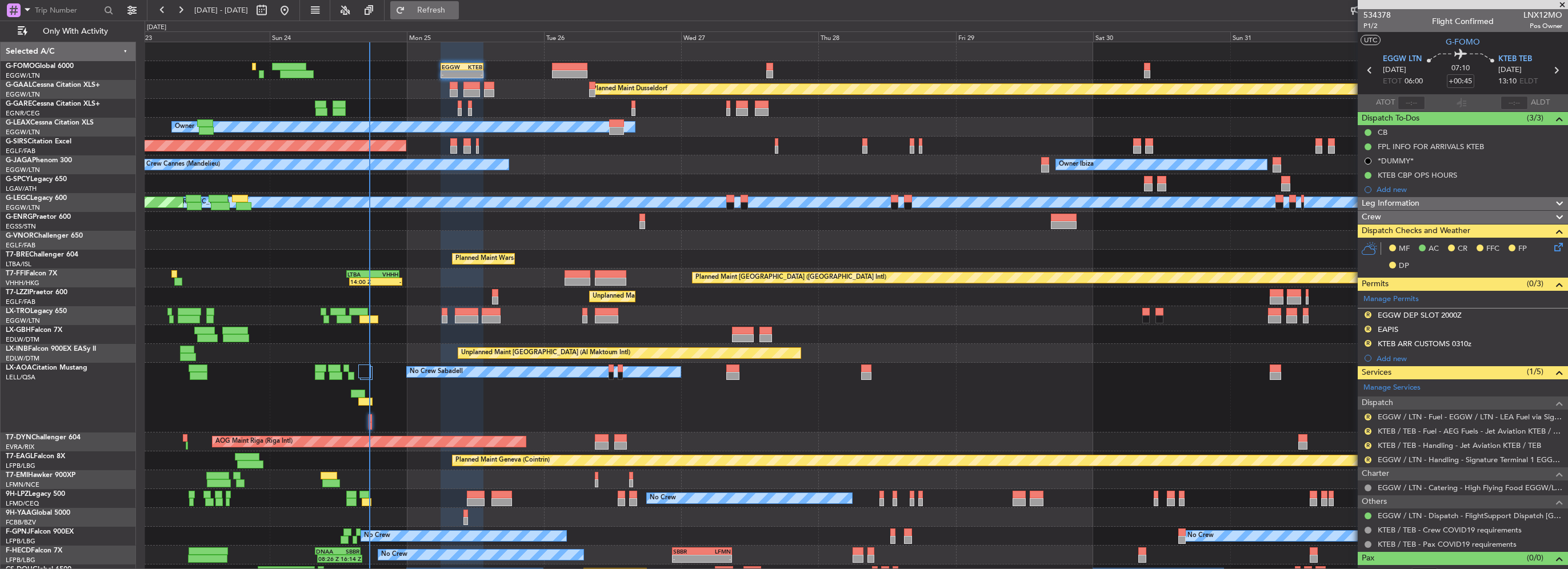
click at [453, 7] on span "Refresh" at bounding box center [431, 10] width 48 height 8
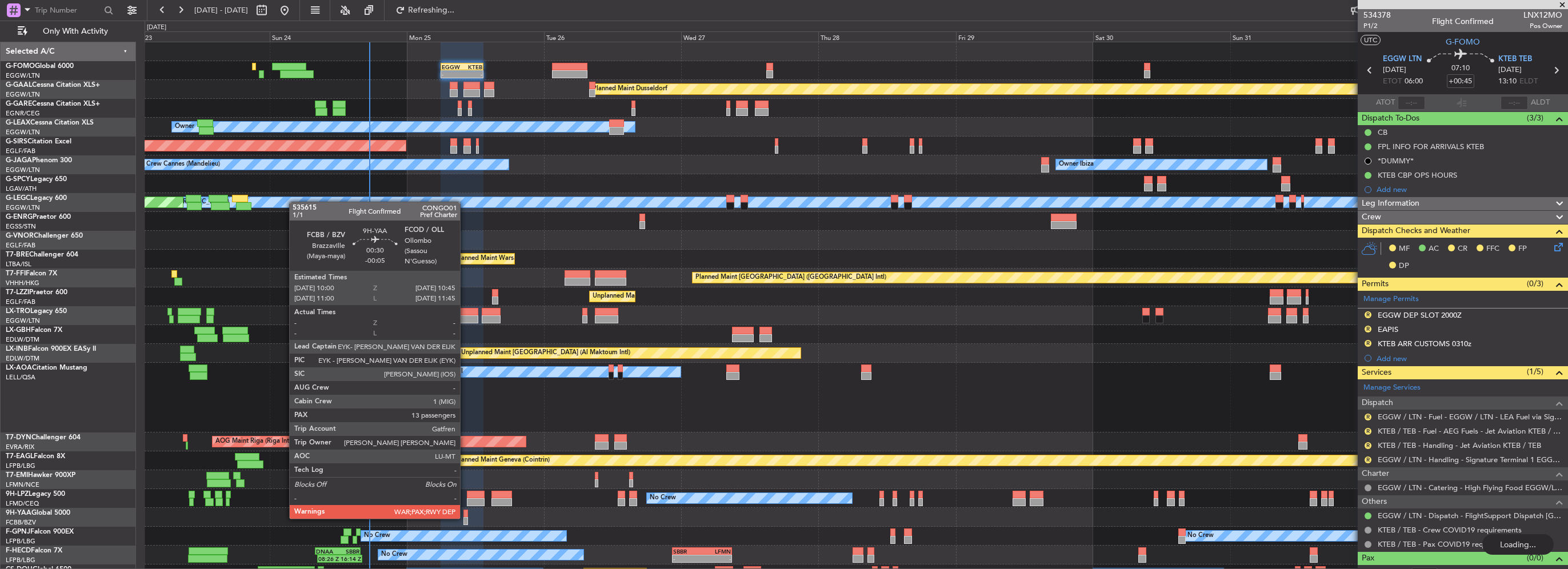
click at [465, 518] on div at bounding box center [466, 521] width 5 height 8
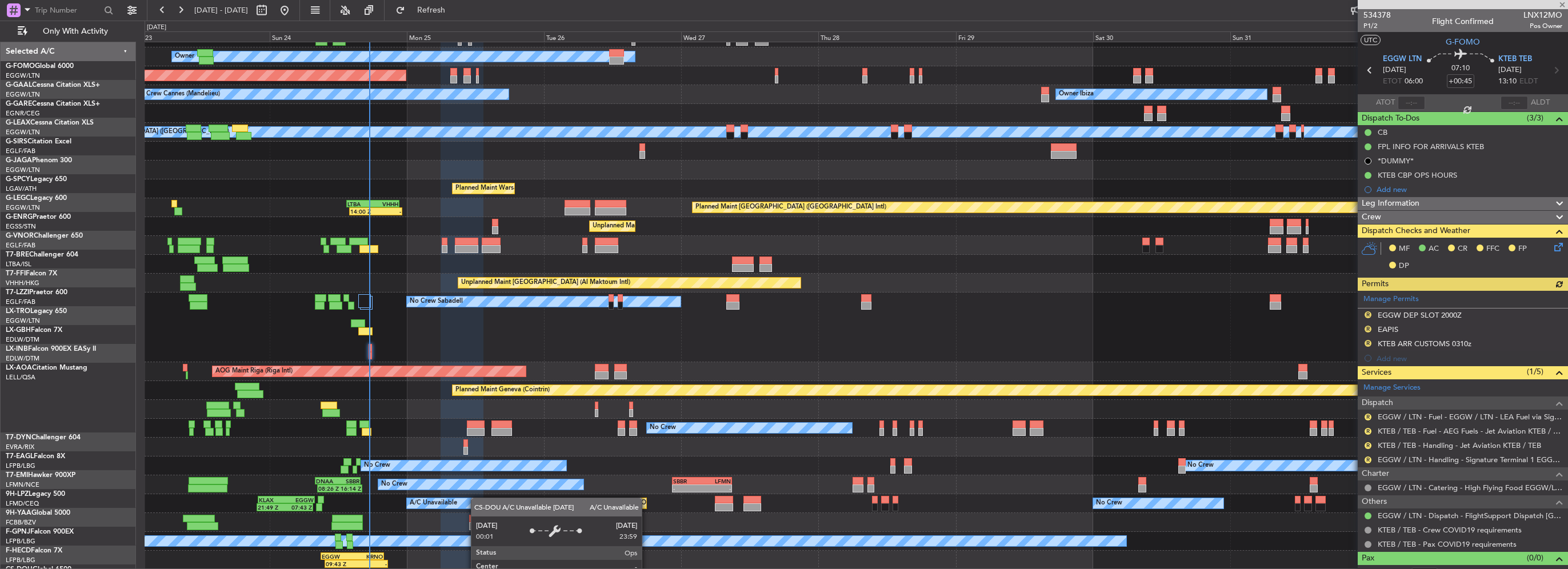
scroll to position [70, 0]
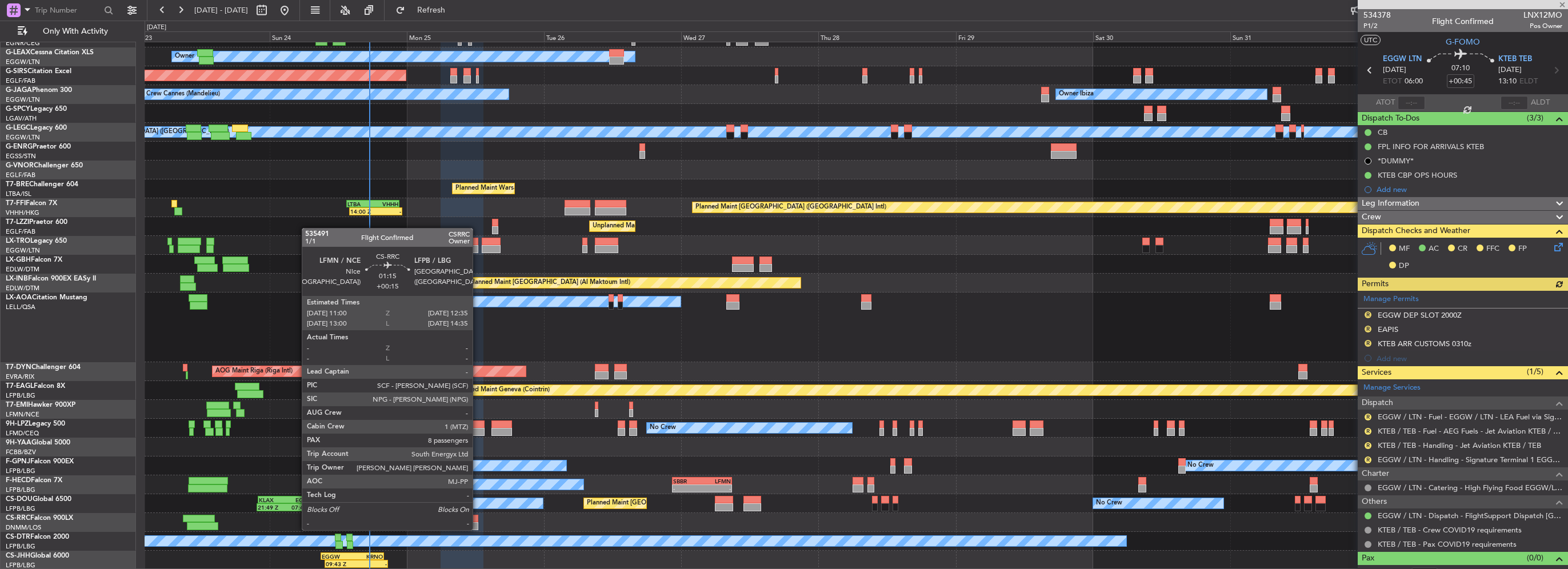
type input "-00:05"
type input "13"
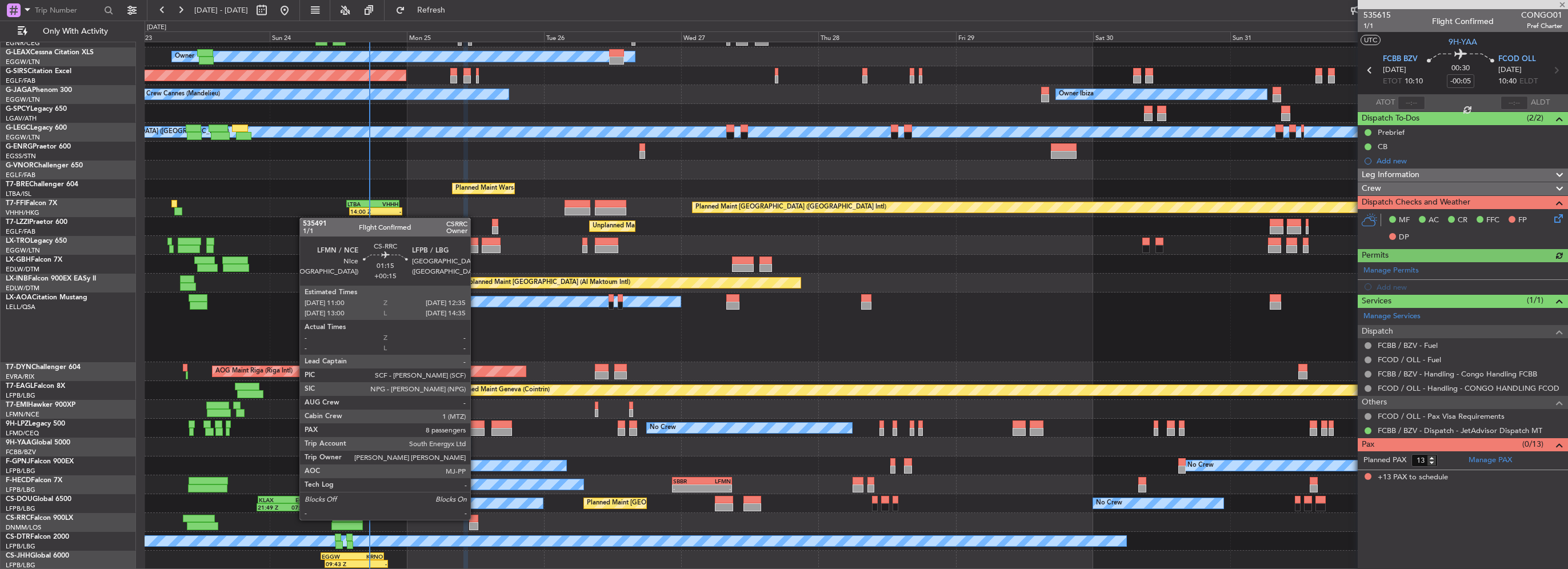
click at [475, 518] on div at bounding box center [474, 518] width 9 height 8
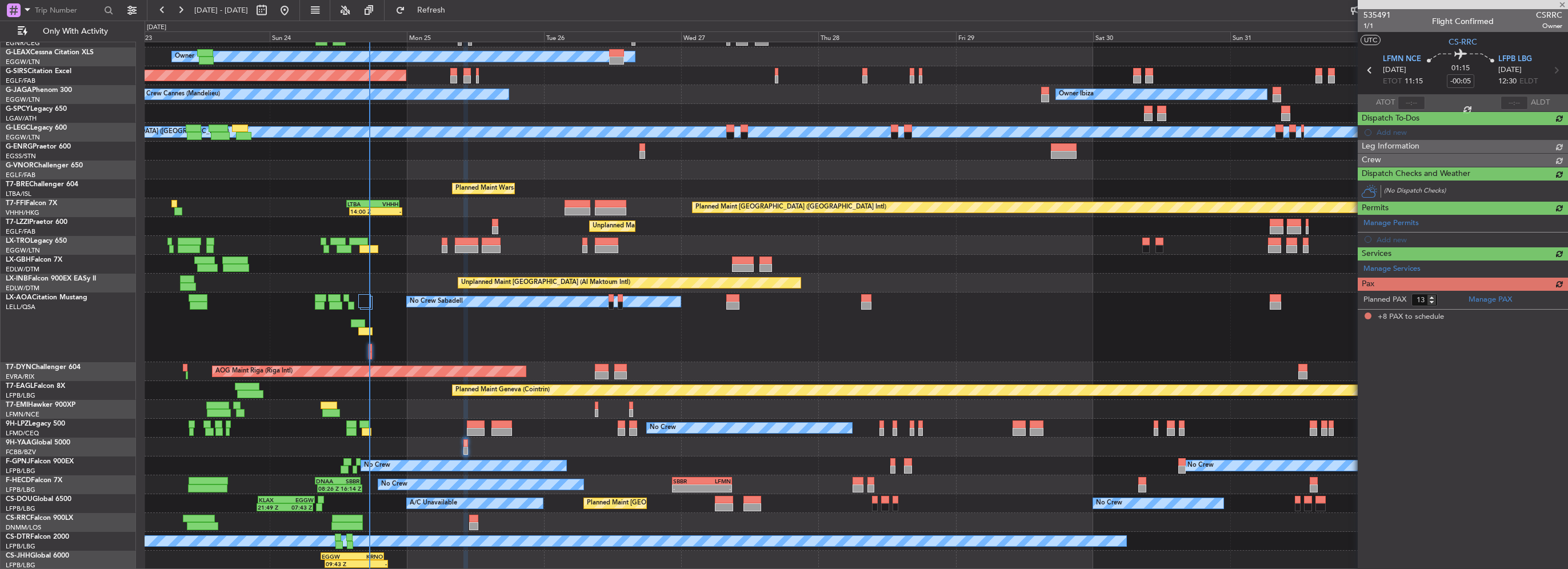
type input "+00:15"
type input "8"
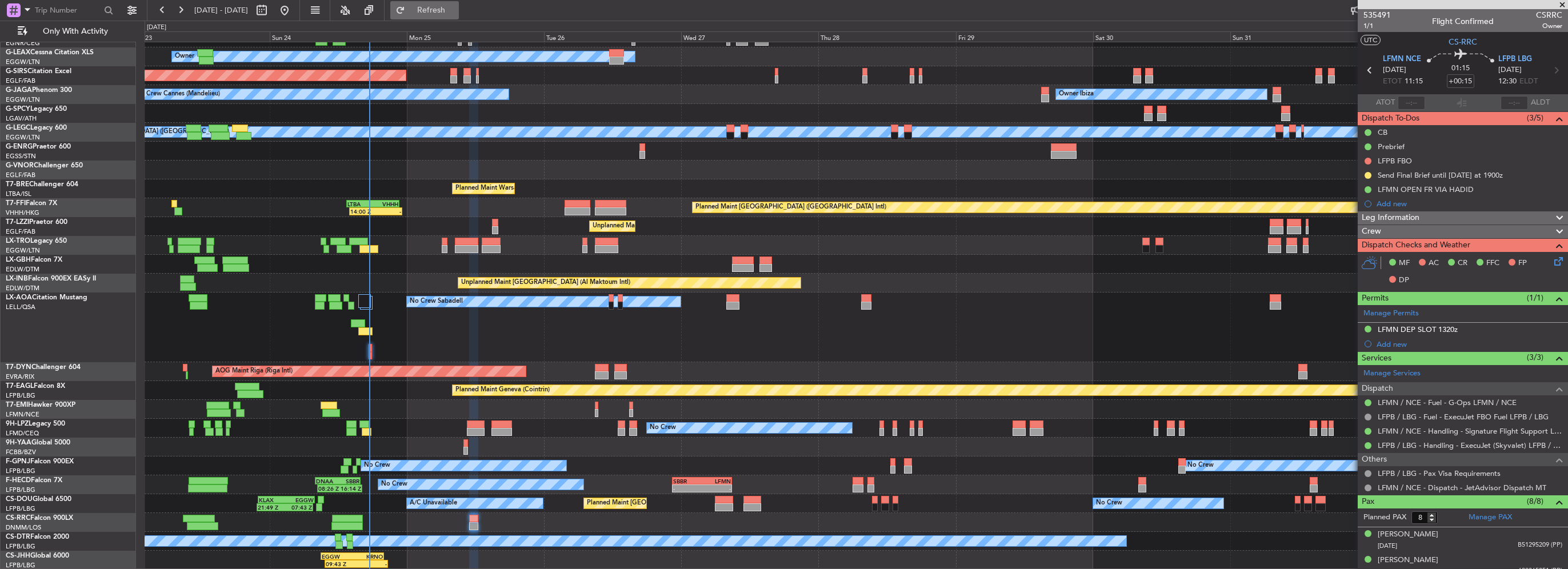
click at [455, 7] on span "Refresh" at bounding box center [431, 10] width 48 height 8
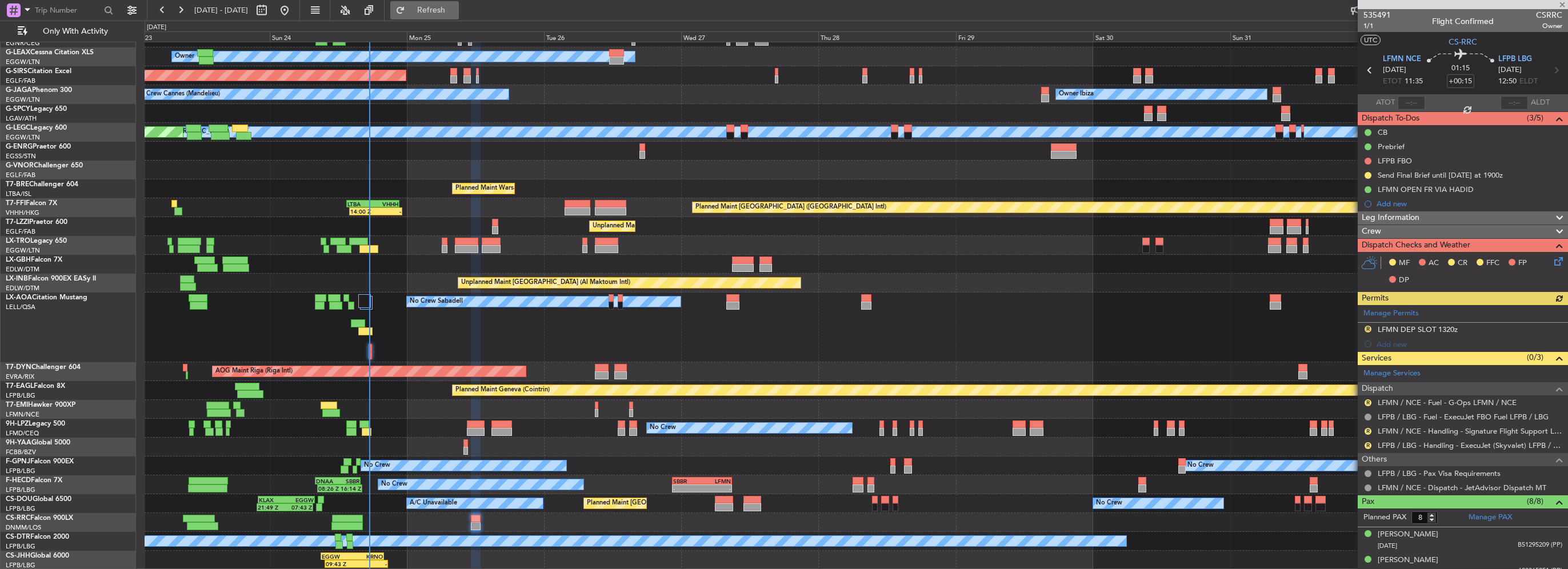
click at [455, 7] on span "Refresh" at bounding box center [431, 10] width 48 height 8
click at [455, 12] on span "Refresh" at bounding box center [431, 10] width 48 height 8
click at [465, 427] on div "Planned Maint Dusseldorf Unplanned Maint Chester Owner Unplanned Maint Oxford (…" at bounding box center [856, 271] width 1423 height 598
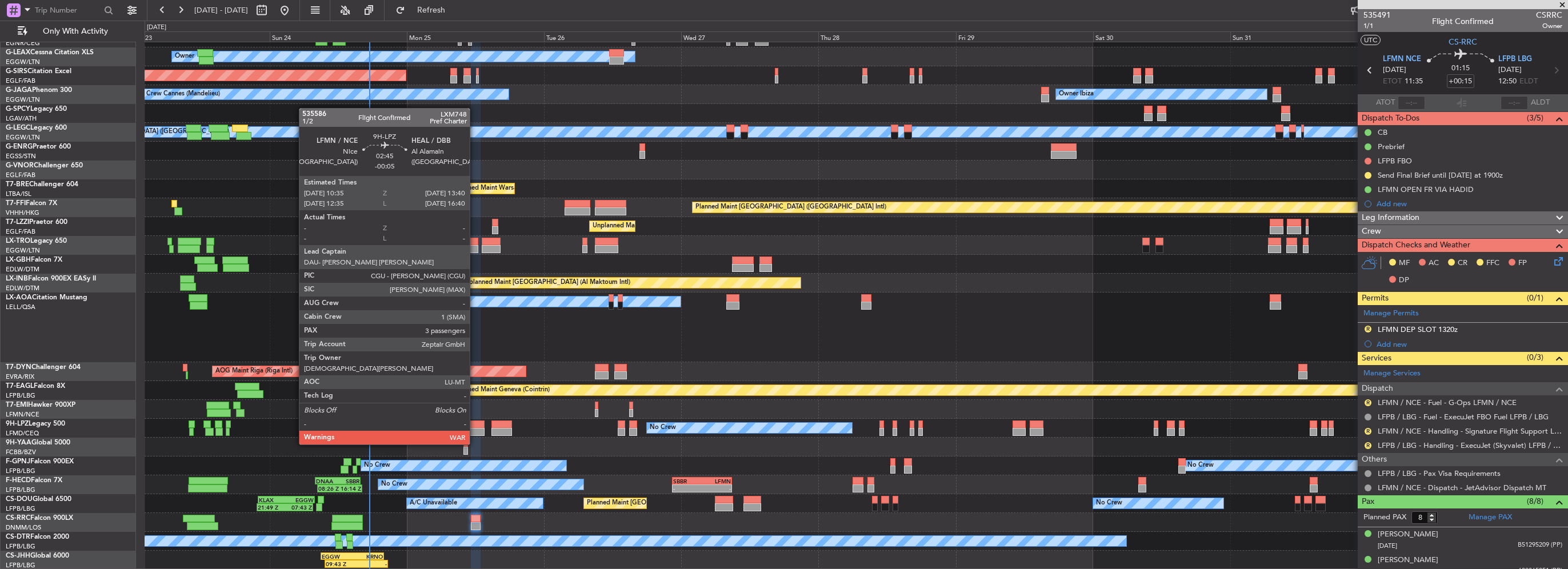
click at [475, 422] on div at bounding box center [475, 424] width 18 height 8
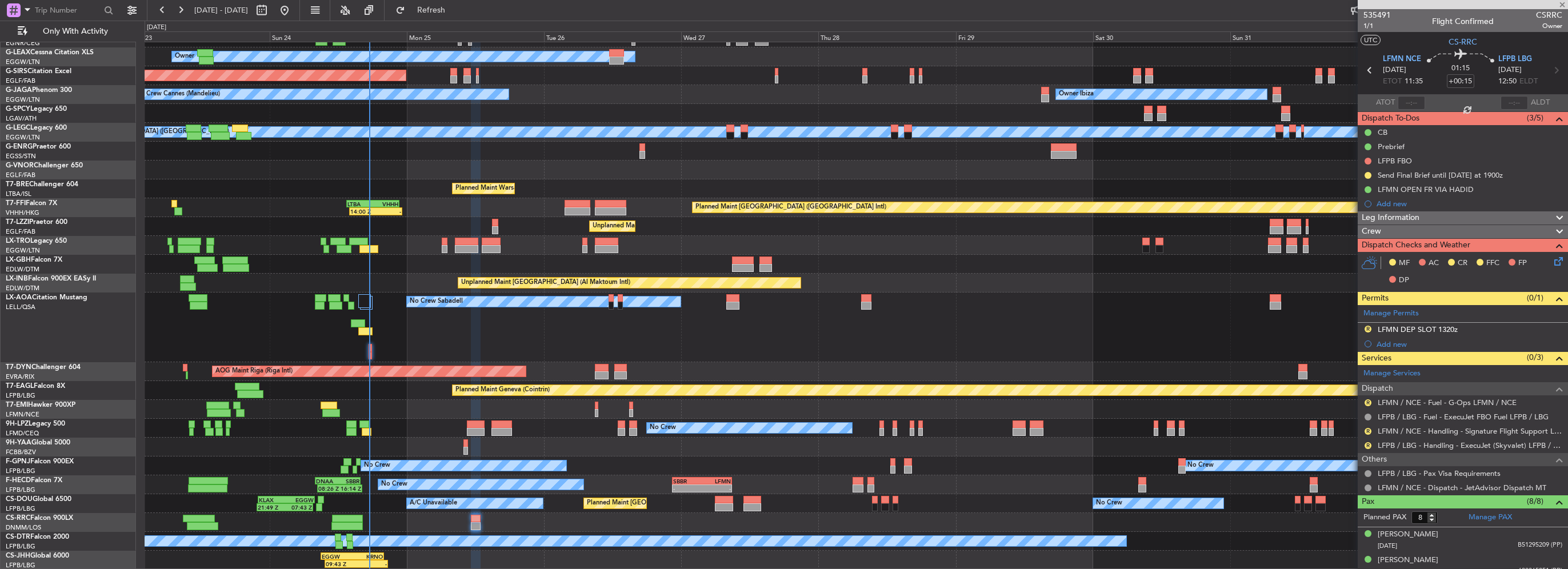
type input "-00:05"
type input "3"
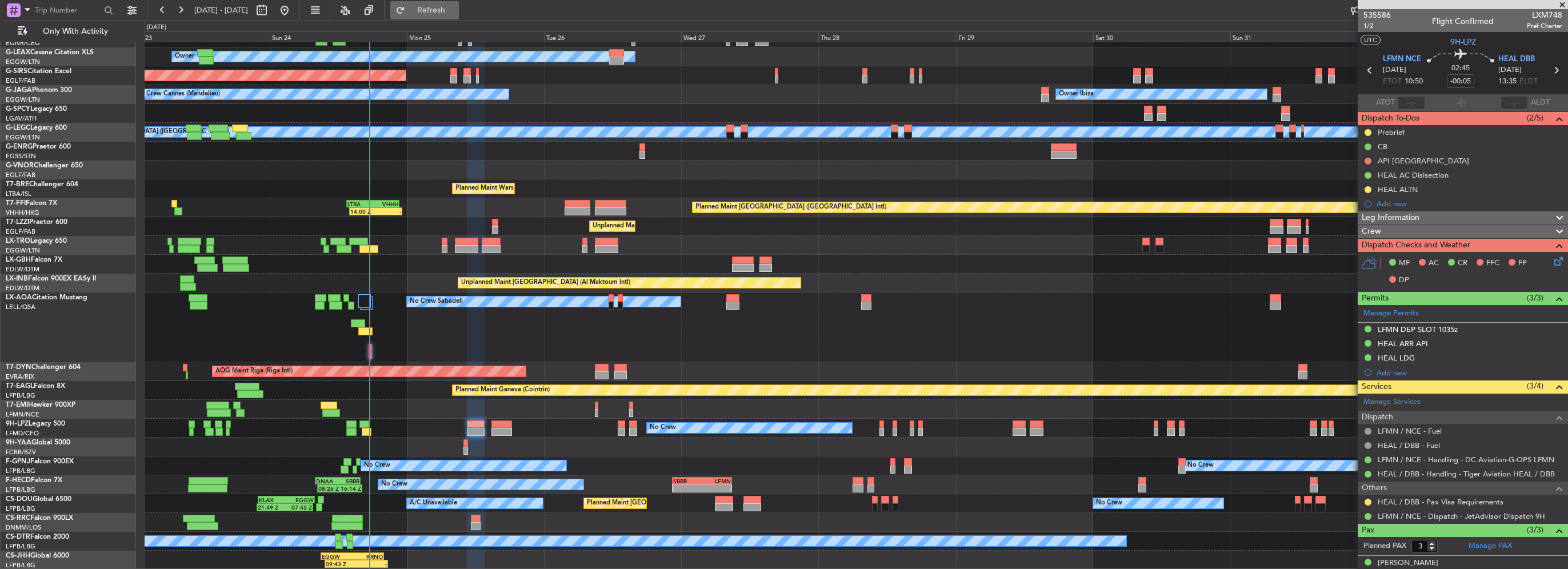
click at [459, 2] on button "Refresh" at bounding box center [424, 10] width 69 height 18
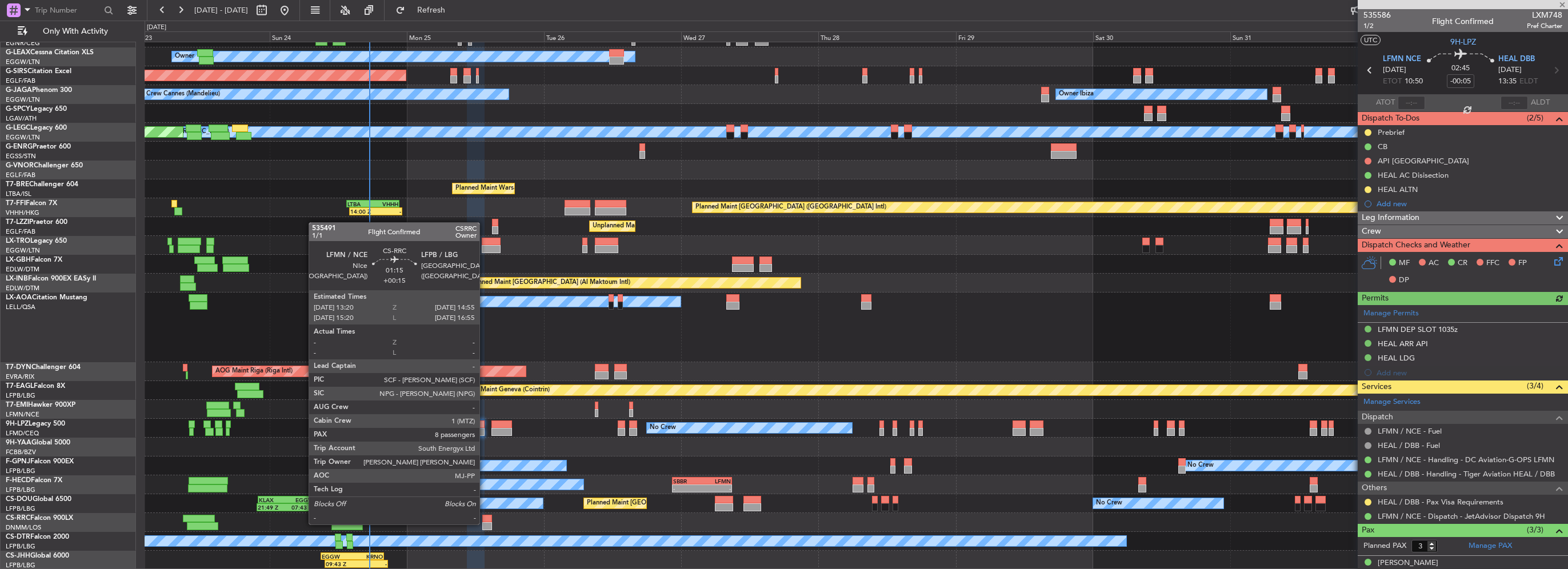
click at [485, 523] on div at bounding box center [486, 526] width 9 height 8
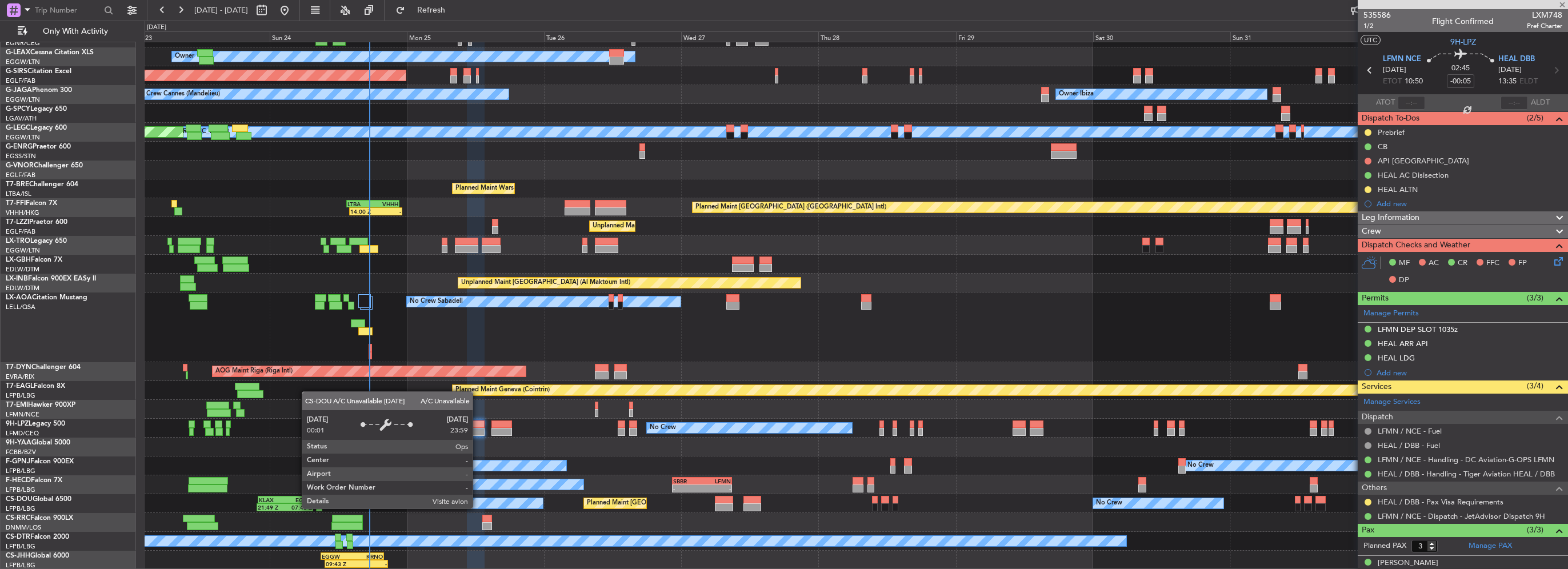
type input "+00:15"
type input "8"
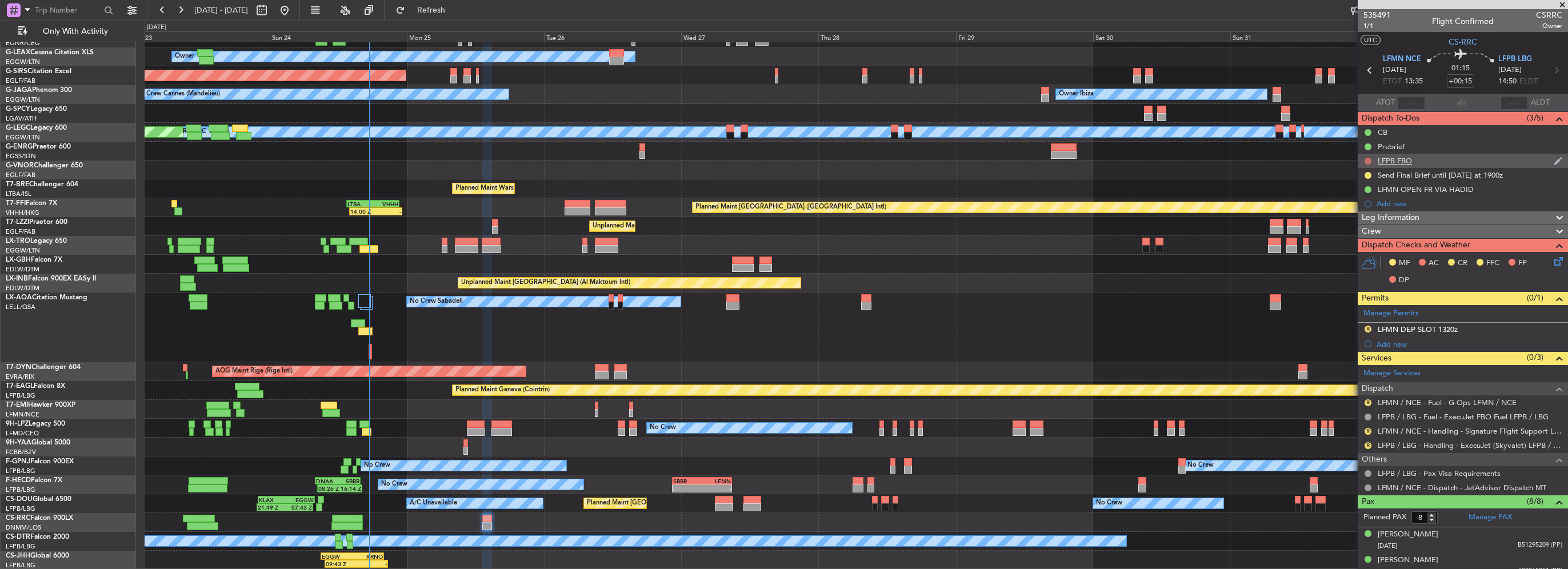
click at [1367, 158] on button at bounding box center [1368, 161] width 7 height 7
click at [1370, 208] on span "Completed" at bounding box center [1373, 211] width 38 height 12
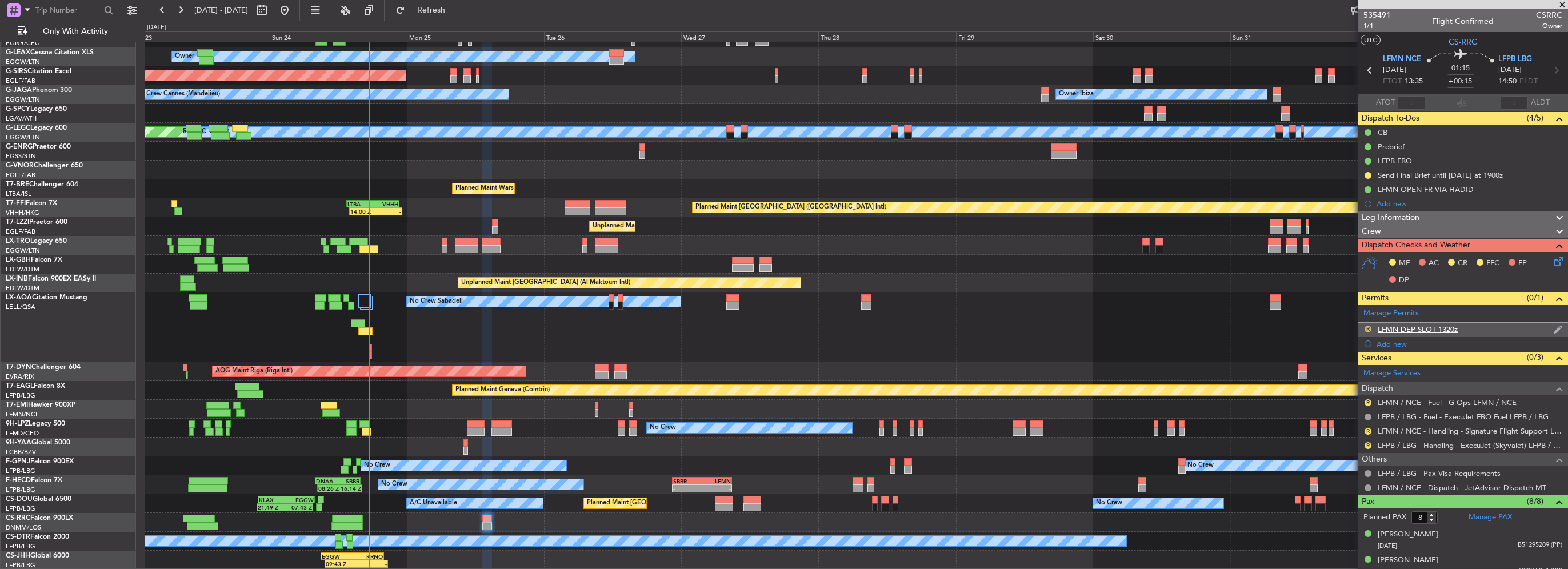
click at [1368, 326] on button "R" at bounding box center [1368, 329] width 7 height 7
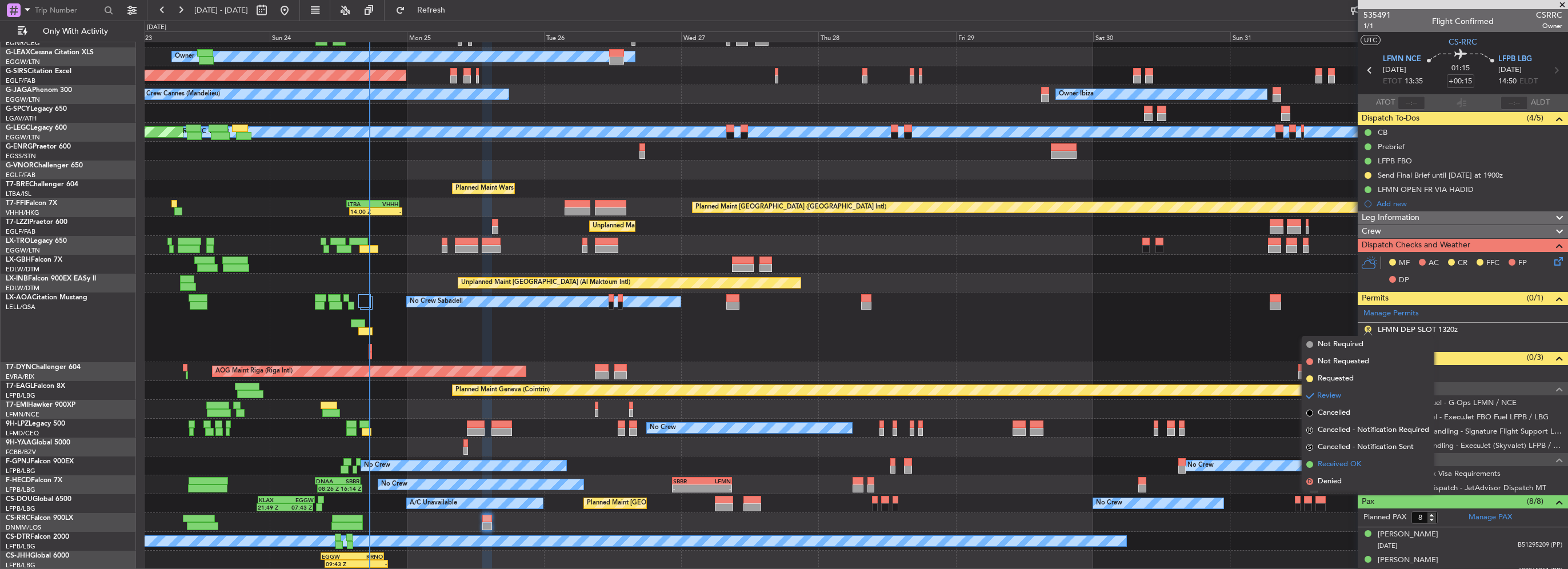
click at [1340, 462] on span "Received OK" at bounding box center [1339, 464] width 43 height 12
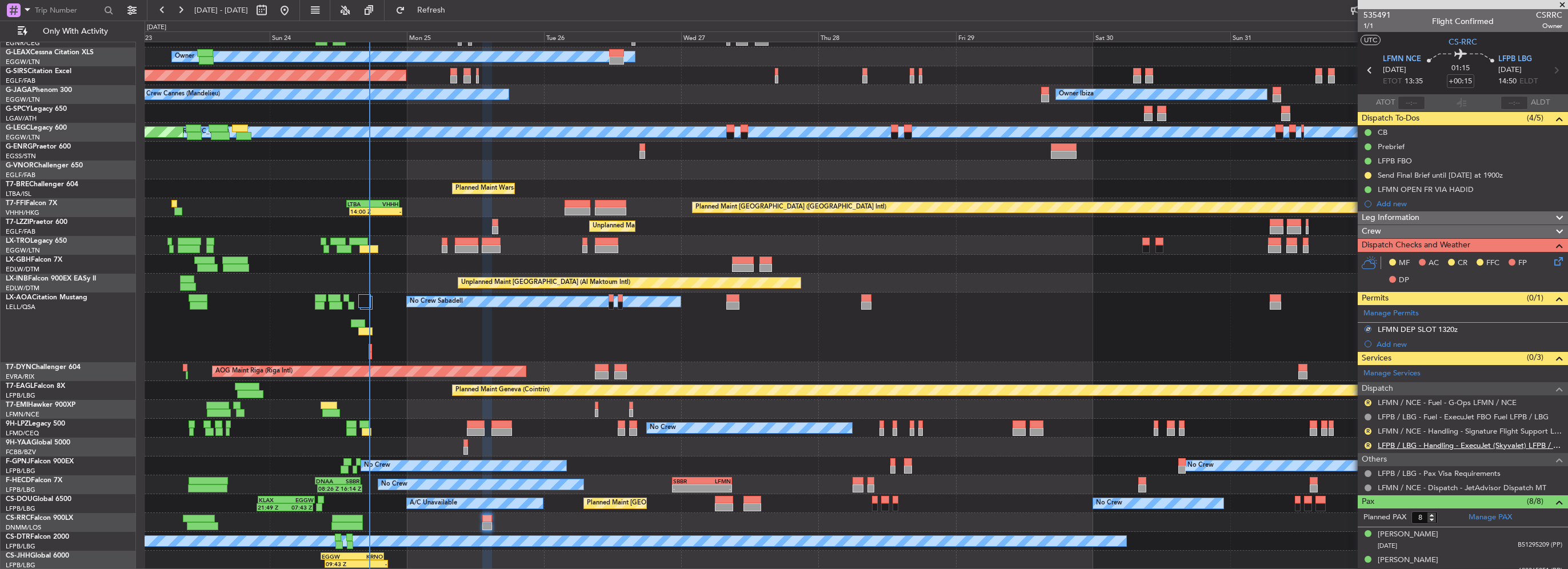
click at [1439, 443] on link "LFPB / LBG - Handling - ExecuJet (Skyvalet) LFPB / LBG" at bounding box center [1469, 445] width 184 height 10
click at [1367, 431] on button "R" at bounding box center [1368, 431] width 7 height 7
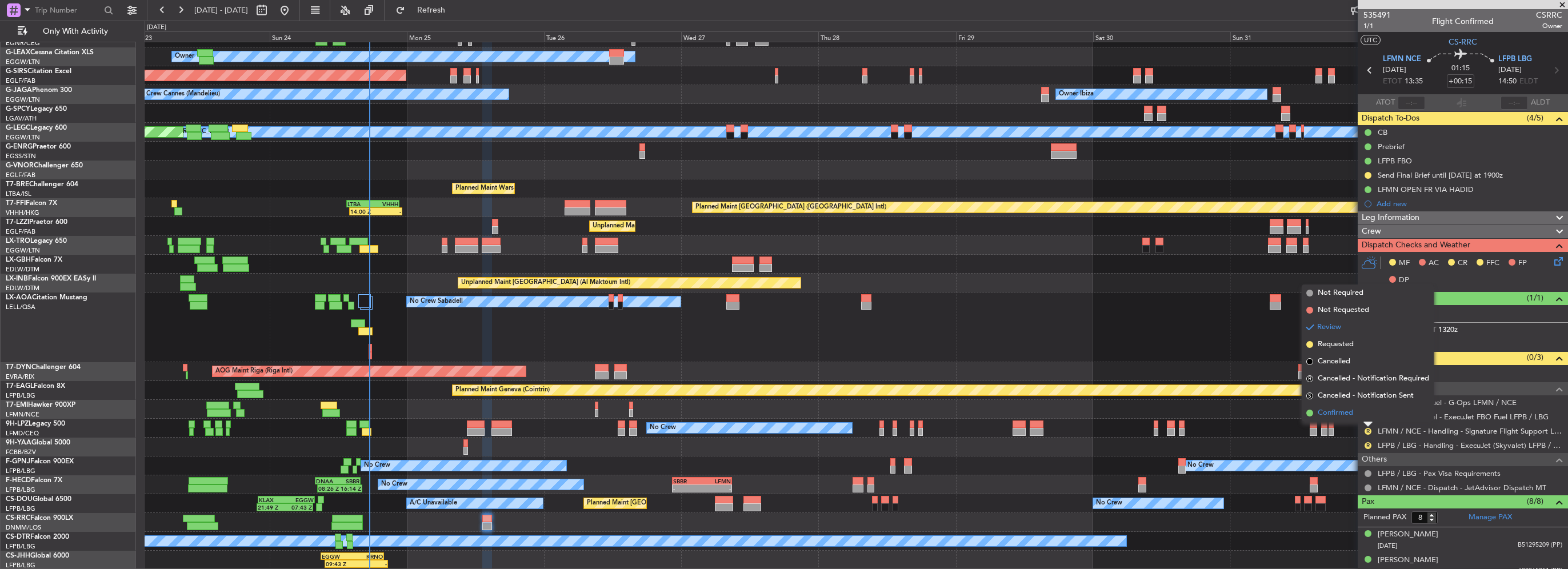
click at [1339, 413] on span "Confirmed" at bounding box center [1335, 413] width 35 height 12
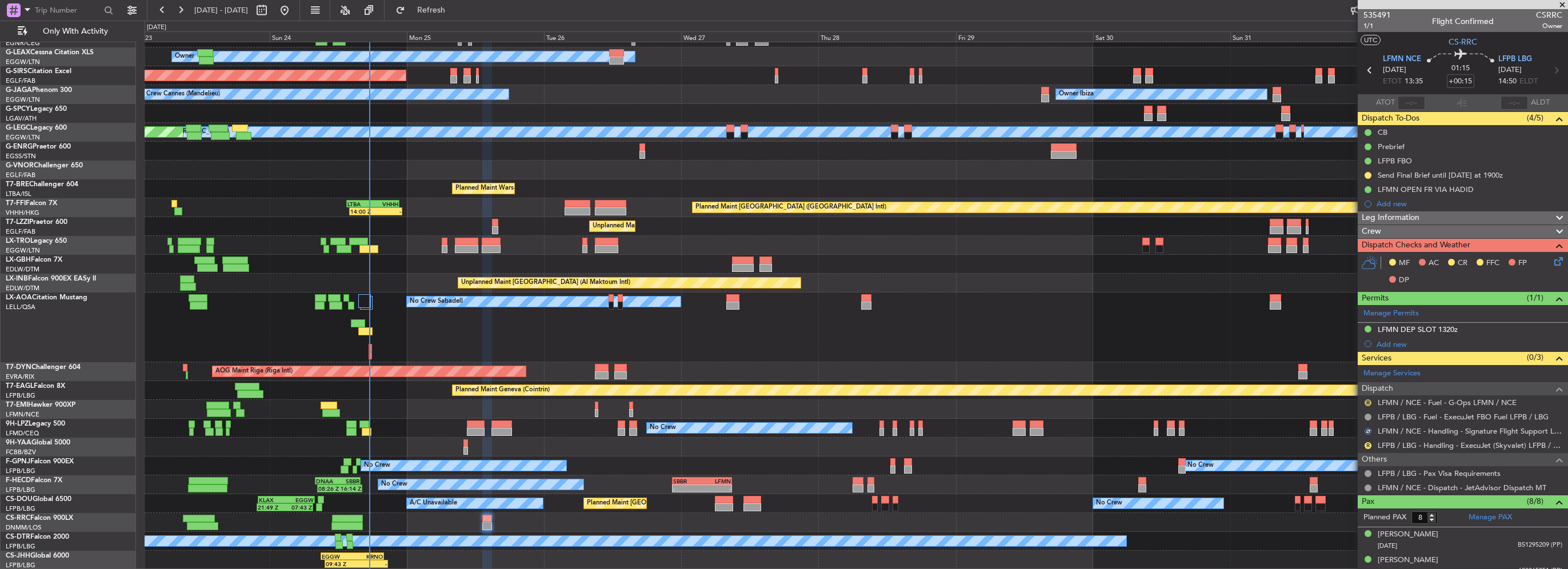
click at [1363, 399] on nimbus-traffic-light "R" at bounding box center [1368, 402] width 9 height 9
click at [1368, 400] on button "R" at bounding box center [1368, 402] width 7 height 7
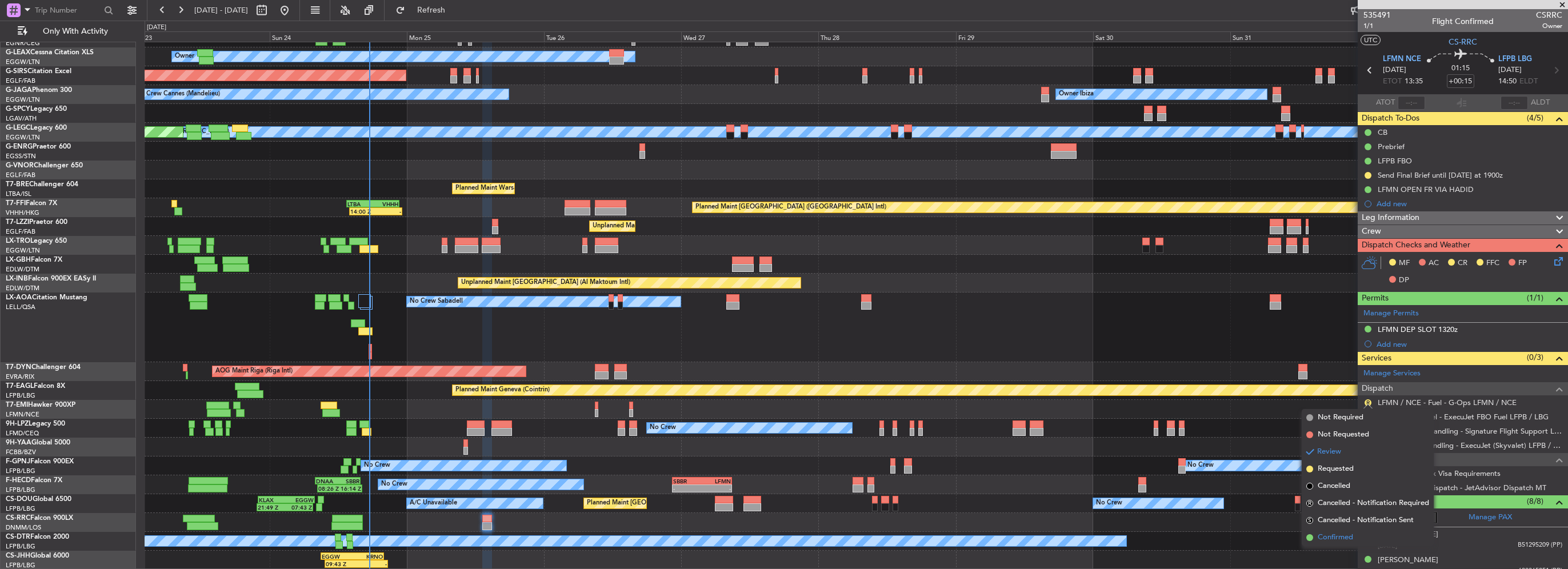
click at [1353, 539] on li "Confirmed" at bounding box center [1368, 537] width 132 height 17
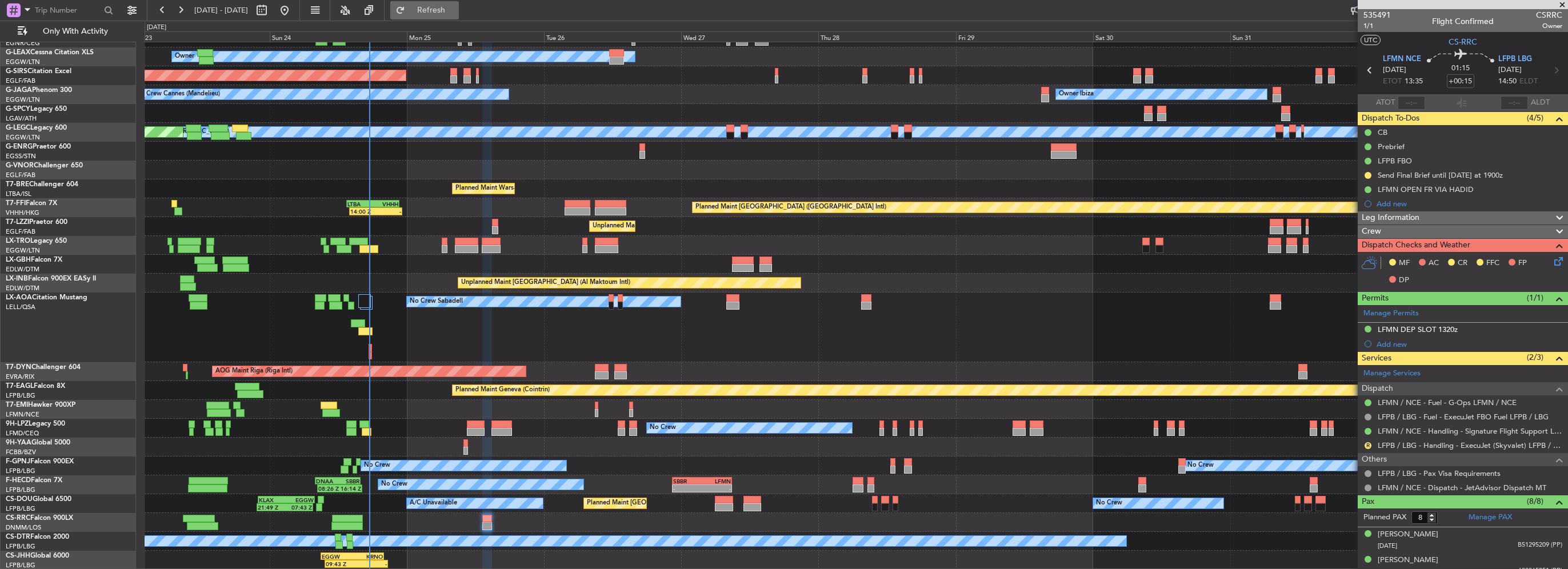
click at [459, 16] on button "Refresh" at bounding box center [424, 10] width 69 height 18
click at [1398, 148] on div "Prebrief" at bounding box center [1391, 147] width 27 height 10
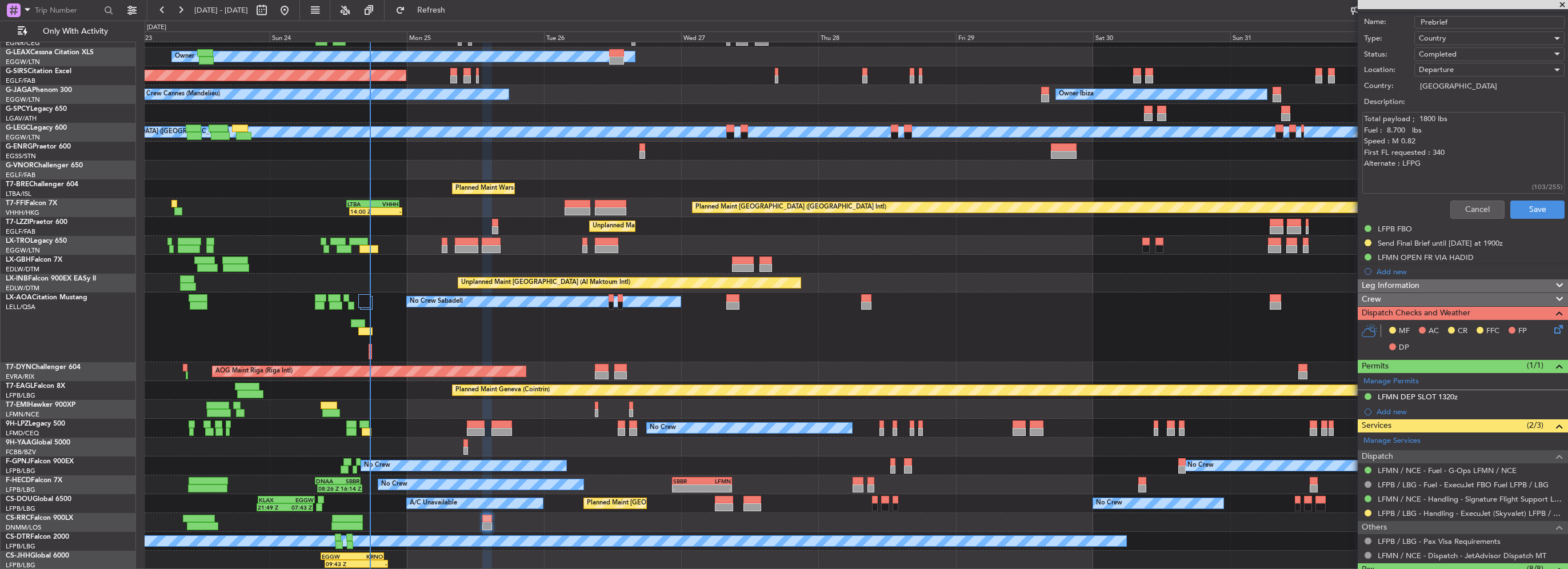
scroll to position [0, 0]
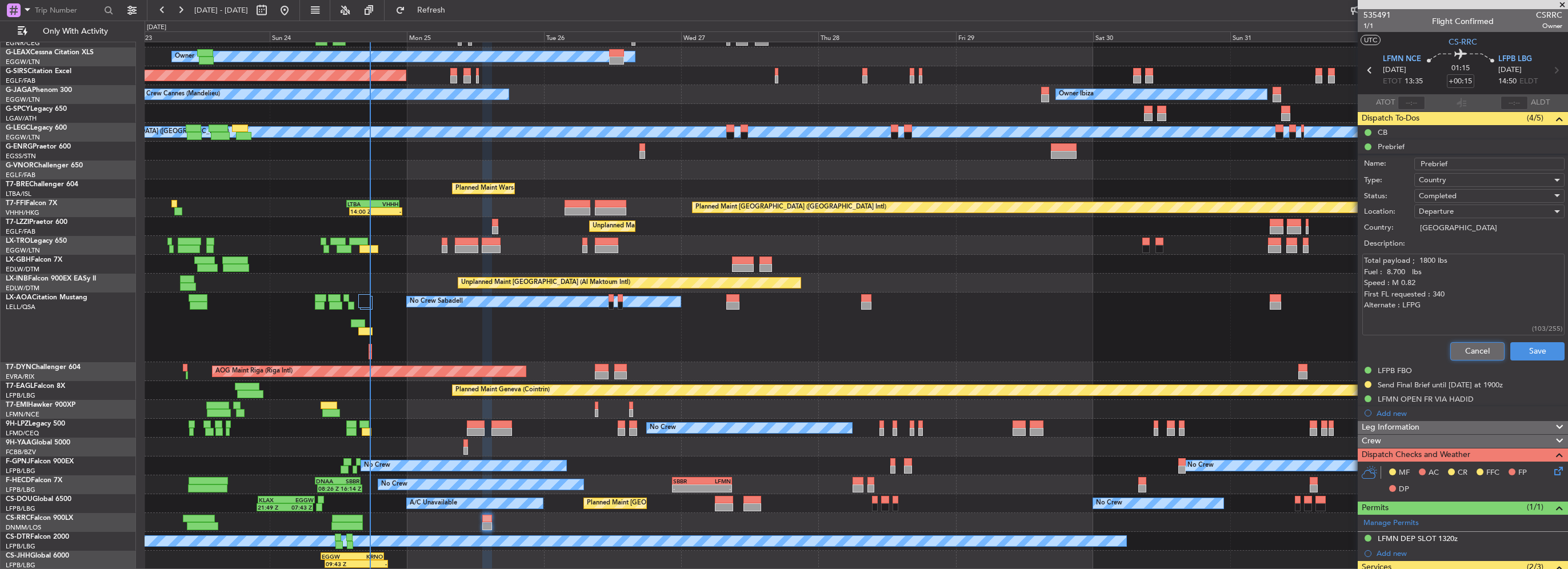
click at [1460, 342] on button "Cancel" at bounding box center [1477, 351] width 54 height 18
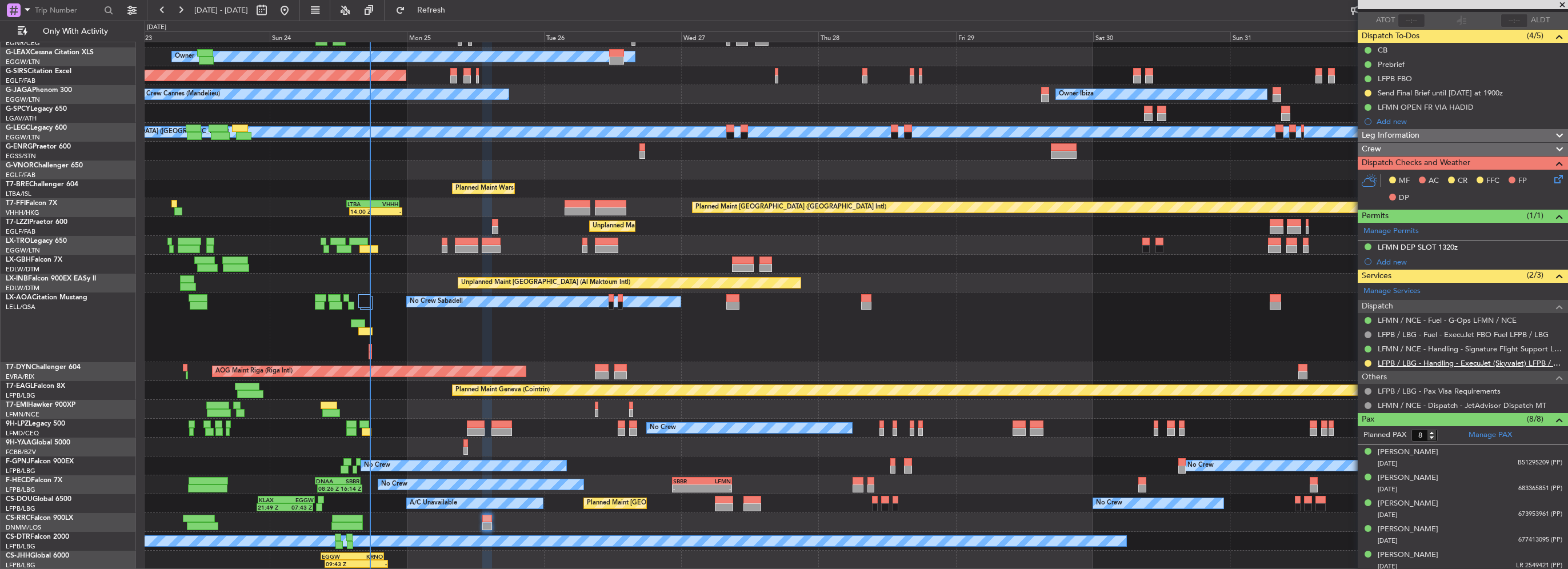
scroll to position [114, 0]
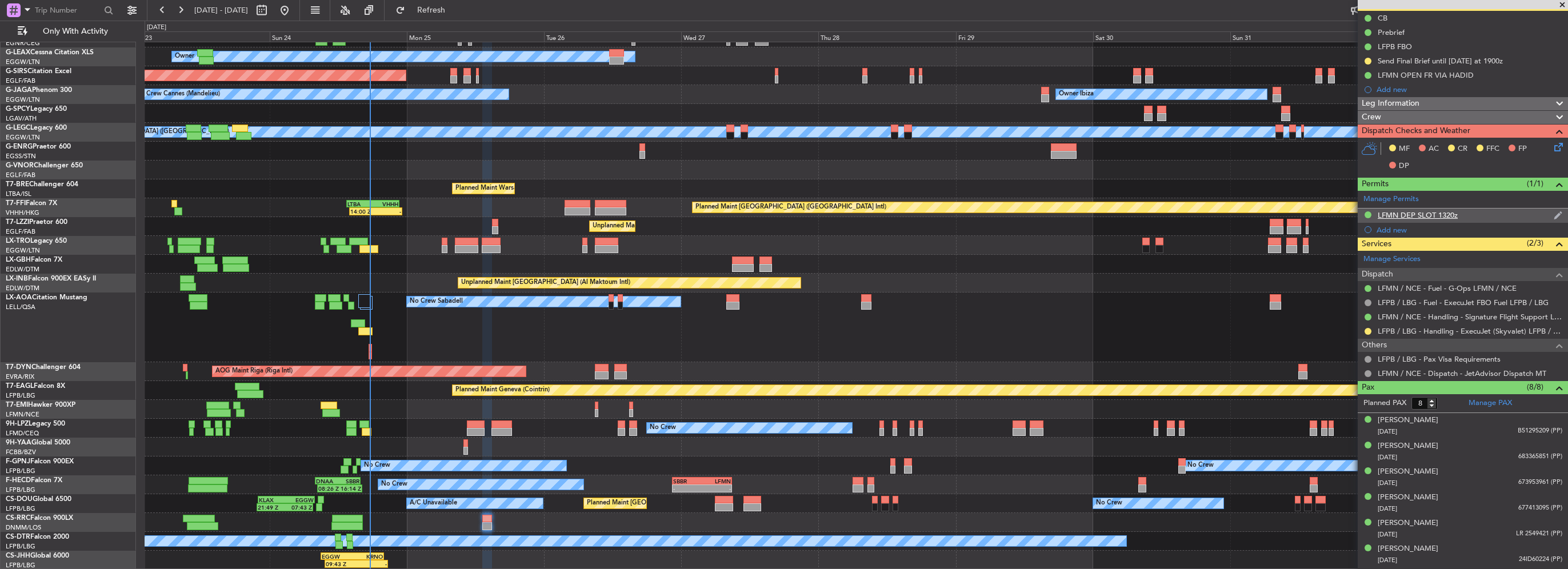
click at [1424, 209] on div "LFMN DEP SLOT 1320z" at bounding box center [1463, 215] width 210 height 14
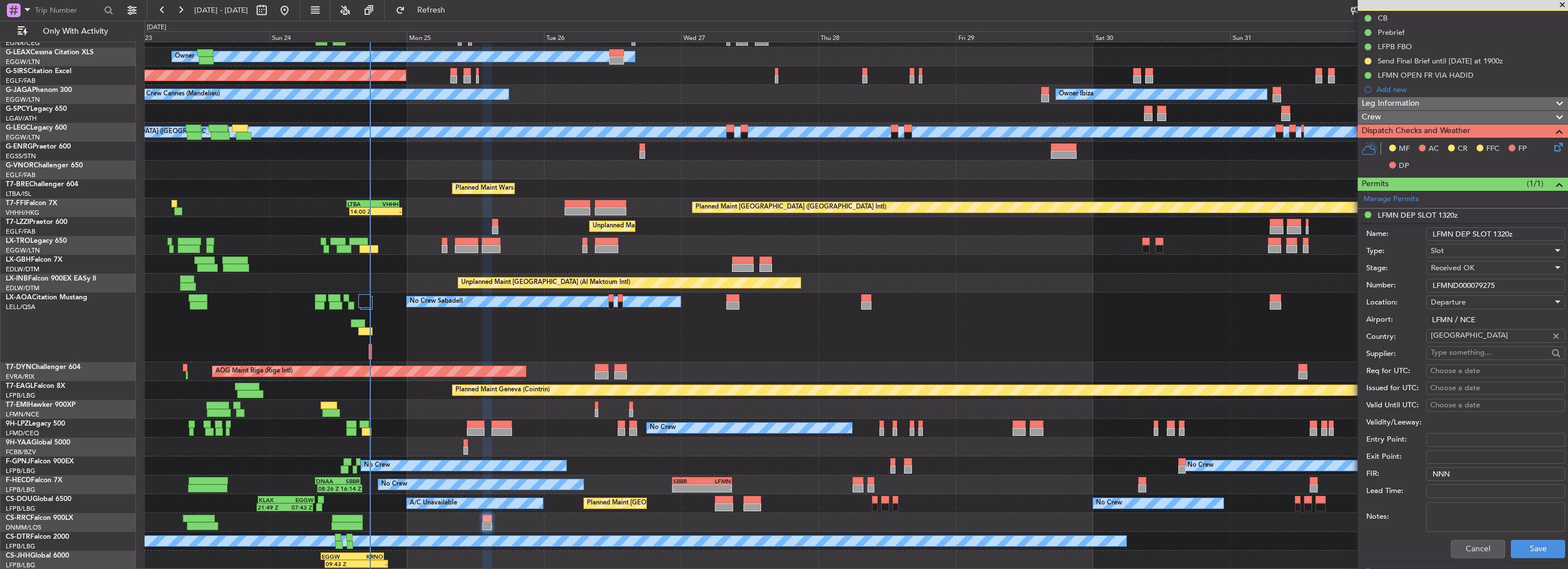
click at [1457, 277] on div "Number: LFMND000079275" at bounding box center [1466, 285] width 199 height 17
click at [1464, 295] on div "Departure" at bounding box center [1492, 302] width 122 height 17
click at [1464, 291] on div at bounding box center [784, 284] width 1568 height 569
click at [1468, 290] on input "LFMND000079275" at bounding box center [1496, 285] width 139 height 14
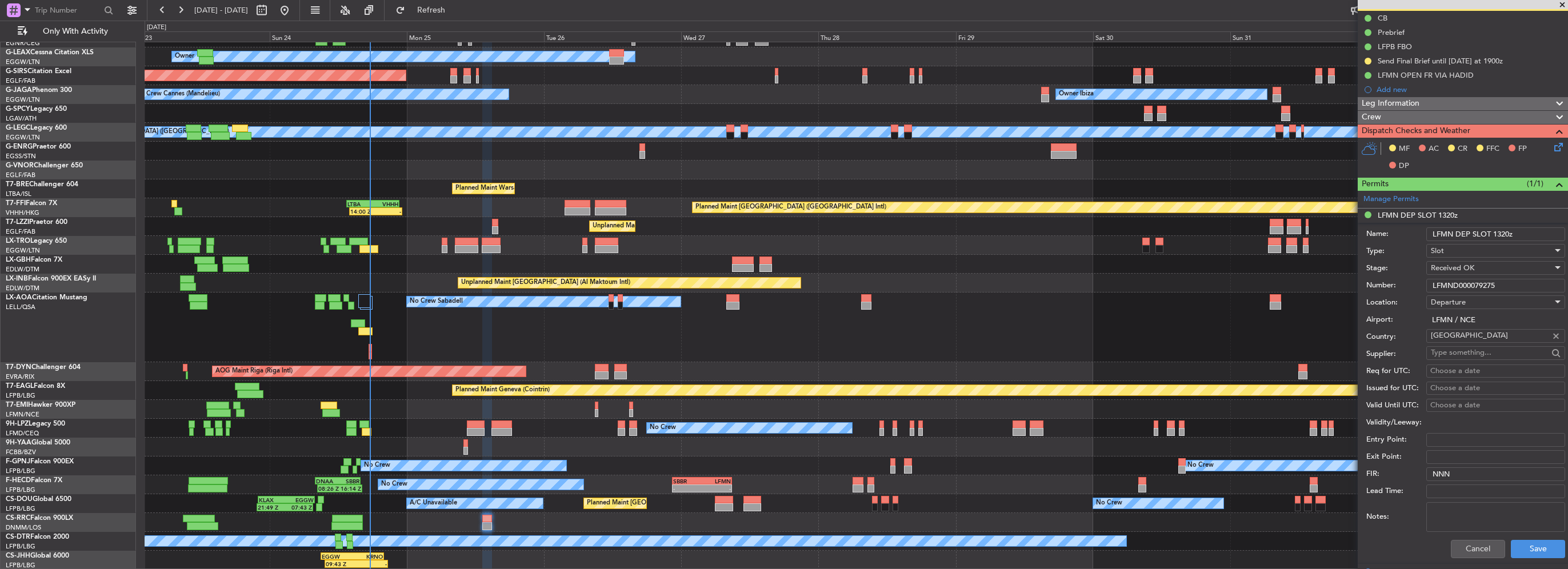
click at [1468, 290] on input "LFMND000079275" at bounding box center [1496, 285] width 139 height 14
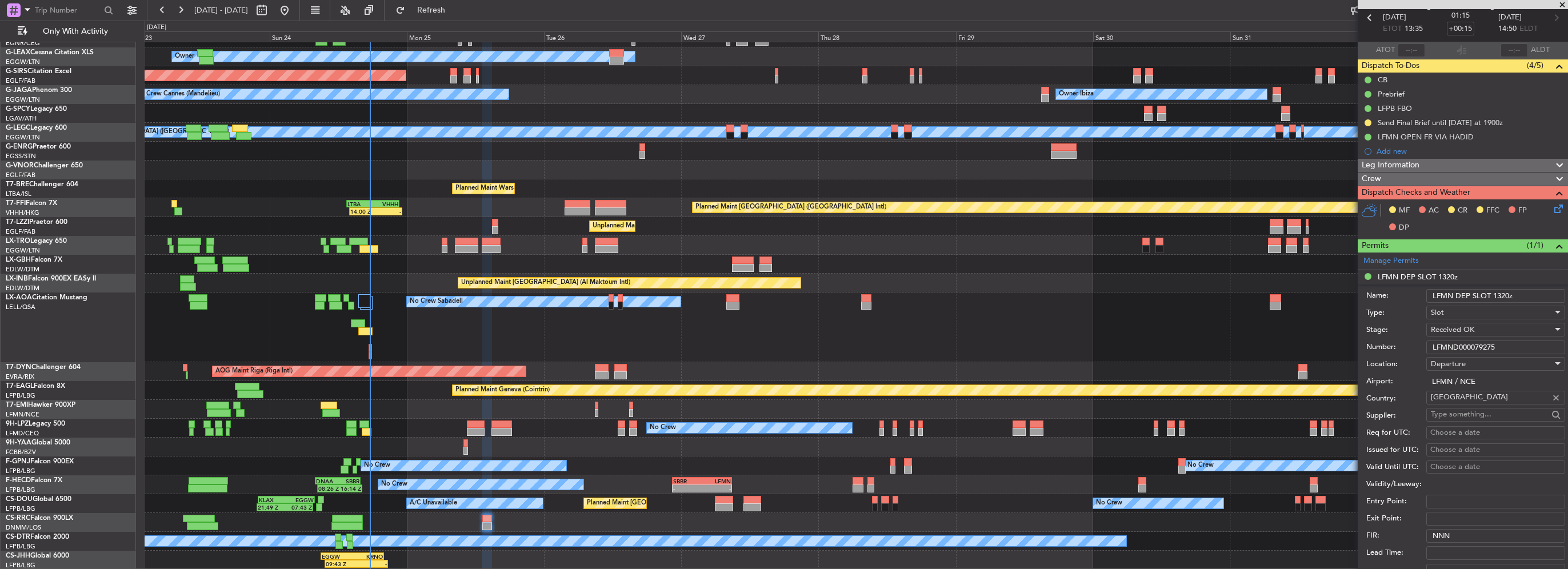
scroll to position [0, 0]
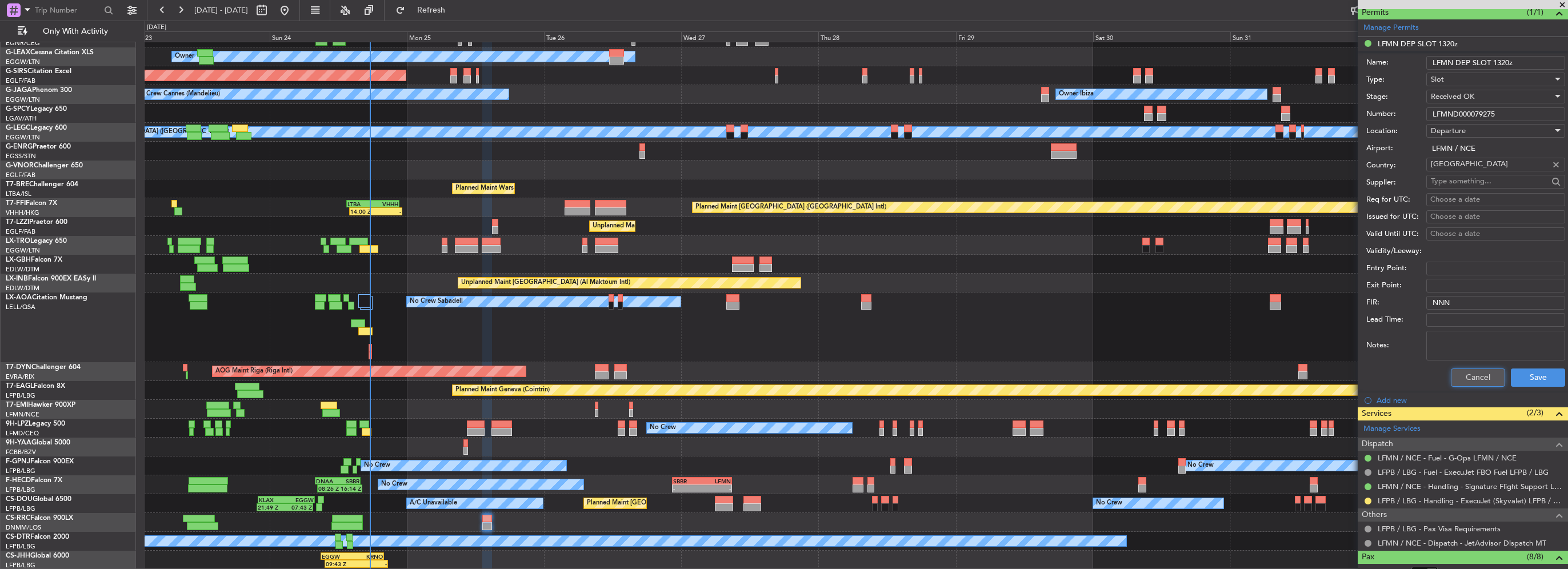
click at [1472, 377] on button "Cancel" at bounding box center [1478, 378] width 54 height 18
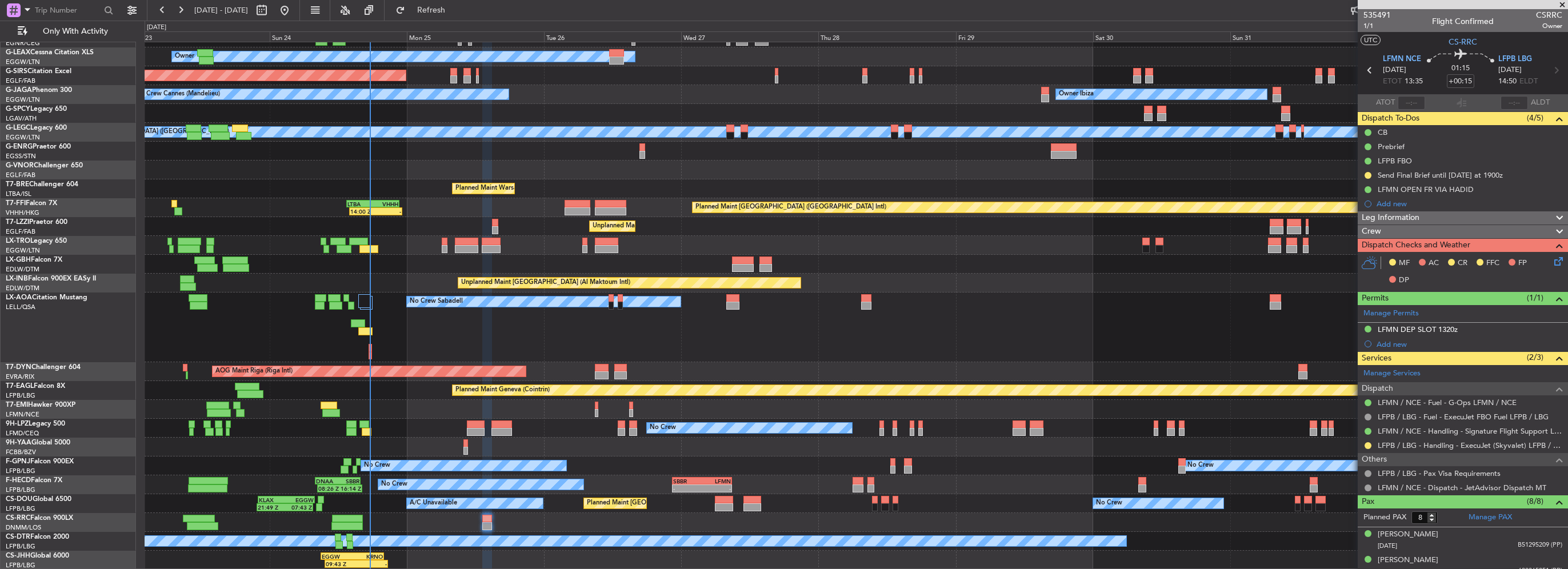
click at [1424, 219] on div "Leg Information" at bounding box center [1463, 218] width 210 height 13
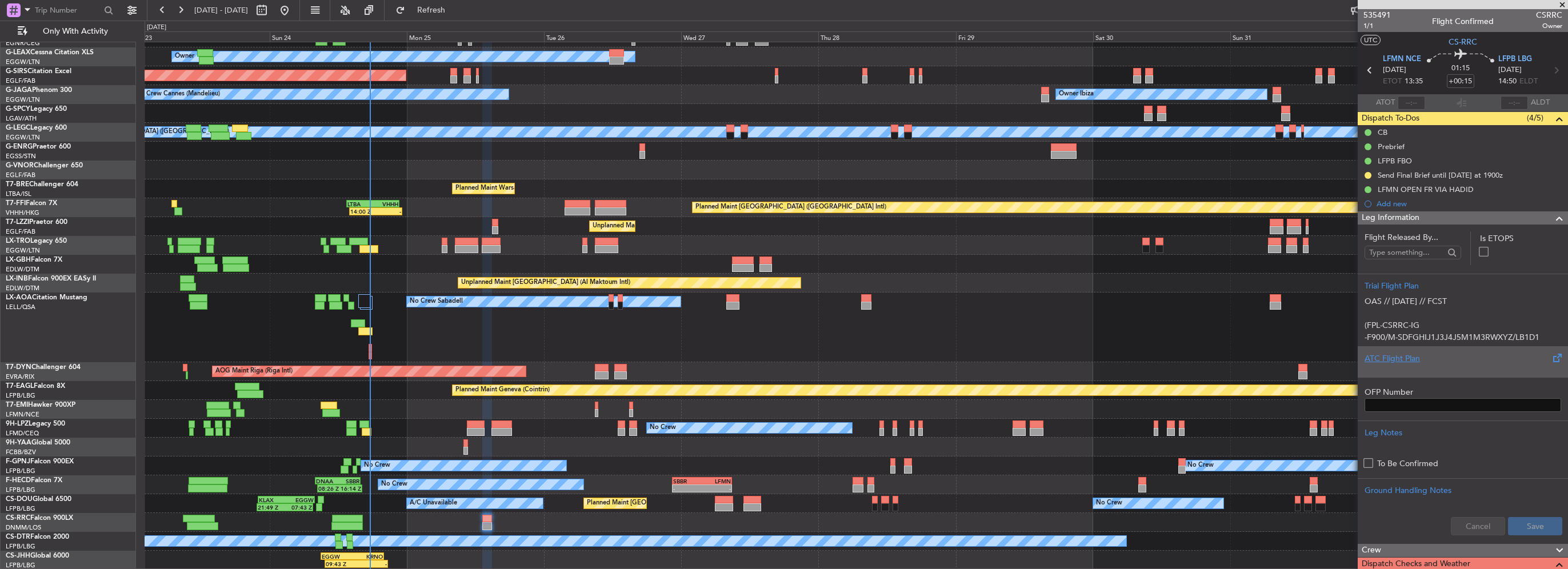
click at [1404, 361] on div "ATC Flight Plan" at bounding box center [1463, 358] width 197 height 12
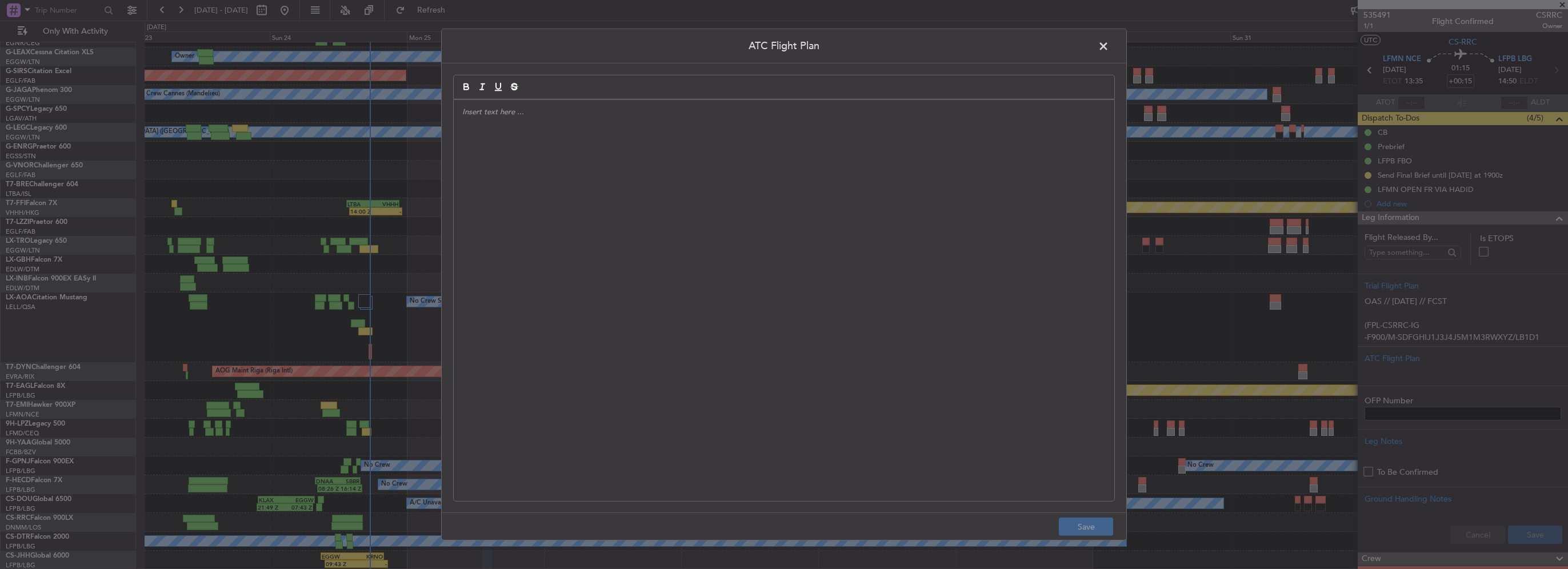
click at [817, 229] on div at bounding box center [783, 300] width 660 height 401
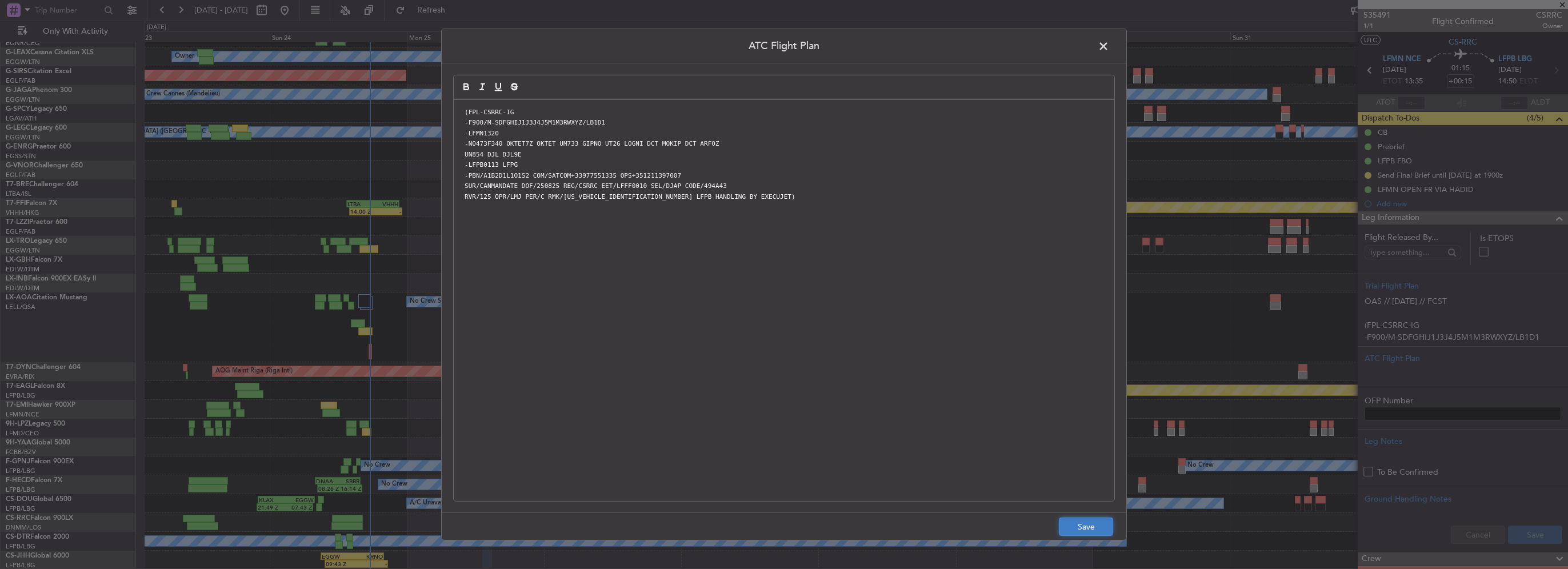
click at [1084, 530] on button "Save" at bounding box center [1086, 527] width 54 height 18
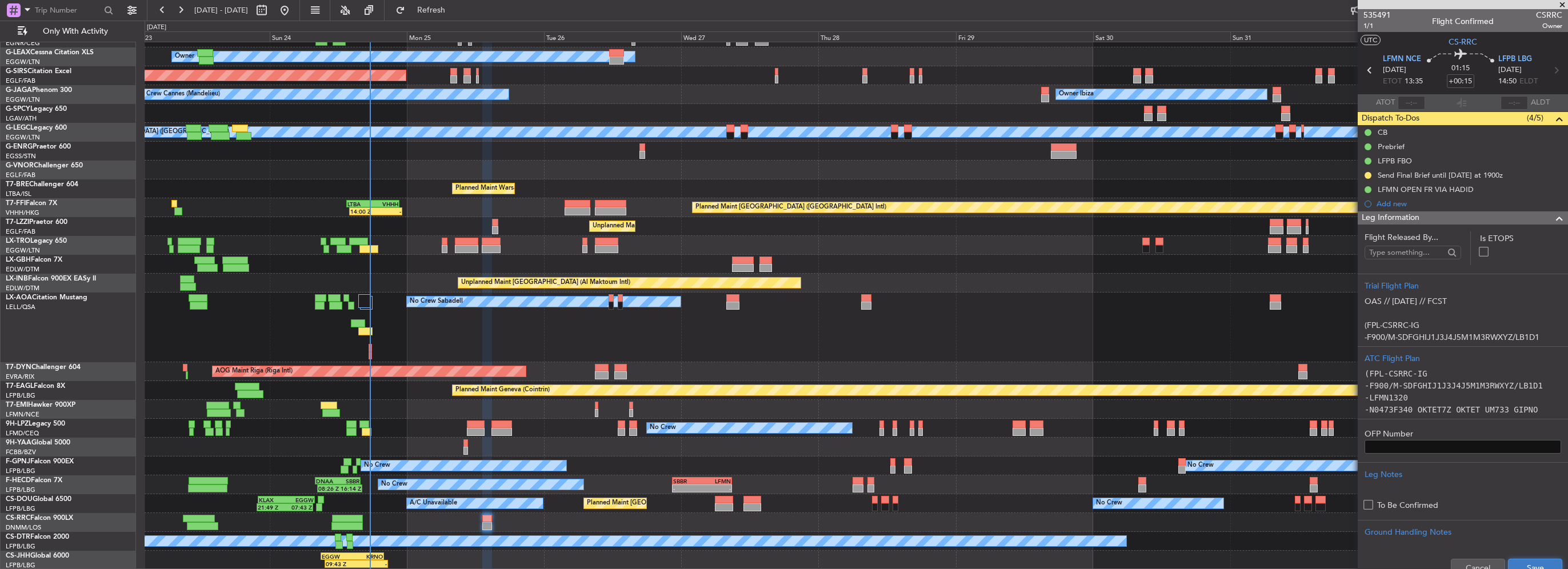
click at [1536, 565] on button "Save" at bounding box center [1535, 568] width 54 height 18
click at [1525, 223] on div "Leg Information" at bounding box center [1463, 218] width 210 height 13
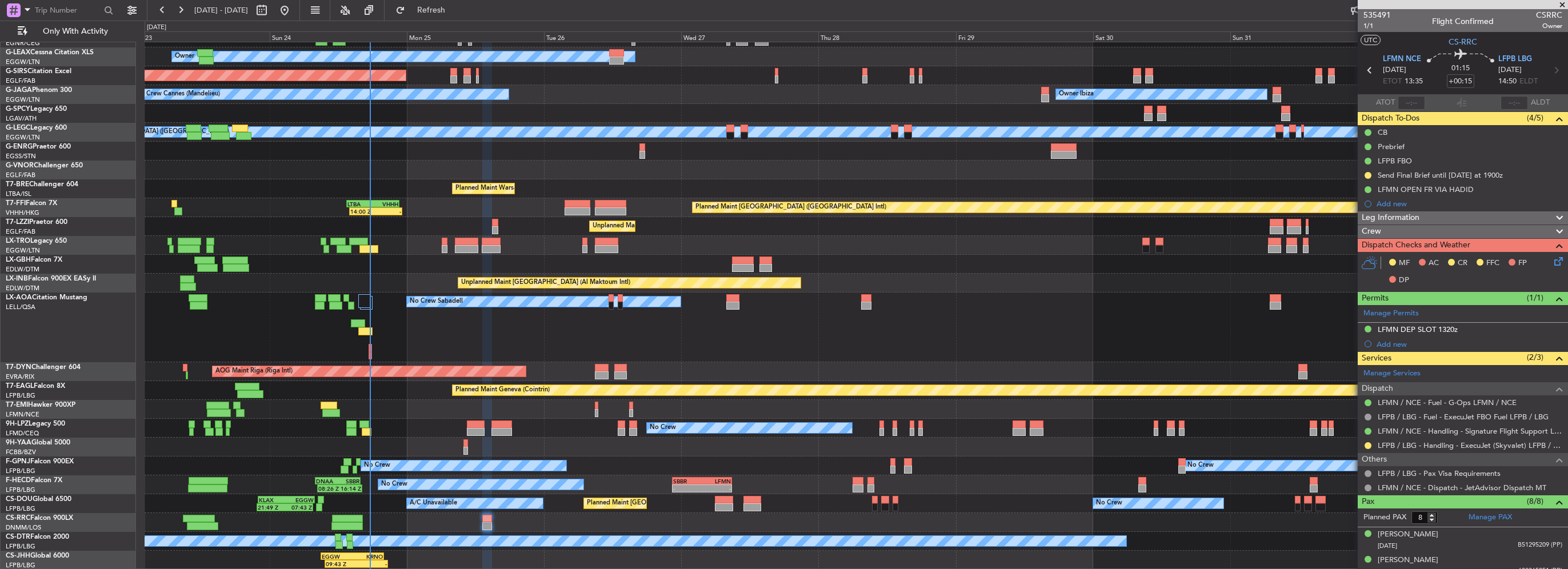
click at [1544, 229] on div at bounding box center [1555, 232] width 23 height 14
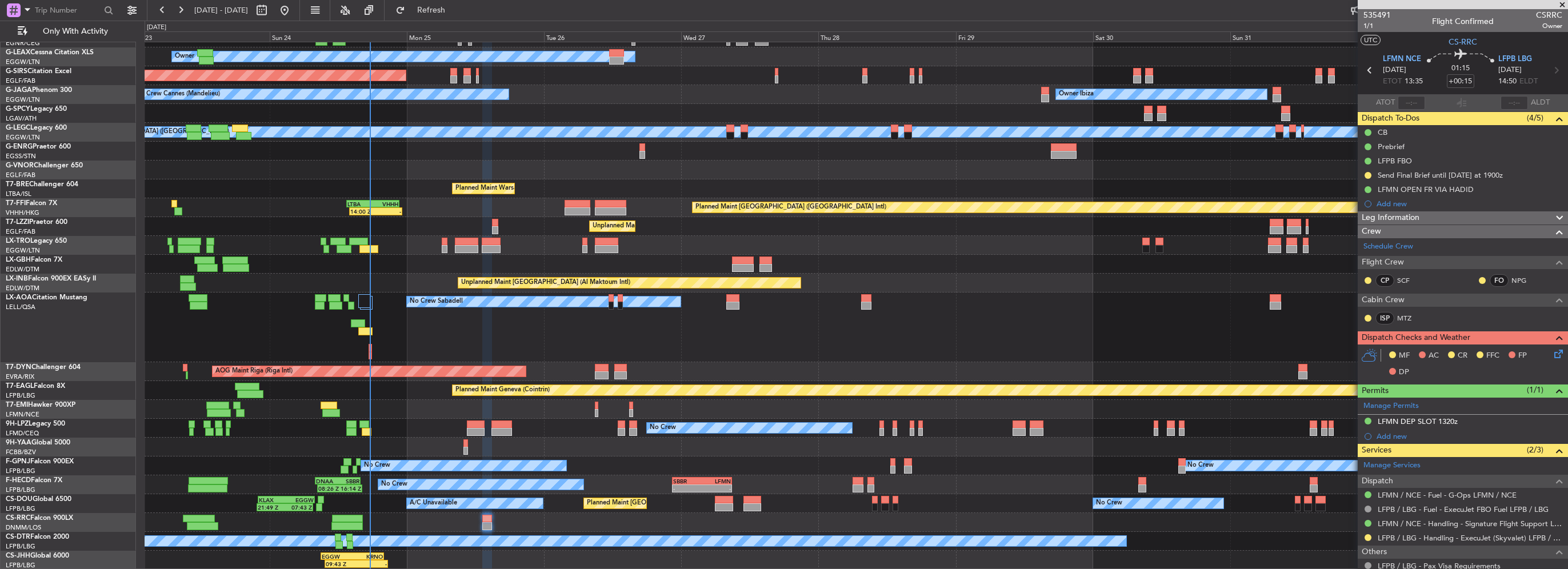
click at [1554, 352] on icon at bounding box center [1556, 352] width 9 height 9
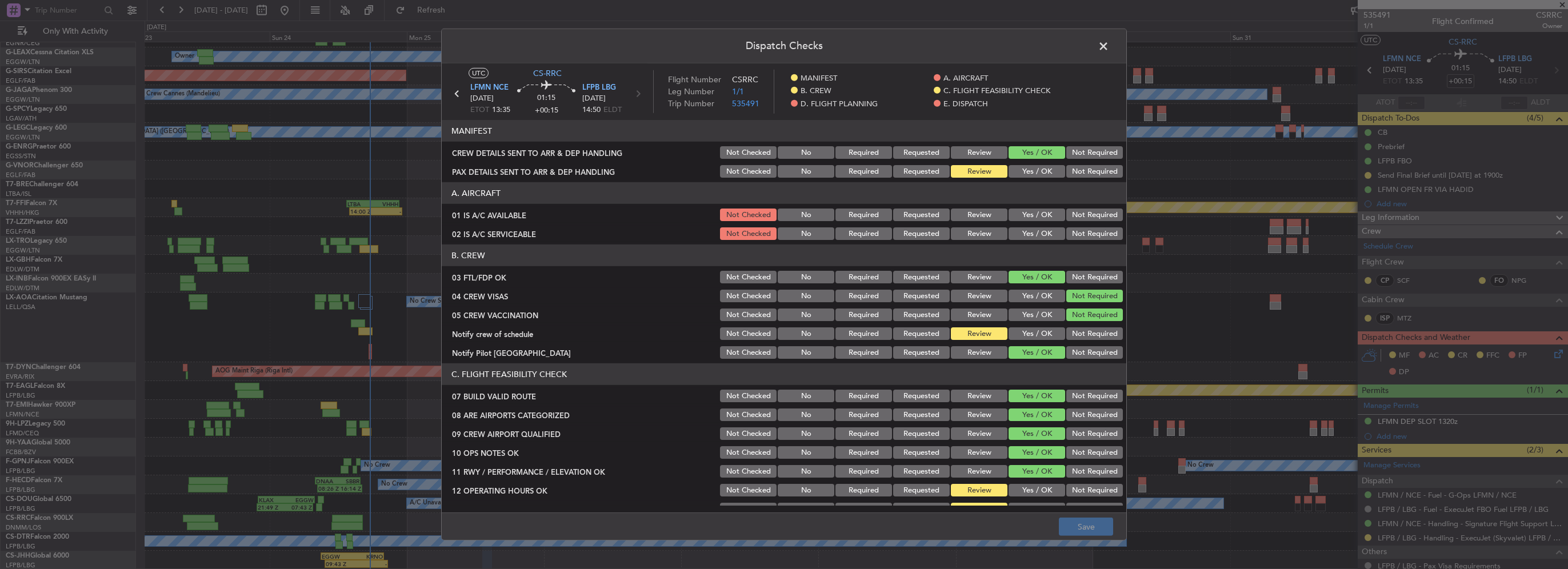
click at [1013, 169] on button "Yes / OK" at bounding box center [1037, 171] width 57 height 13
click at [1028, 216] on button "Yes / OK" at bounding box center [1037, 215] width 57 height 13
click at [1029, 238] on button "Yes / OK" at bounding box center [1037, 234] width 57 height 13
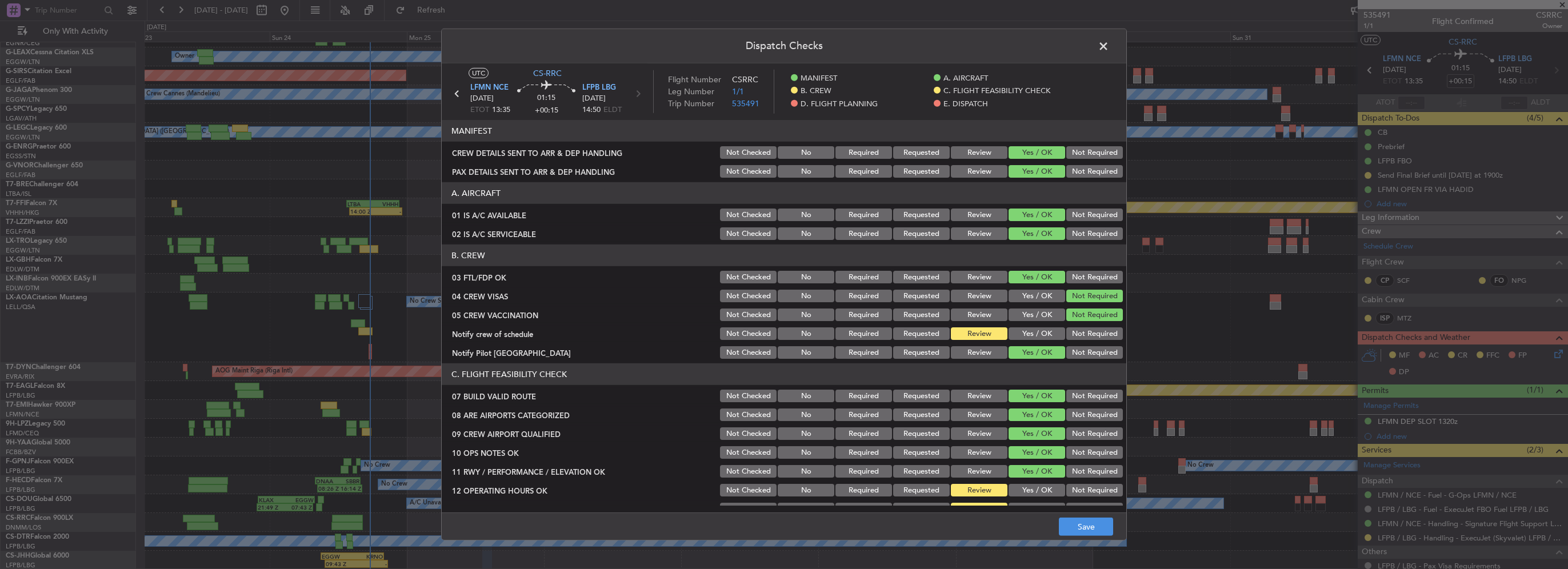
click at [1031, 329] on button "Yes / OK" at bounding box center [1037, 333] width 57 height 13
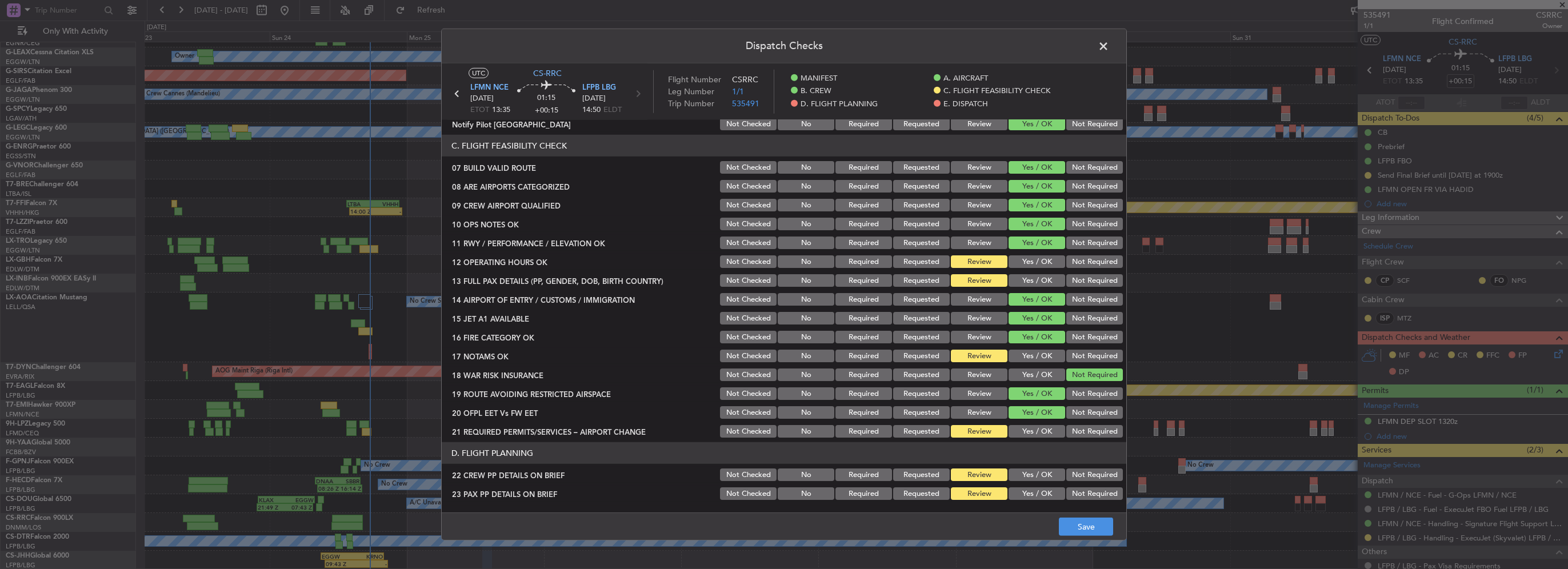
click at [1026, 258] on button "Yes / OK" at bounding box center [1037, 262] width 57 height 13
click at [1028, 283] on button "Yes / OK" at bounding box center [1037, 281] width 57 height 13
drag, startPoint x: 1038, startPoint y: 352, endPoint x: 1049, endPoint y: 458, distance: 106.6
click at [1038, 353] on button "Yes / OK" at bounding box center [1037, 356] width 57 height 13
click at [1026, 421] on section "C. FLIGHT FEASIBILITY CHECK 07 BUILD VALID ROUTE Not Checked No Required Reques…" at bounding box center [784, 287] width 685 height 304
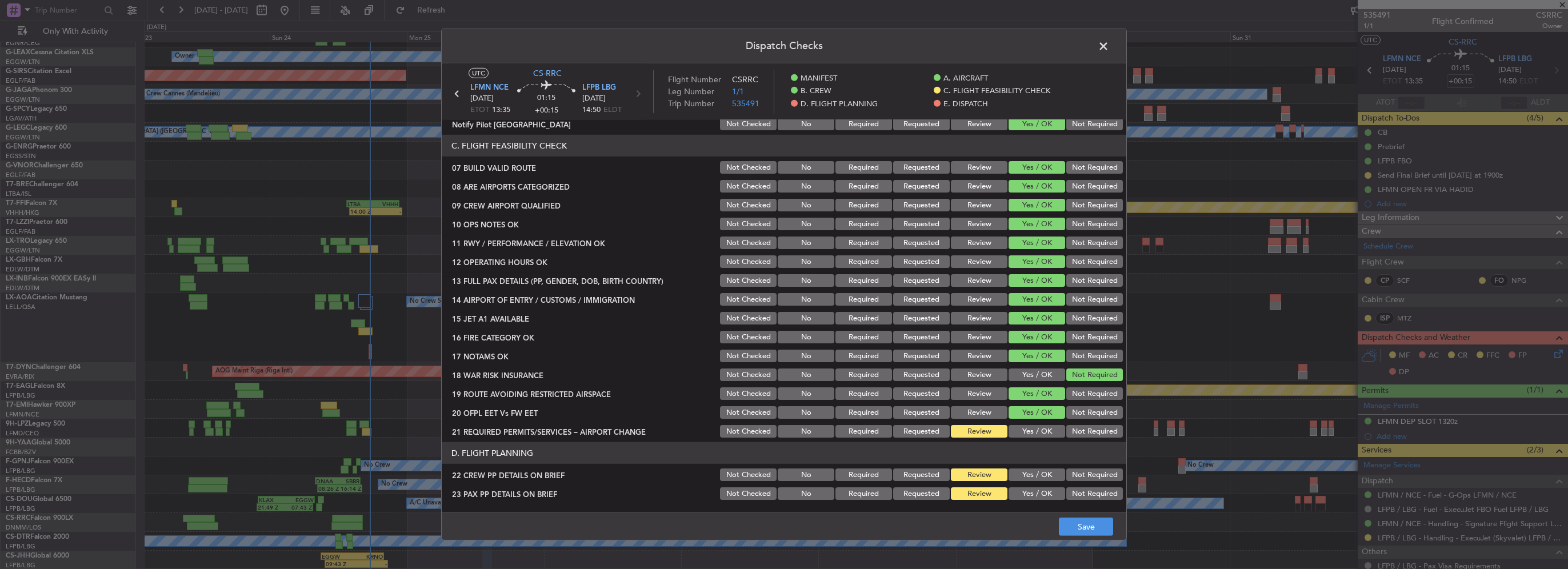
click at [1027, 427] on button "Yes / OK" at bounding box center [1037, 431] width 57 height 13
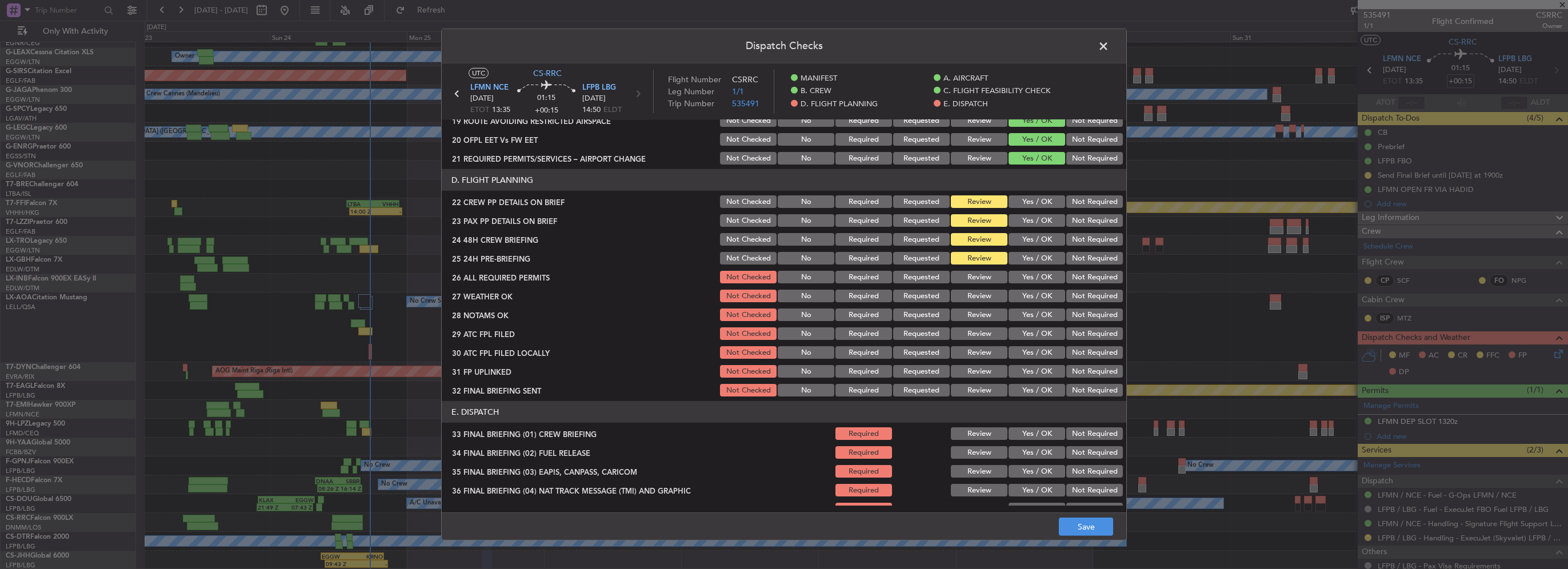
scroll to position [514, 0]
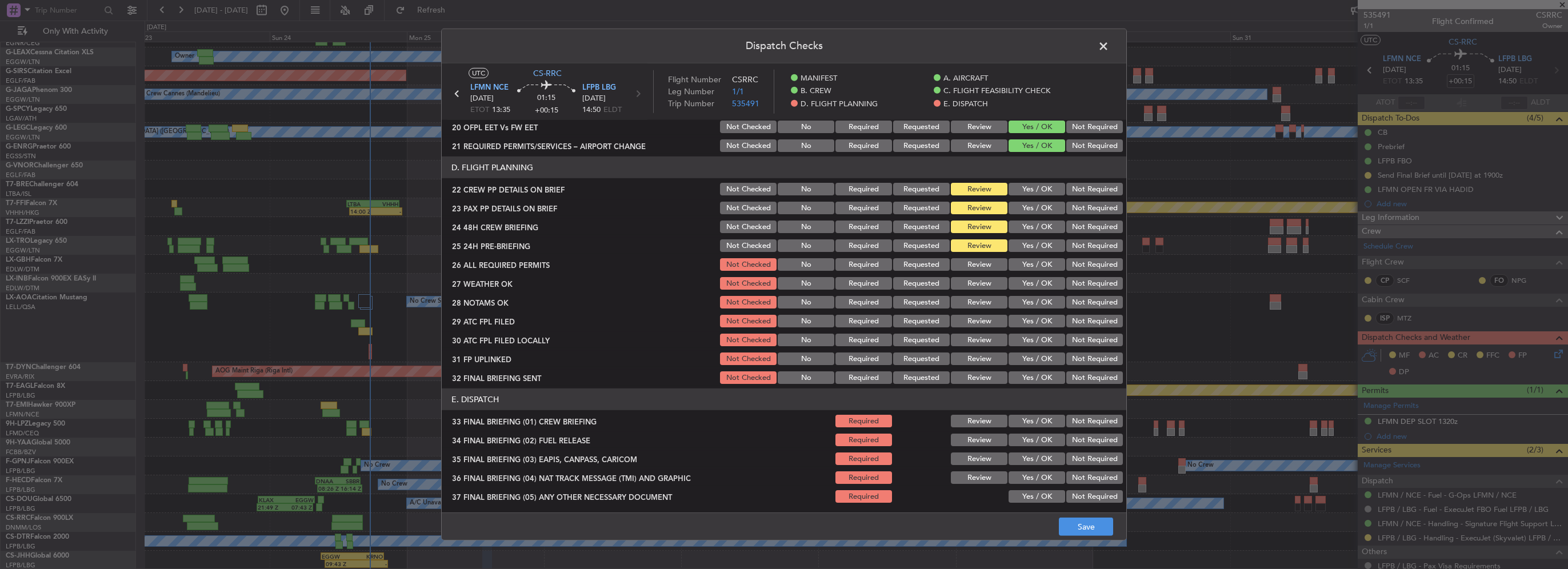
click at [1024, 187] on button "Yes / OK" at bounding box center [1037, 189] width 57 height 13
click at [1030, 211] on button "Yes / OK" at bounding box center [1037, 208] width 57 height 13
click at [1036, 229] on button "Yes / OK" at bounding box center [1037, 226] width 57 height 13
click at [1079, 241] on button "Not Required" at bounding box center [1094, 245] width 57 height 13
drag, startPoint x: 1056, startPoint y: 264, endPoint x: 1048, endPoint y: 289, distance: 26.2
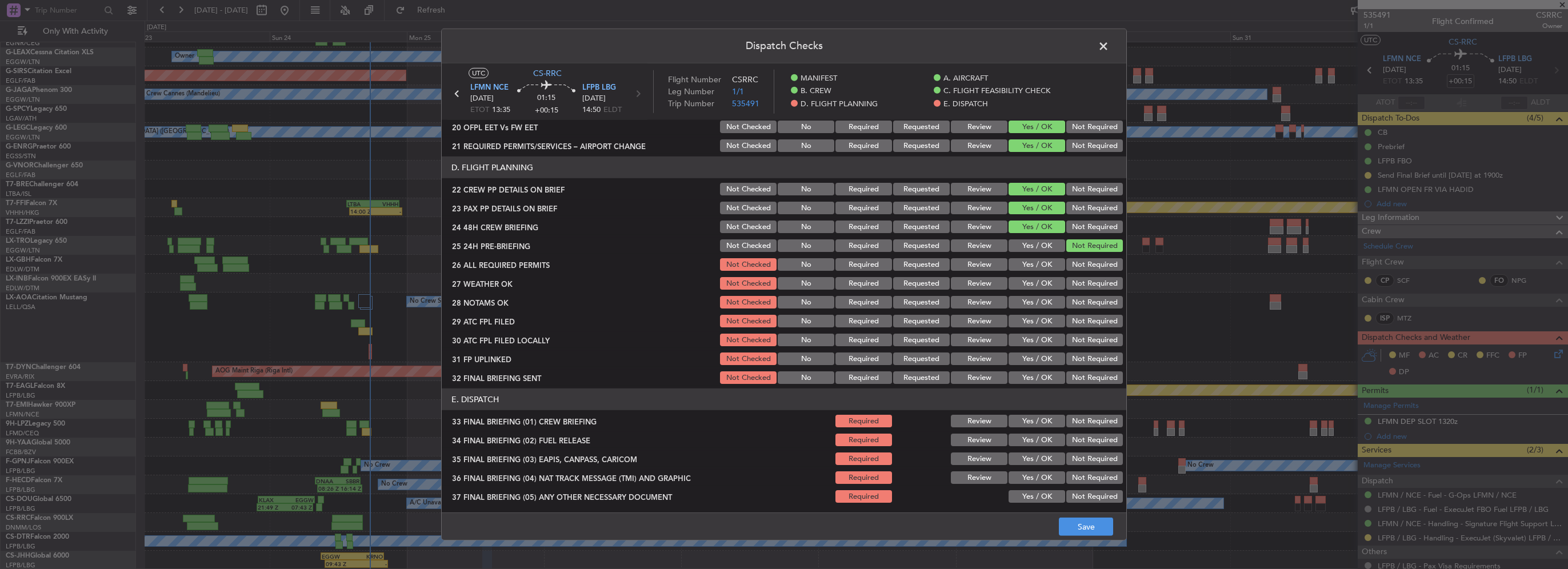
click at [1055, 264] on div "26 ALL REQUIRED PERMITS Not Checked No Required Requested Review Yes / OK Not R…" at bounding box center [784, 265] width 685 height 16
click at [1043, 270] on button "Yes / OK" at bounding box center [1037, 264] width 57 height 13
click at [1043, 284] on button "Yes / OK" at bounding box center [1037, 283] width 57 height 13
click at [1044, 298] on button "Yes / OK" at bounding box center [1037, 302] width 57 height 13
click at [1045, 322] on button "Yes / OK" at bounding box center [1037, 321] width 57 height 13
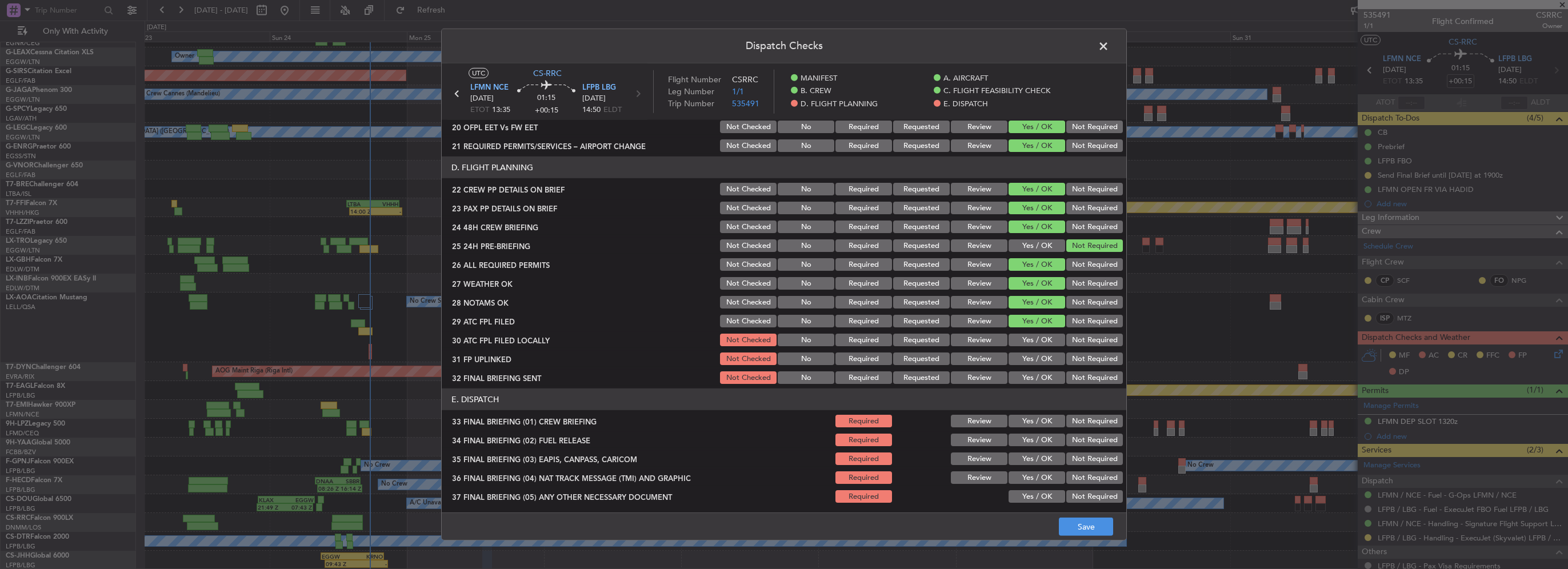
click at [1046, 332] on div "Yes / OK" at bounding box center [1035, 340] width 58 height 16
click at [1068, 342] on button "Not Required" at bounding box center [1094, 340] width 57 height 13
click at [1031, 350] on section "D. FLIGHT PLANNING 22 CREW PP DETAILS ON BRIEF Not Checked No Required Requeste…" at bounding box center [784, 271] width 685 height 229
click at [1037, 361] on button "Yes / OK" at bounding box center [1037, 358] width 57 height 13
click at [1070, 379] on button "Not Required" at bounding box center [1094, 377] width 57 height 13
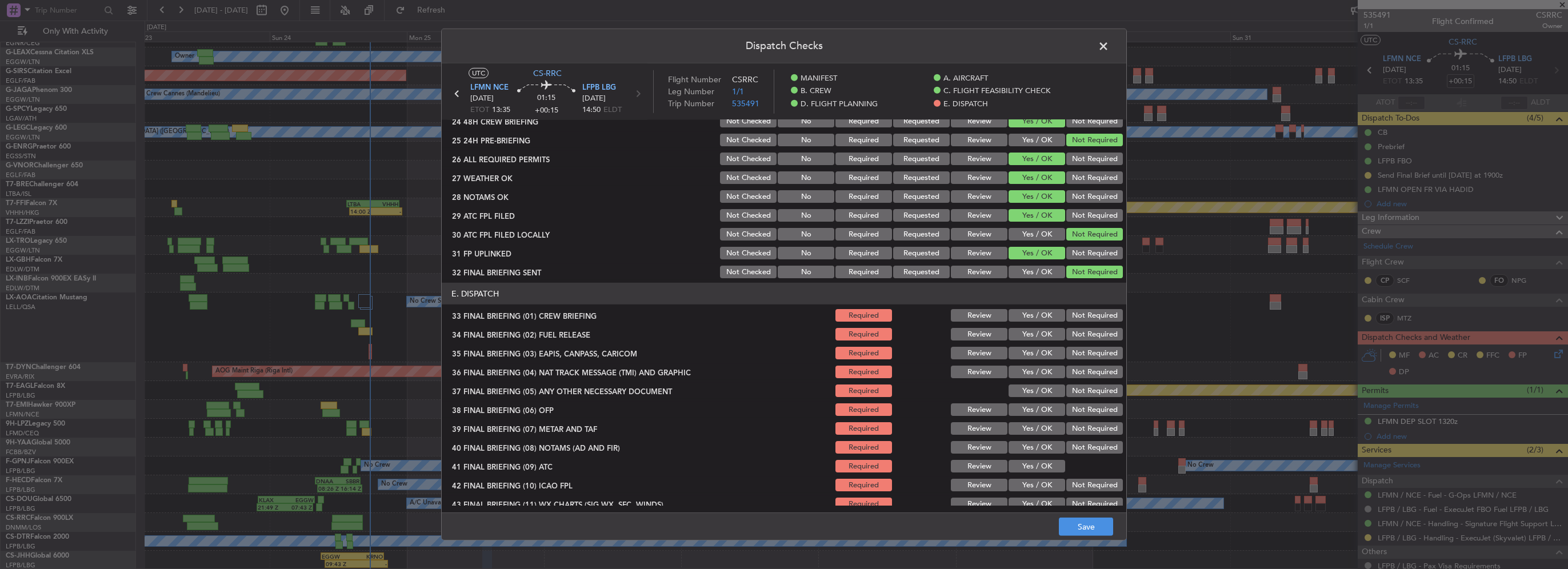
scroll to position [648, 0]
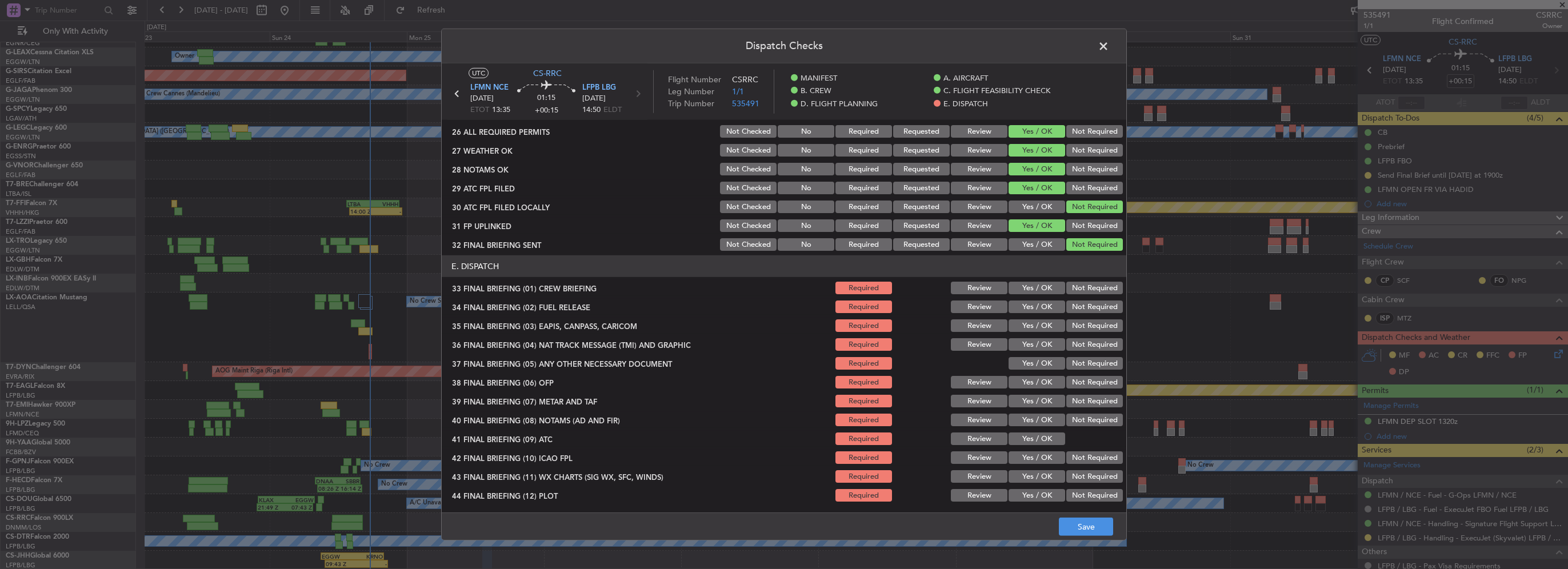
click at [1035, 285] on button "Yes / OK" at bounding box center [1037, 288] width 57 height 13
click at [1035, 297] on section "E. DISPATCH 33 FINAL BRIEFING (01) CREW BRIEFING Required Review Yes / OK Not R…" at bounding box center [784, 379] width 685 height 248
click at [1049, 305] on button "Yes / OK" at bounding box center [1037, 307] width 57 height 13
click at [1069, 320] on button "Not Required" at bounding box center [1094, 326] width 57 height 13
click at [1077, 347] on button "Not Required" at bounding box center [1094, 344] width 57 height 13
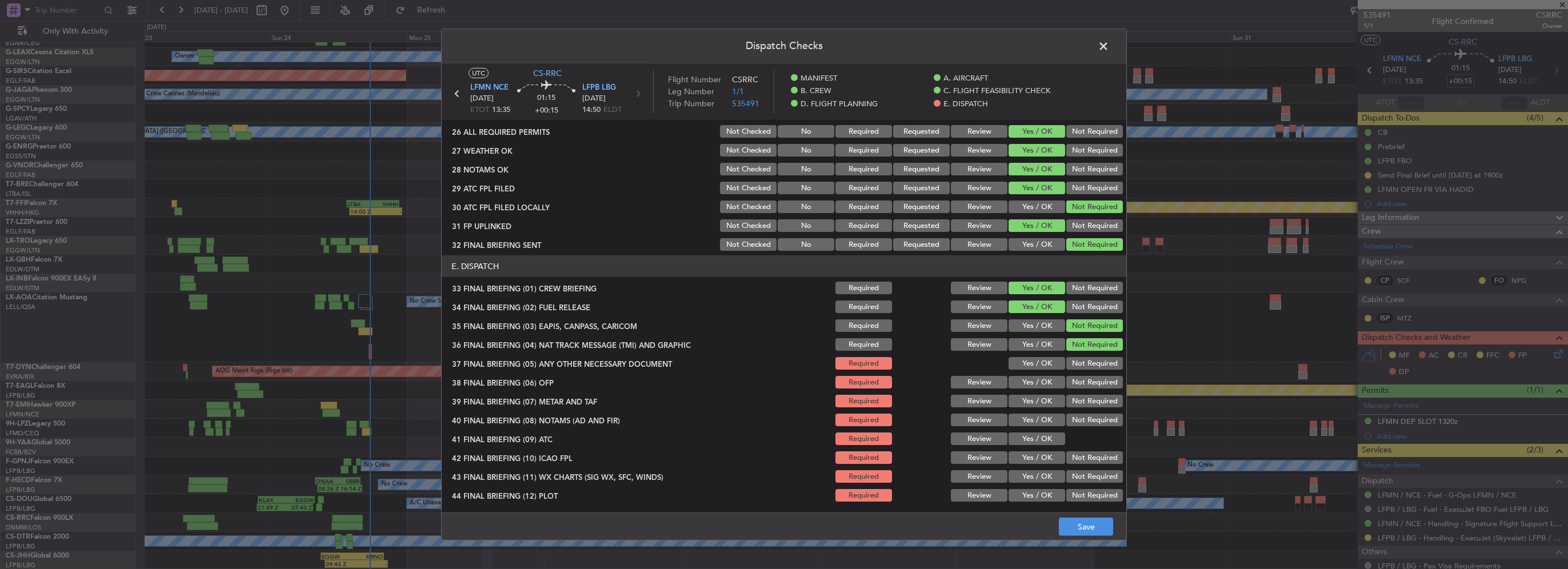
drag, startPoint x: 1035, startPoint y: 355, endPoint x: 1037, endPoint y: 374, distance: 19.1
click at [1035, 358] on div "Yes / OK" at bounding box center [1035, 363] width 58 height 16
click at [1037, 376] on button "Yes / OK" at bounding box center [1037, 382] width 57 height 13
click at [1037, 369] on div "Yes / OK" at bounding box center [1035, 363] width 58 height 16
click at [1035, 363] on button "Yes / OK" at bounding box center [1037, 363] width 57 height 13
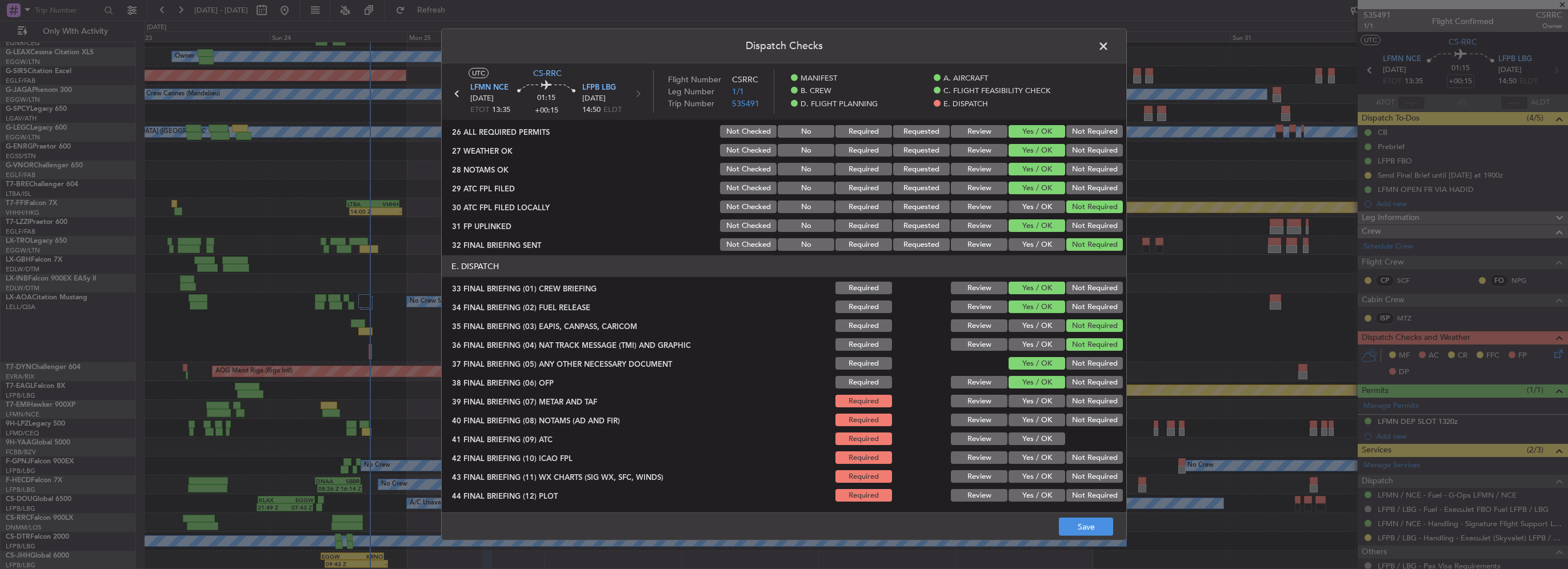
click at [1040, 402] on button "Yes / OK" at bounding box center [1037, 401] width 57 height 13
click at [1040, 416] on button "Yes / OK" at bounding box center [1037, 420] width 57 height 13
click at [1041, 433] on button "Yes / OK" at bounding box center [1037, 439] width 57 height 13
click at [1040, 457] on button "Yes / OK" at bounding box center [1037, 458] width 57 height 13
click at [1041, 471] on button "Yes / OK" at bounding box center [1037, 476] width 57 height 13
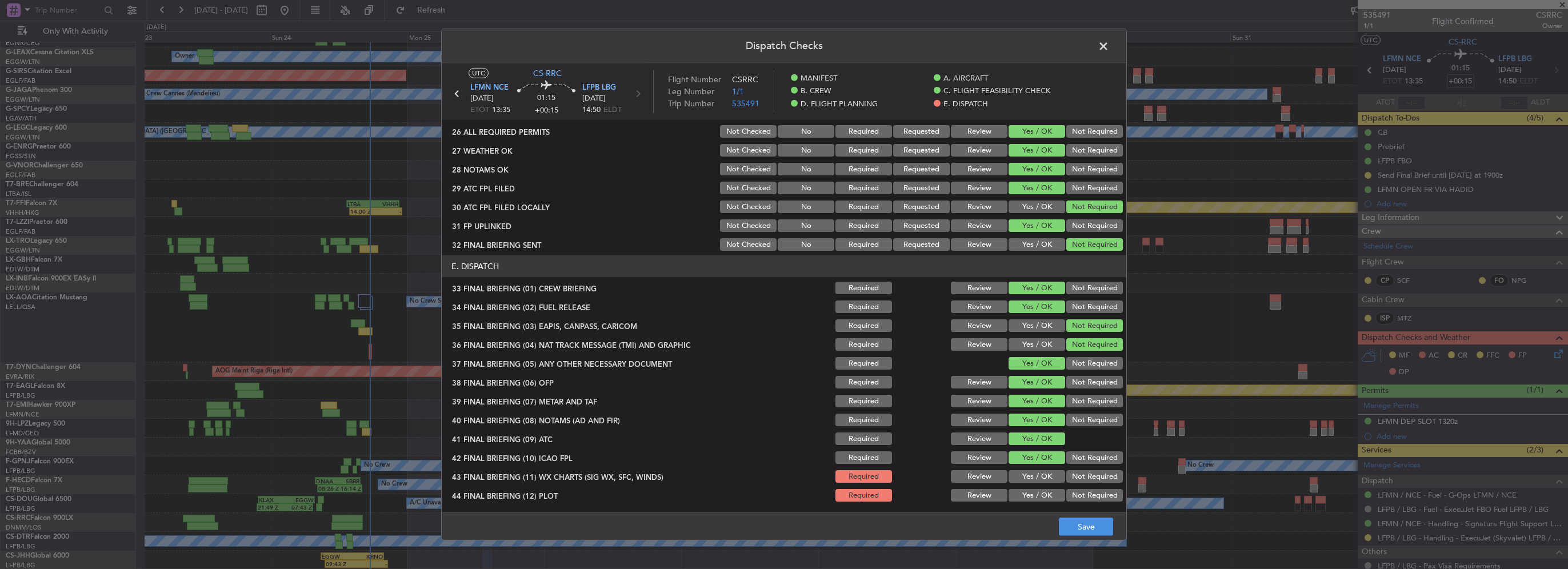
click at [1041, 489] on button "Yes / OK" at bounding box center [1037, 495] width 57 height 13
click at [1099, 523] on button "Save" at bounding box center [1086, 527] width 54 height 18
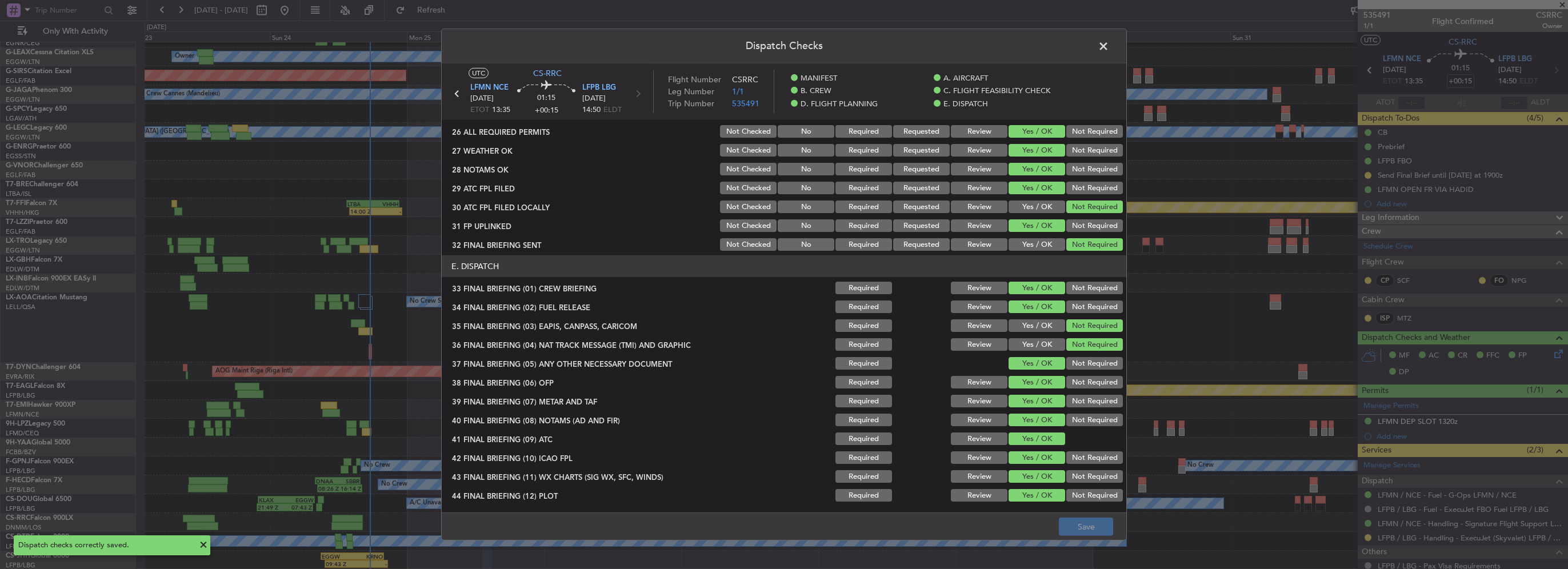
click at [1109, 51] on span at bounding box center [1109, 49] width 0 height 23
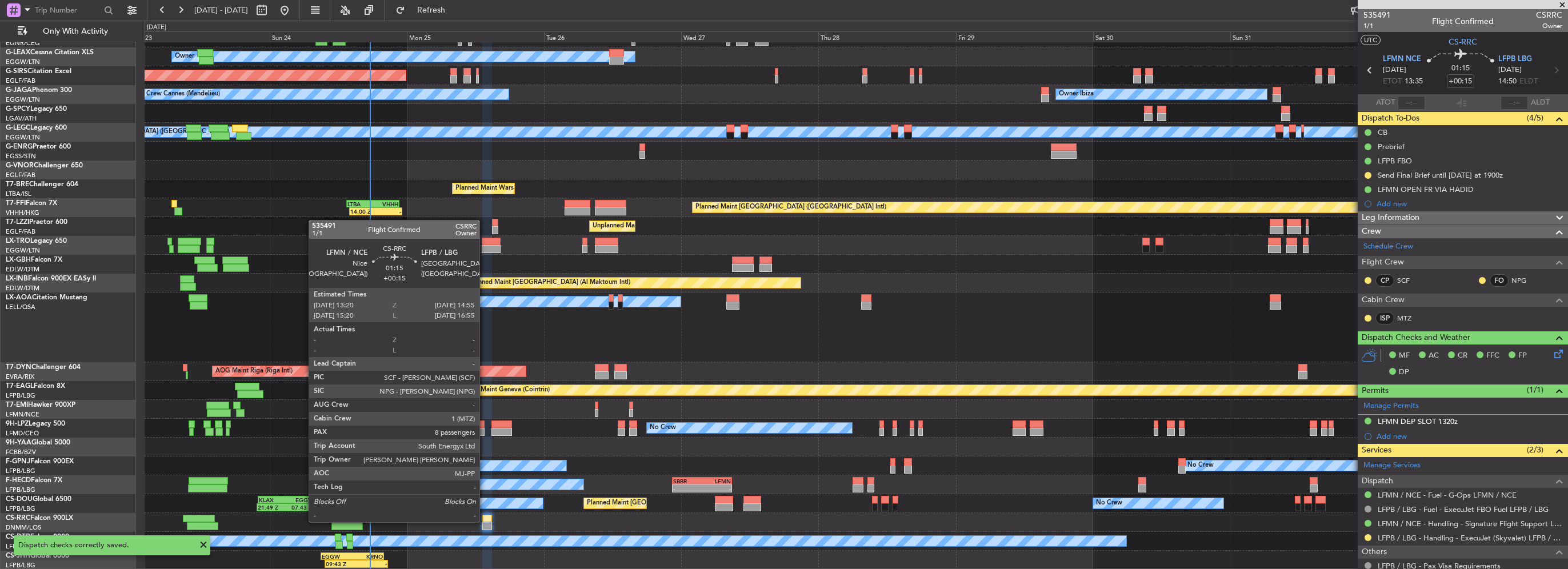
click at [485, 521] on div at bounding box center [486, 518] width 9 height 8
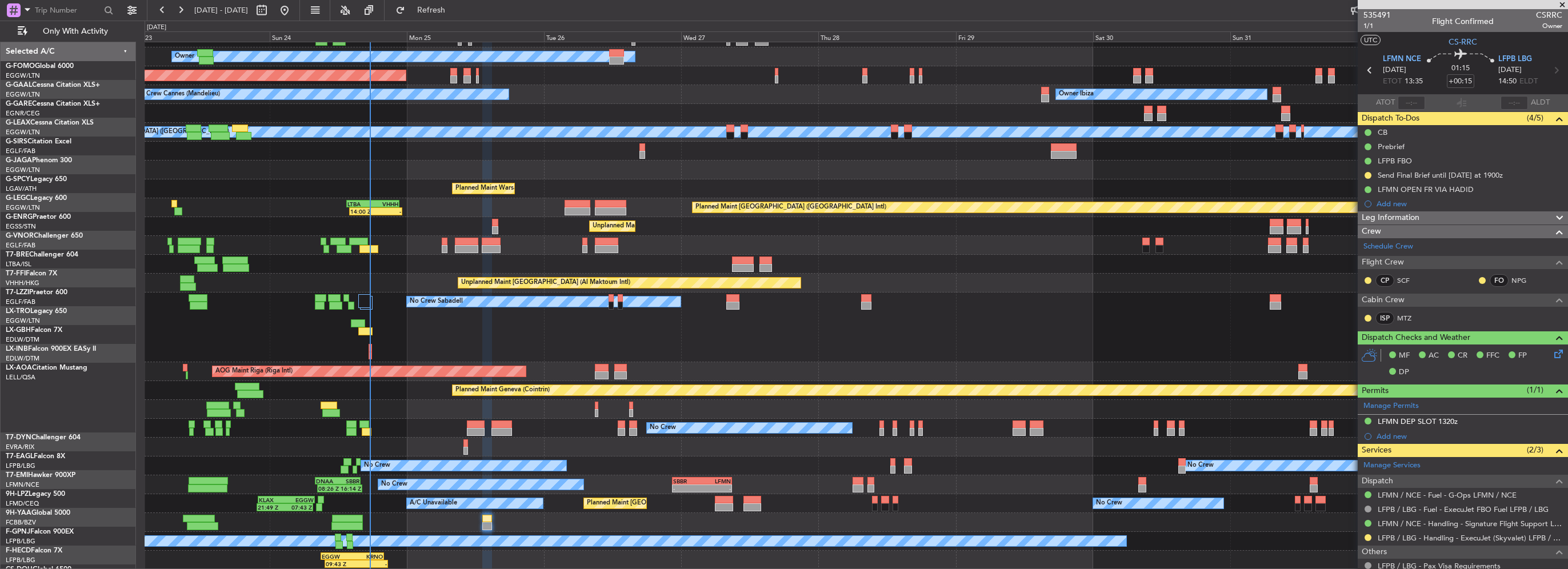
scroll to position [70, 0]
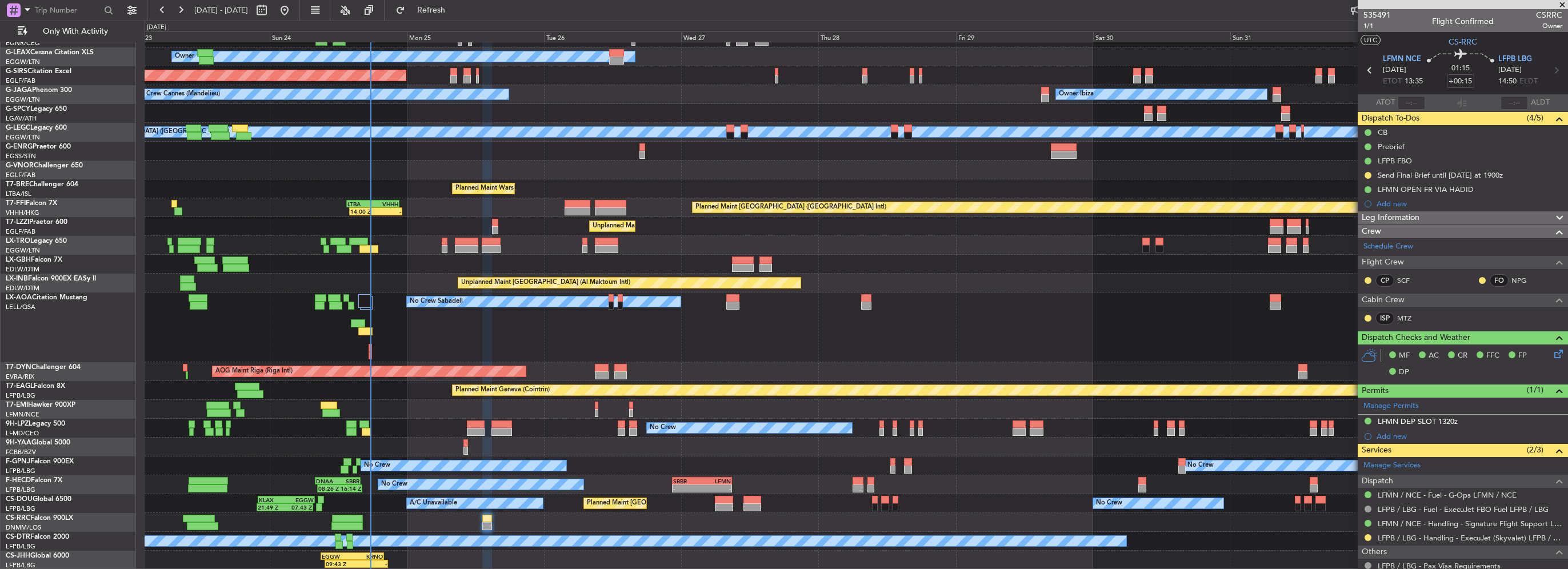
click at [490, 525] on div at bounding box center [486, 526] width 9 height 8
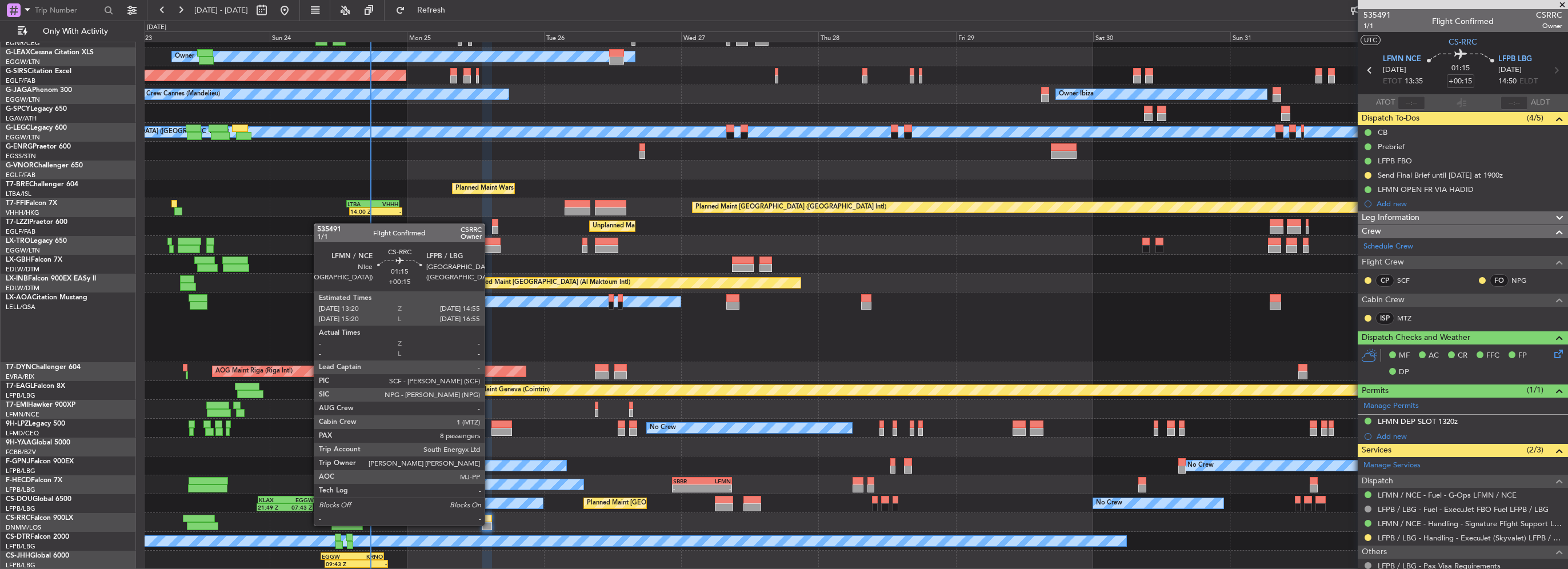
click at [490, 525] on div at bounding box center [486, 526] width 9 height 8
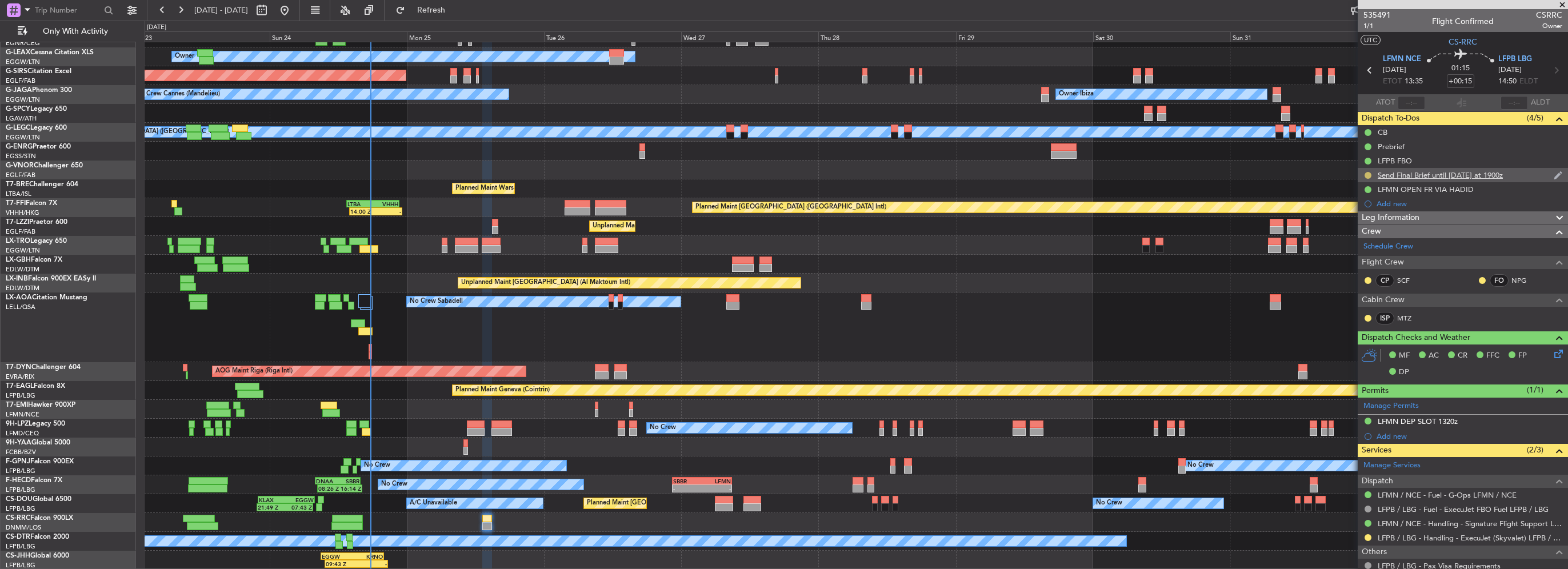
click at [1369, 173] on button at bounding box center [1368, 175] width 7 height 7
click at [1354, 229] on span "Completed" at bounding box center [1373, 225] width 38 height 12
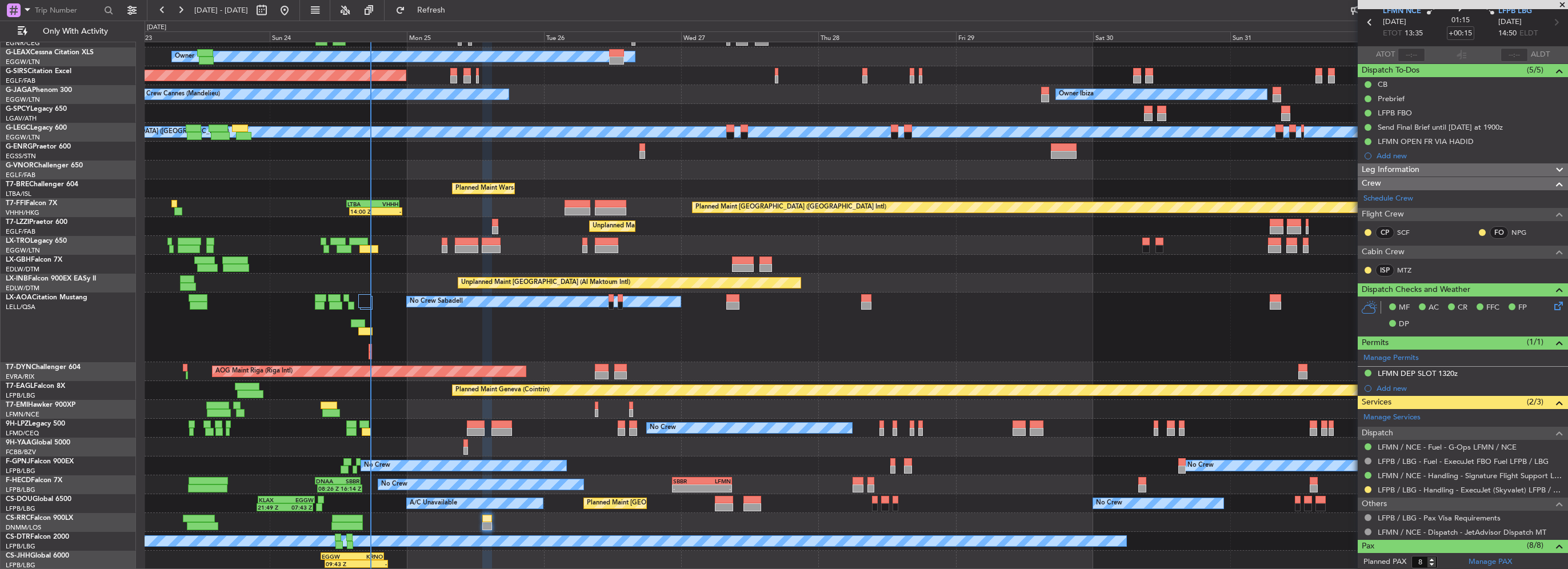
scroll to position [57, 0]
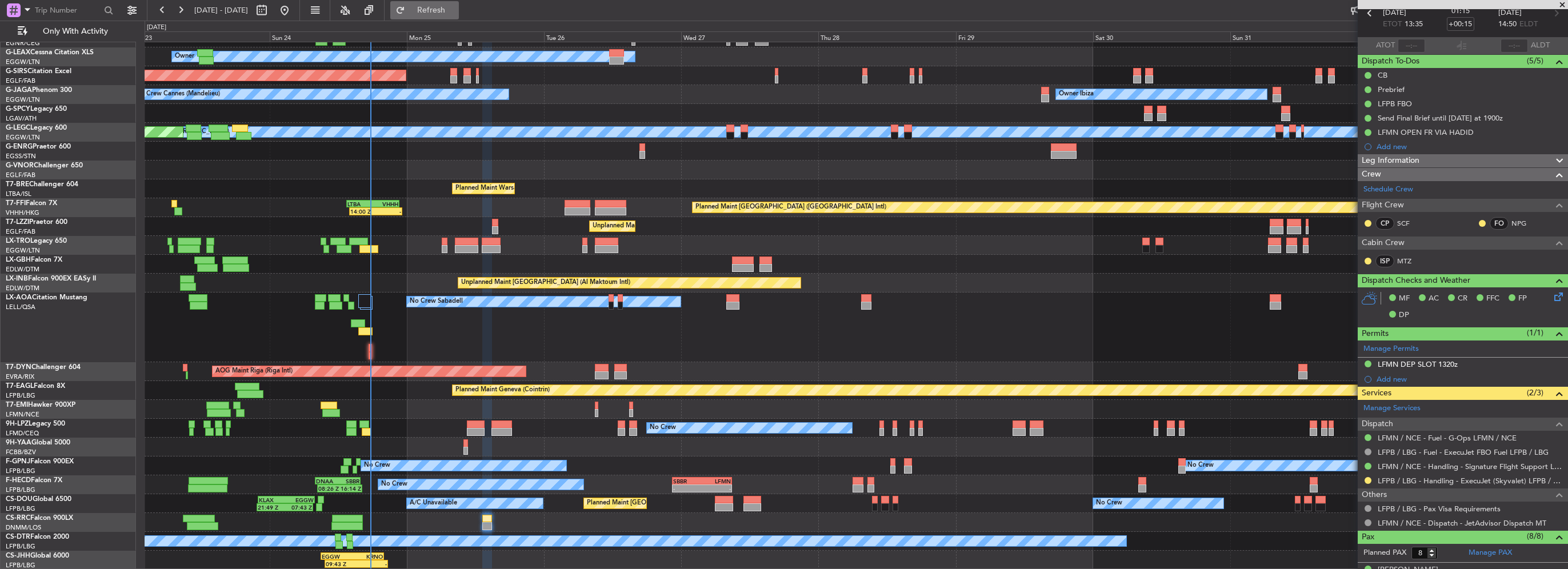
click at [455, 7] on span "Refresh" at bounding box center [431, 10] width 48 height 8
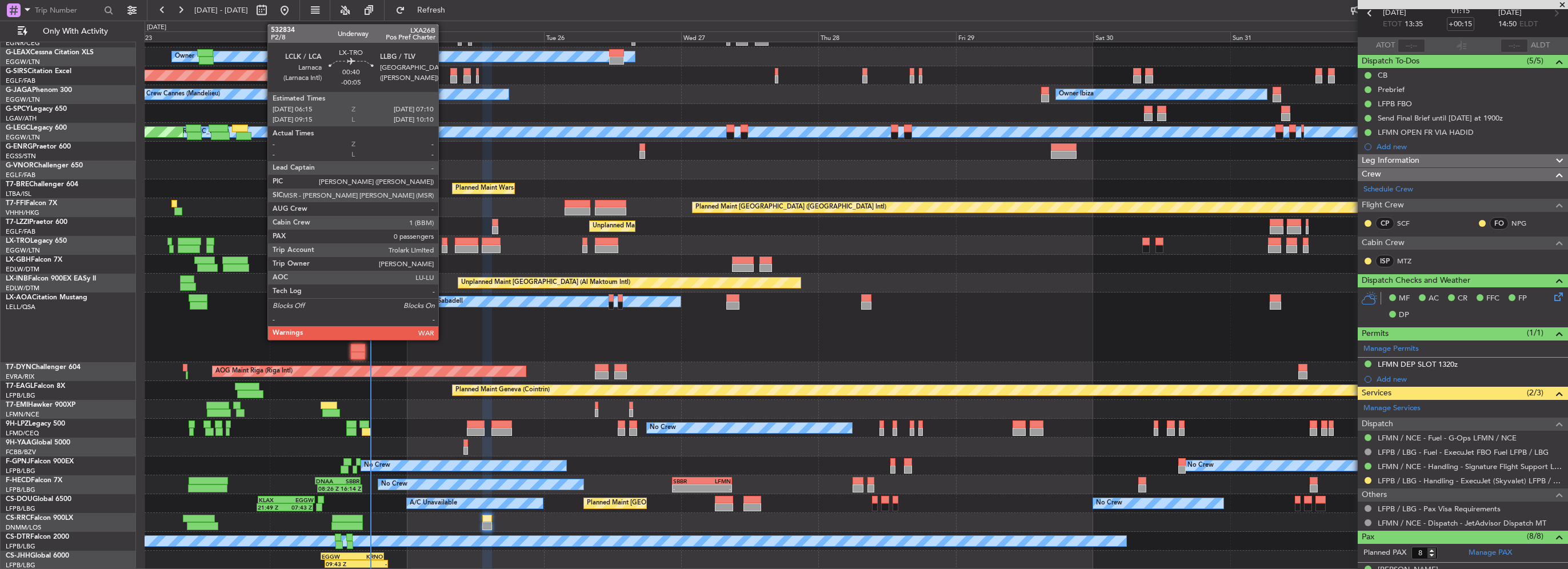
click at [443, 238] on div at bounding box center [444, 242] width 5 height 8
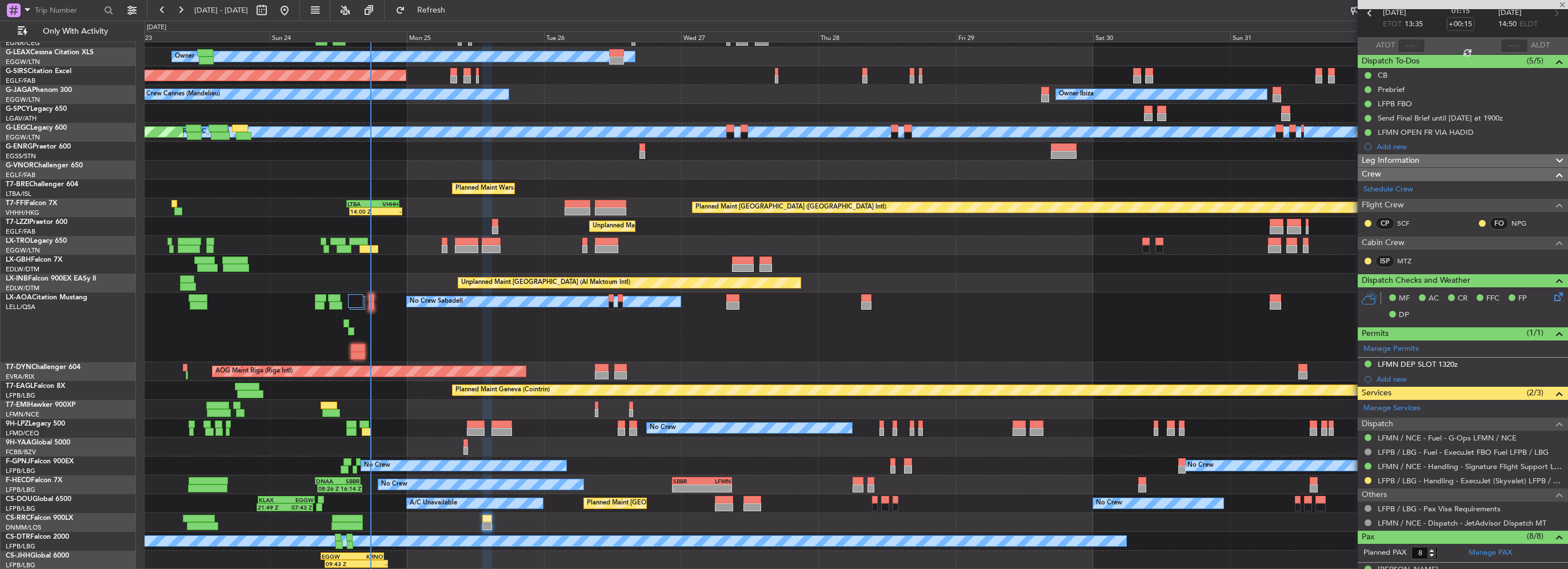
type input "-00:05"
type input "0"
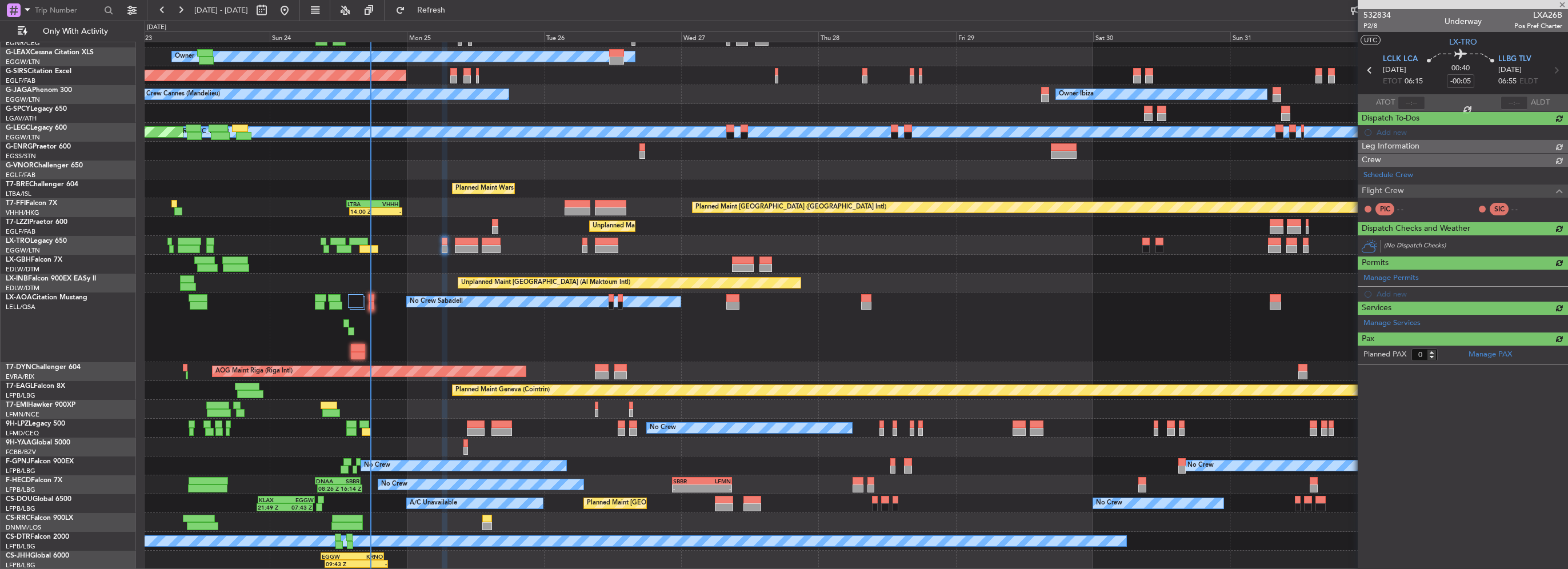
scroll to position [0, 0]
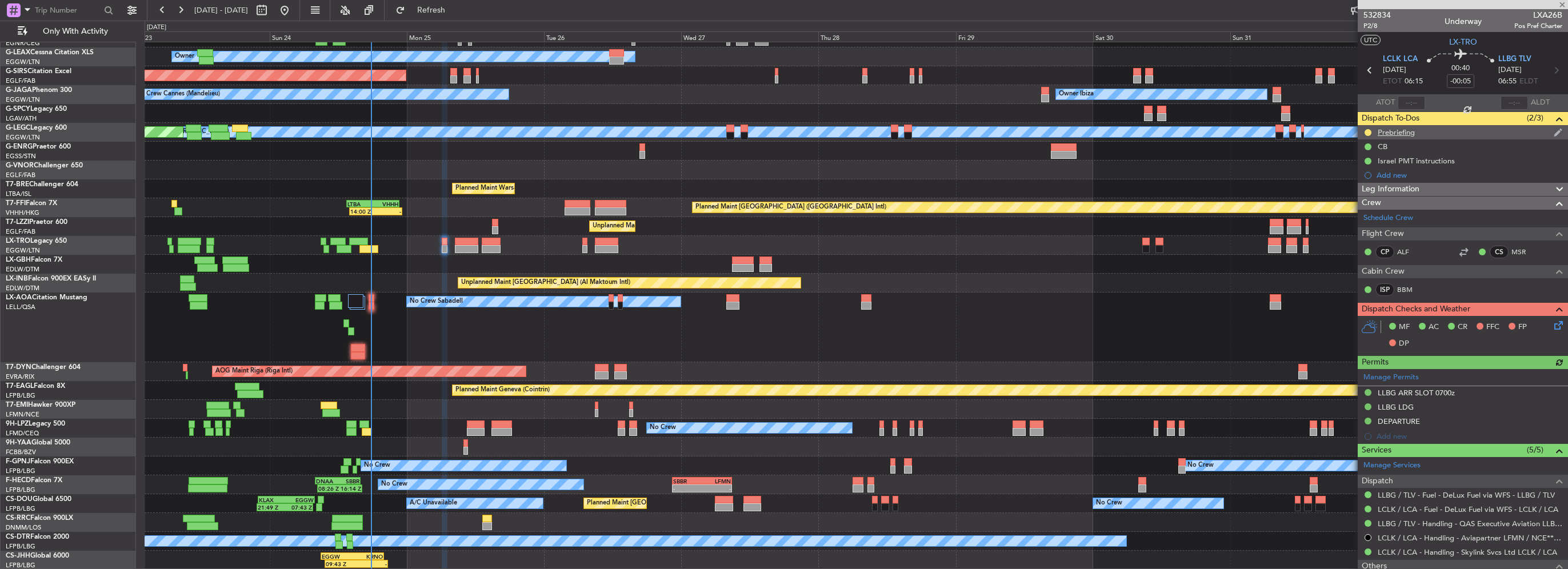
click at [1393, 129] on div "Prebriefing" at bounding box center [1396, 132] width 37 height 10
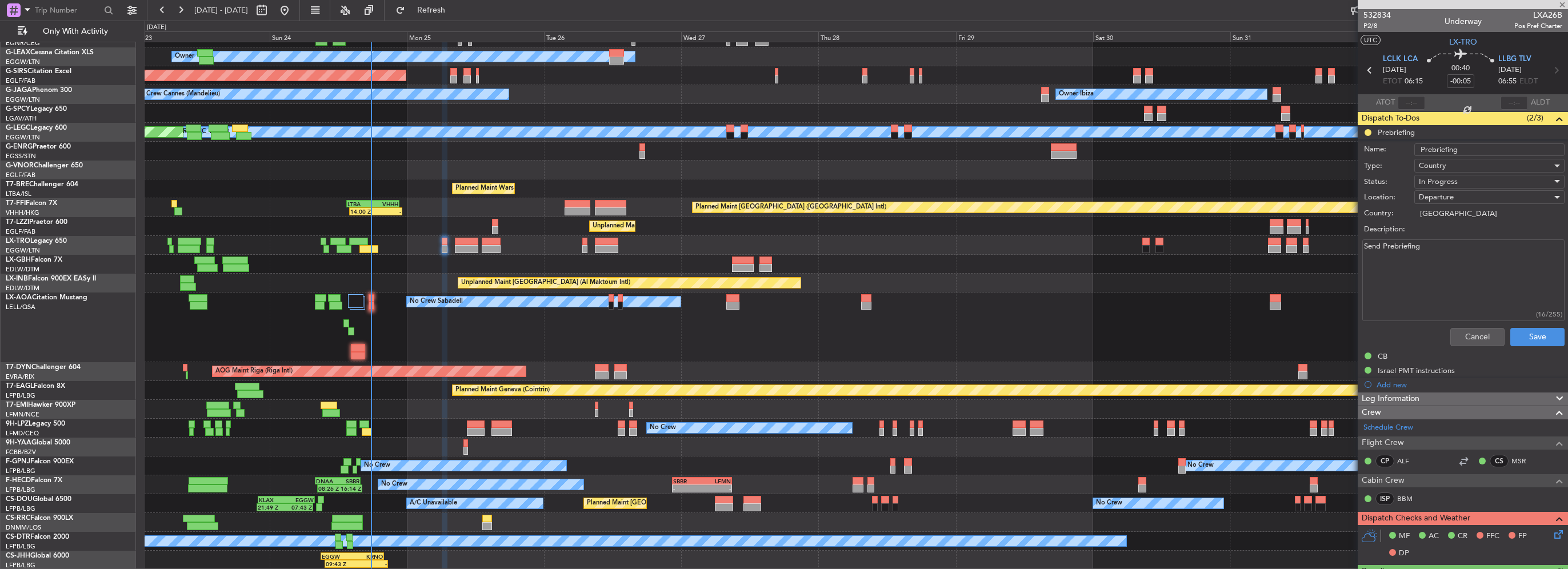
click at [1437, 273] on textarea "Send Prebriefing" at bounding box center [1463, 280] width 202 height 82
drag, startPoint x: 1307, startPoint y: 250, endPoint x: 1181, endPoint y: 247, distance: 126.0
click at [1214, 247] on fb-app "23 Aug 2025 - 02 Sep 2025 Refresh Quick Links Only With Activity Planned Maint …" at bounding box center [784, 288] width 1568 height 560
paste textarea "LCLK LLBG FUEL 3000 Cargo 50"
type textarea "LCLK LLBG FUEL 3000 Cargo 50"
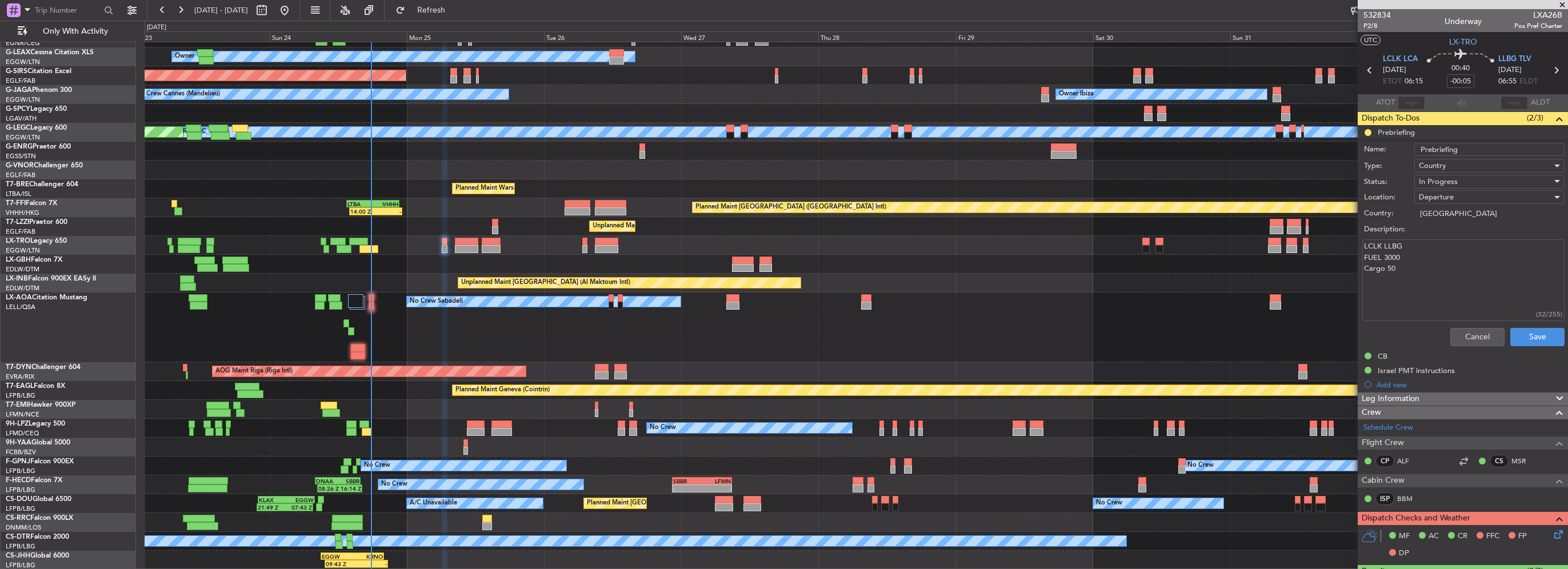
click at [1485, 181] on div "In Progress" at bounding box center [1485, 181] width 133 height 17
click at [1455, 237] on span "Completed" at bounding box center [1484, 238] width 134 height 17
click at [1534, 338] on button "Save" at bounding box center [1537, 337] width 54 height 18
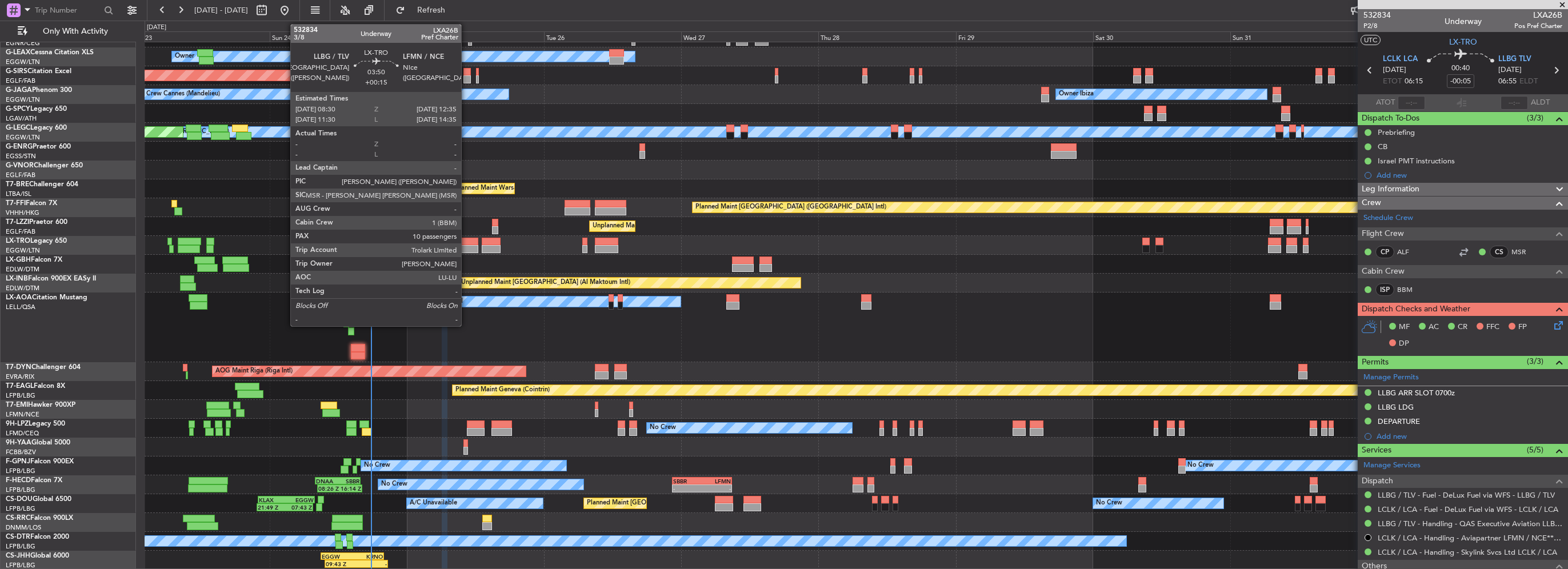
click at [466, 244] on div at bounding box center [466, 242] width 23 height 8
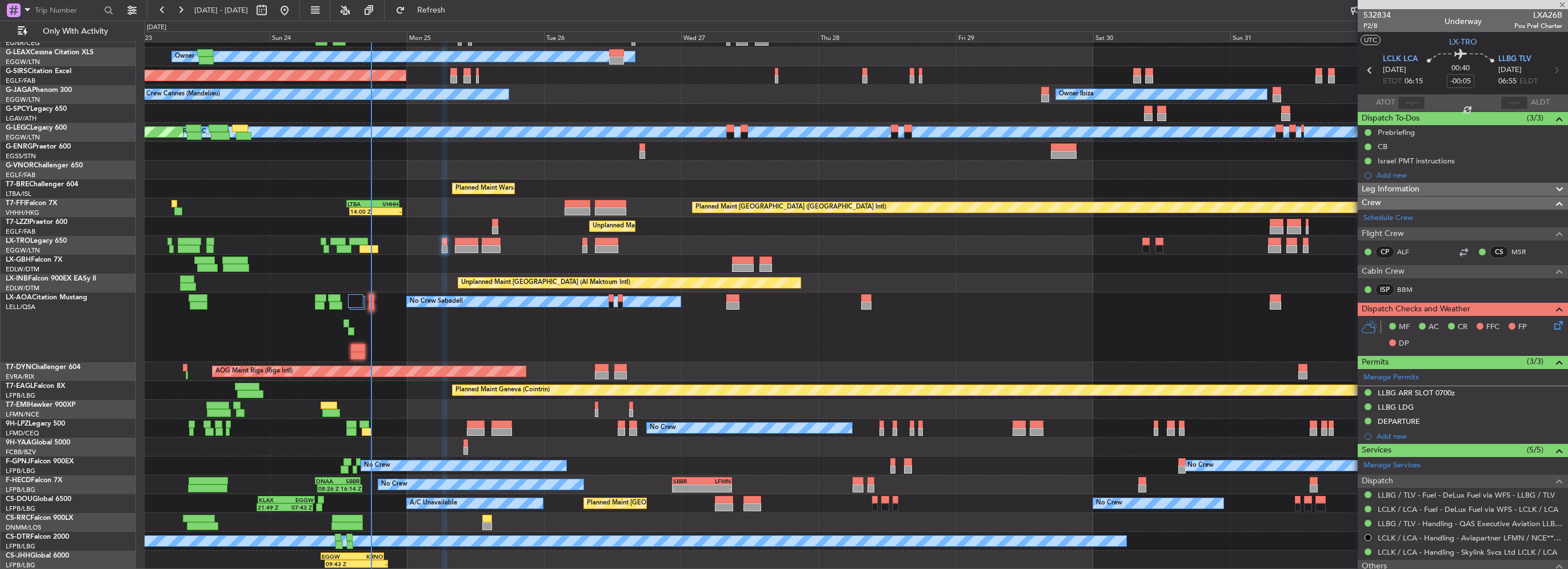
type input "+00:15"
type input "10"
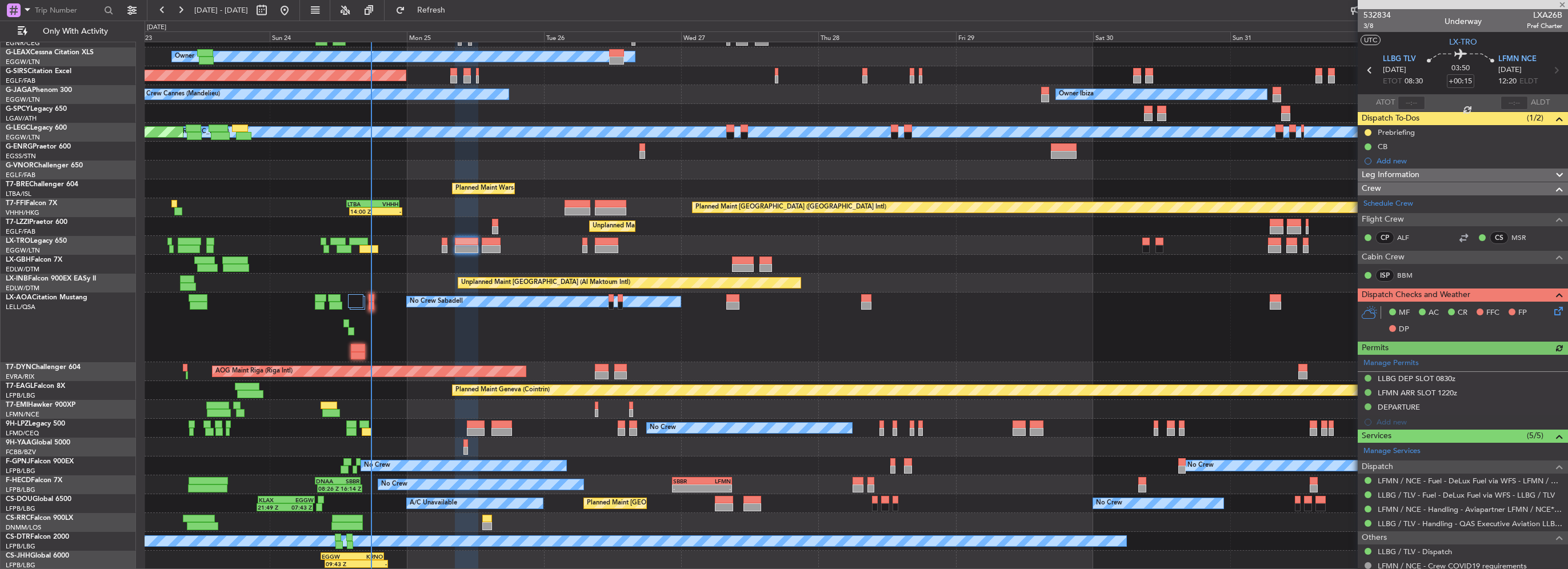
click at [1418, 130] on div "Prebriefing" at bounding box center [1463, 132] width 210 height 14
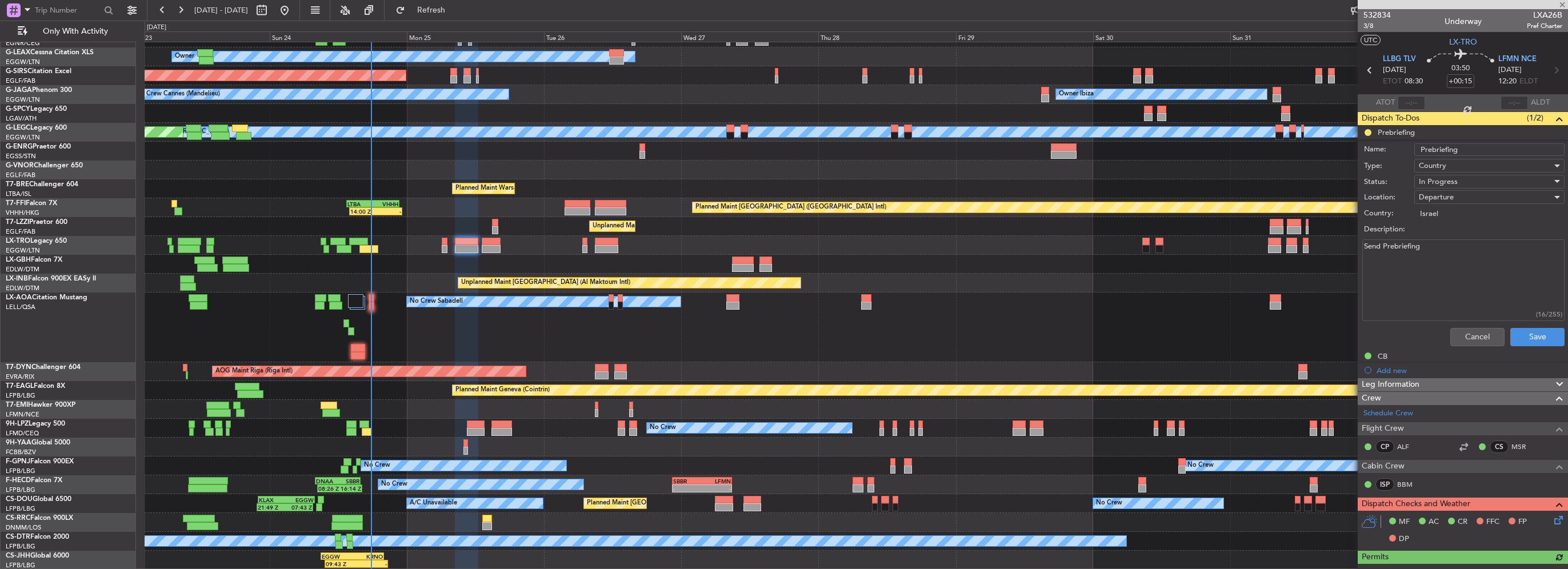
click at [1471, 284] on textarea "Send Prebriefing" at bounding box center [1463, 280] width 202 height 82
drag, startPoint x: 1512, startPoint y: 268, endPoint x: 1324, endPoint y: 273, distance: 188.1
click at [1324, 273] on fb-app "23 Aug 2025 - 02 Sep 2025 Refresh Quick Links Only With Activity Planned Maint …" at bounding box center [784, 288] width 1568 height 560
paste textarea "LLBG LCLK FUEL 7000 cargo 300"
type textarea "LLBG LCLK FUEL 7000 cargo 300"
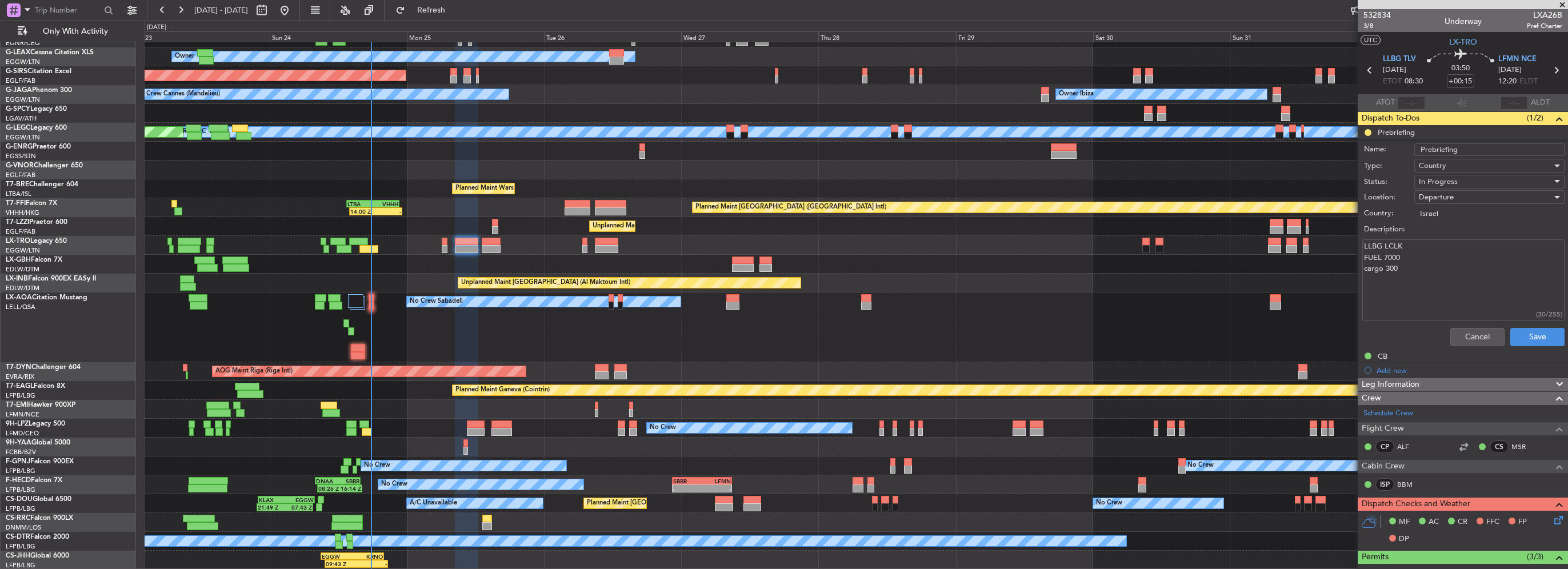
click at [1454, 185] on div "In Progress" at bounding box center [1485, 181] width 133 height 17
click at [1456, 234] on span "Completed" at bounding box center [1484, 238] width 134 height 17
click at [1516, 336] on button "Save" at bounding box center [1537, 337] width 54 height 18
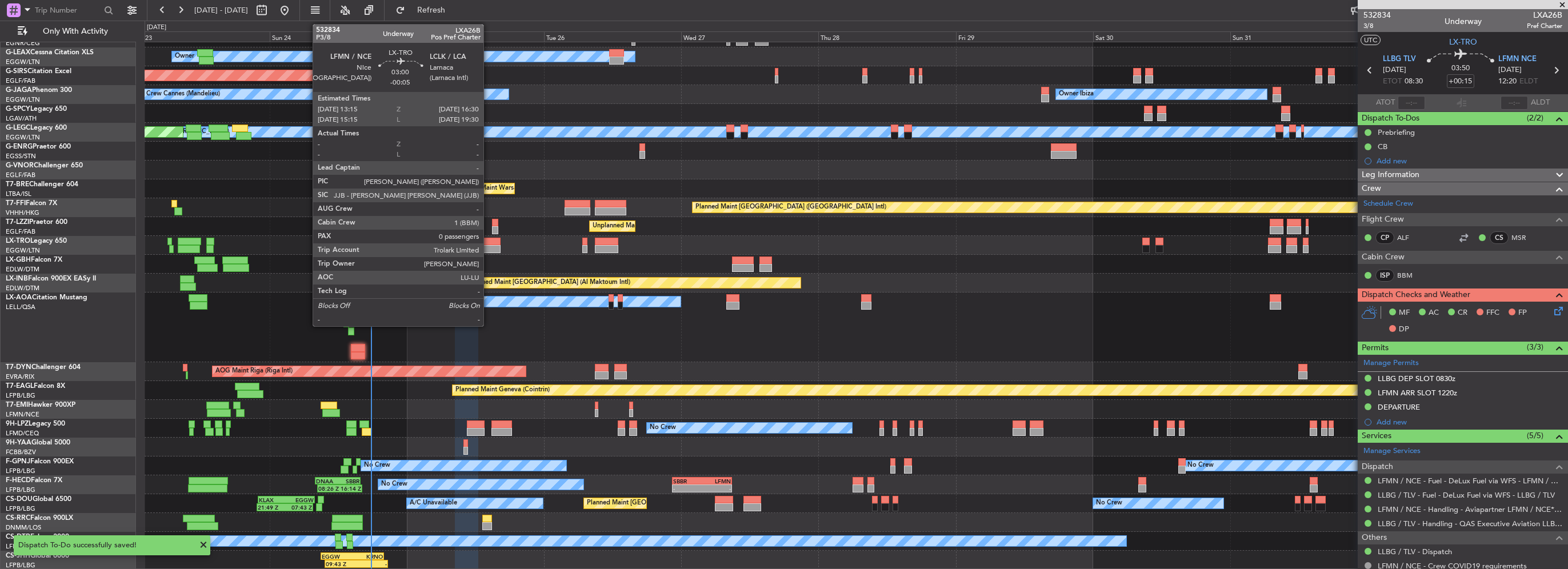
click at [489, 247] on div at bounding box center [491, 249] width 19 height 8
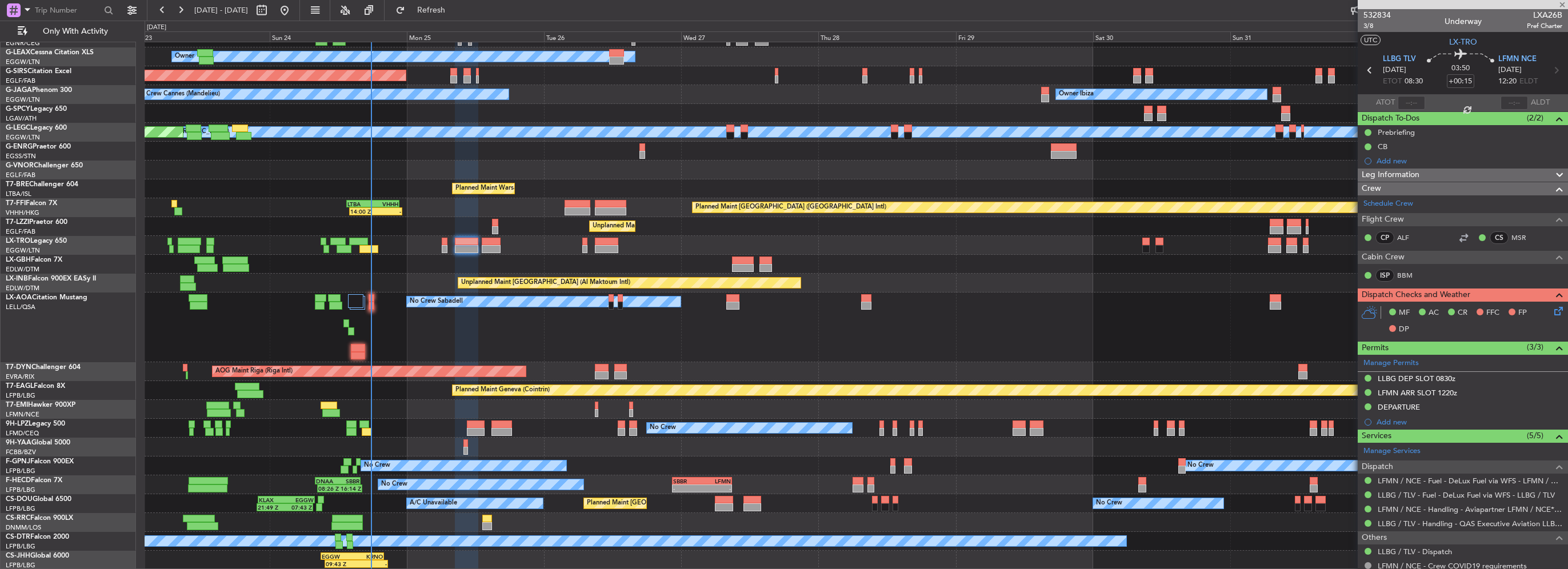
type input "-00:05"
type input "0"
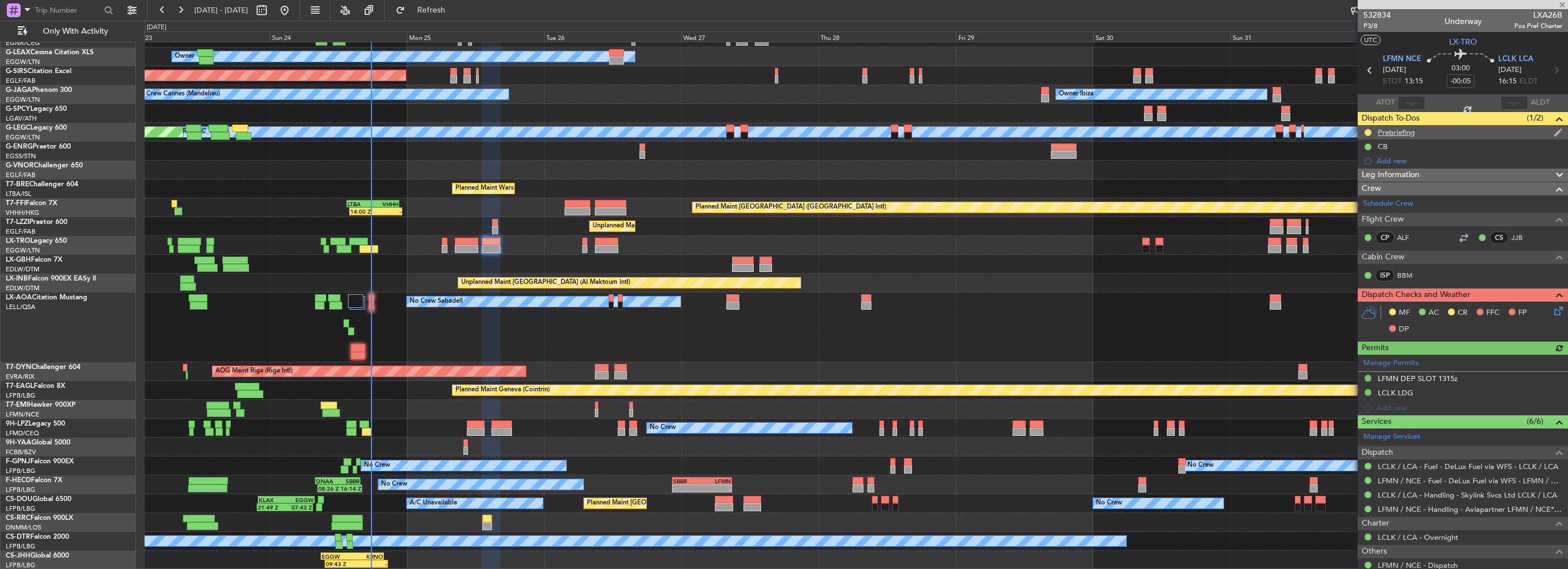
click at [1416, 136] on div "Prebriefing" at bounding box center [1463, 132] width 210 height 14
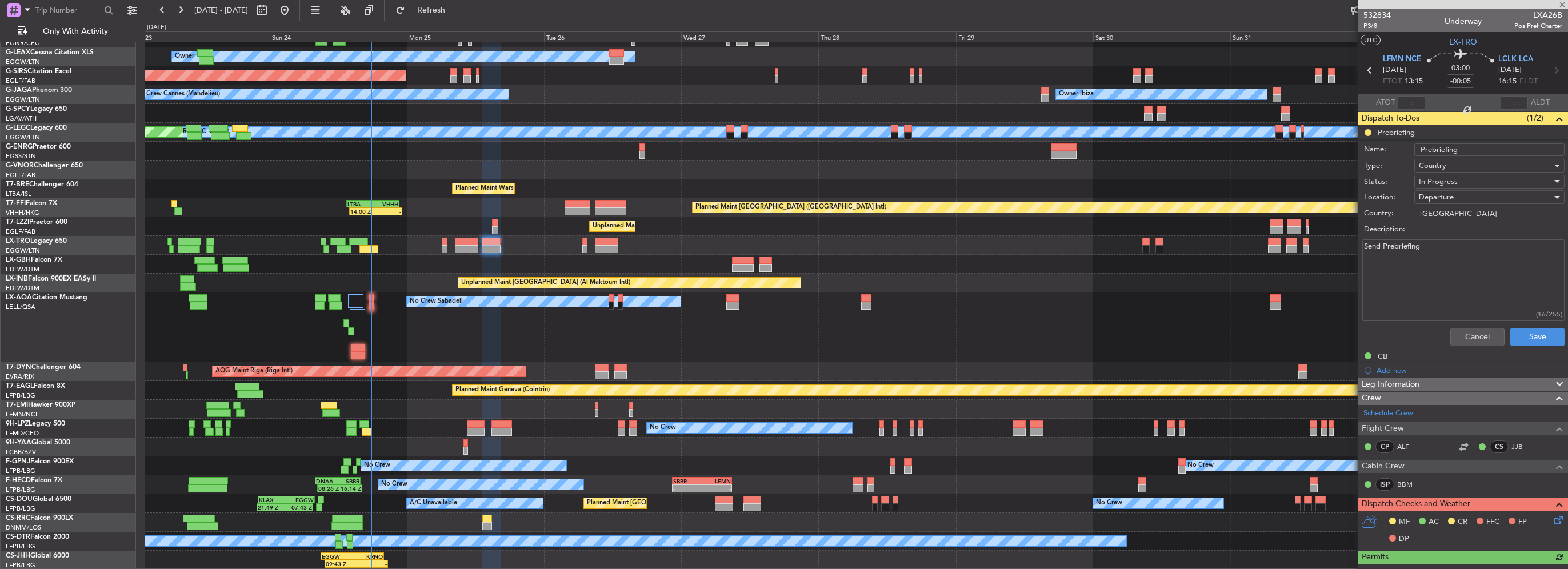
drag, startPoint x: 1465, startPoint y: 267, endPoint x: 1249, endPoint y: 264, distance: 216.0
click at [1257, 264] on fb-app "23 Aug 2025 - 02 Sep 2025 Refresh Quick Links Only With Activity Planned Maint …" at bounding box center [784, 288] width 1568 height 560
paste textarea "LCLK LFMN FUEL 5100 Cargo 50"
type textarea "LCLK LFMN FUEL 5100 Cargo 50"
click at [1457, 181] on div "In Progress" at bounding box center [1485, 181] width 133 height 17
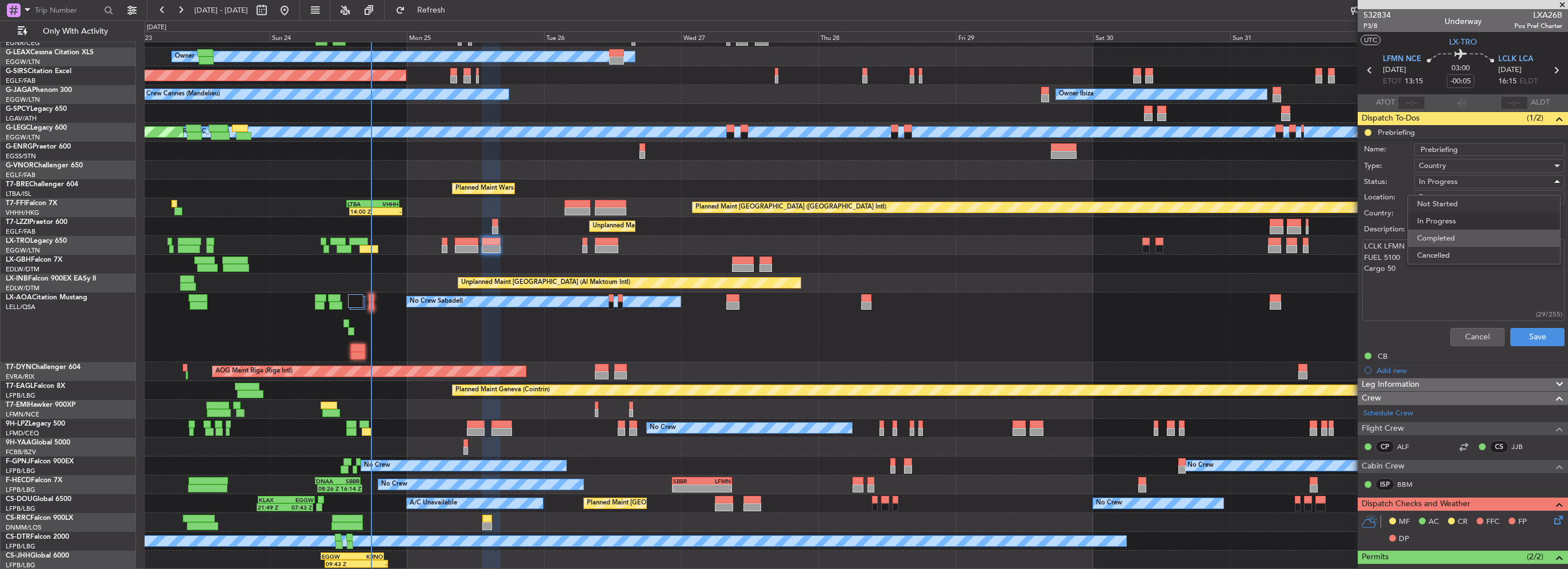
click at [1451, 237] on span "Completed" at bounding box center [1484, 238] width 134 height 17
click at [1519, 336] on button "Save" at bounding box center [1537, 337] width 54 height 18
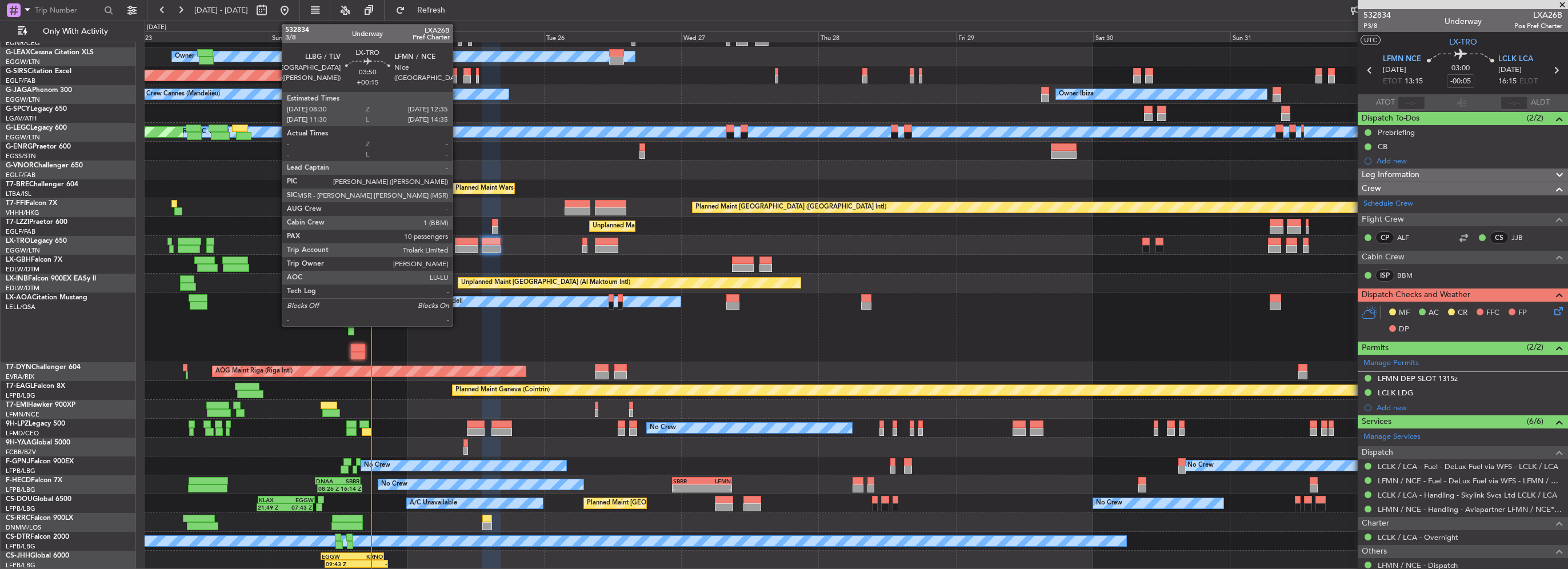
click at [458, 244] on div at bounding box center [466, 242] width 23 height 8
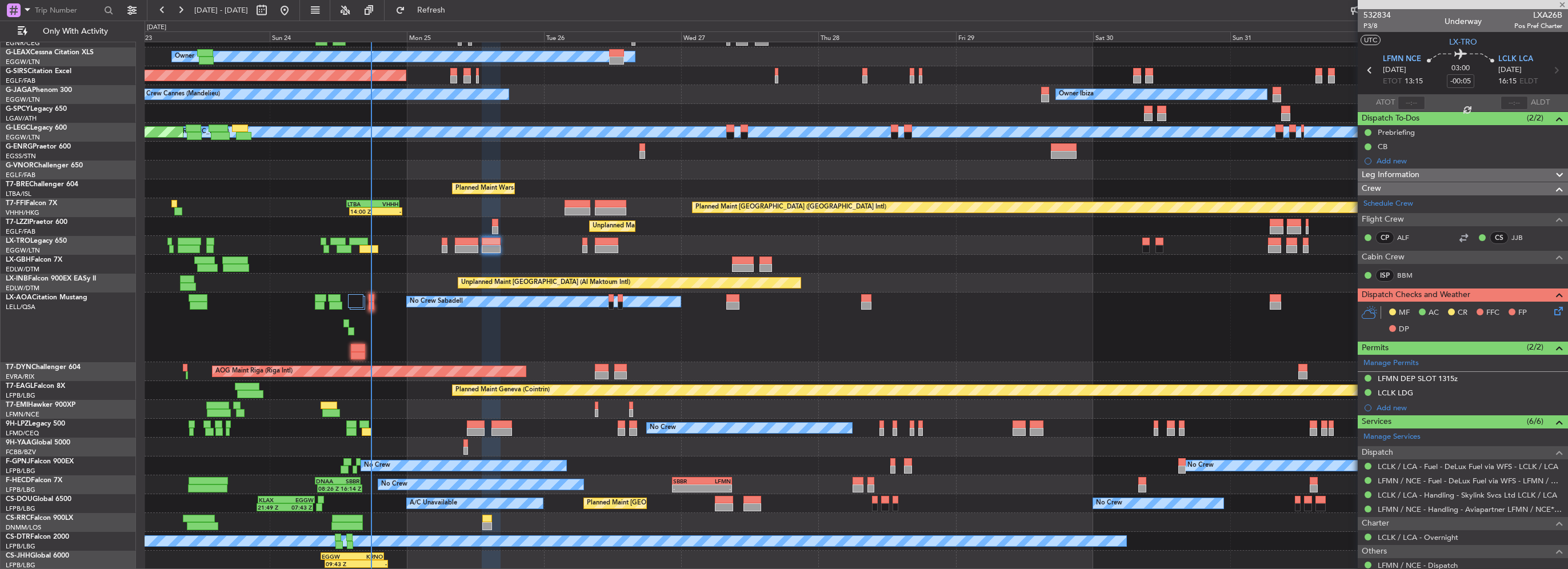
type input "+00:15"
type input "10"
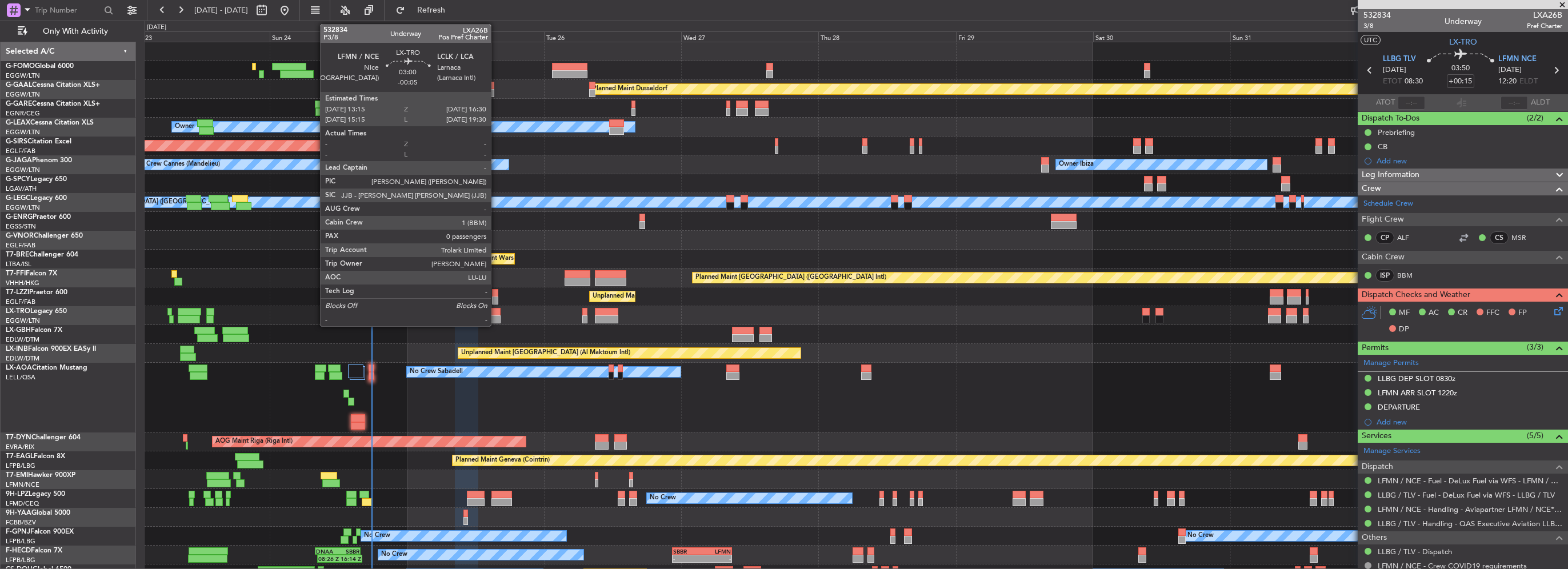
click at [496, 313] on div at bounding box center [491, 312] width 19 height 8
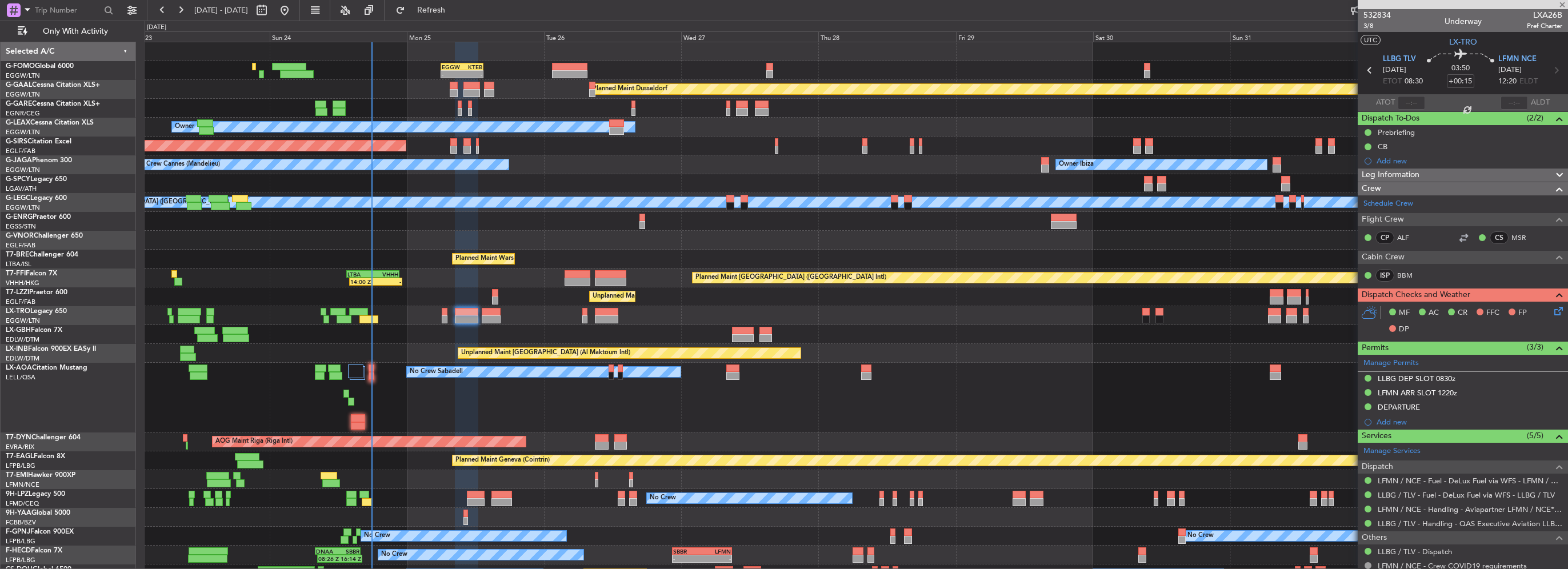
type input "-00:05"
type input "0"
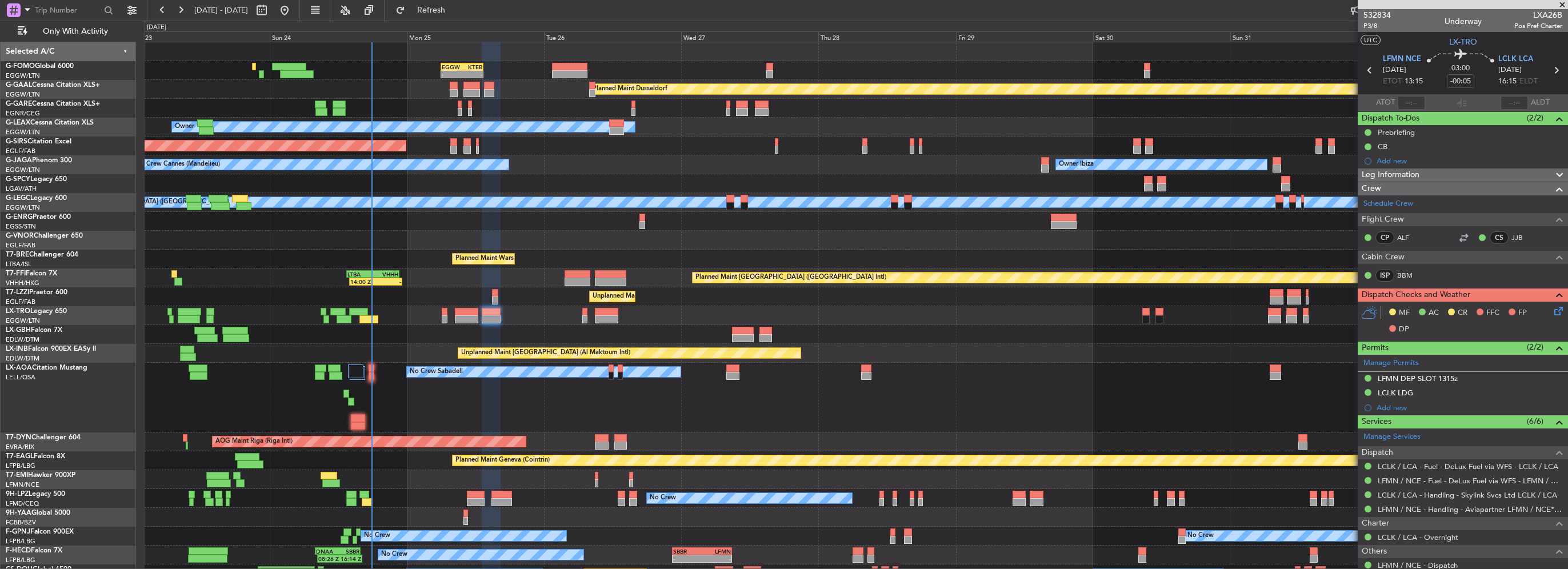
click at [465, 28] on div "0 0 Sat 23 Sun 24 Mon 25 Tue 26 Sep 2025 Wed 27 Thu 28 Fri 29 Sat 30 Sun 31 Mon…" at bounding box center [856, 32] width 1423 height 21
click at [467, 20] on fb-flight-board "23 Aug 2025 - 02 Sep 2025 Refresh Quick Links Only With Activity - - EGGW 06:00…" at bounding box center [784, 288] width 1568 height 560
click at [459, 16] on button "Refresh" at bounding box center [424, 10] width 69 height 18
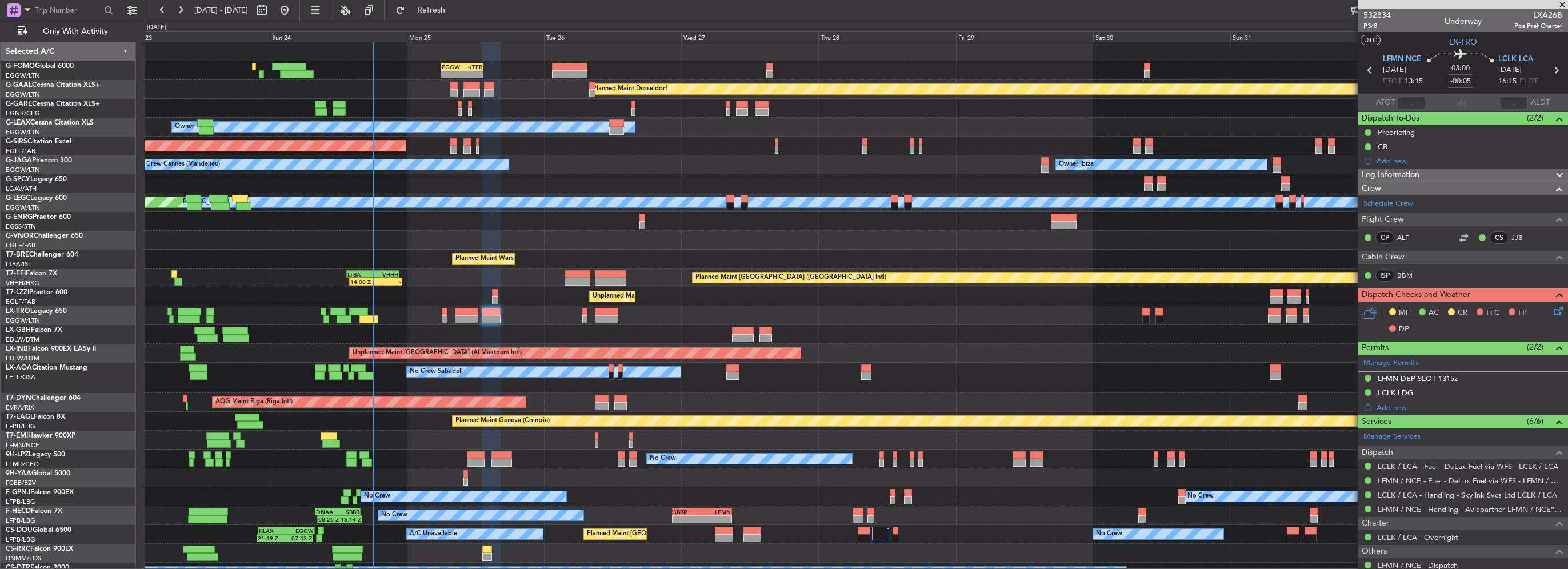
click at [184, 182] on div "- - EGGW 06:00 Z KTEB 13:25 Z Planned Maint Dusseldorf Unplanned Maint Chester …" at bounding box center [856, 321] width 1423 height 558
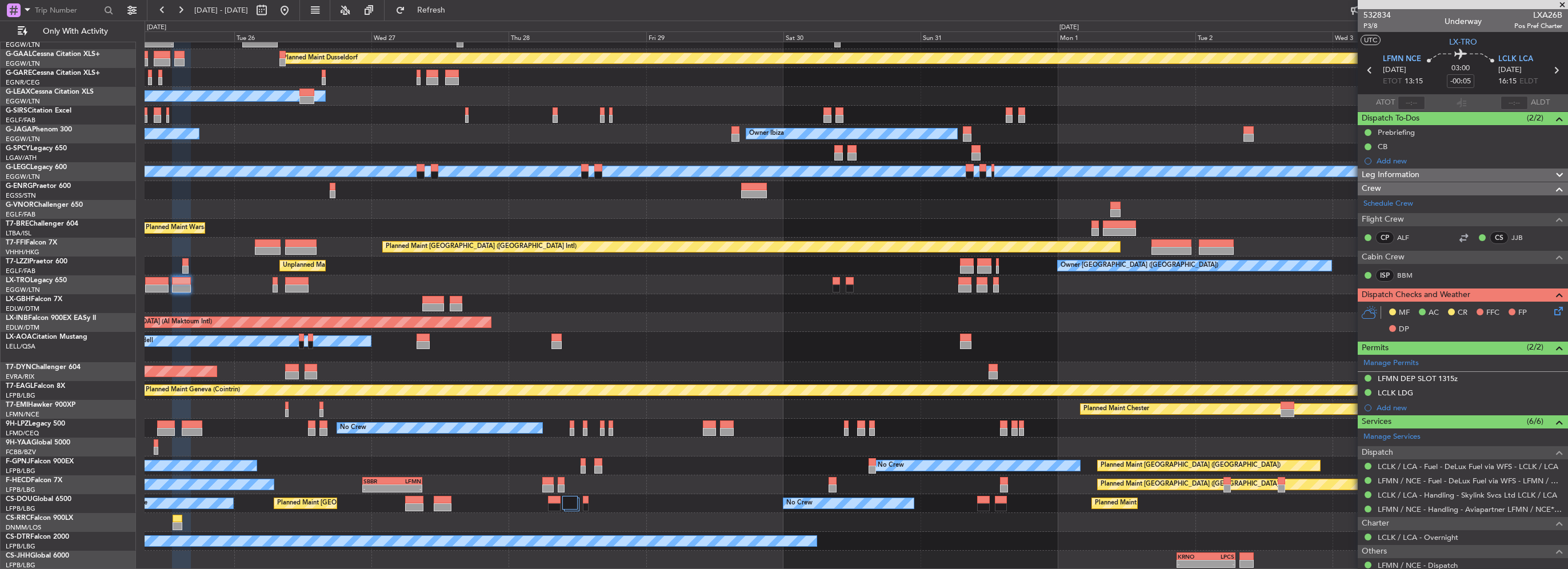
click at [375, 194] on div "- - EGGW 06:00 Z KTEB 13:25 Z Planned Maint Dusseldorf Owner Unplanned Maint Ox…" at bounding box center [856, 290] width 1423 height 558
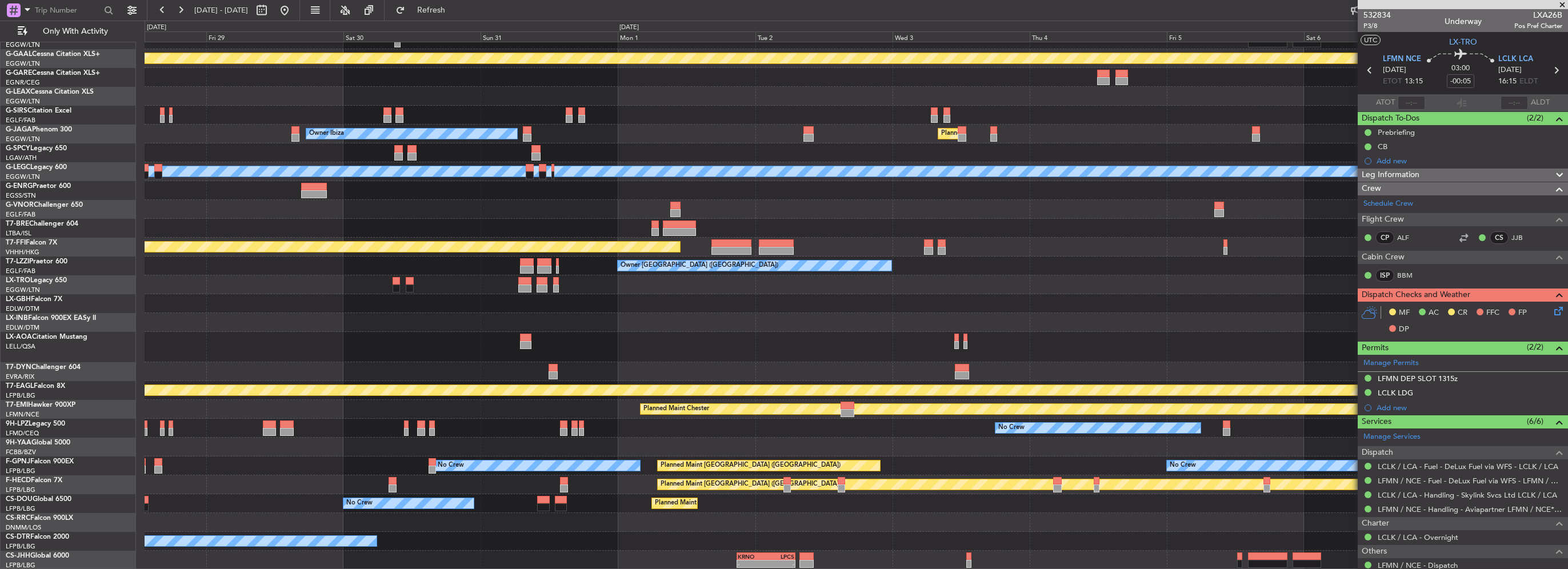
click at [717, 227] on div "Planned Maint Dusseldorf Owner Owner Ibiza Planned Maint London (Luton) A/C Una…" at bounding box center [856, 290] width 1423 height 558
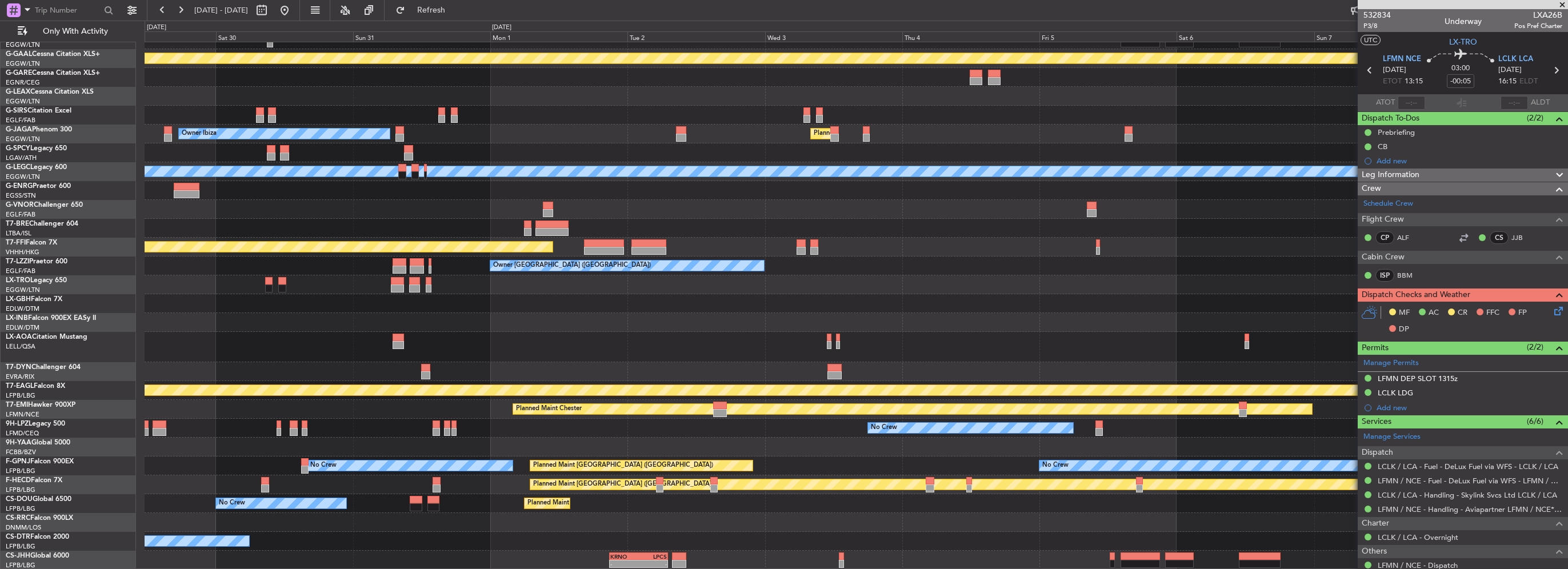
scroll to position [0, 0]
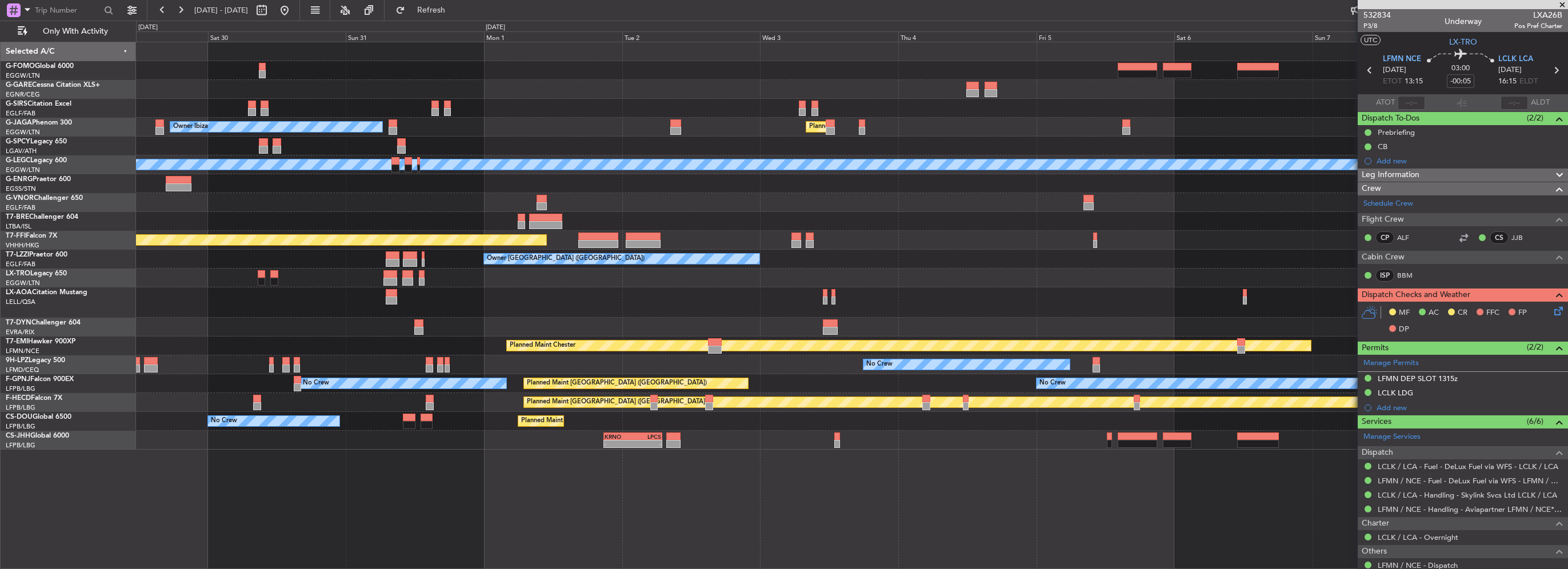
click at [878, 434] on div "- - KRNO 20:50 Z LPCS 07:05 Z" at bounding box center [852, 440] width 1432 height 19
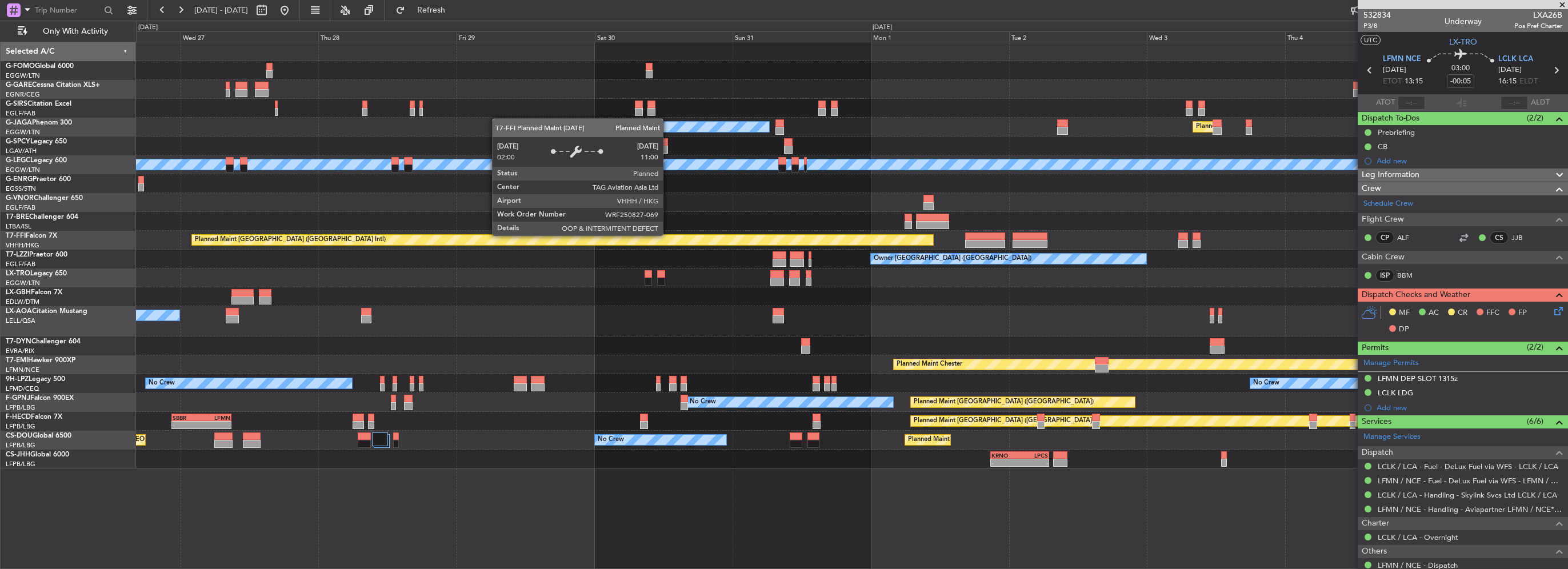
click at [667, 236] on div "Planned Maint [GEOGRAPHIC_DATA] ([GEOGRAPHIC_DATA] Intl)" at bounding box center [562, 240] width 741 height 10
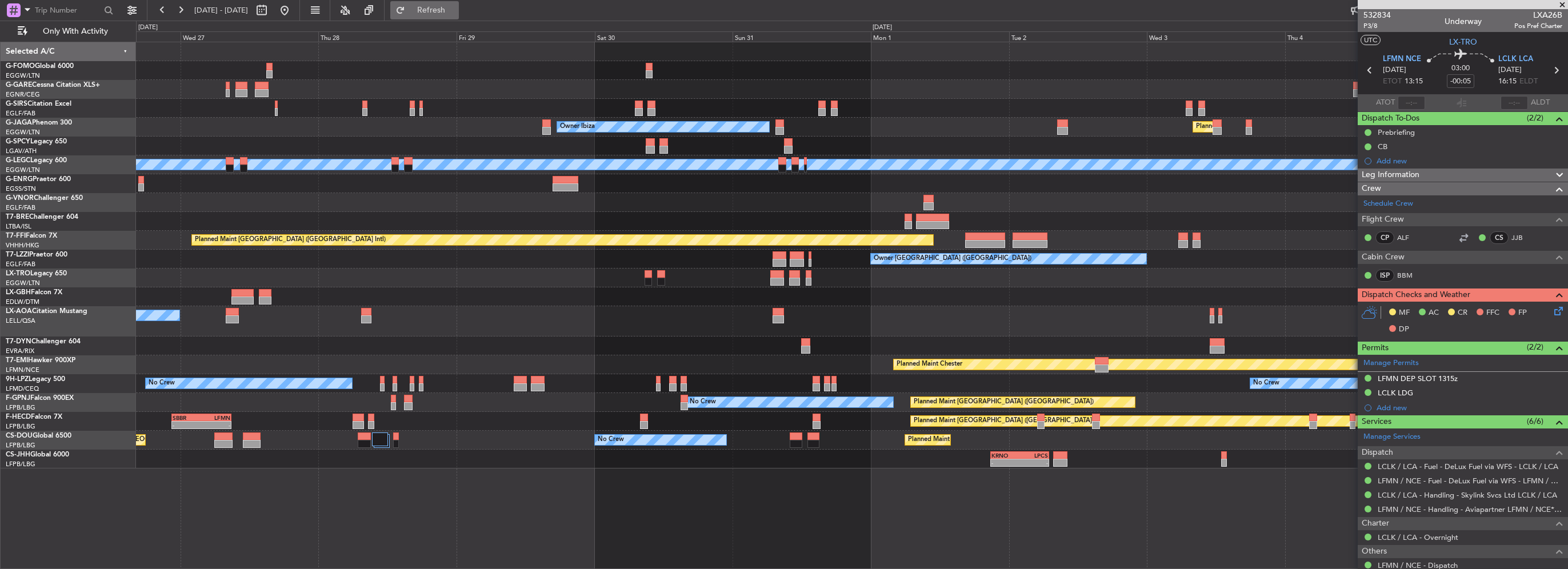
click at [455, 14] on span "Refresh" at bounding box center [431, 10] width 48 height 8
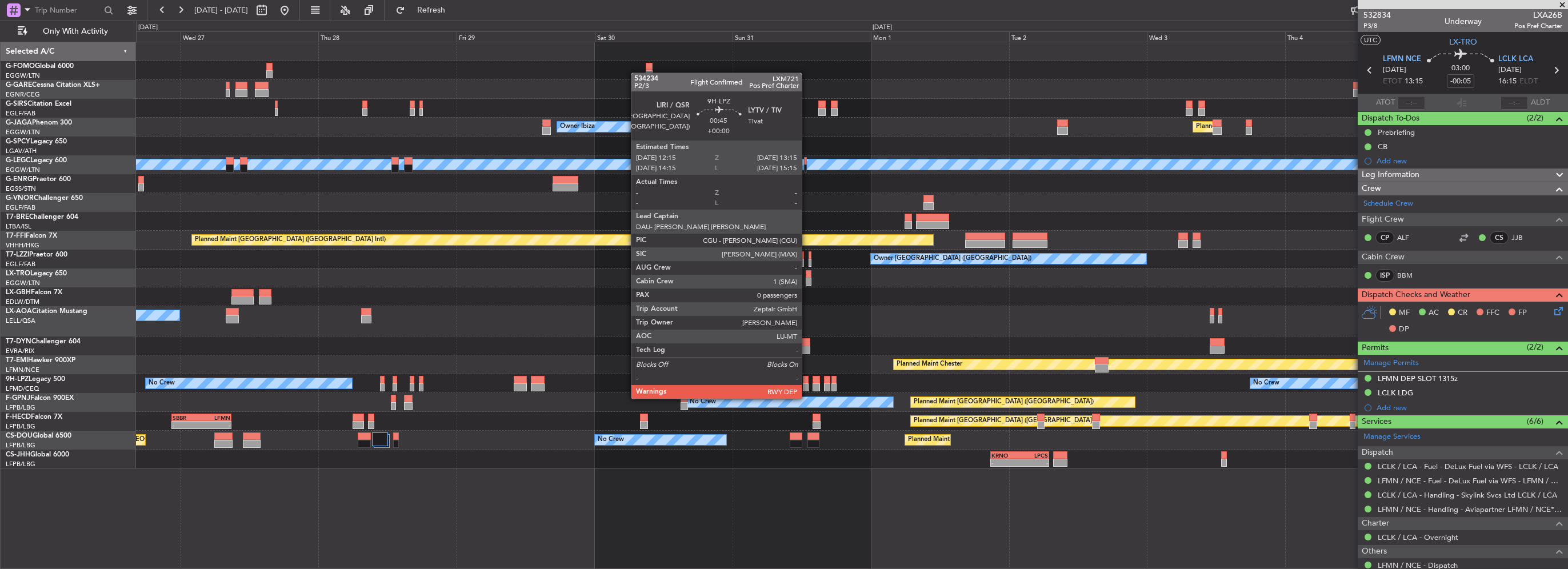
click at [807, 387] on div at bounding box center [806, 387] width 6 height 8
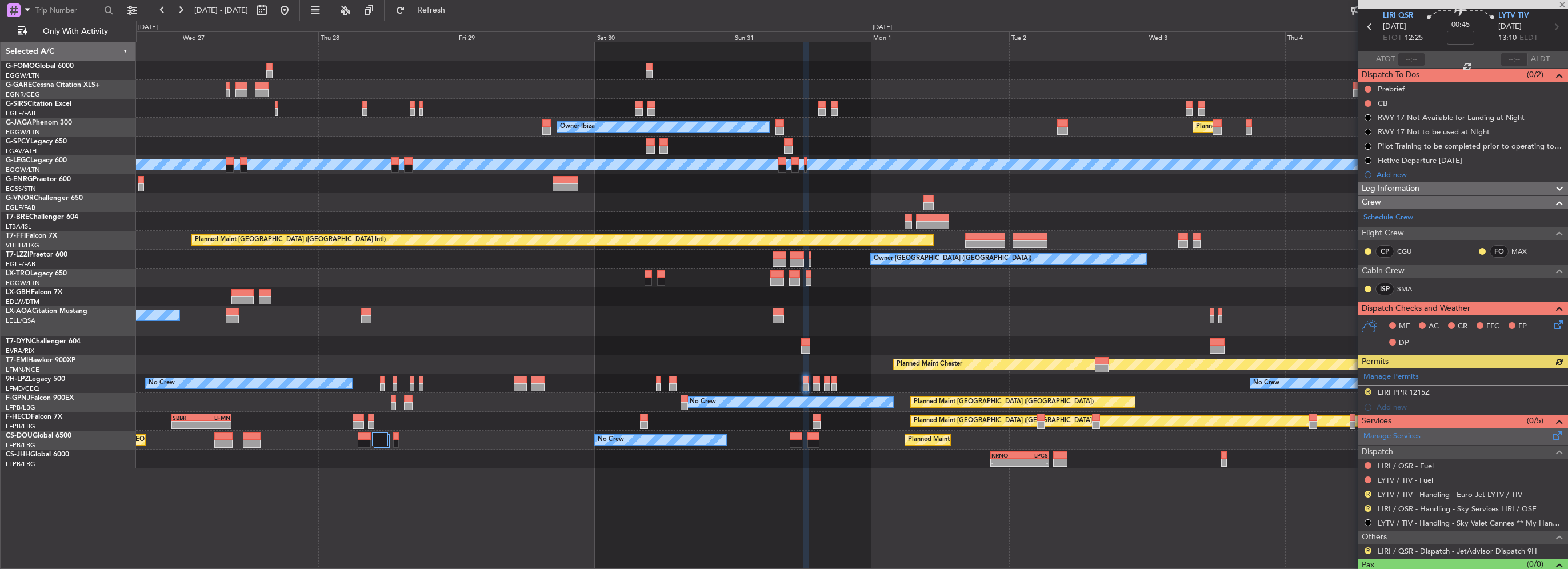
scroll to position [63, 0]
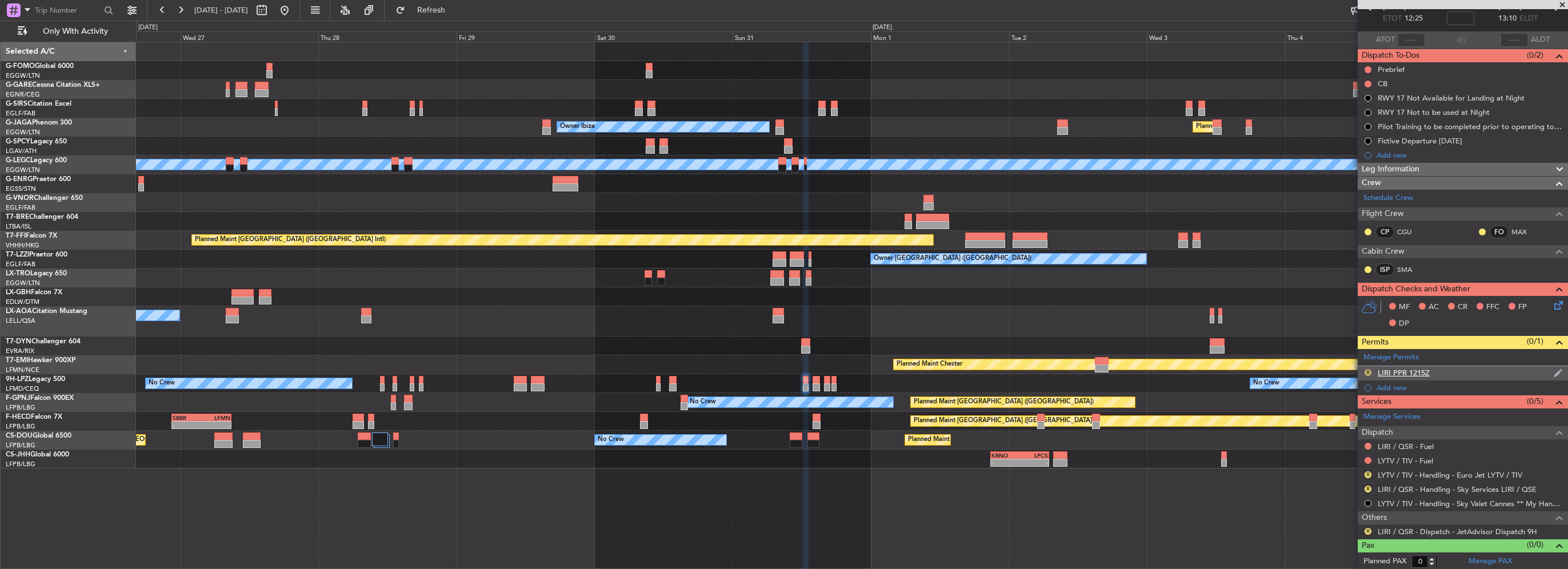
click at [1368, 372] on button "R" at bounding box center [1368, 372] width 7 height 7
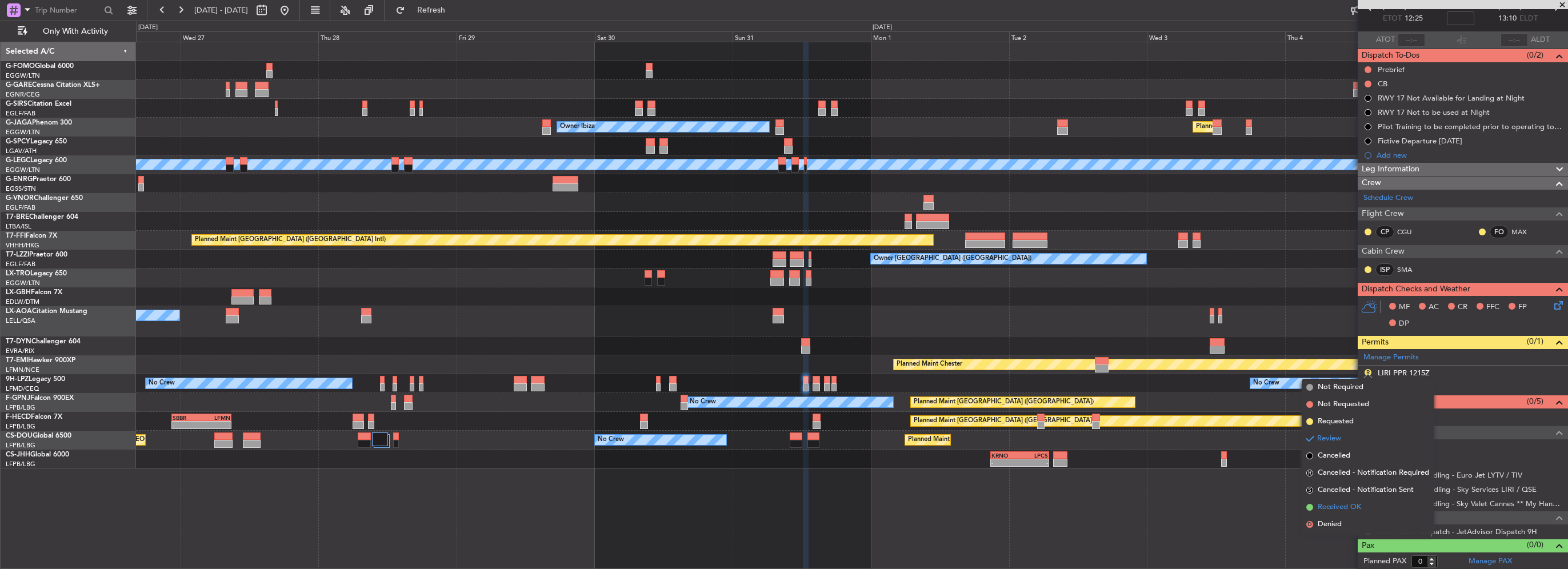
click at [1344, 509] on span "Received OK" at bounding box center [1339, 507] width 43 height 12
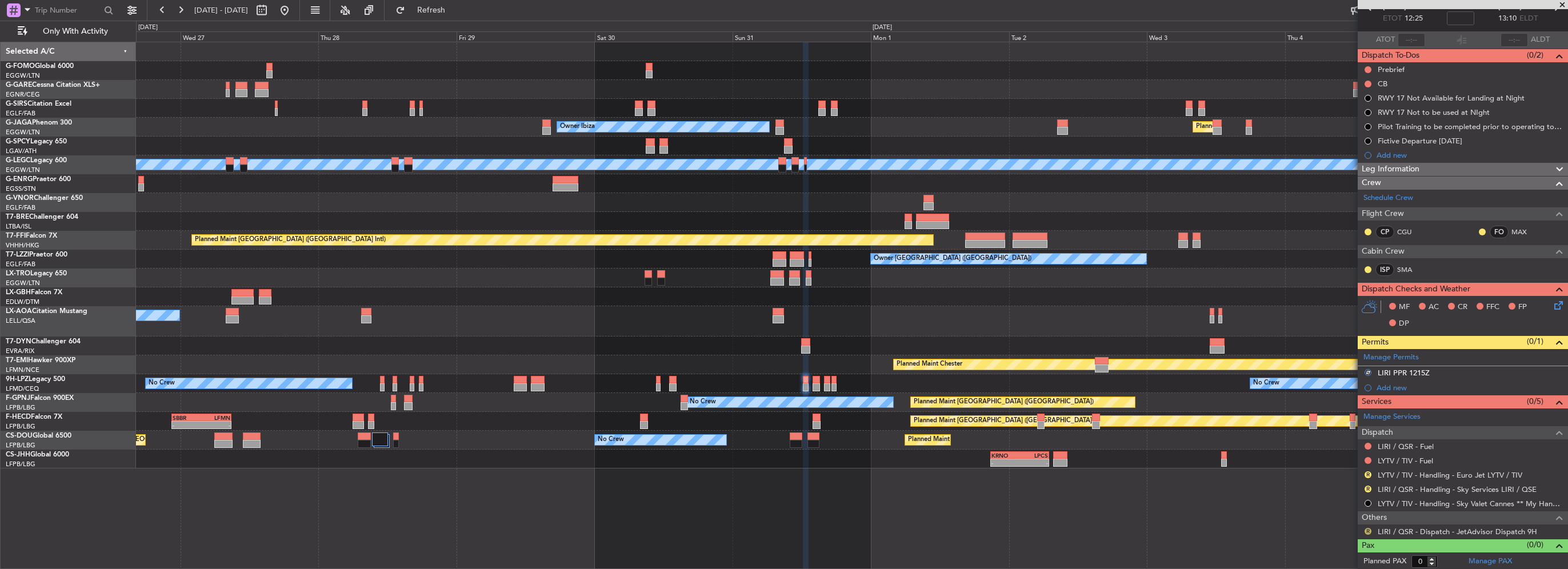
click at [1368, 530] on button "R" at bounding box center [1368, 531] width 7 height 7
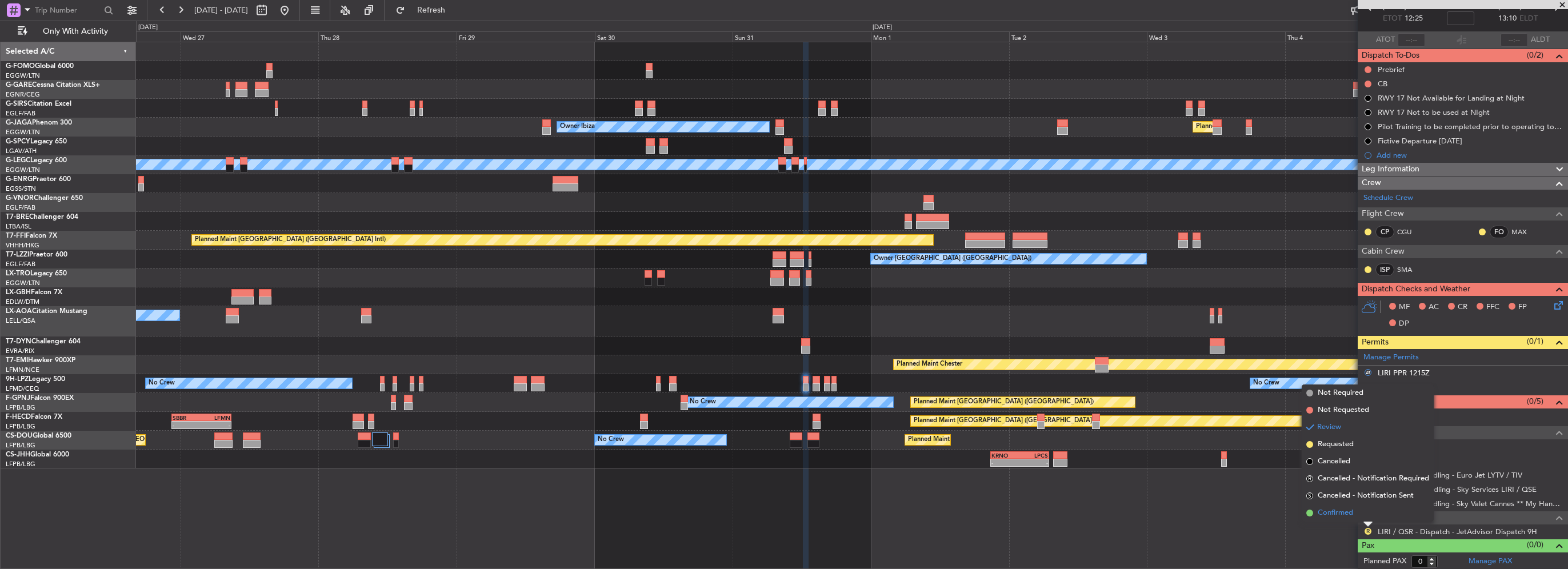
click at [1344, 517] on span "Confirmed" at bounding box center [1335, 513] width 35 height 12
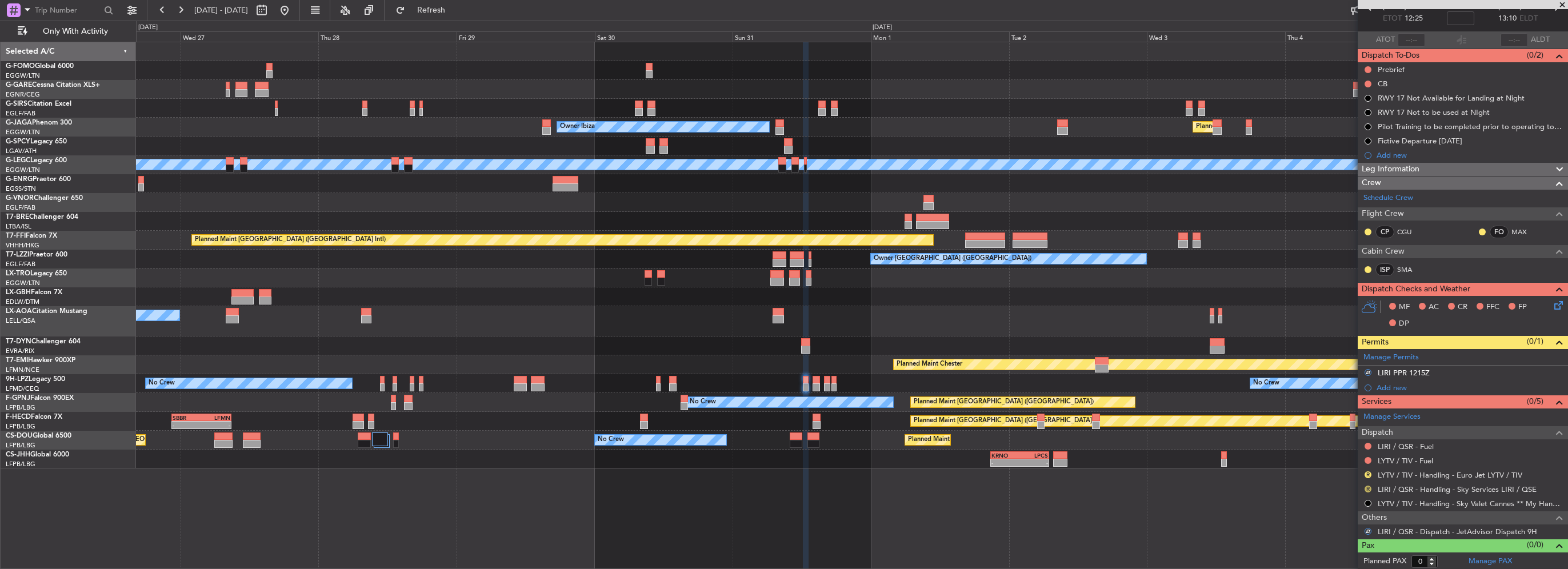
click at [1367, 486] on button "R" at bounding box center [1368, 489] width 7 height 7
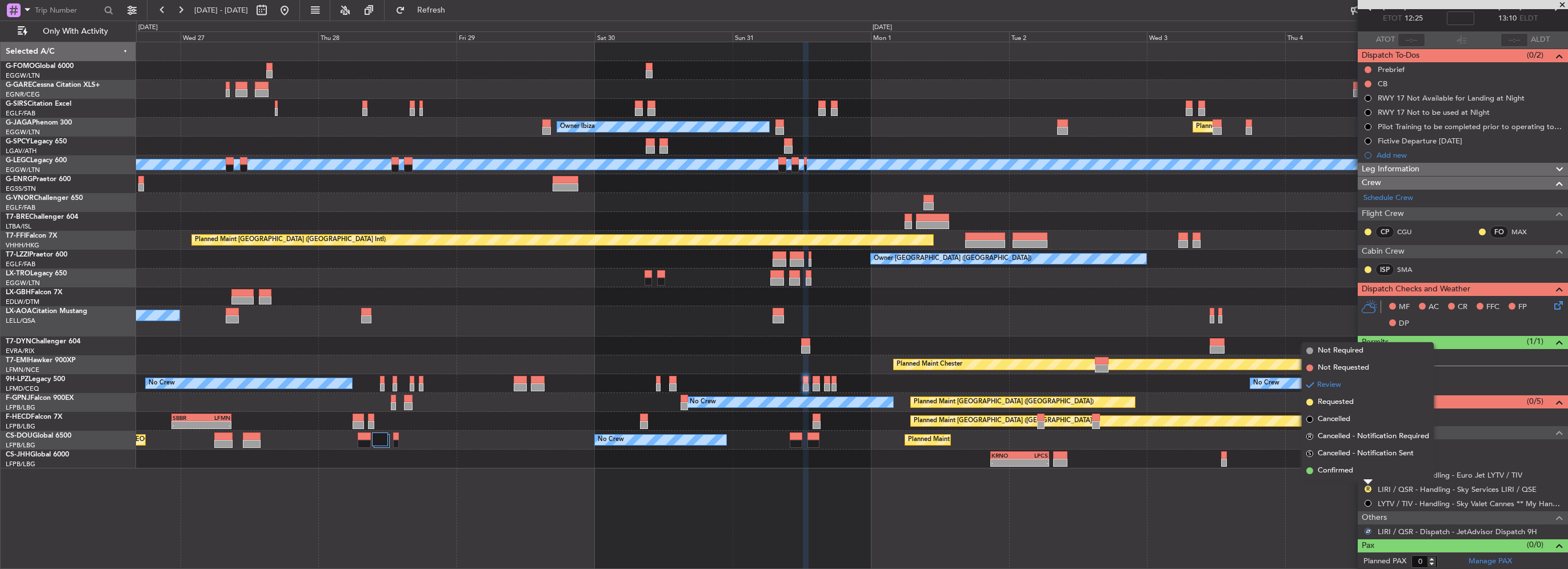
click at [1337, 470] on span "Confirmed" at bounding box center [1335, 470] width 35 height 12
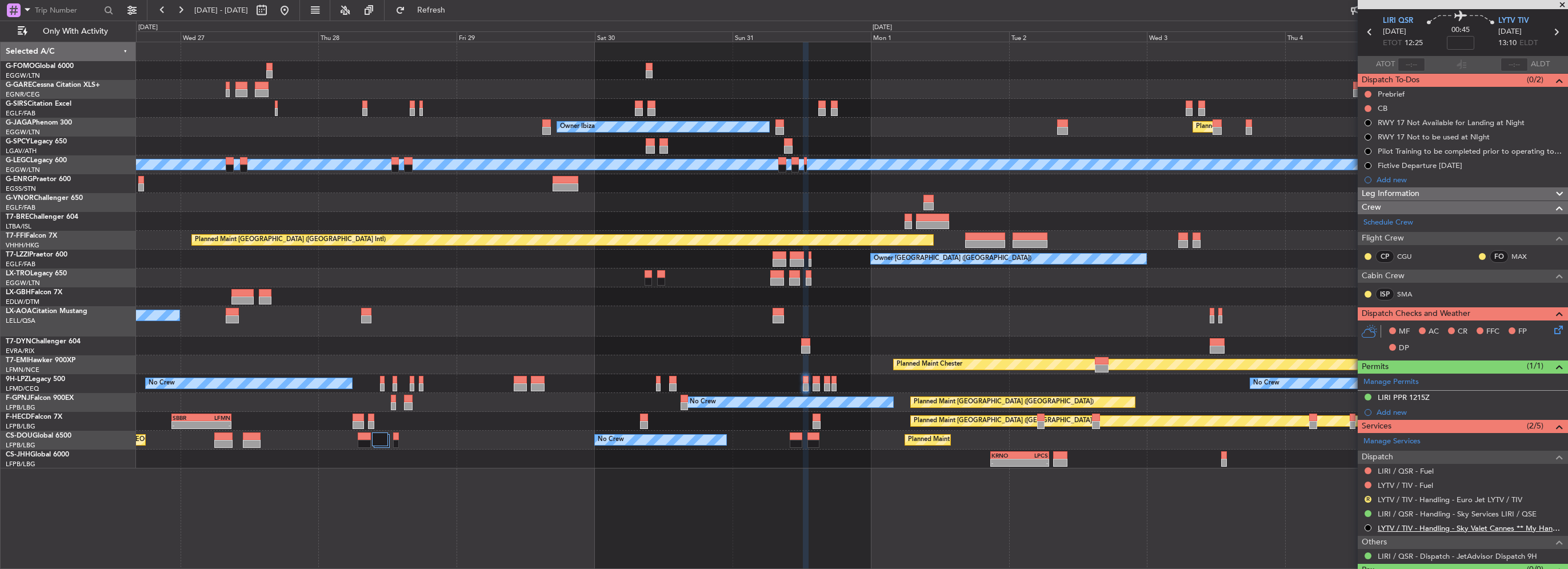
scroll to position [57, 0]
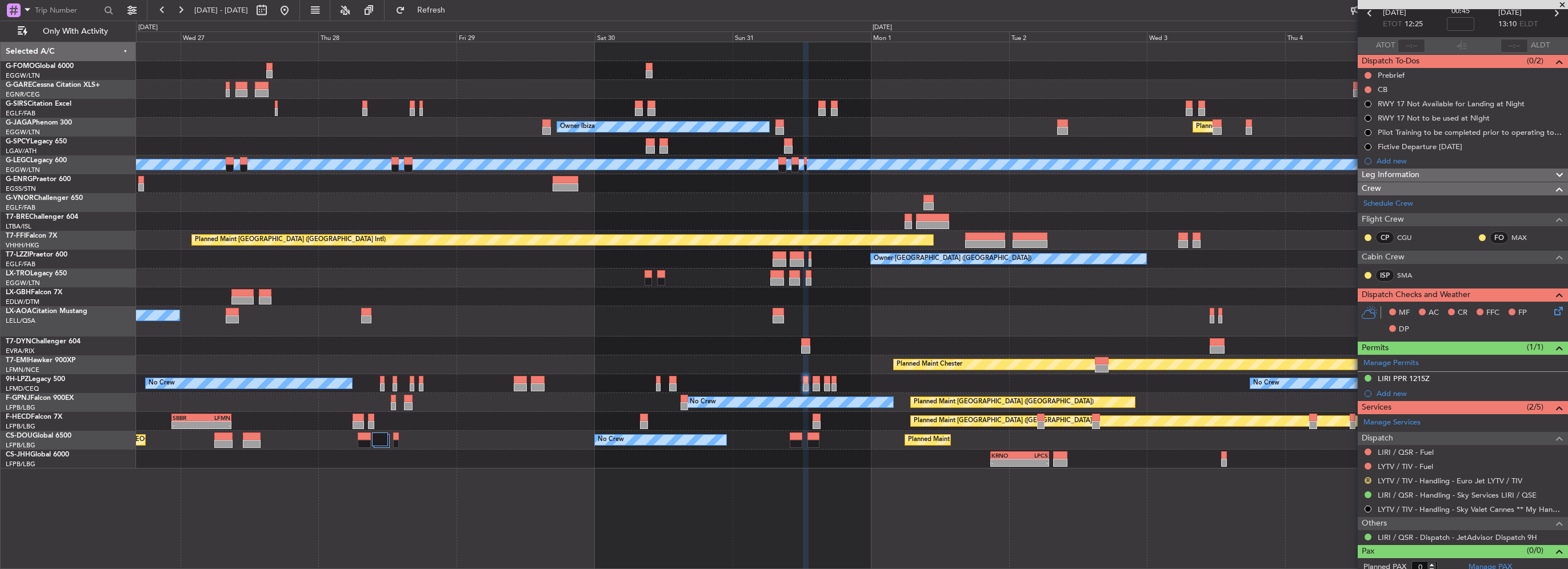
click at [1367, 479] on button "R" at bounding box center [1368, 480] width 7 height 7
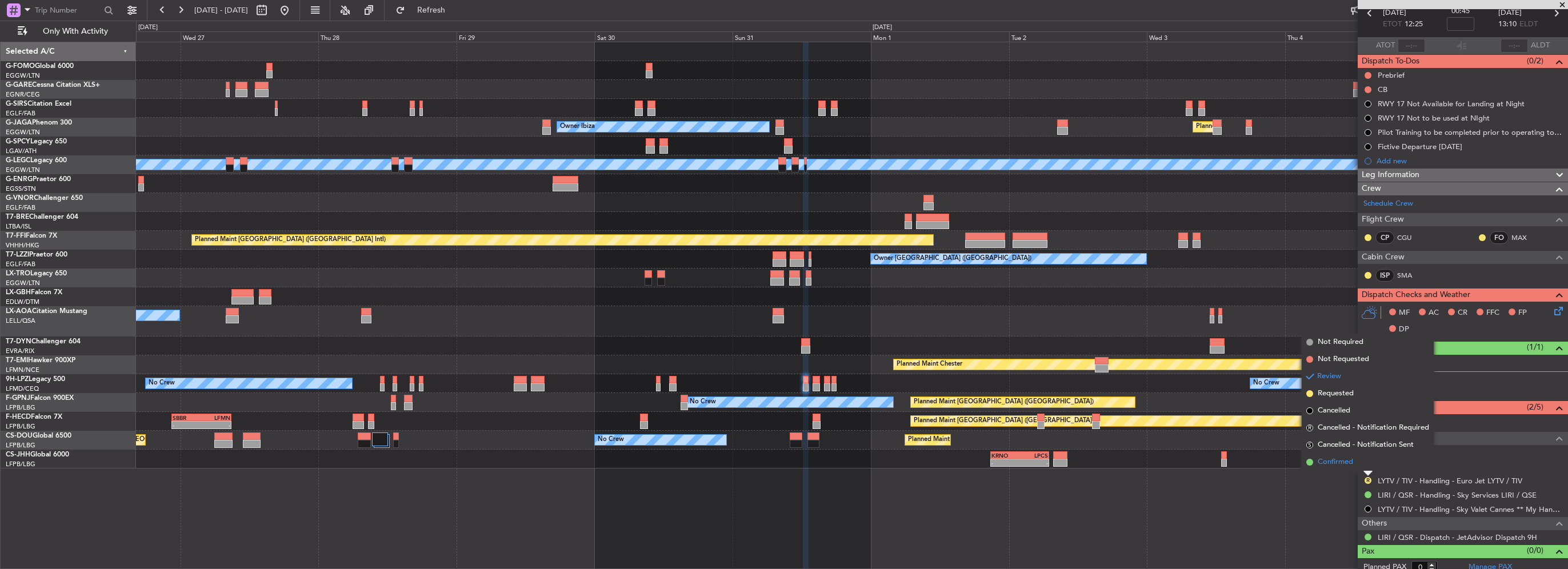
click at [1345, 462] on span "Confirmed" at bounding box center [1335, 462] width 35 height 12
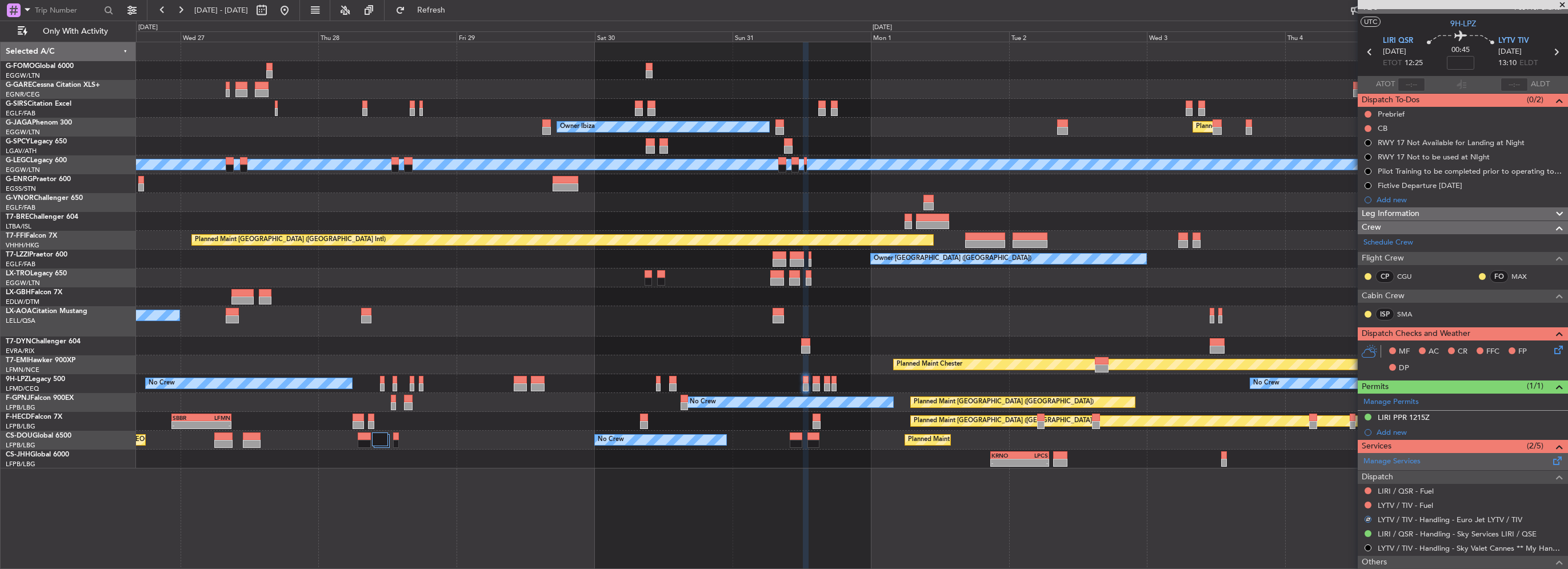
scroll to position [0, 0]
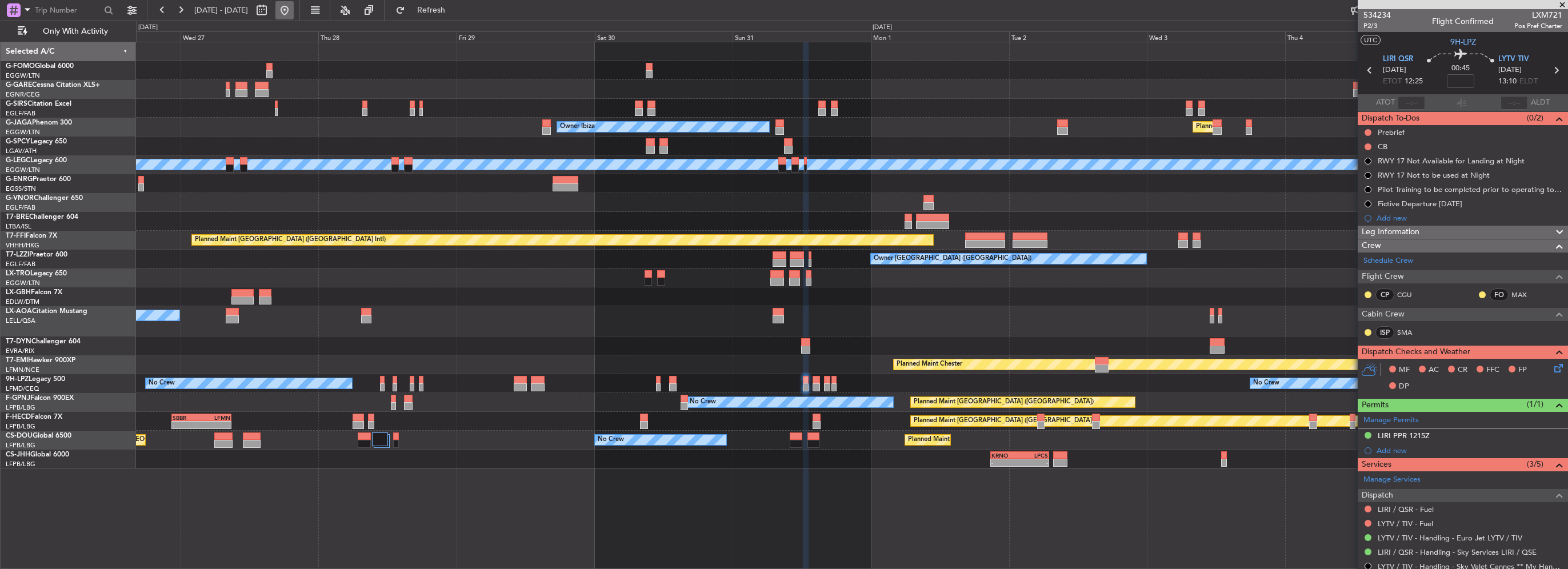
click at [294, 10] on button at bounding box center [284, 10] width 18 height 18
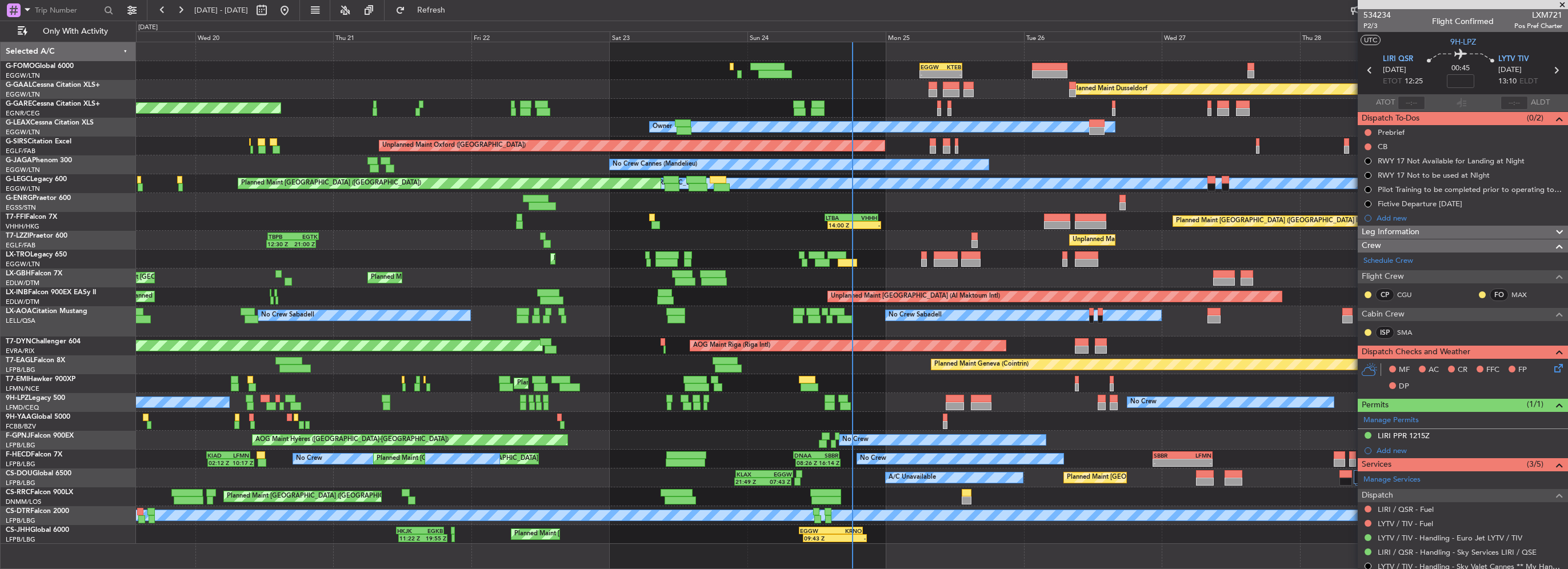
click at [693, 320] on div "No Crew Sabadell No Crew Sabadell No Crew Luxembourg (Findel)" at bounding box center [852, 321] width 1432 height 30
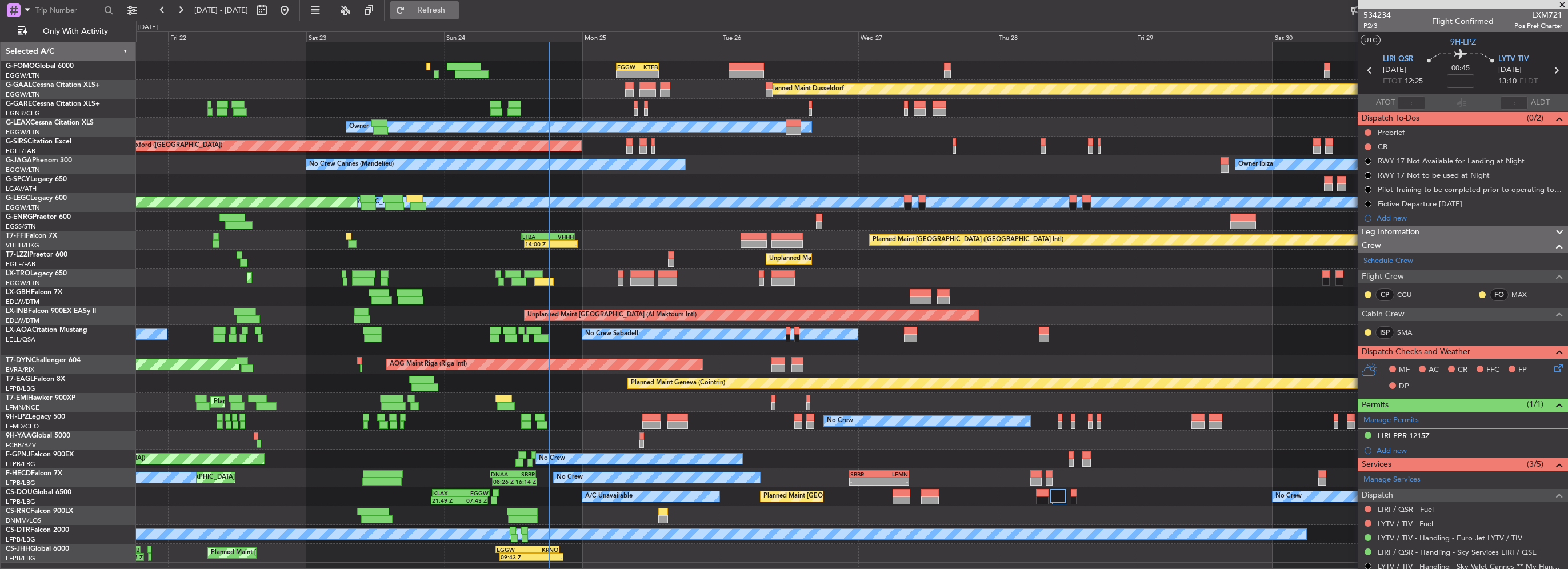
drag, startPoint x: 464, startPoint y: 13, endPoint x: 452, endPoint y: 17, distance: 12.6
click at [455, 13] on span "Refresh" at bounding box center [431, 10] width 48 height 8
drag, startPoint x: 483, startPoint y: 14, endPoint x: 397, endPoint y: 58, distance: 96.6
click at [455, 14] on span "Refresh" at bounding box center [431, 10] width 48 height 8
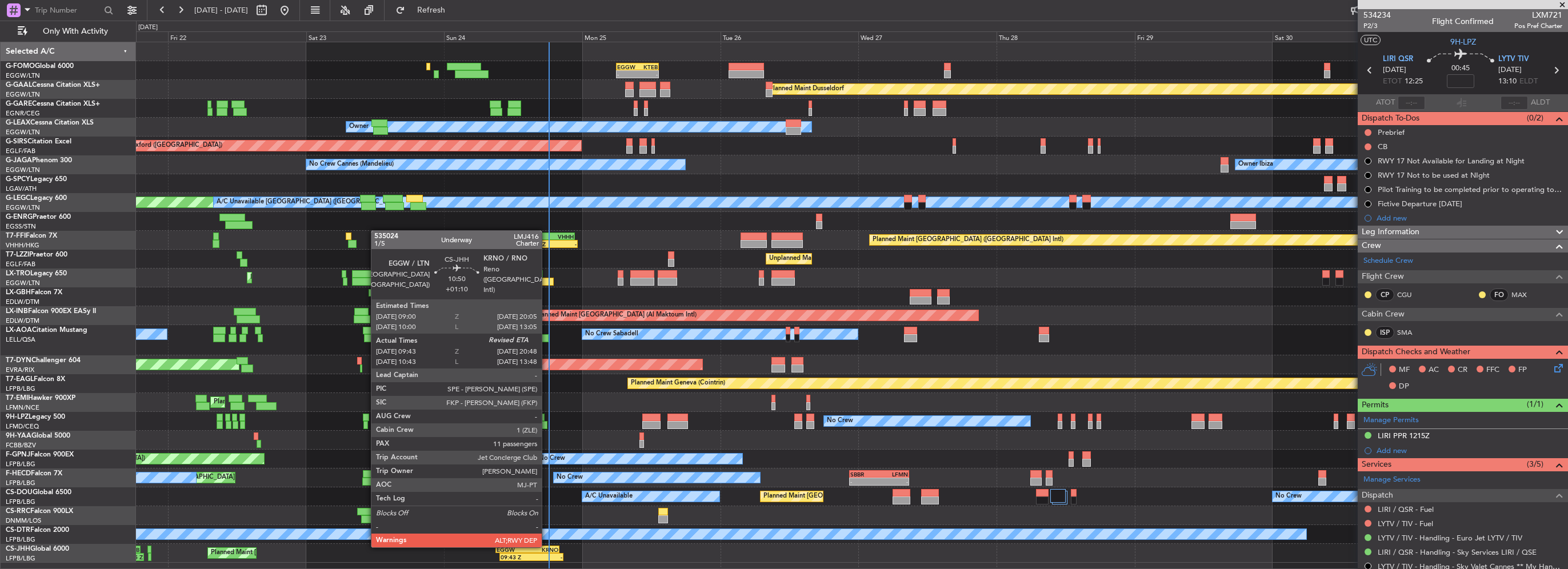
click at [547, 546] on div "KRNO" at bounding box center [542, 549] width 31 height 7
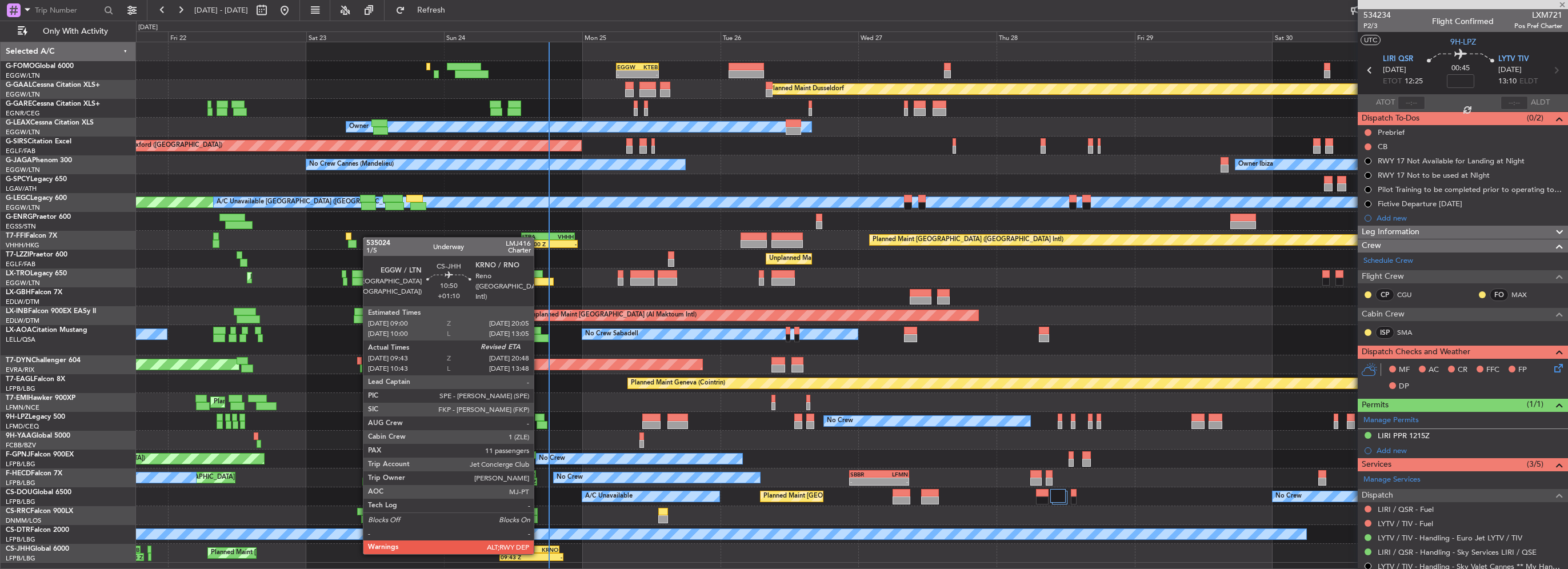
type input "+01:10"
type input "09:53"
type input "11"
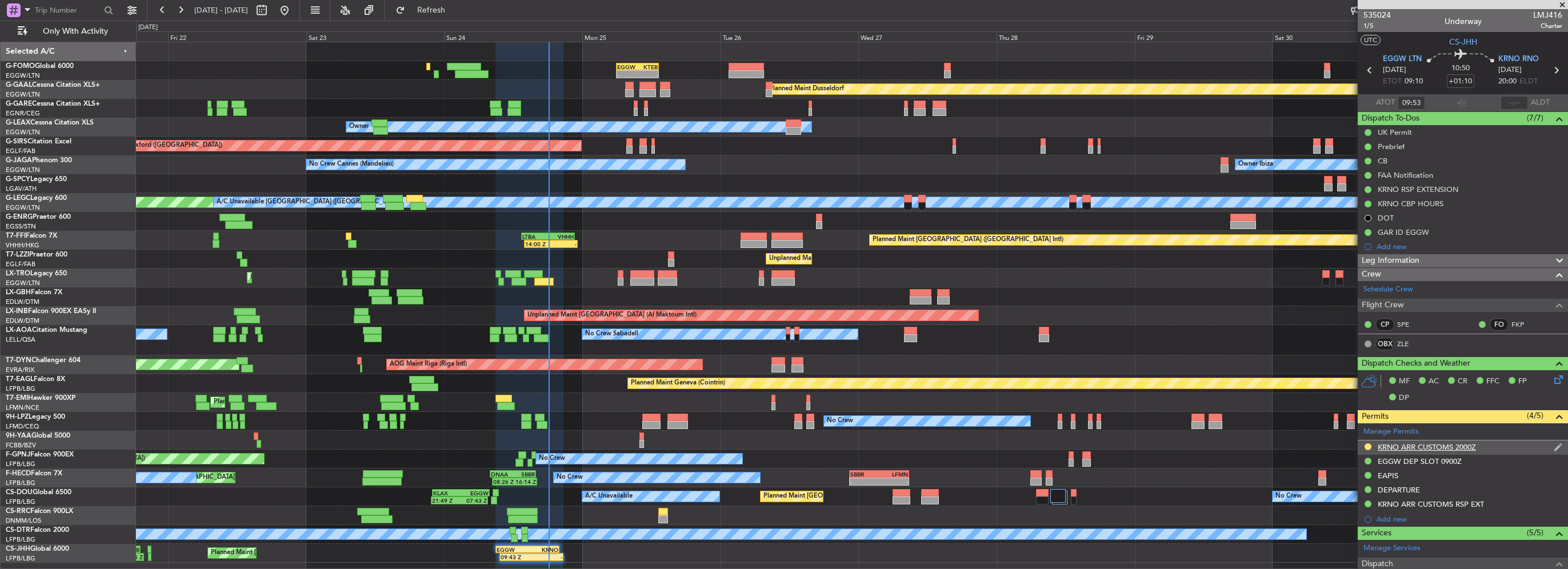
click at [1491, 446] on div "KRNO ARR CUSTOMS 2000Z" at bounding box center [1463, 447] width 210 height 14
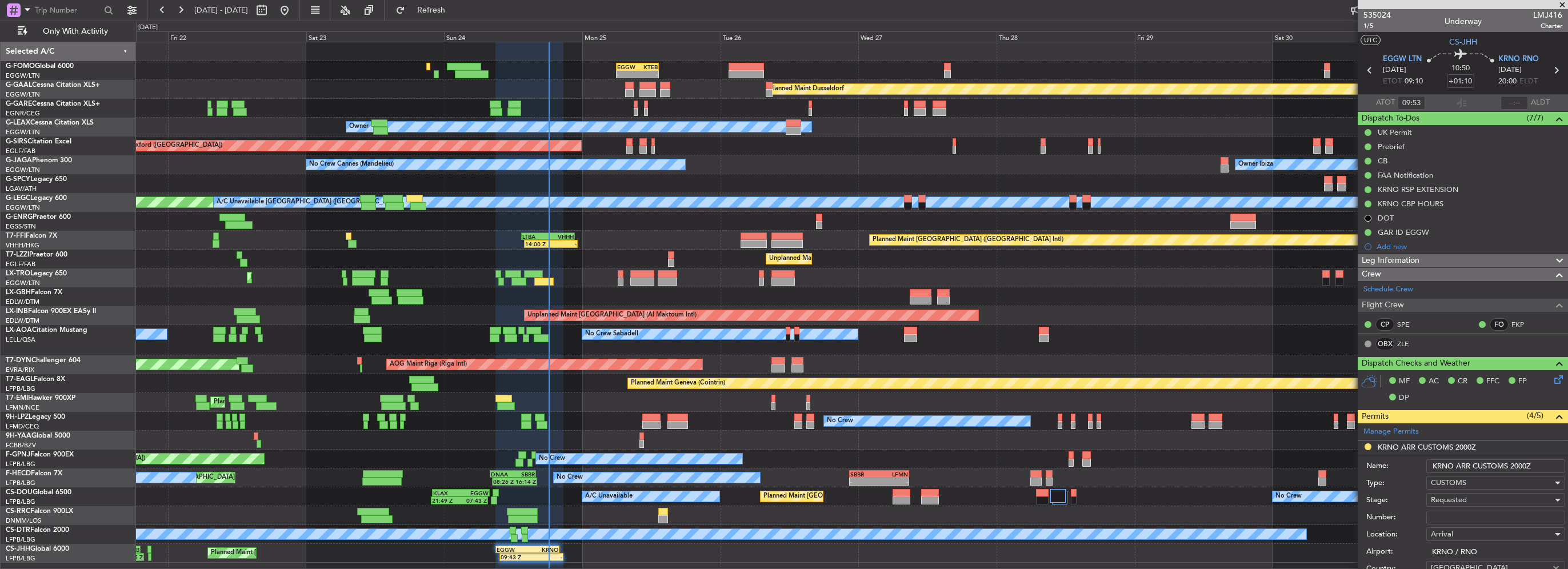
click at [1520, 469] on input "KRNO ARR CUSTOMS 2000Z" at bounding box center [1496, 466] width 139 height 14
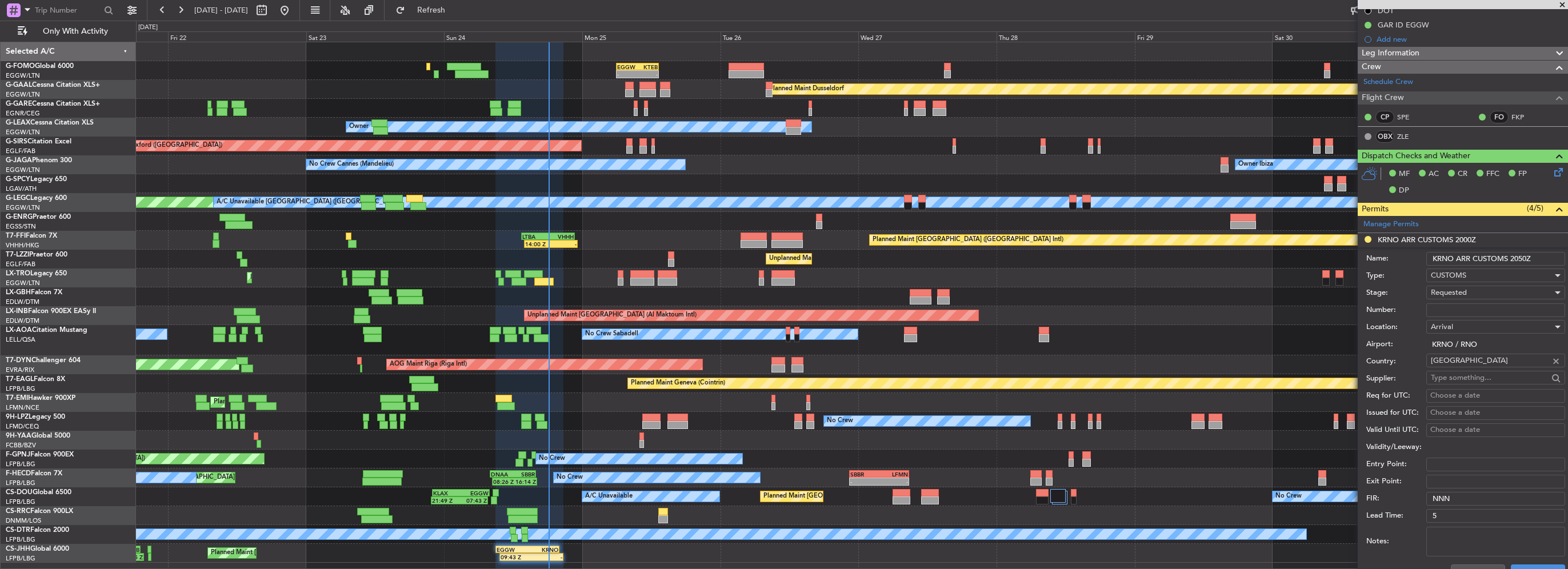
scroll to position [229, 0]
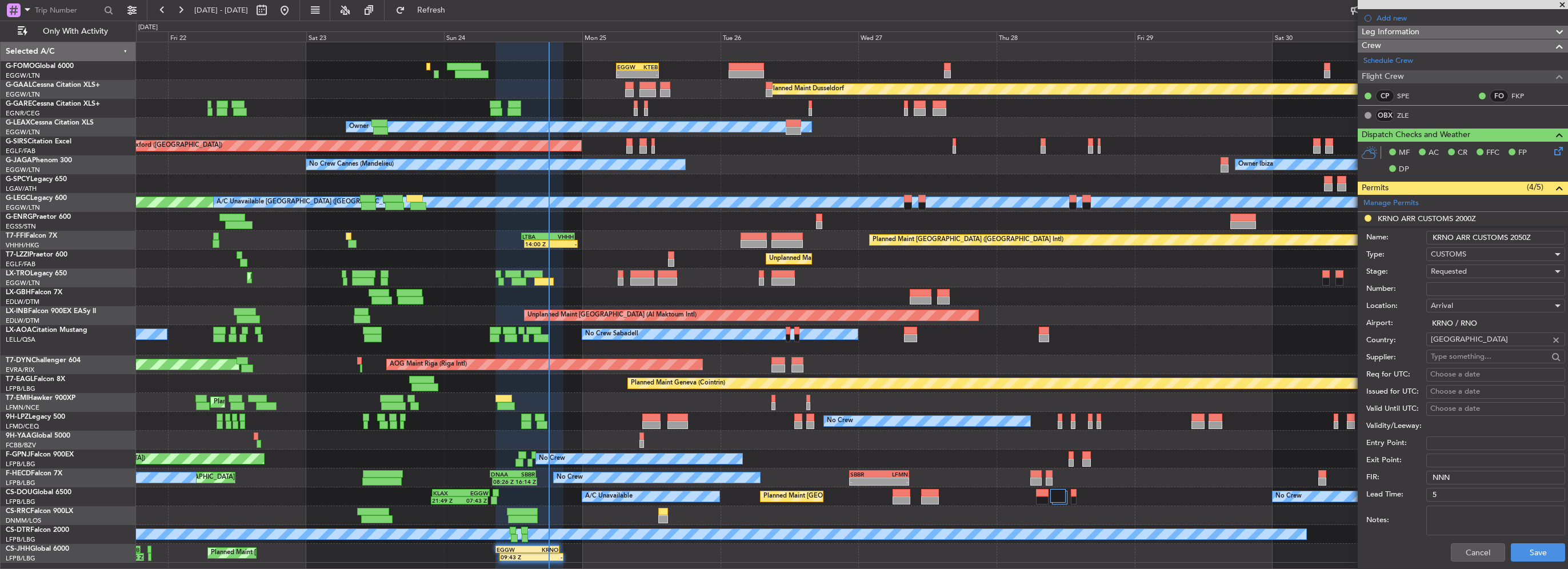
type input "KRNO ARR CUSTOMS 2050Z"
click at [1489, 268] on div "Requested" at bounding box center [1492, 271] width 122 height 17
click at [1484, 357] on span "Received OK" at bounding box center [1491, 358] width 120 height 17
click at [1541, 557] on button "Save" at bounding box center [1538, 553] width 54 height 18
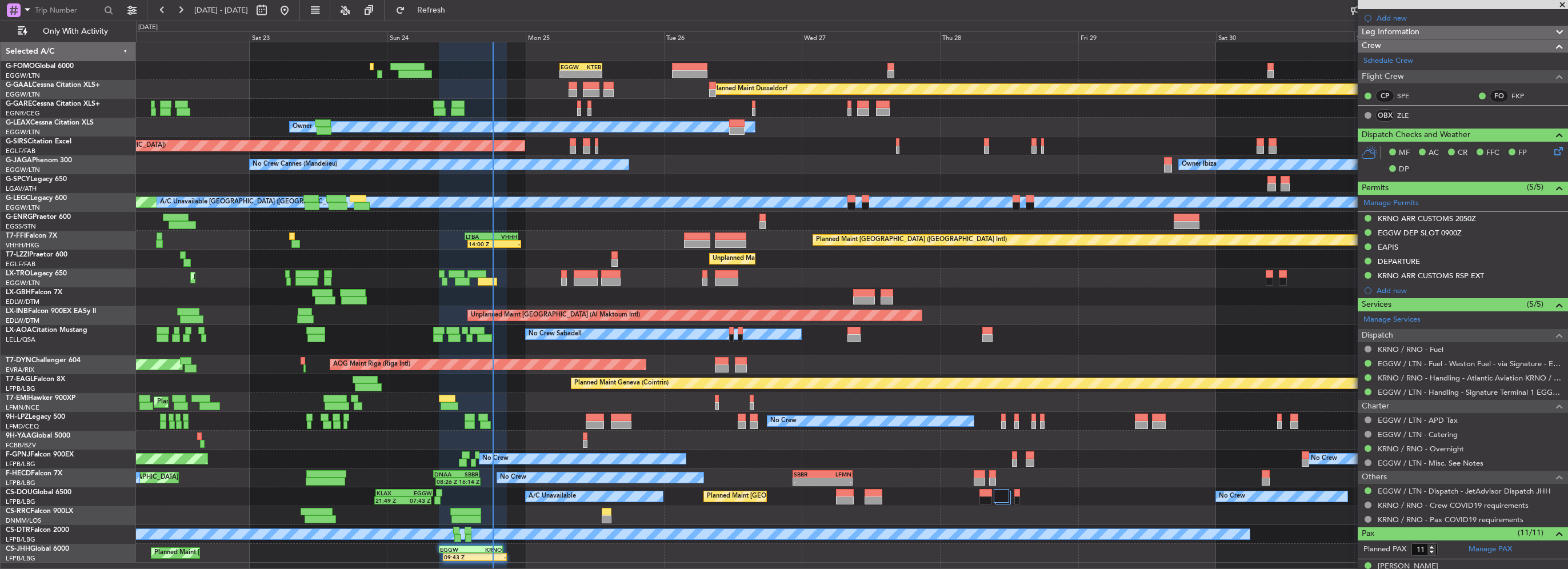
click at [830, 222] on div at bounding box center [852, 221] width 1432 height 19
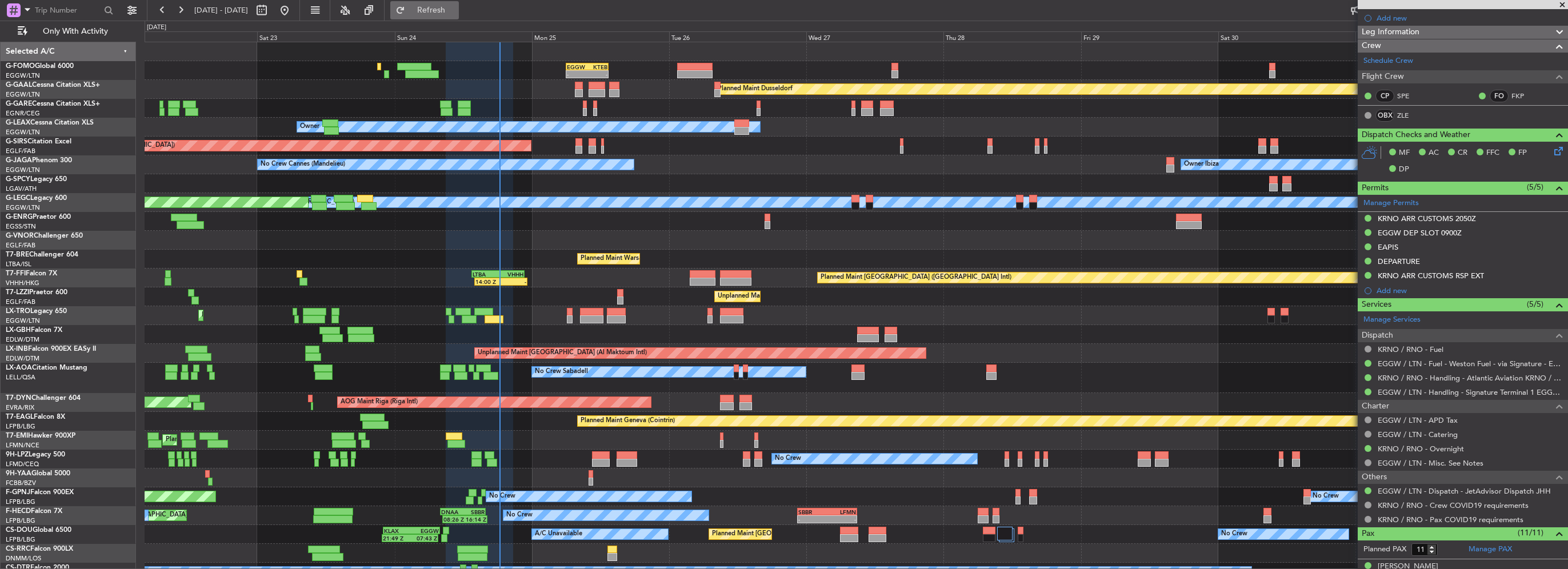
click at [459, 16] on button "Refresh" at bounding box center [424, 10] width 69 height 18
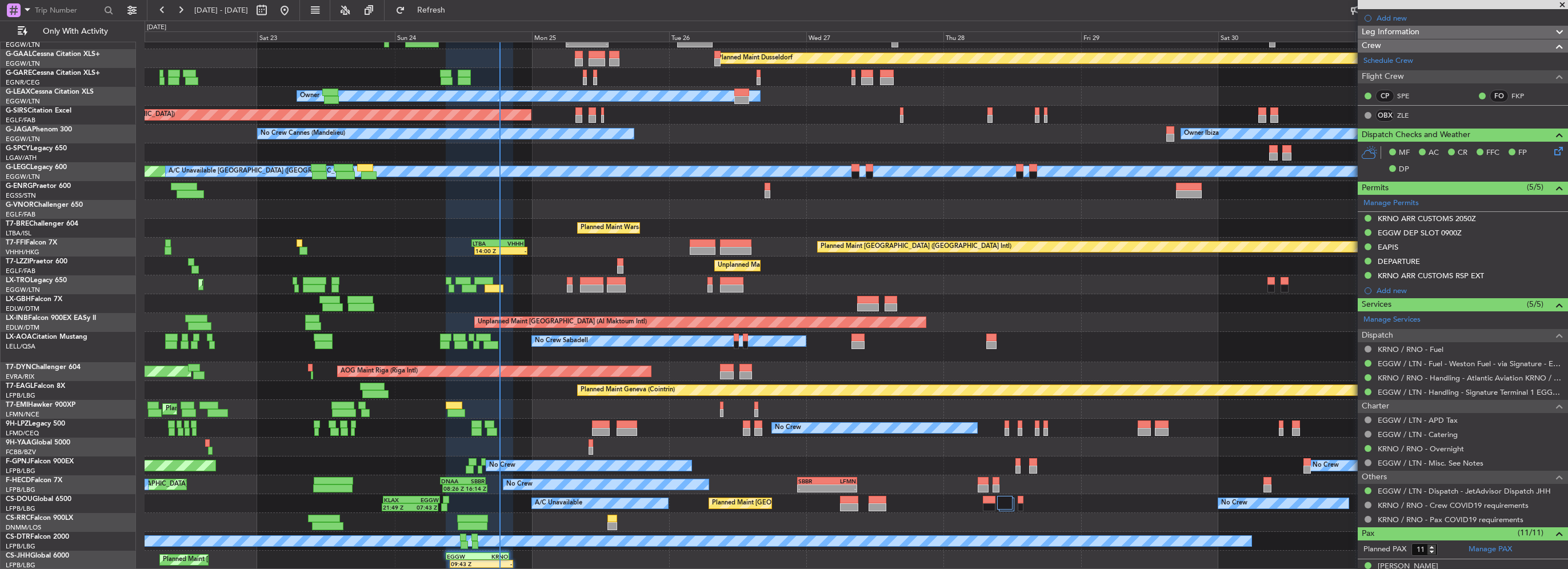
scroll to position [0, 0]
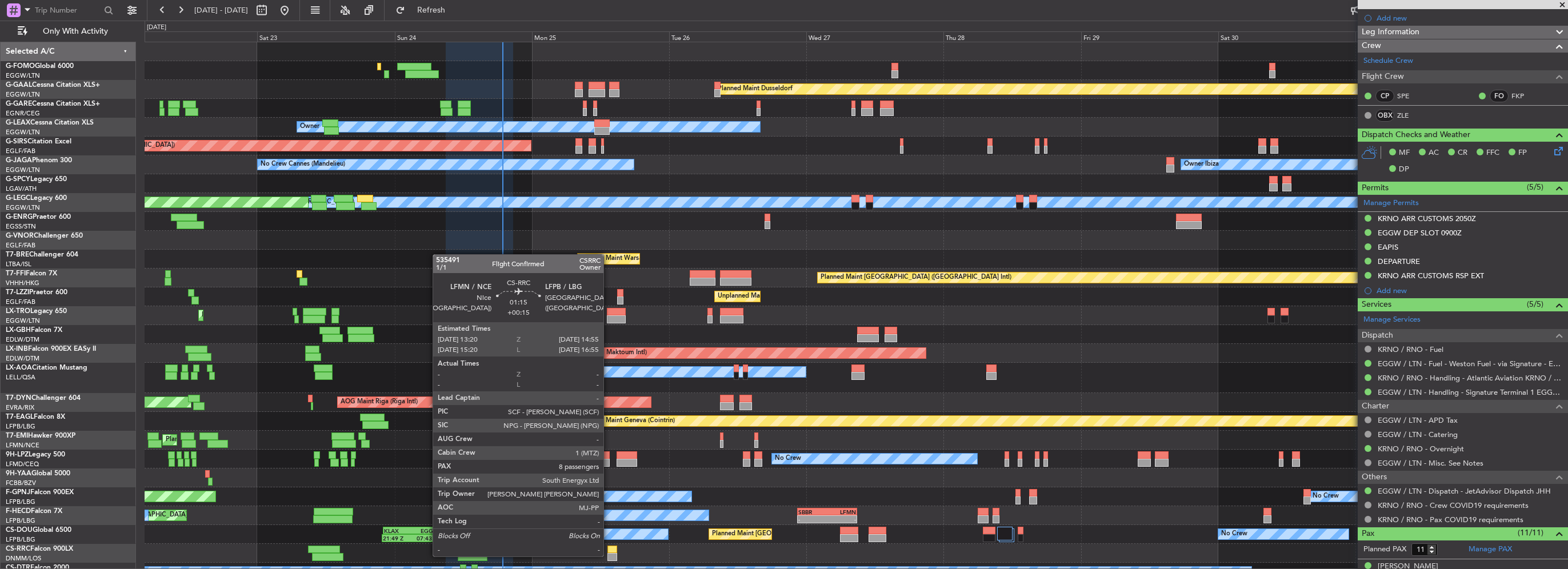
click at [609, 555] on div at bounding box center [612, 557] width 9 height 8
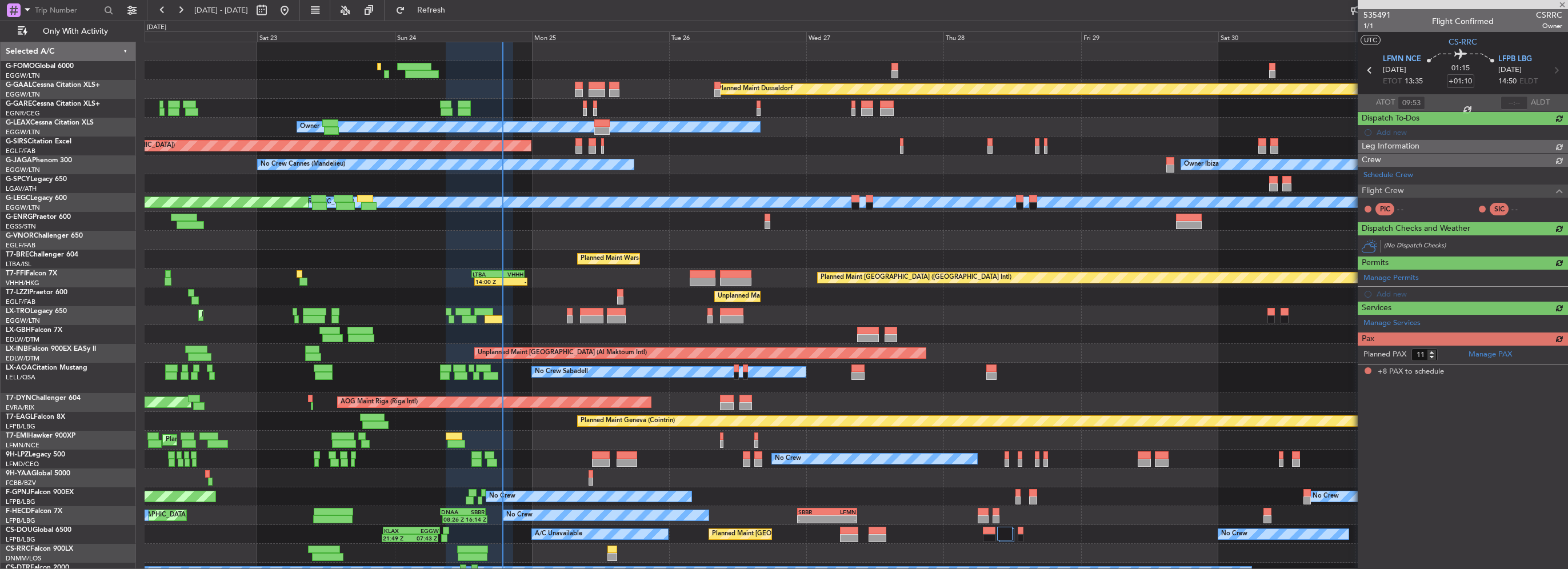
type input "+00:15"
type input "8"
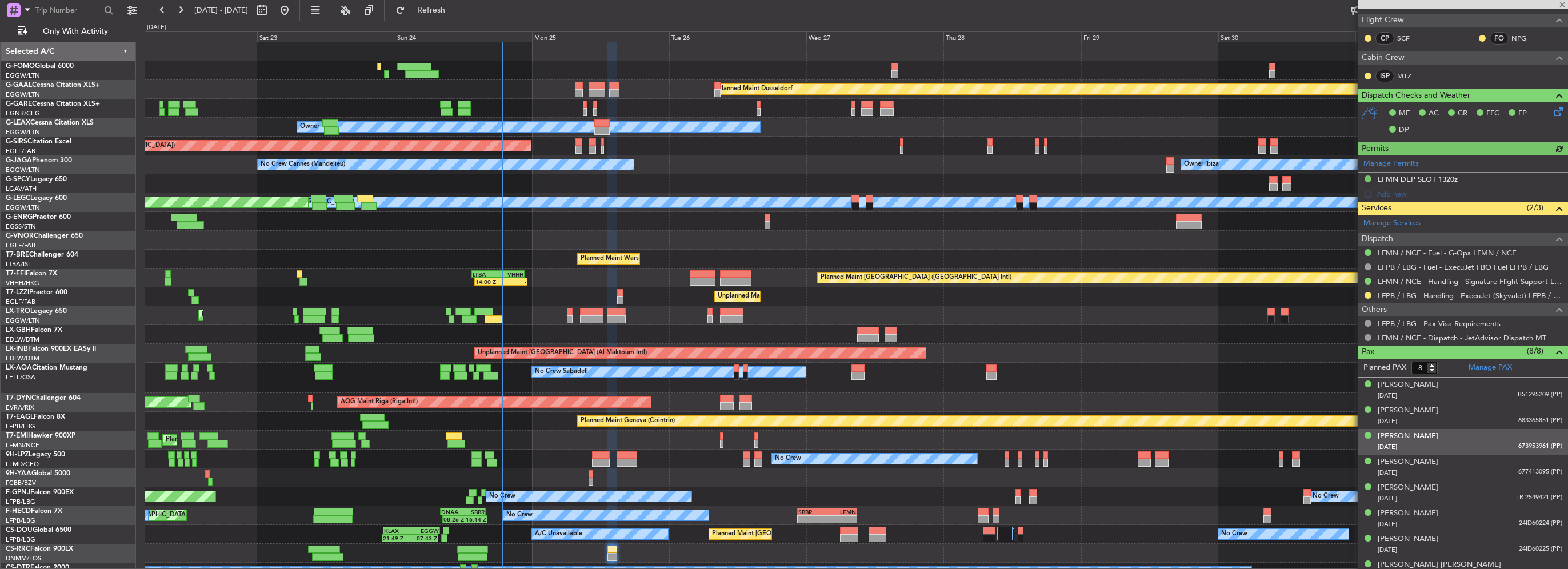
scroll to position [254, 0]
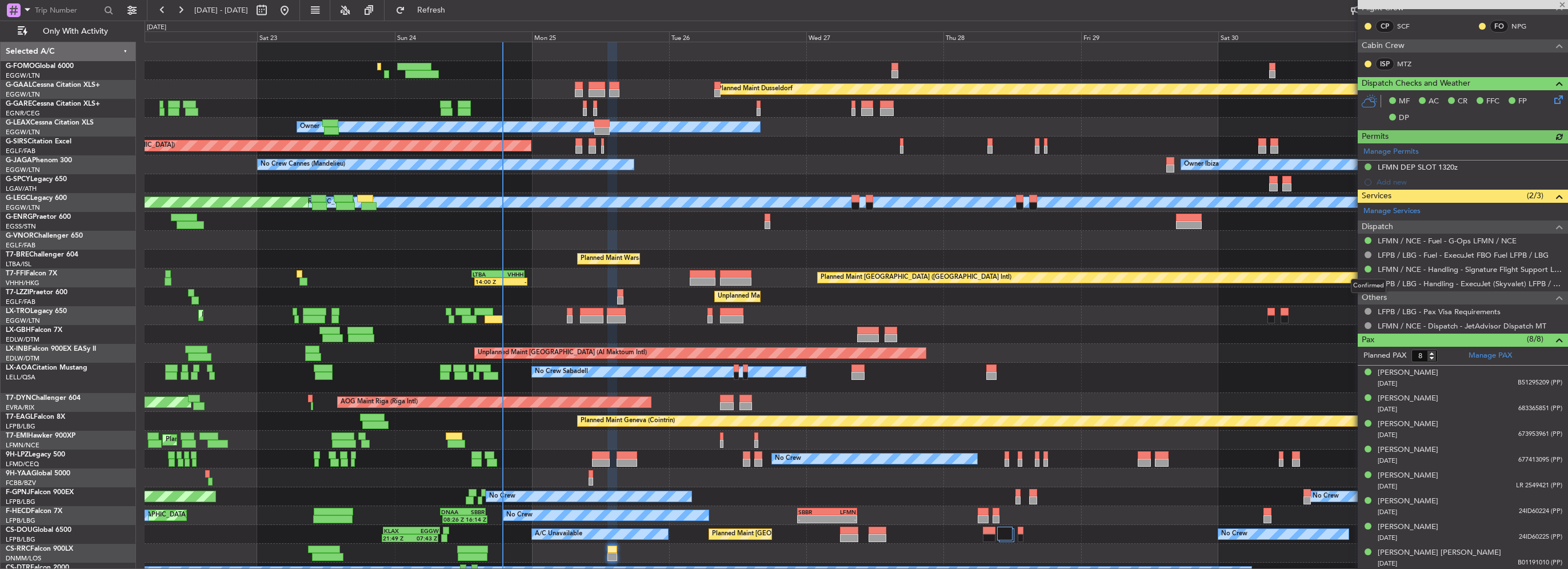
click at [1367, 284] on div "Confirmed" at bounding box center [1368, 285] width 35 height 14
click at [1369, 283] on button at bounding box center [1368, 283] width 7 height 7
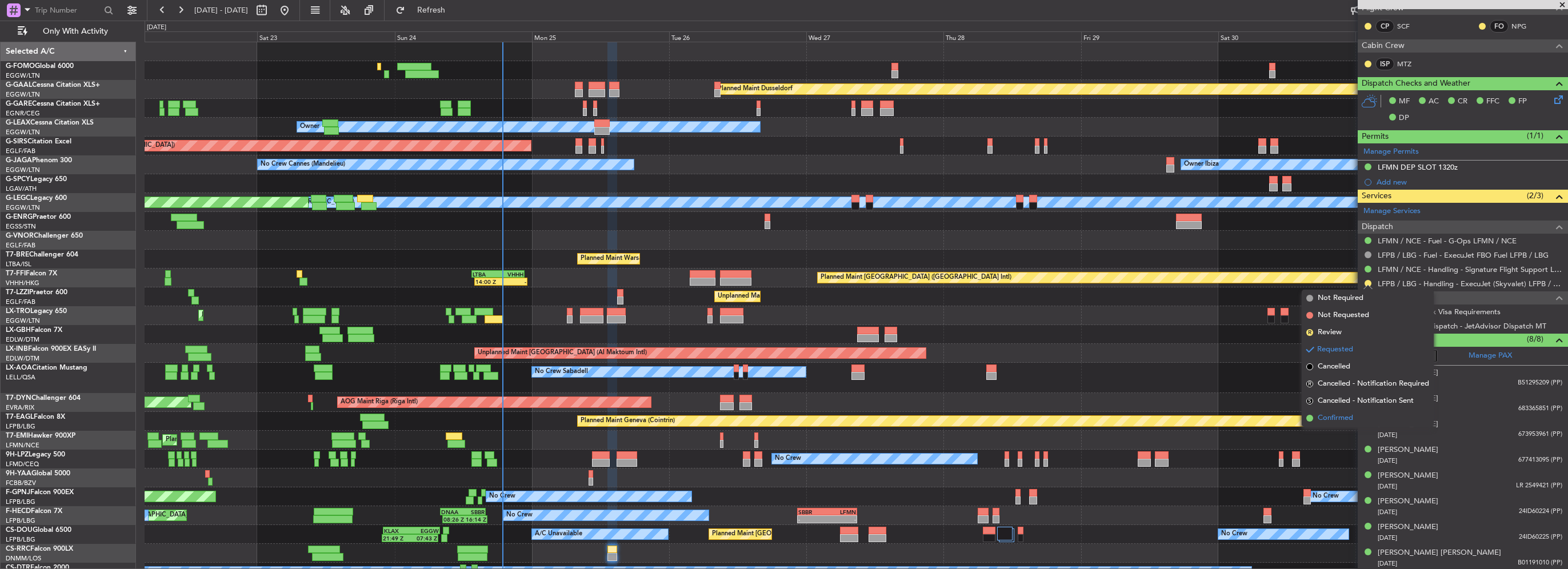
click at [1328, 416] on span "Confirmed" at bounding box center [1335, 418] width 35 height 12
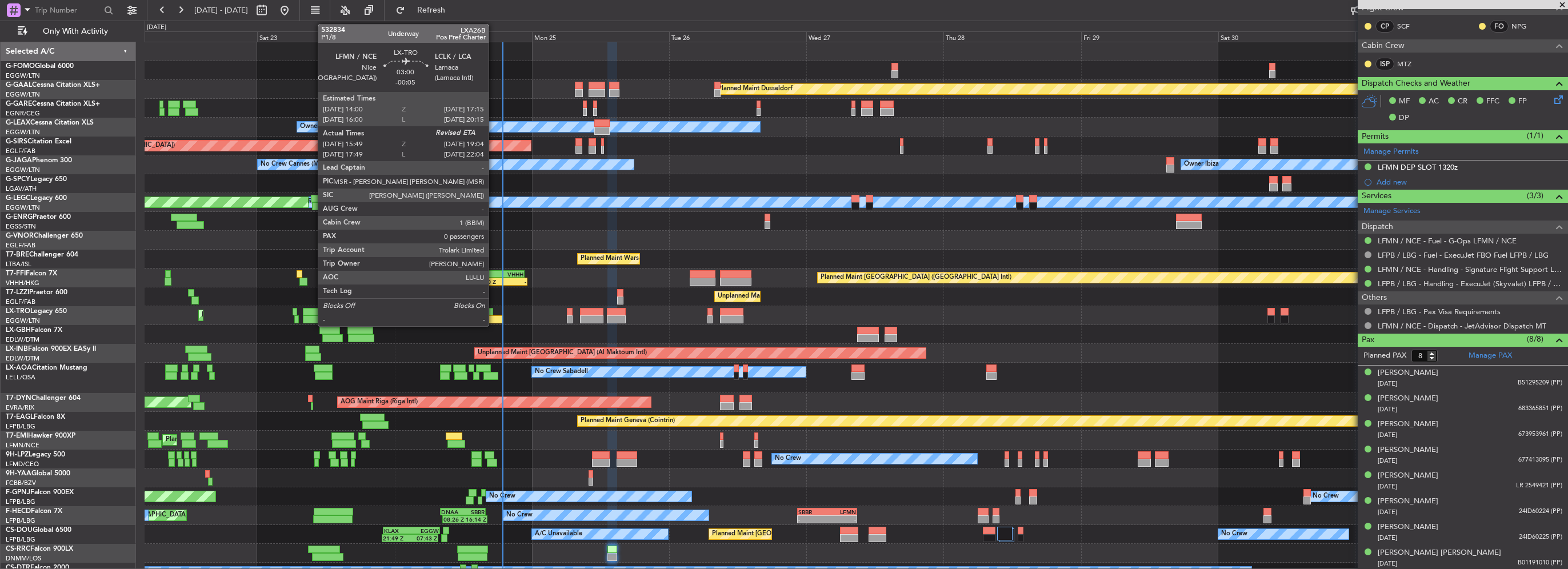
click at [494, 319] on div at bounding box center [494, 319] width 19 height 8
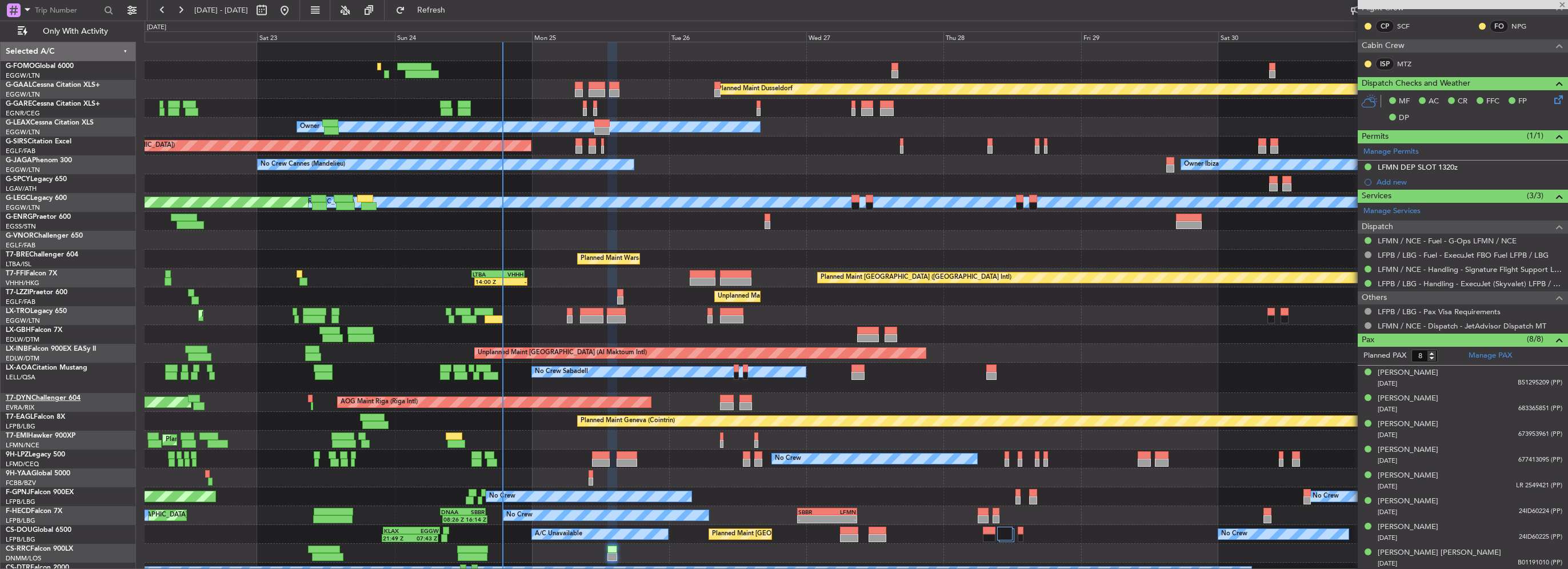
type input "-00:05"
type input "15:49"
type input "0"
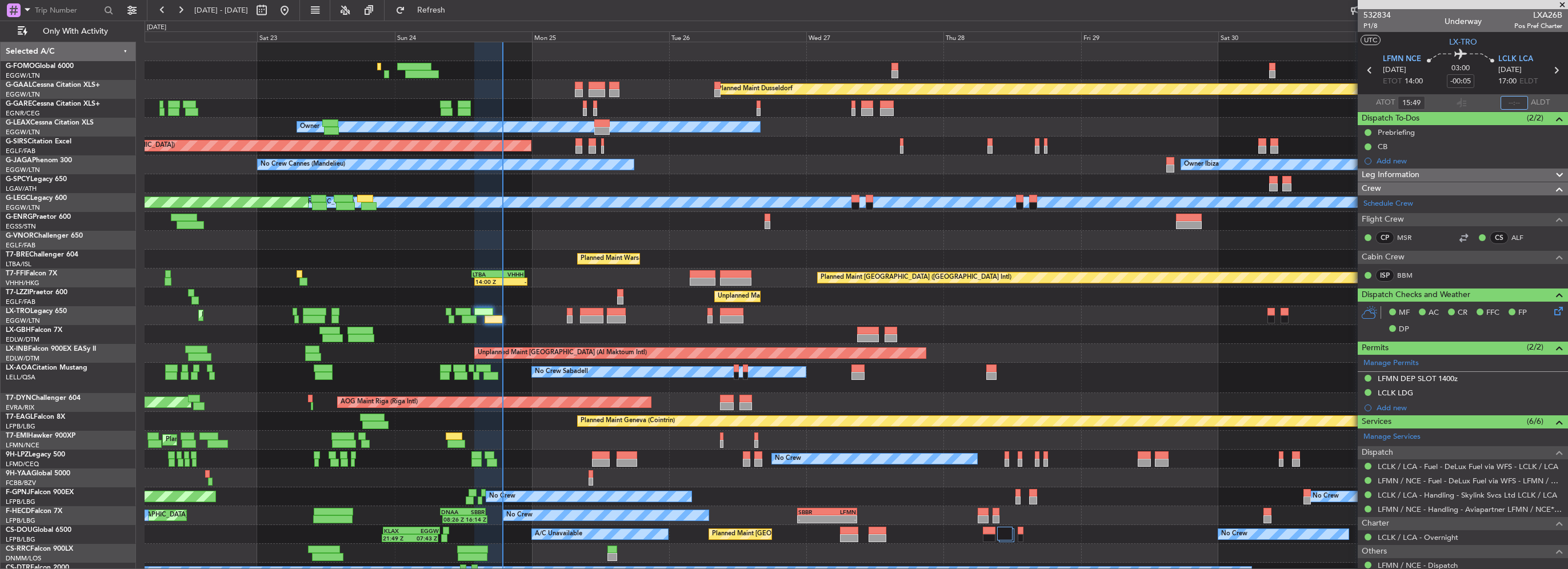
click at [1508, 96] on input "text" at bounding box center [1514, 103] width 27 height 14
type input "18:48"
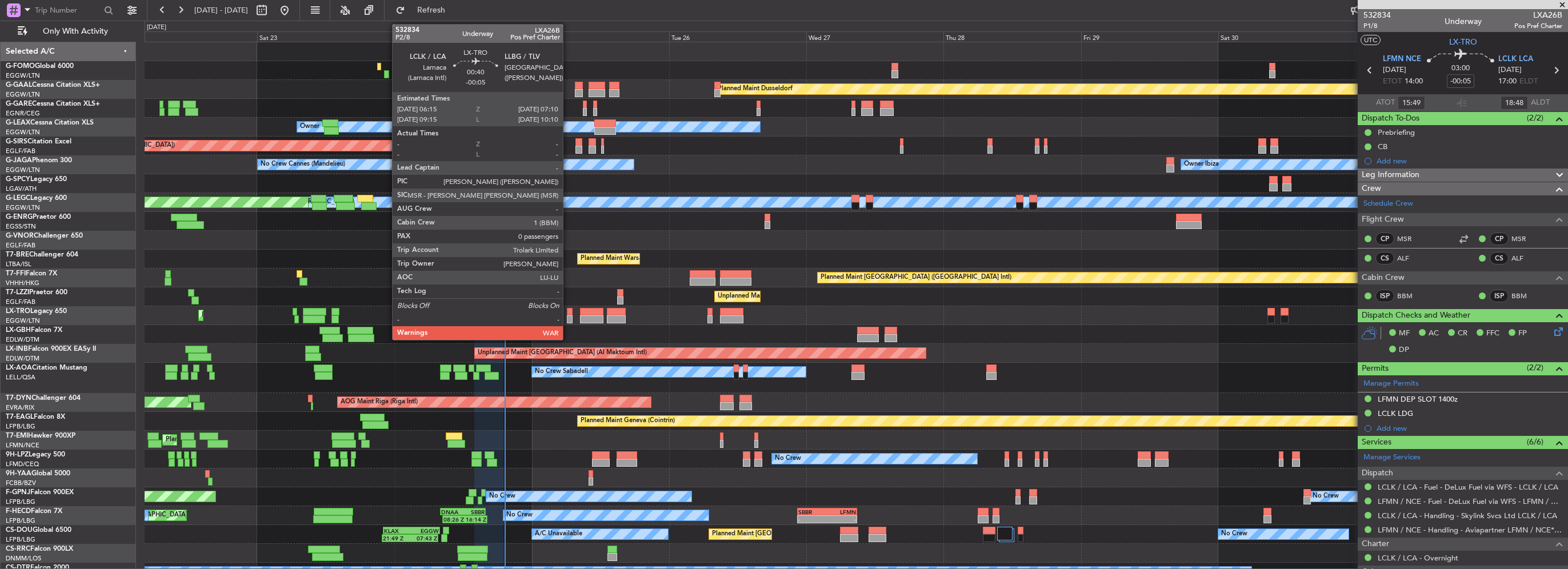
click at [568, 318] on div at bounding box center [569, 319] width 5 height 8
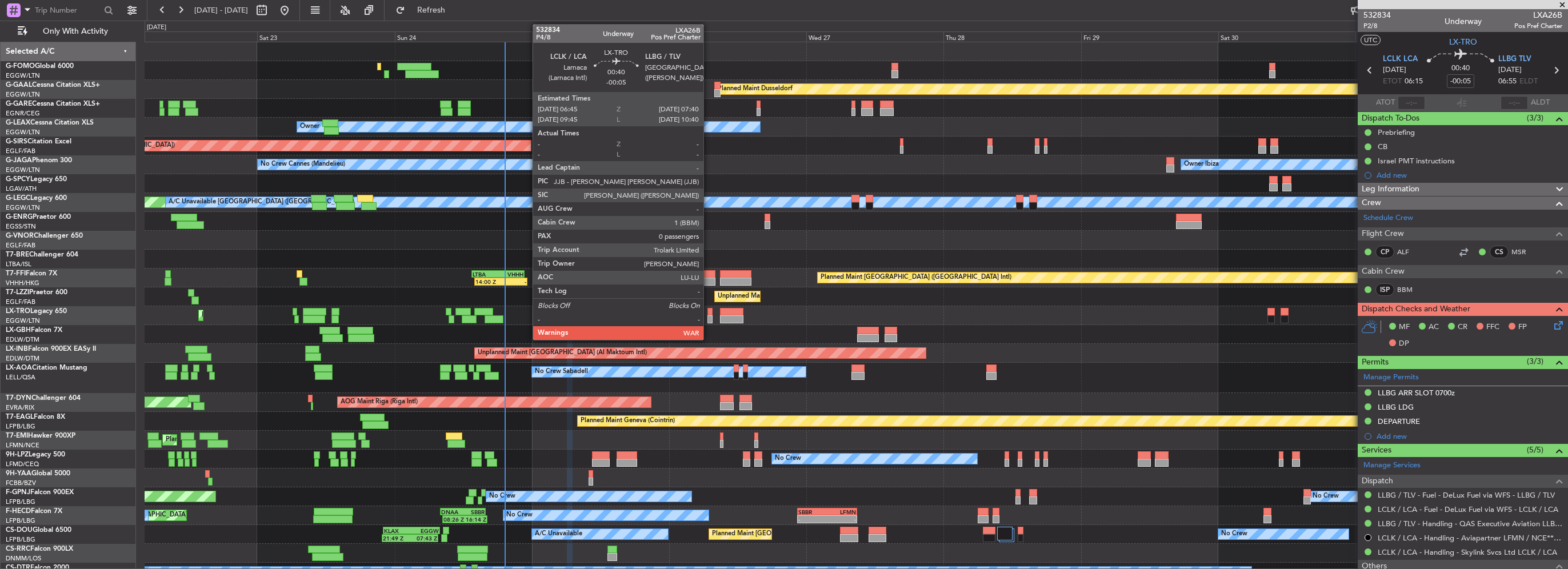
click at [709, 318] on div at bounding box center [710, 319] width 5 height 8
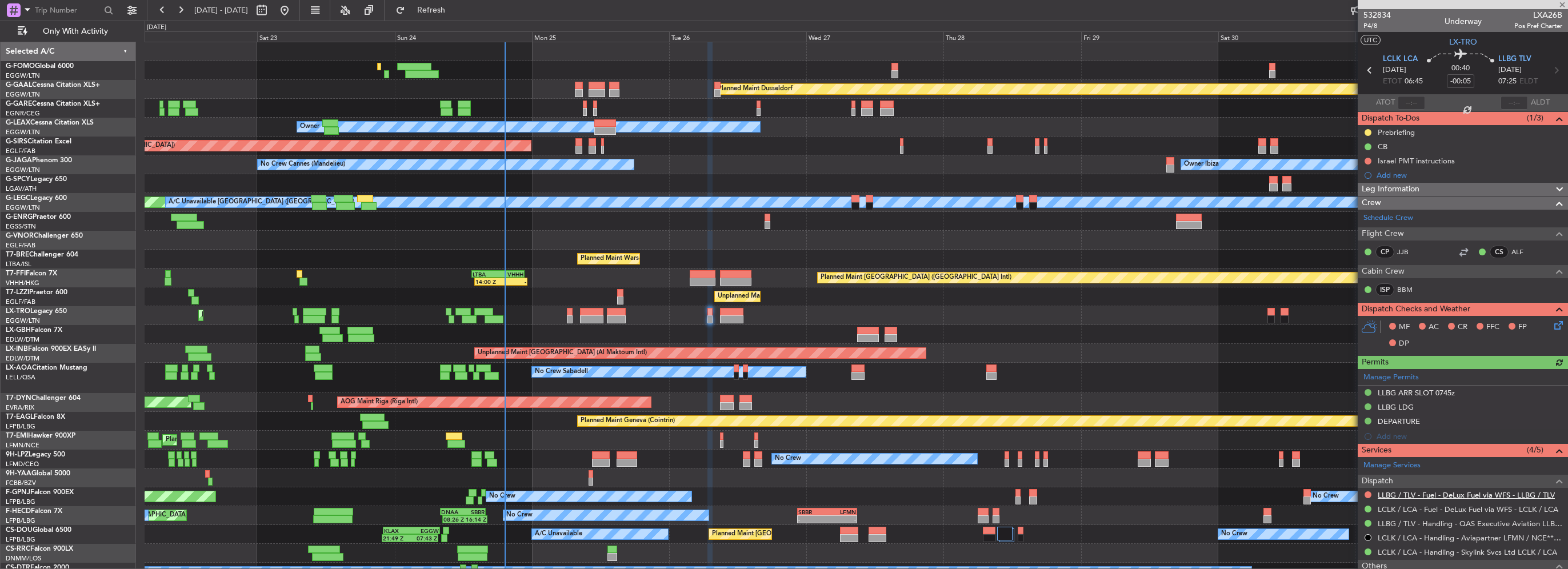
click at [1511, 497] on link "LLBG / TLV - Fuel - DeLux Fuel via WFS - LLBG / TLV" at bounding box center [1466, 495] width 177 height 10
click at [455, 9] on span "Refresh" at bounding box center [431, 10] width 48 height 8
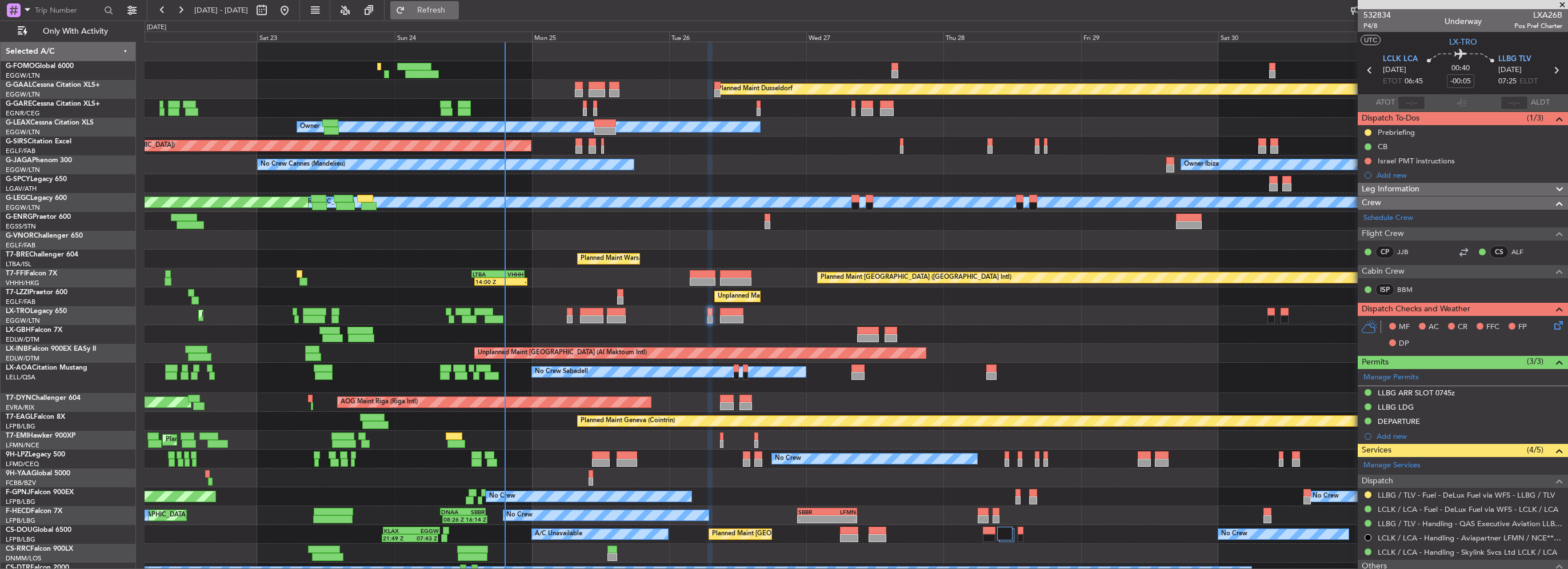
click at [459, 12] on button "Refresh" at bounding box center [424, 10] width 69 height 18
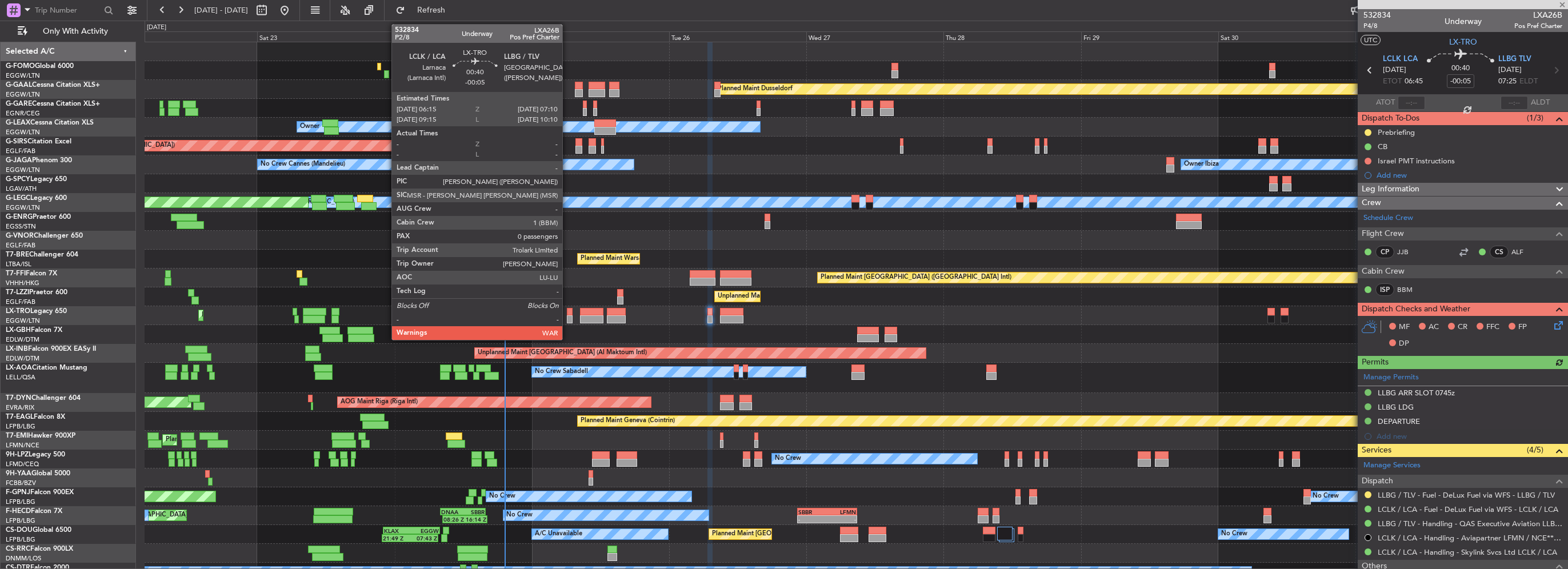
click at [567, 316] on div at bounding box center [569, 319] width 5 height 8
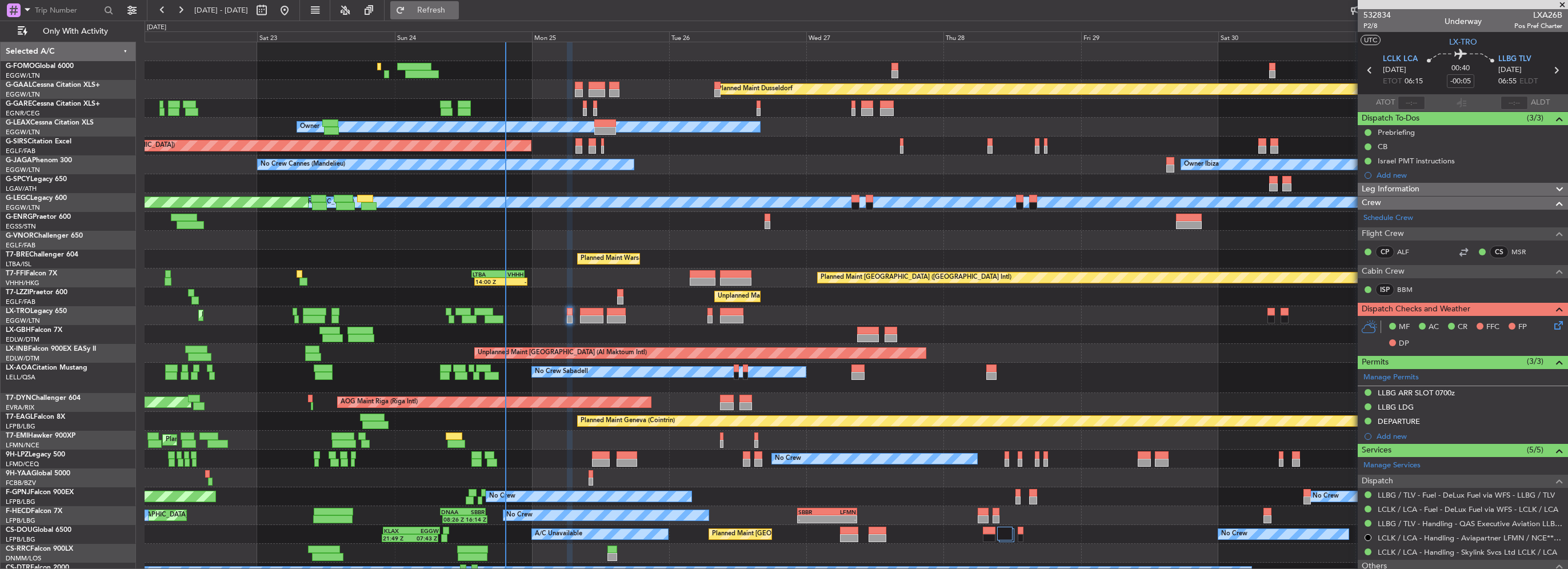
click at [432, 8] on button "Refresh" at bounding box center [424, 10] width 69 height 18
click at [455, 14] on span "Refresh" at bounding box center [431, 10] width 48 height 8
click at [1452, 388] on div "LLBG ARR SLOT 0700z" at bounding box center [1416, 393] width 77 height 10
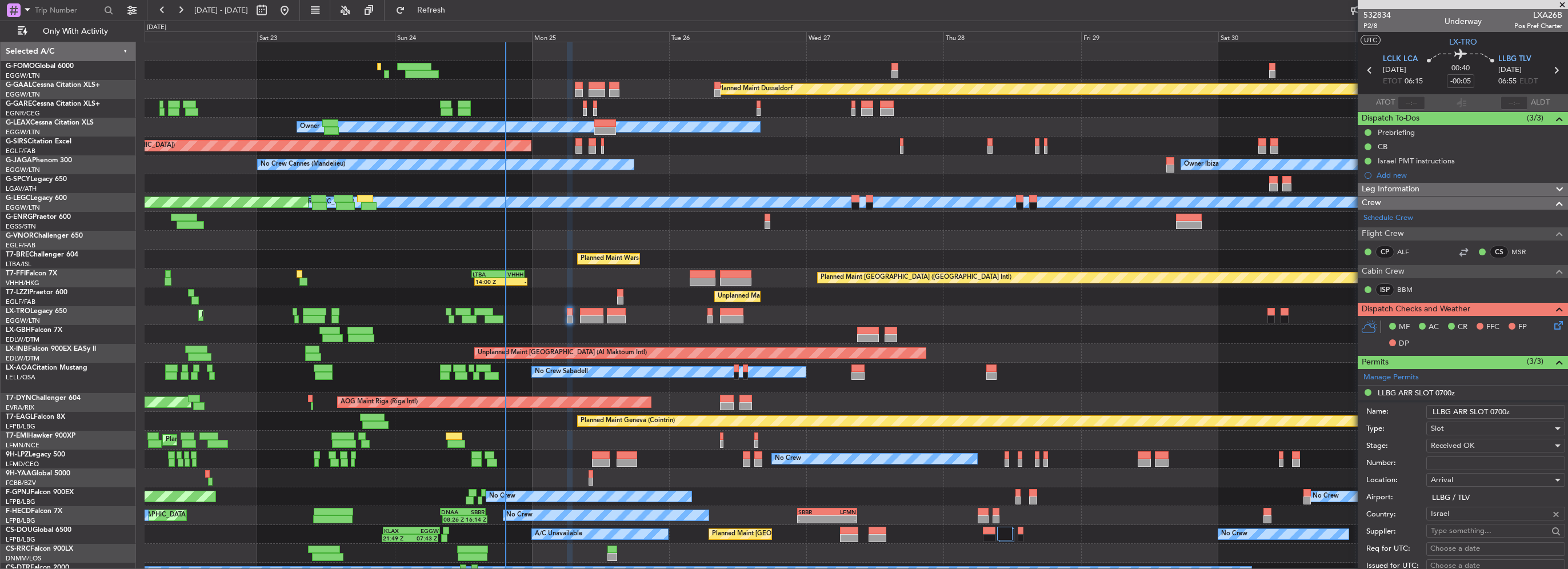
click at [1498, 411] on input "LLBG ARR SLOT 0700z" at bounding box center [1496, 412] width 139 height 14
click at [1499, 410] on input "LLBG ARR SLOT 0700z" at bounding box center [1496, 412] width 139 height 14
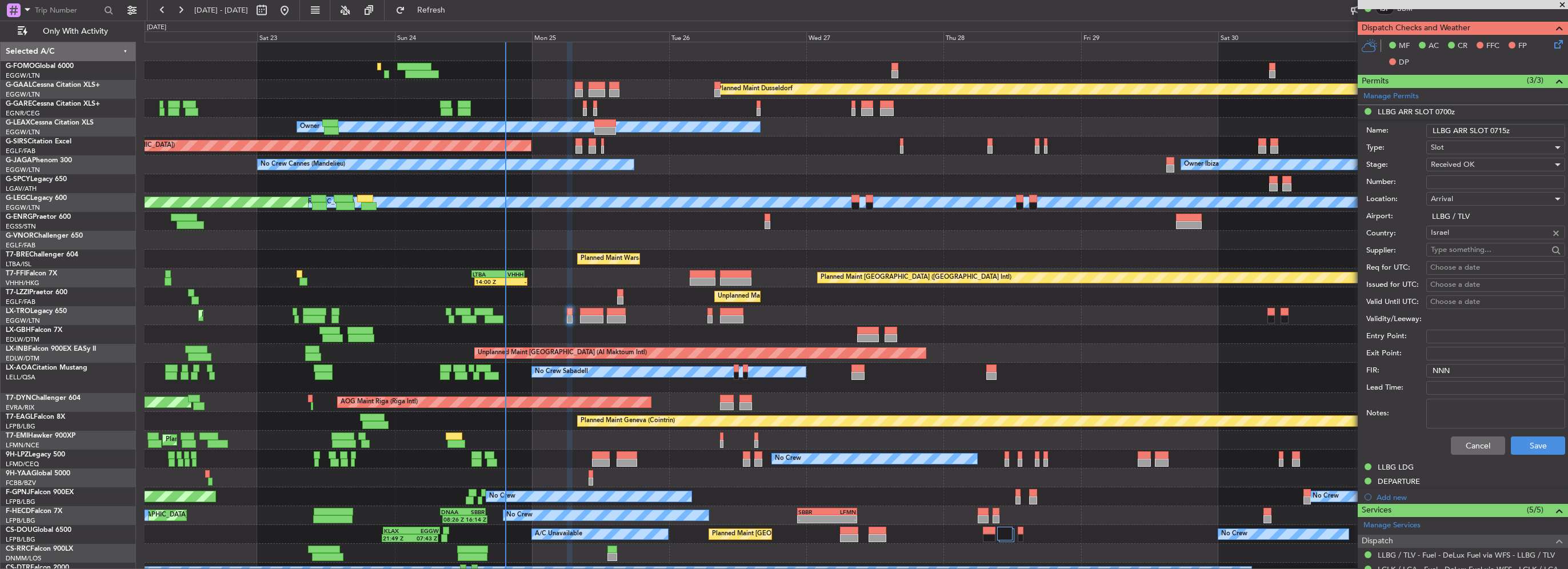
scroll to position [285, 0]
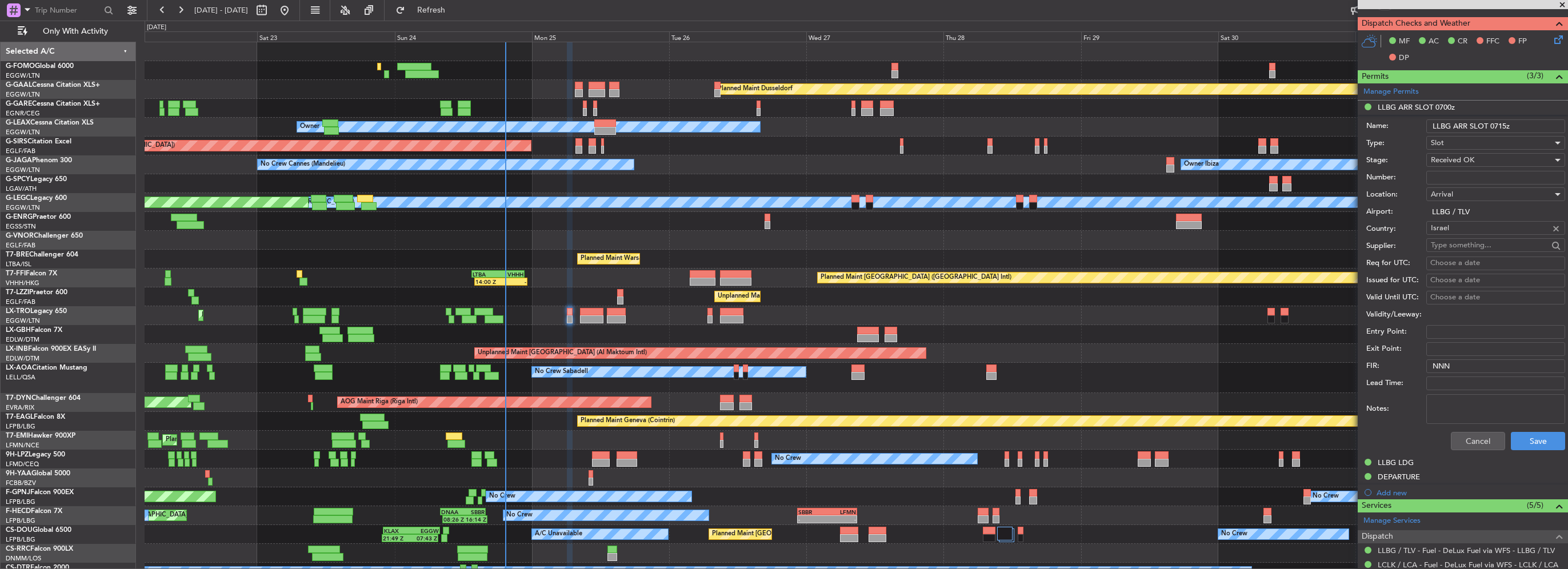
type input "LLBG ARR SLOT 0715z"
click at [1472, 382] on input "Lead Time:" at bounding box center [1496, 383] width 139 height 14
click at [1373, 415] on div "Notes:" at bounding box center [1466, 409] width 199 height 34
drag, startPoint x: 1373, startPoint y: 415, endPoint x: 1450, endPoint y: 405, distance: 77.6
click at [1450, 405] on textarea "Notes:" at bounding box center [1496, 409] width 139 height 30
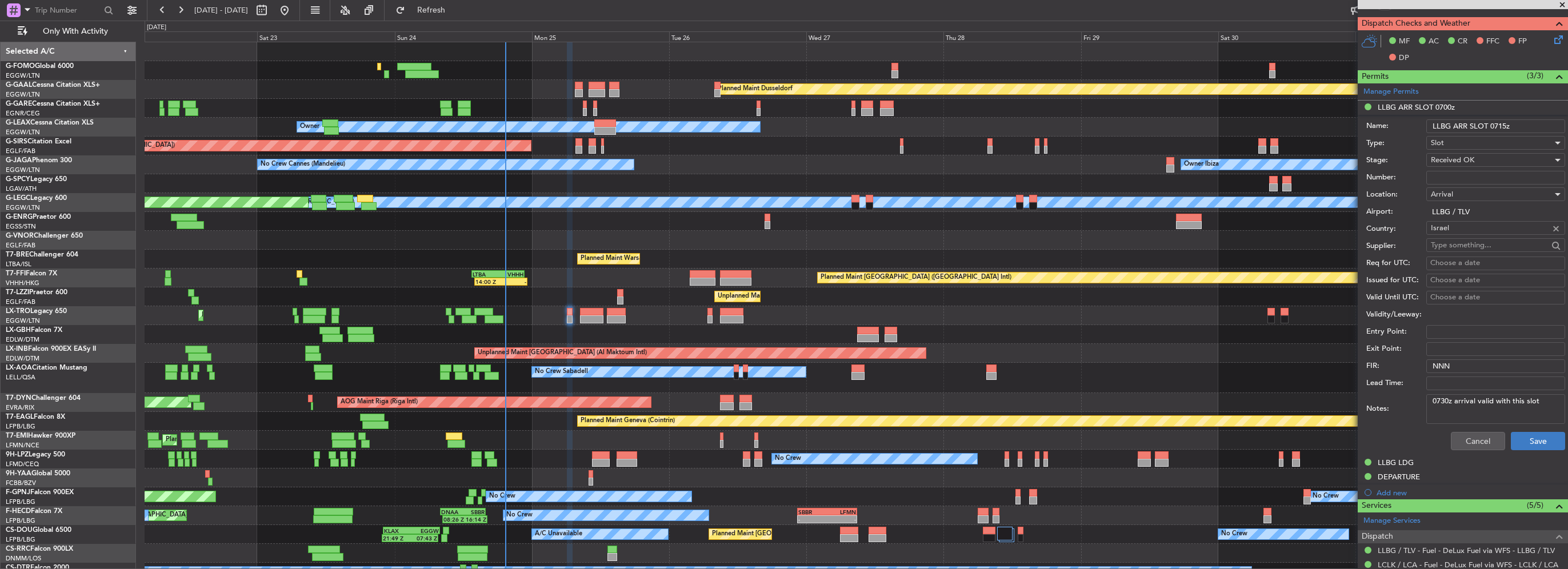
type textarea "0730z arrival valid with this slot"
click at [1535, 442] on button "Save" at bounding box center [1538, 441] width 54 height 18
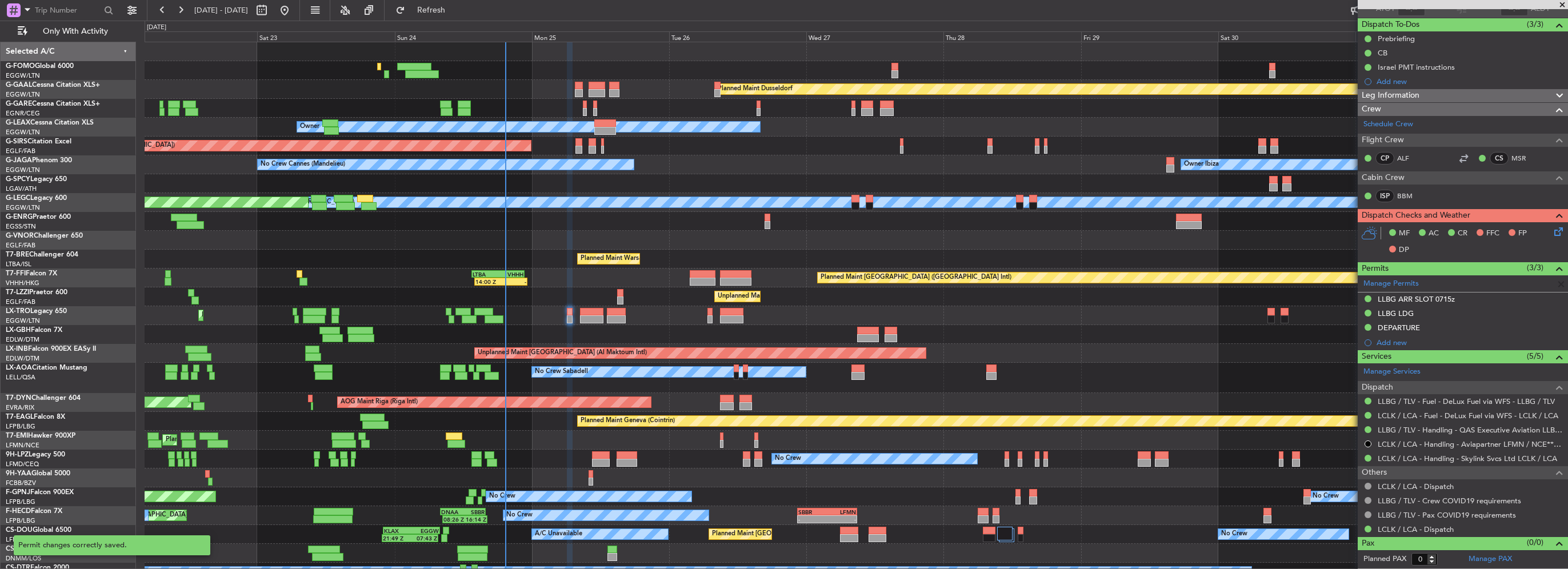
scroll to position [91, 0]
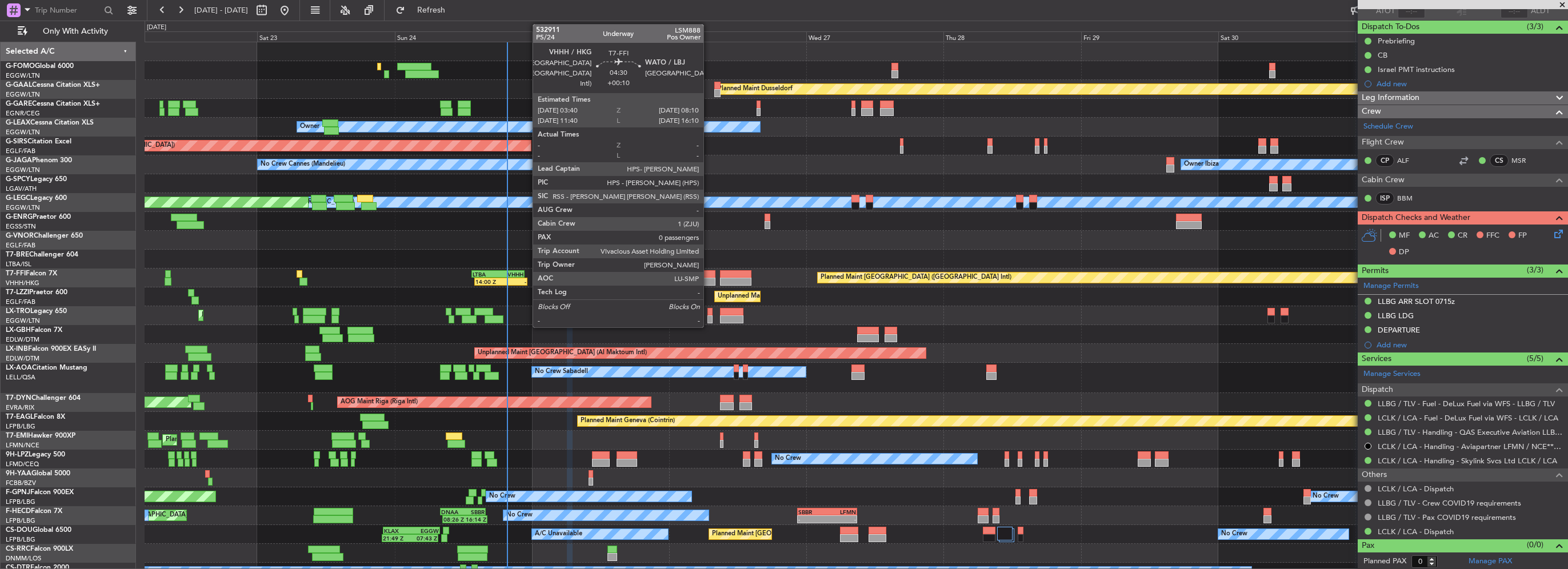
click at [709, 275] on div at bounding box center [702, 274] width 26 height 8
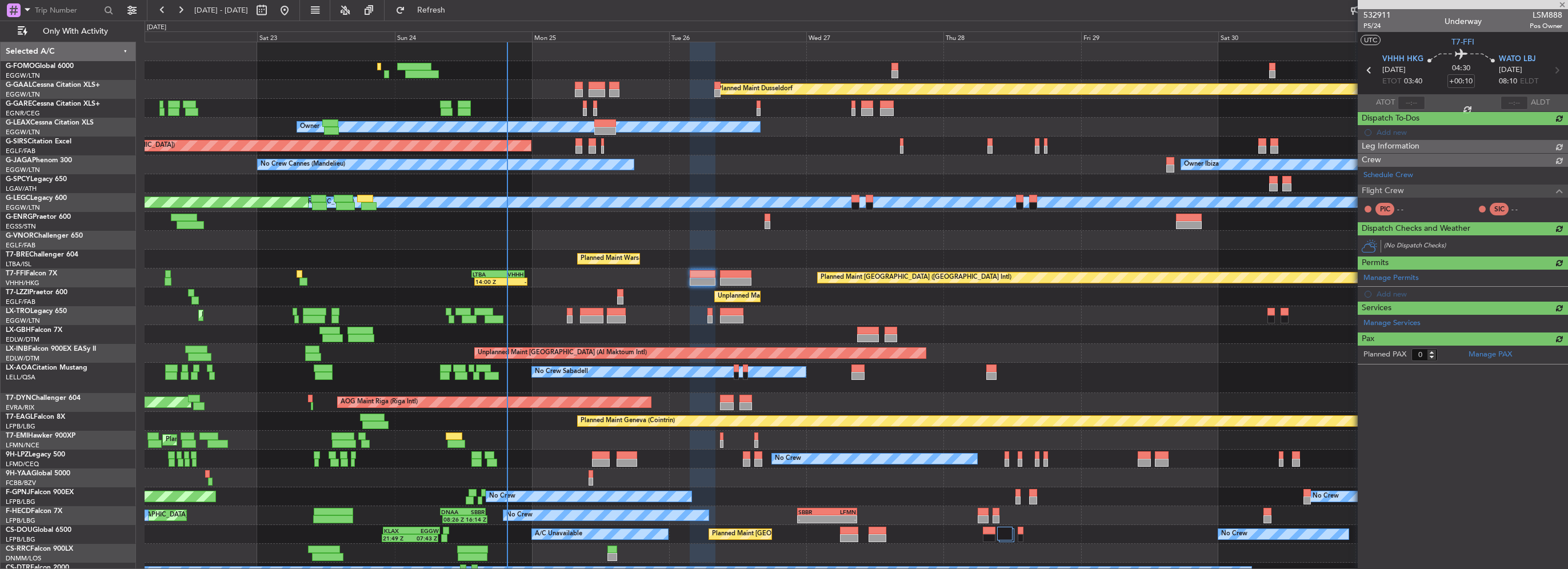
scroll to position [0, 0]
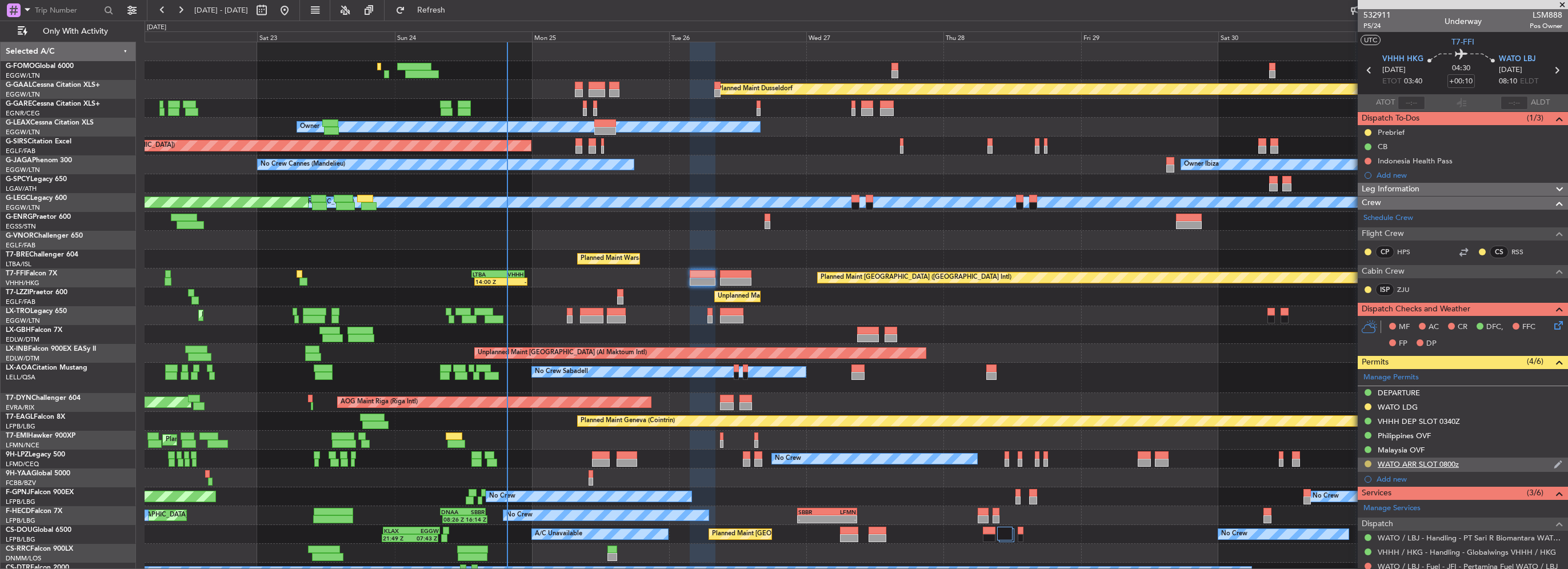
click at [1367, 462] on button at bounding box center [1368, 464] width 7 height 7
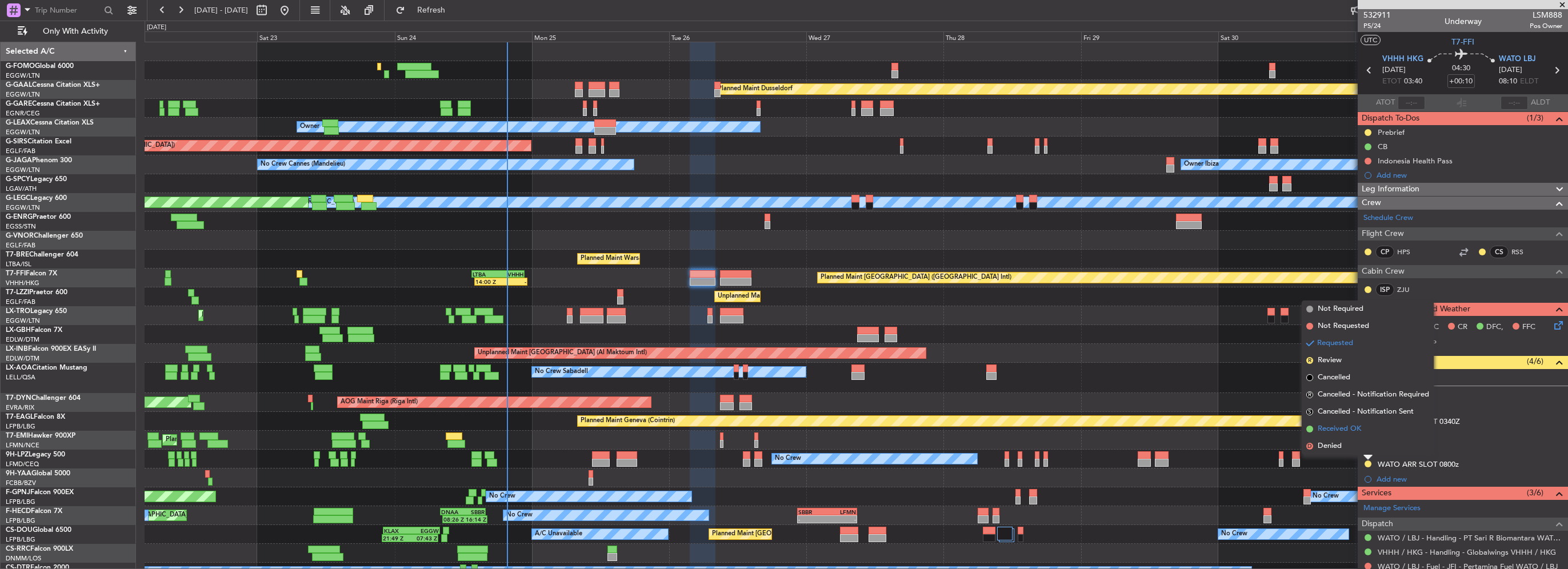
click at [1349, 430] on span "Received OK" at bounding box center [1339, 429] width 43 height 12
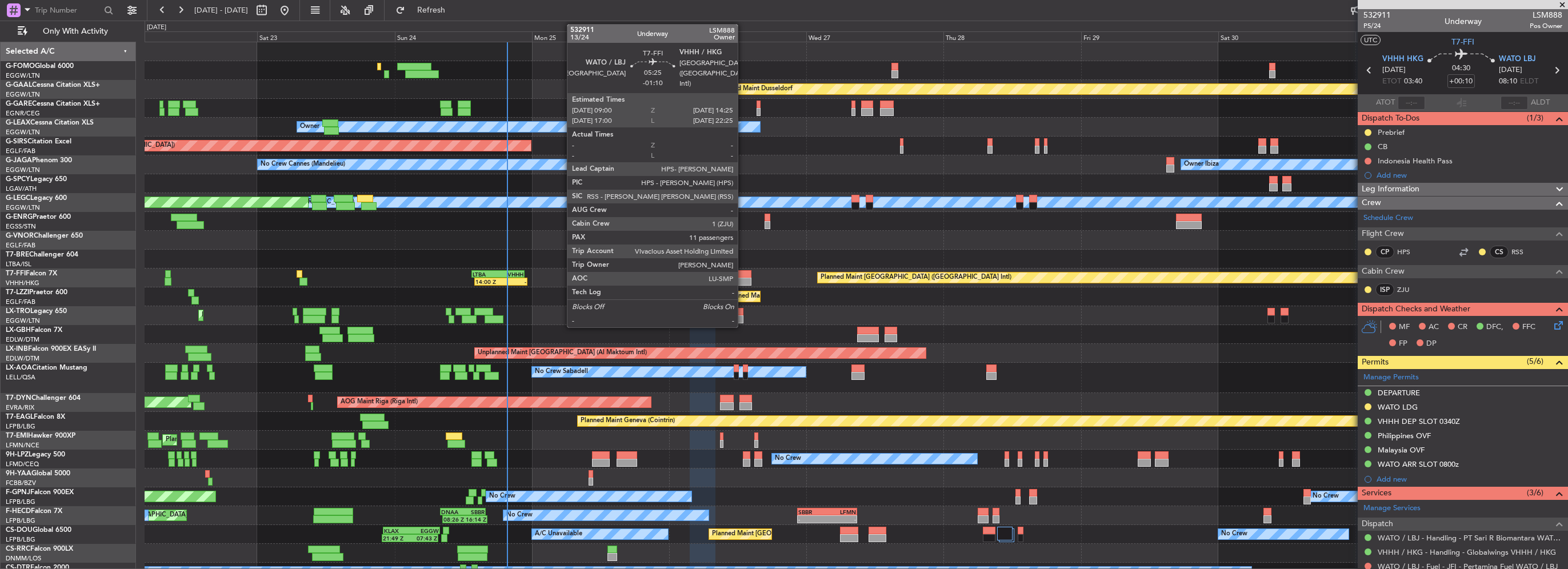
click at [743, 274] on div at bounding box center [736, 274] width 32 height 8
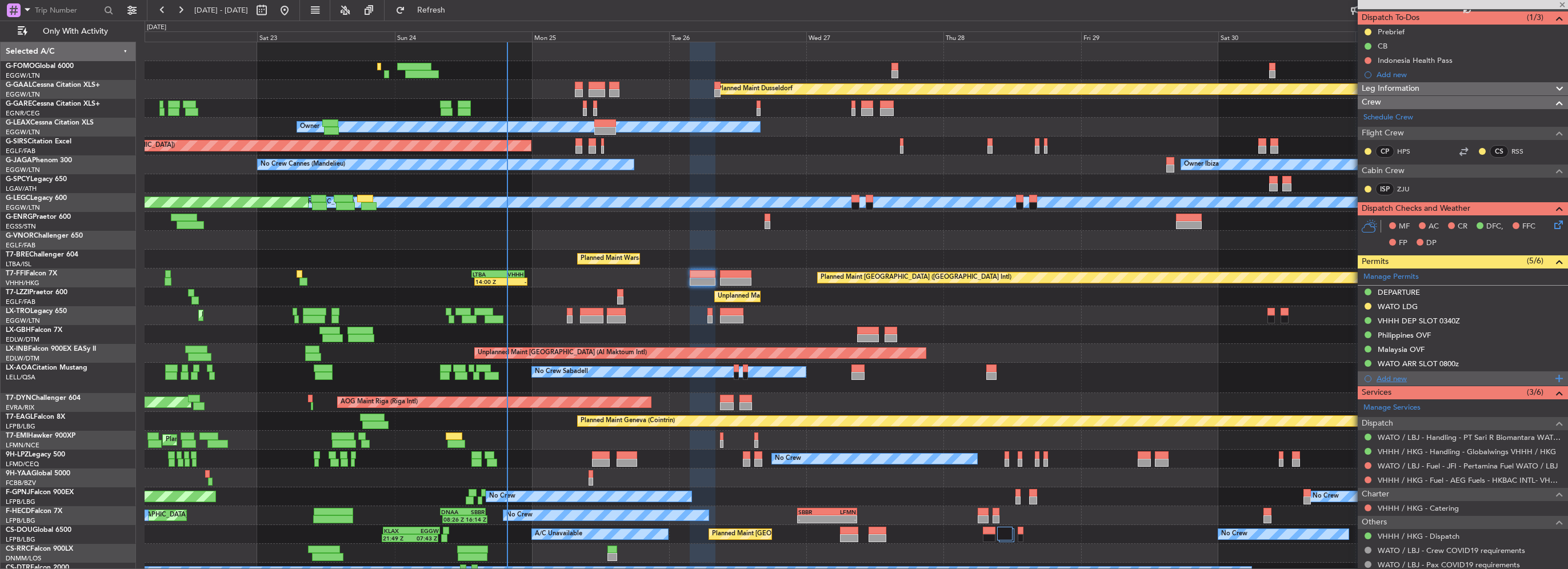
scroll to position [114, 0]
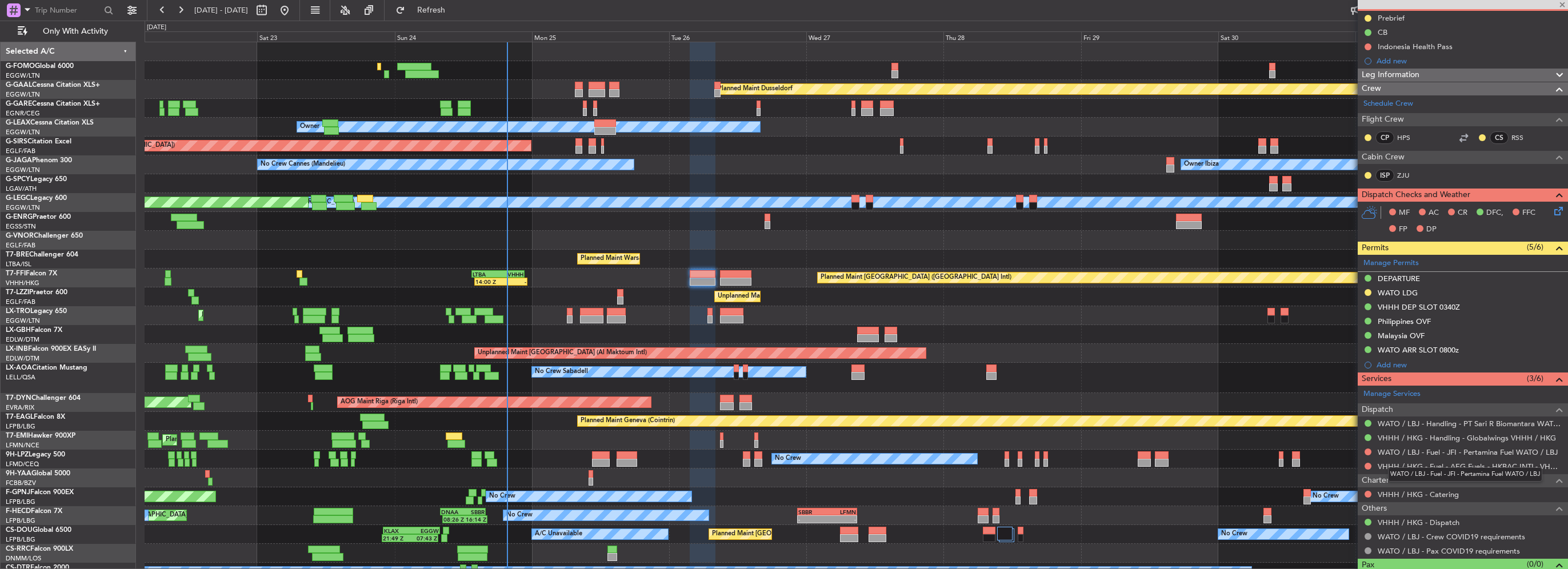
type input "-01:10"
type input "11"
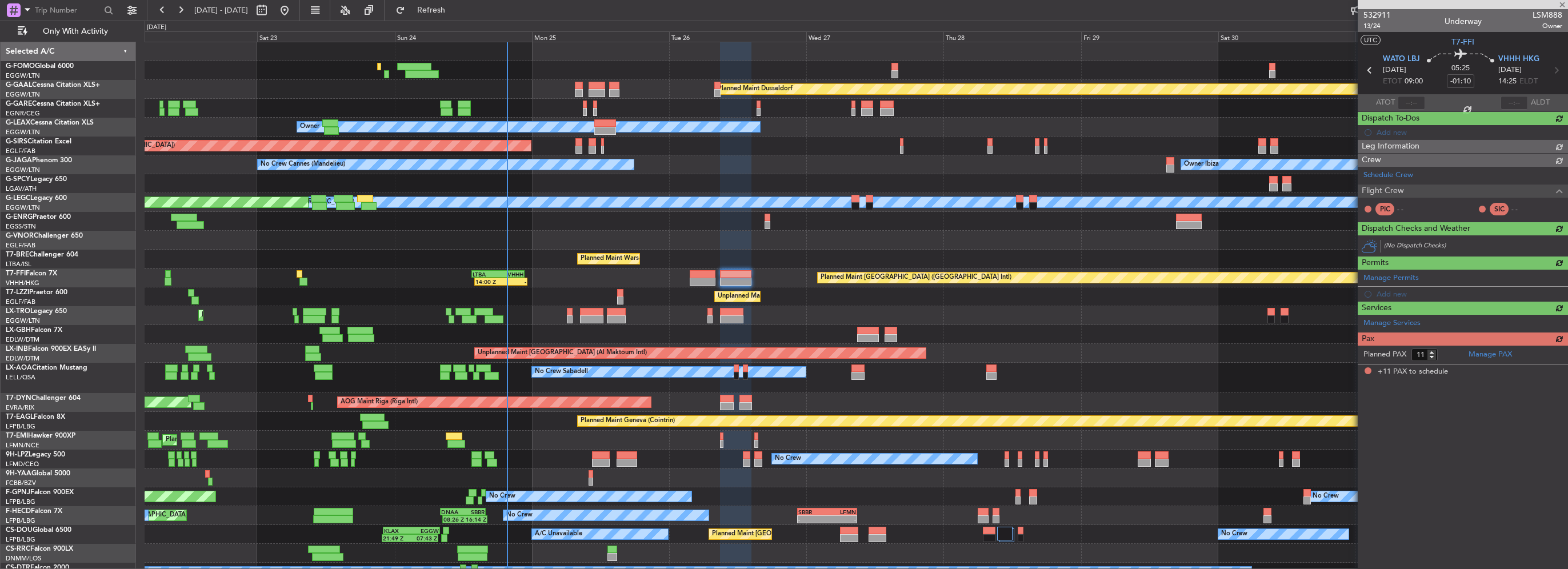
scroll to position [0, 0]
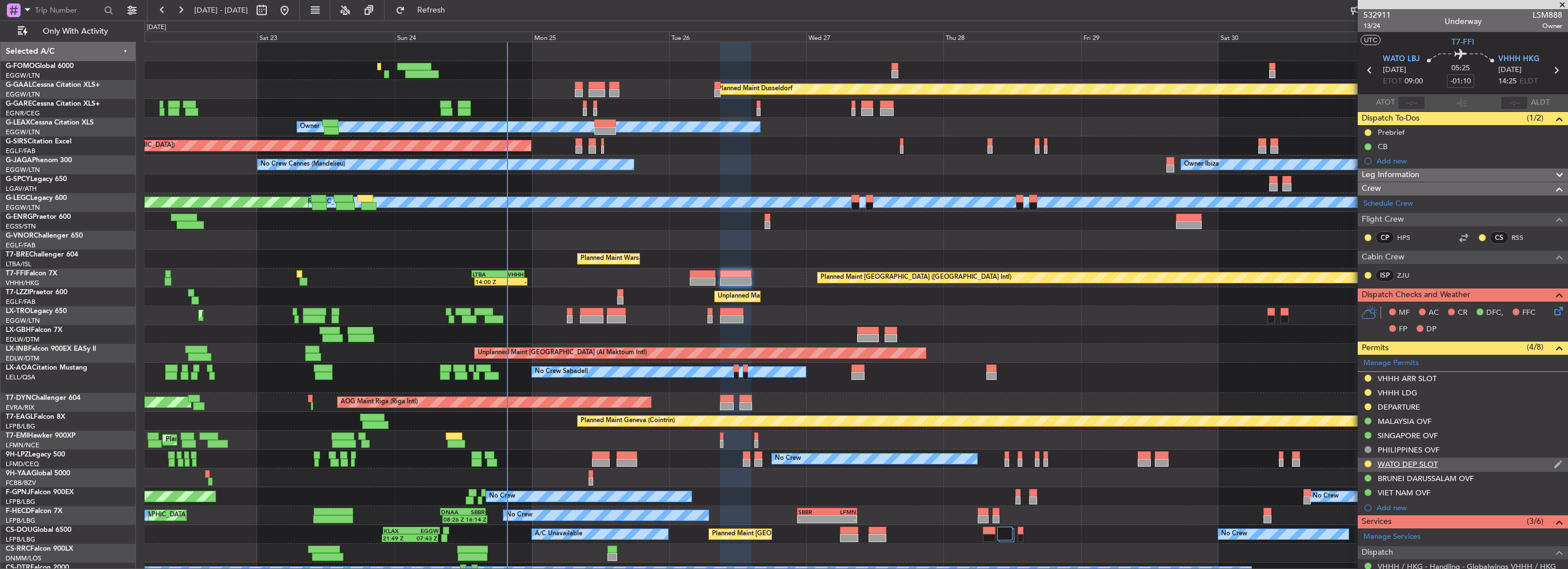
click at [1464, 460] on div "WATO DEP SLOT" at bounding box center [1463, 464] width 210 height 14
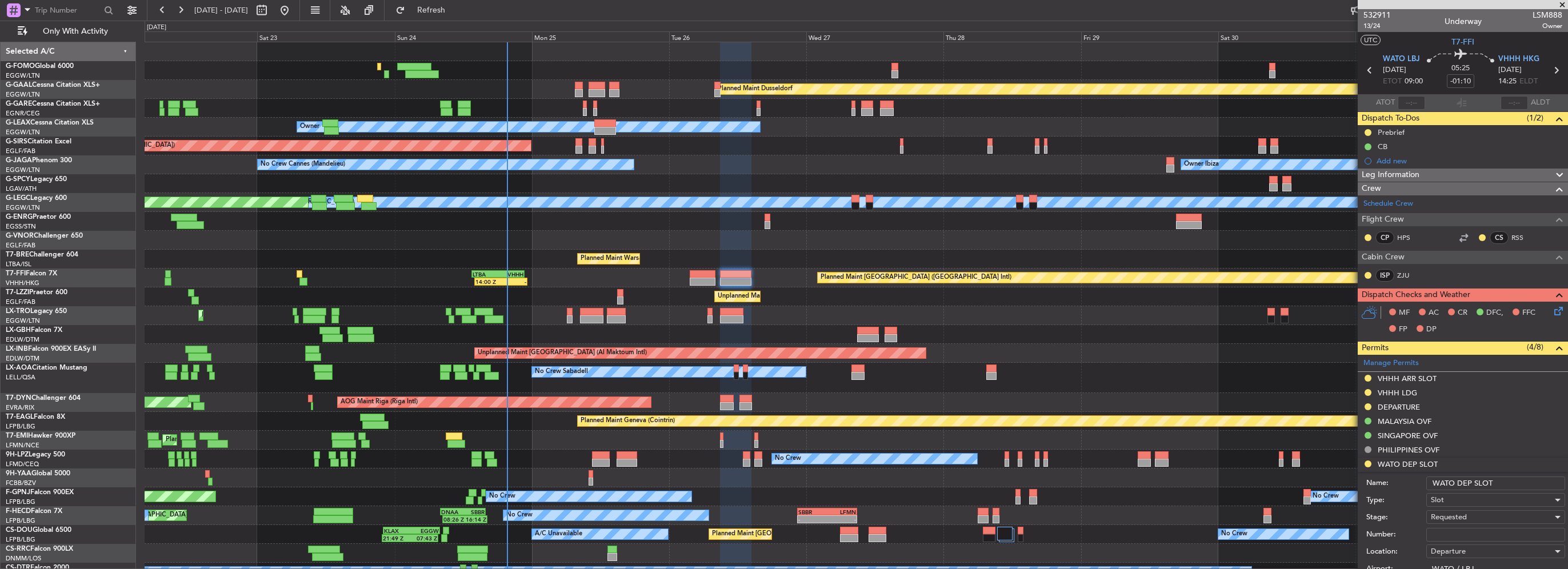
click at [1514, 481] on input "WATO DEP SLOT" at bounding box center [1496, 483] width 139 height 14
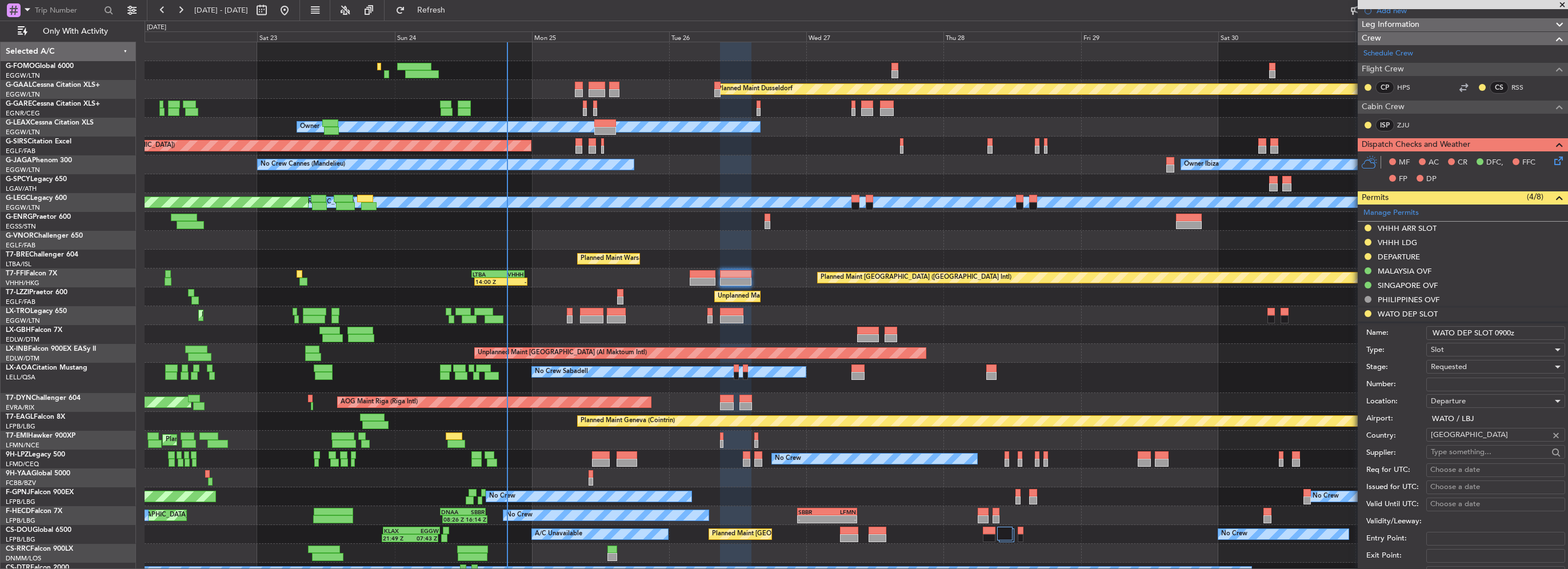
scroll to position [172, 0]
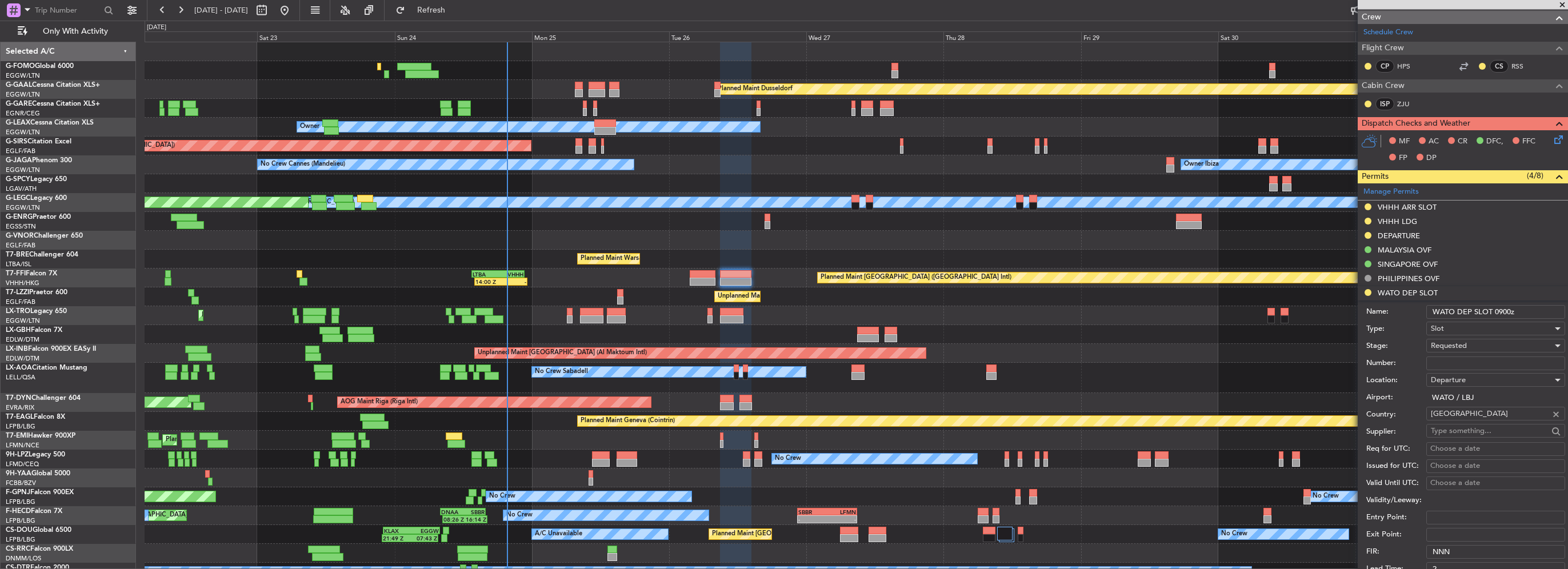
type input "WATO DEP SLOT 0900z"
click at [1470, 347] on div "Requested" at bounding box center [1492, 346] width 122 height 17
click at [1466, 427] on span "Received OK" at bounding box center [1491, 432] width 120 height 17
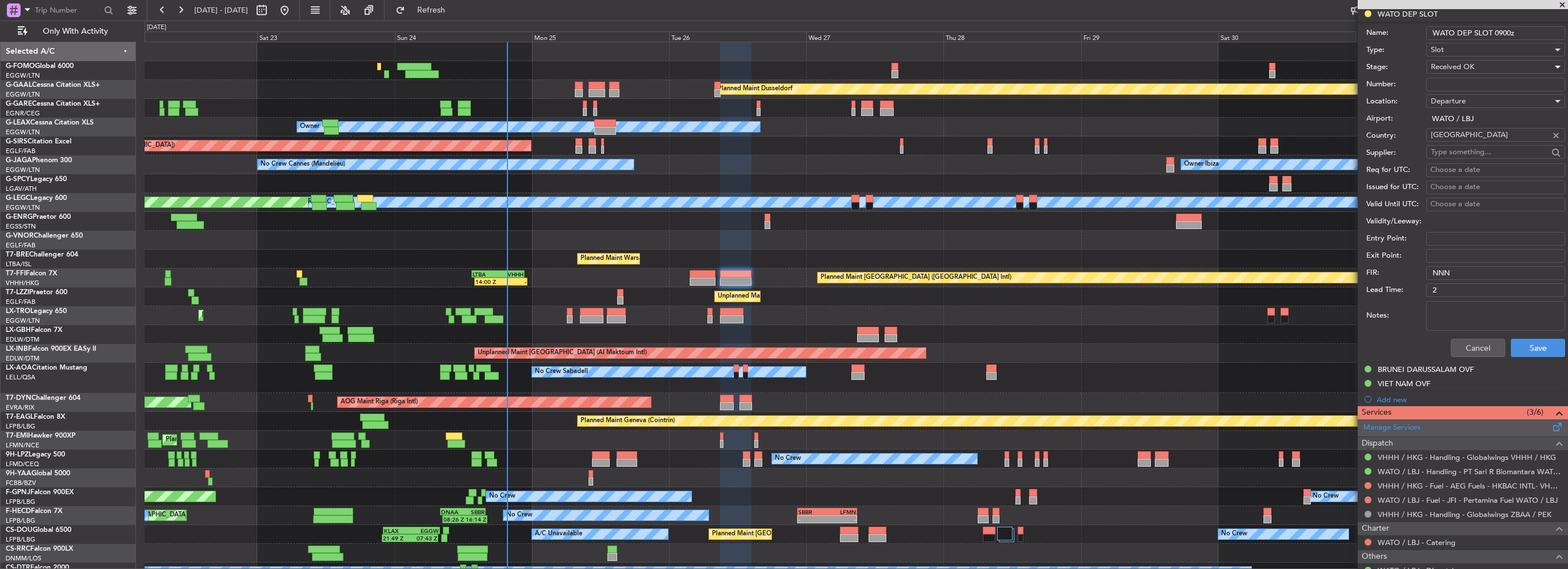
scroll to position [457, 0]
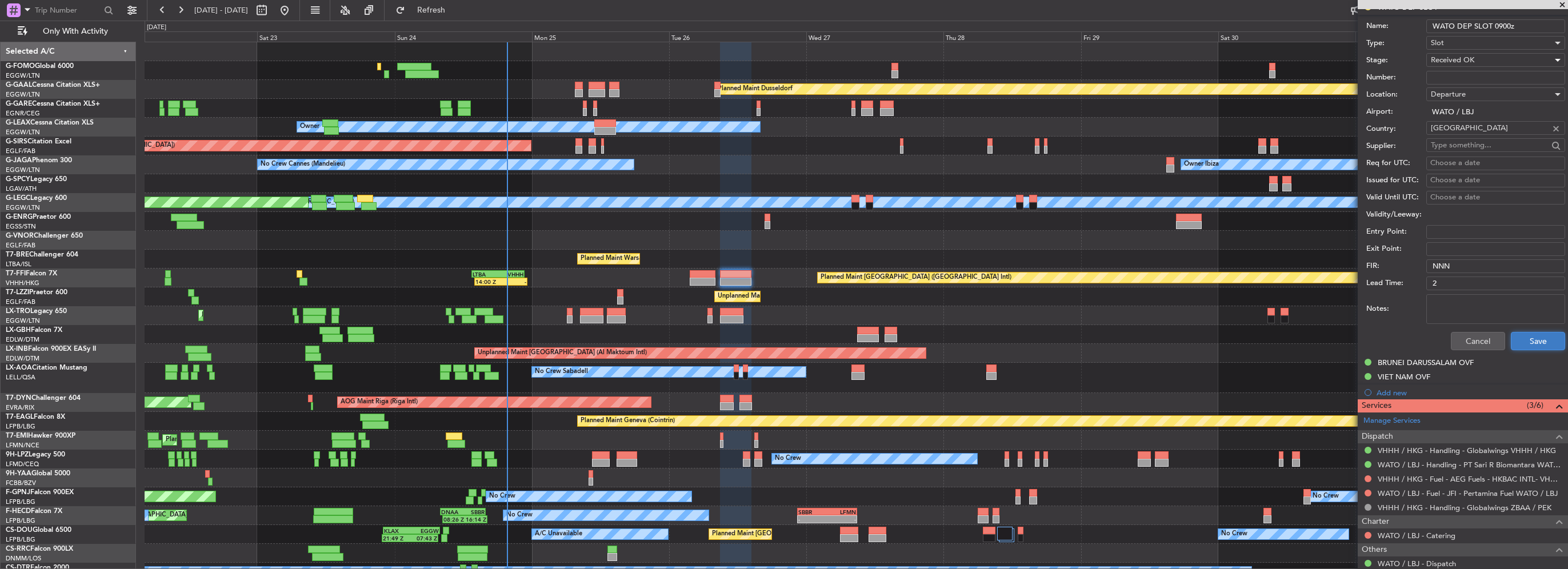
click at [1538, 341] on button "Save" at bounding box center [1538, 341] width 54 height 18
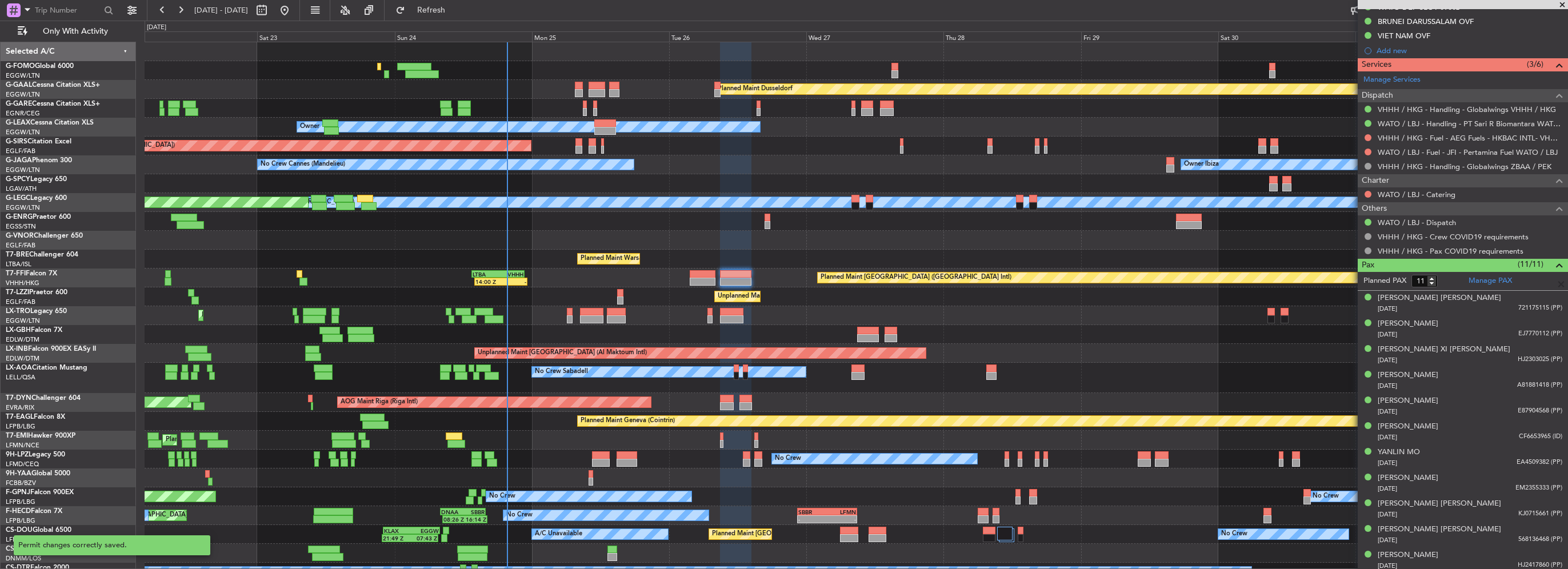
scroll to position [116, 0]
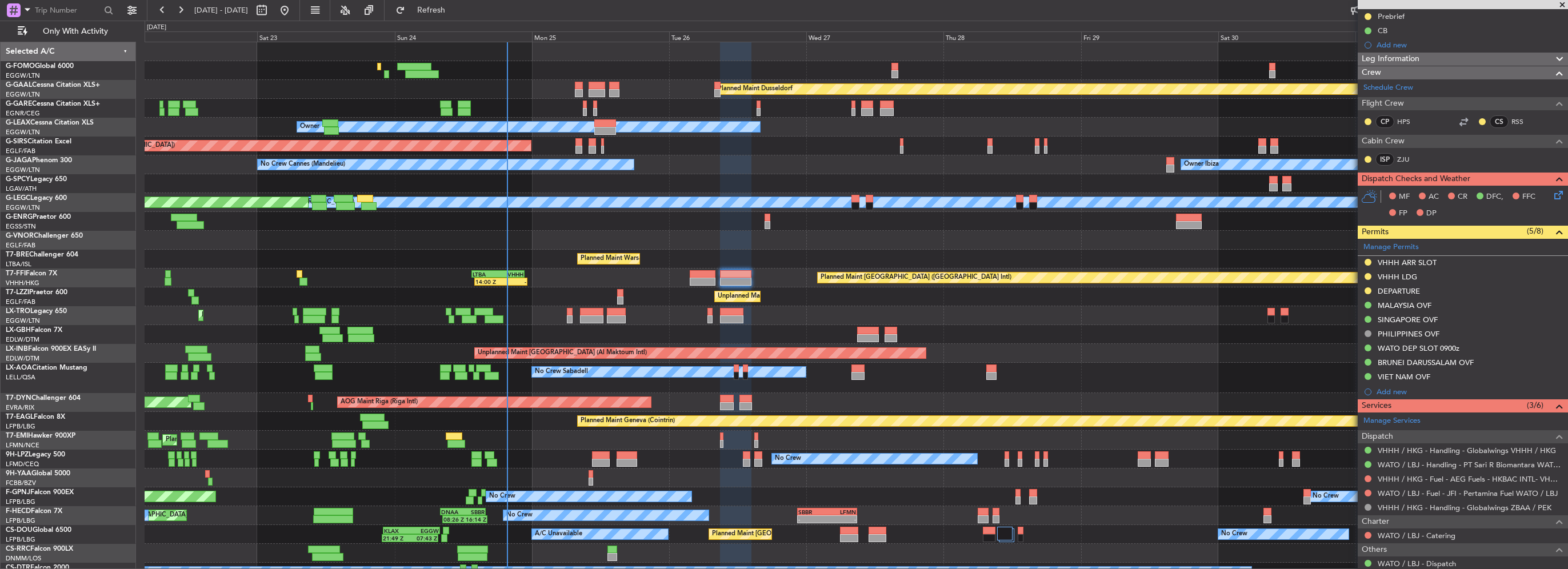
click at [443, 21] on div "0 0 Fri 22 Sat 23 Sun 24 [DATE] Tue 26 Wed 27 Thu 28 Fri 29 Sat 30 Sun 31 [DATE]" at bounding box center [856, 32] width 1423 height 21
click at [443, 16] on button "Refresh" at bounding box center [424, 10] width 69 height 18
click at [446, 8] on span "Refresh" at bounding box center [431, 10] width 48 height 8
